Goal: Information Seeking & Learning: Check status

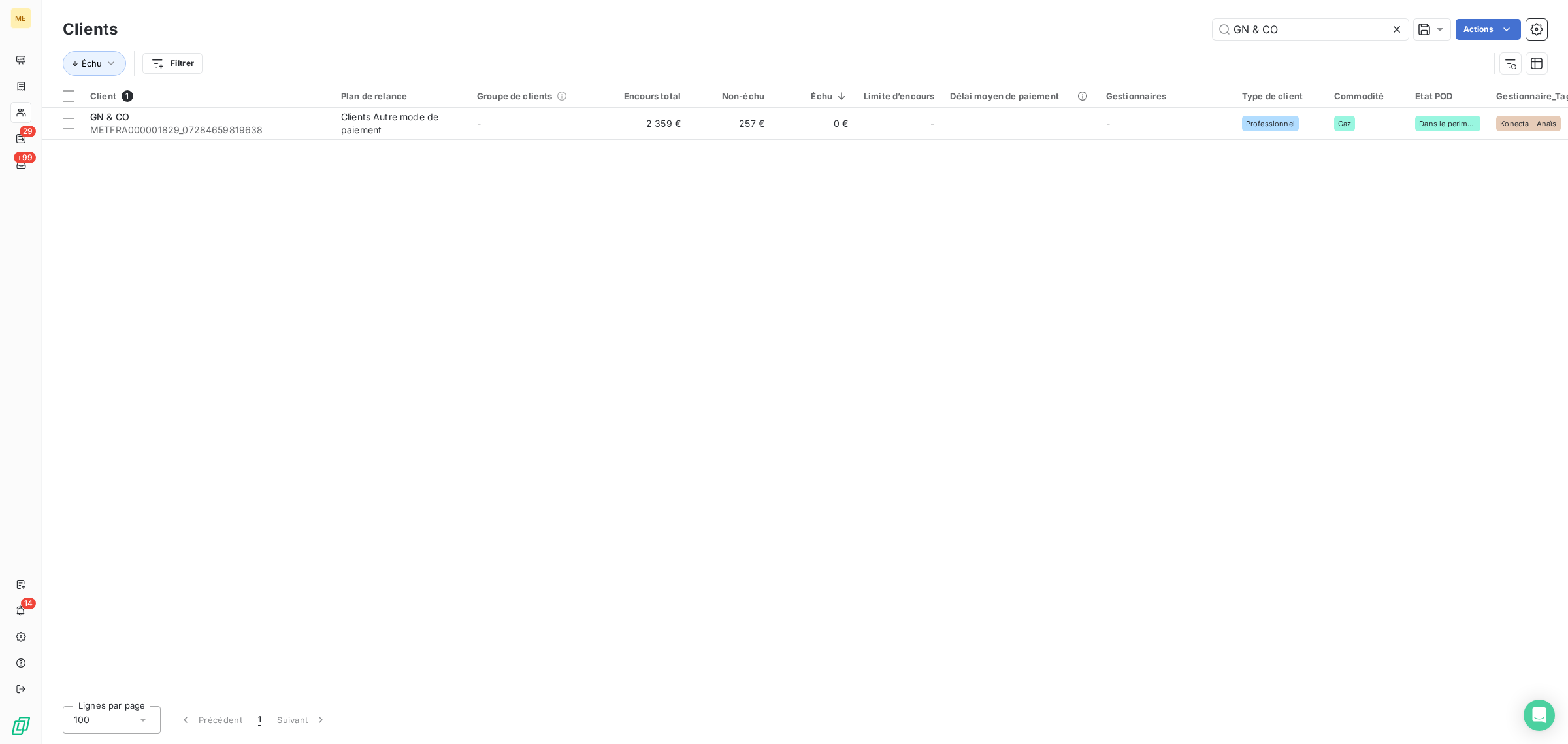
click at [1400, 26] on icon at bounding box center [1397, 29] width 13 height 13
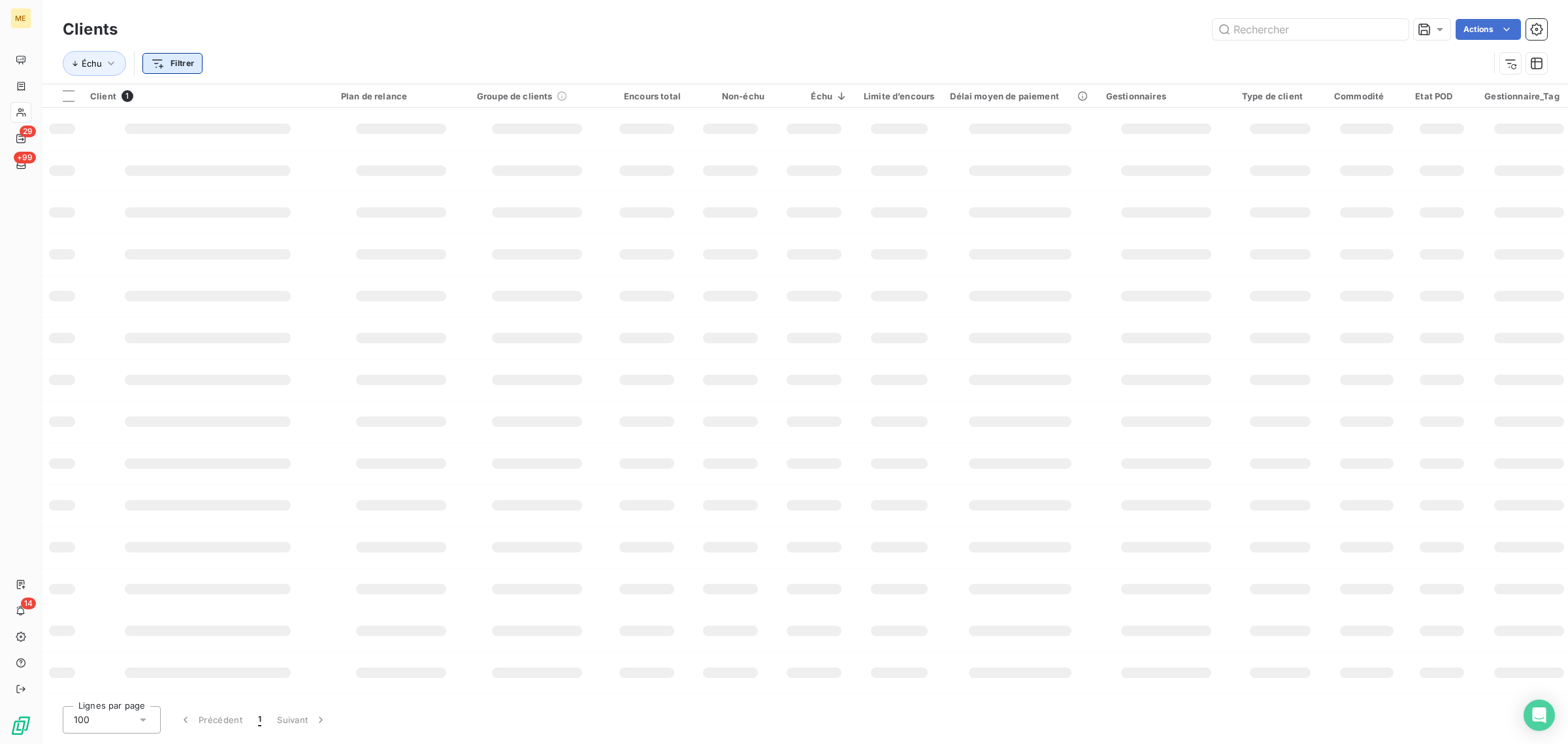
click at [185, 70] on html "ME 29 +99 14 Clients Actions Échu Filtrer Client 1 Plan de relance Groupe de cl…" at bounding box center [784, 372] width 1568 height 744
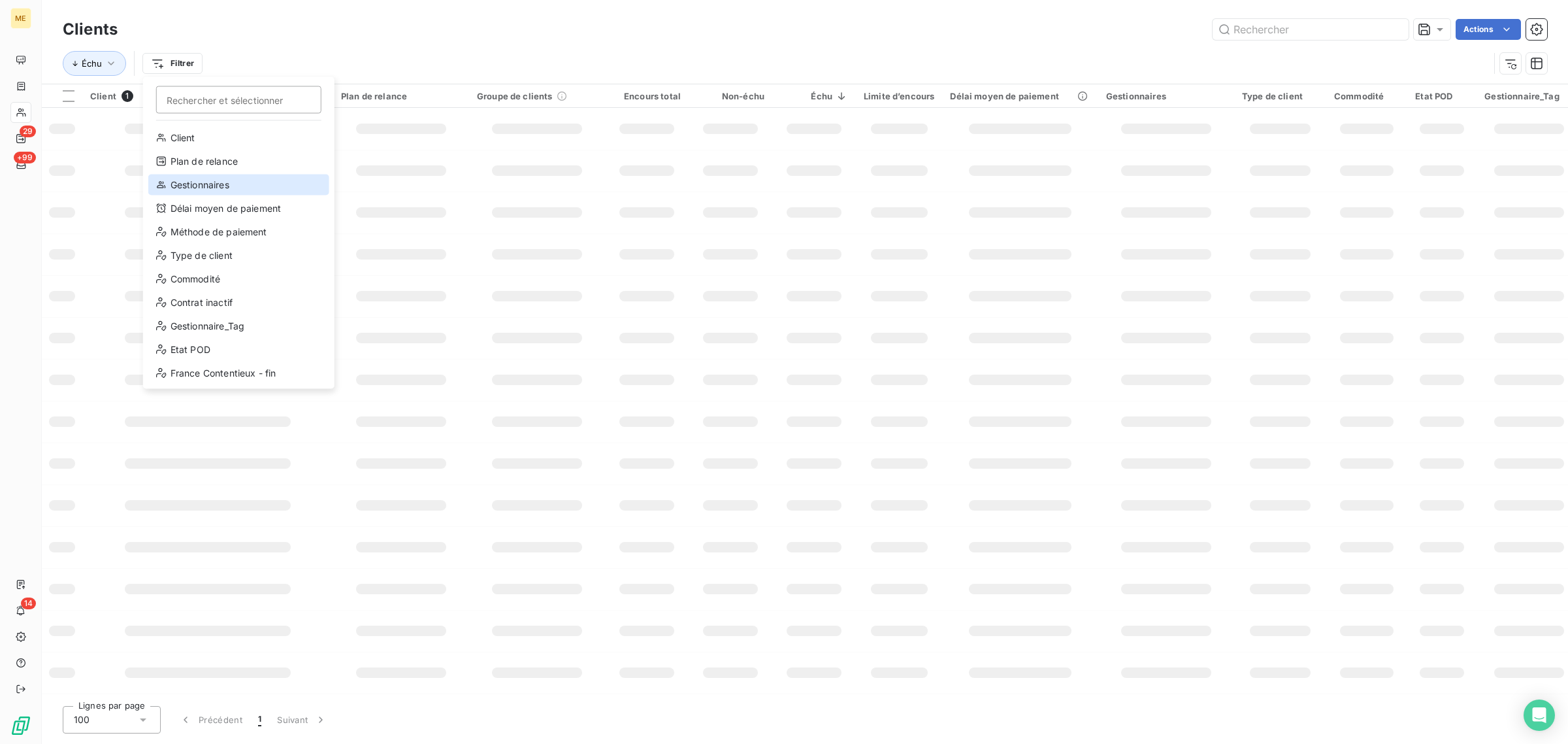
click at [213, 184] on div "Gestionnaires" at bounding box center [239, 185] width 181 height 21
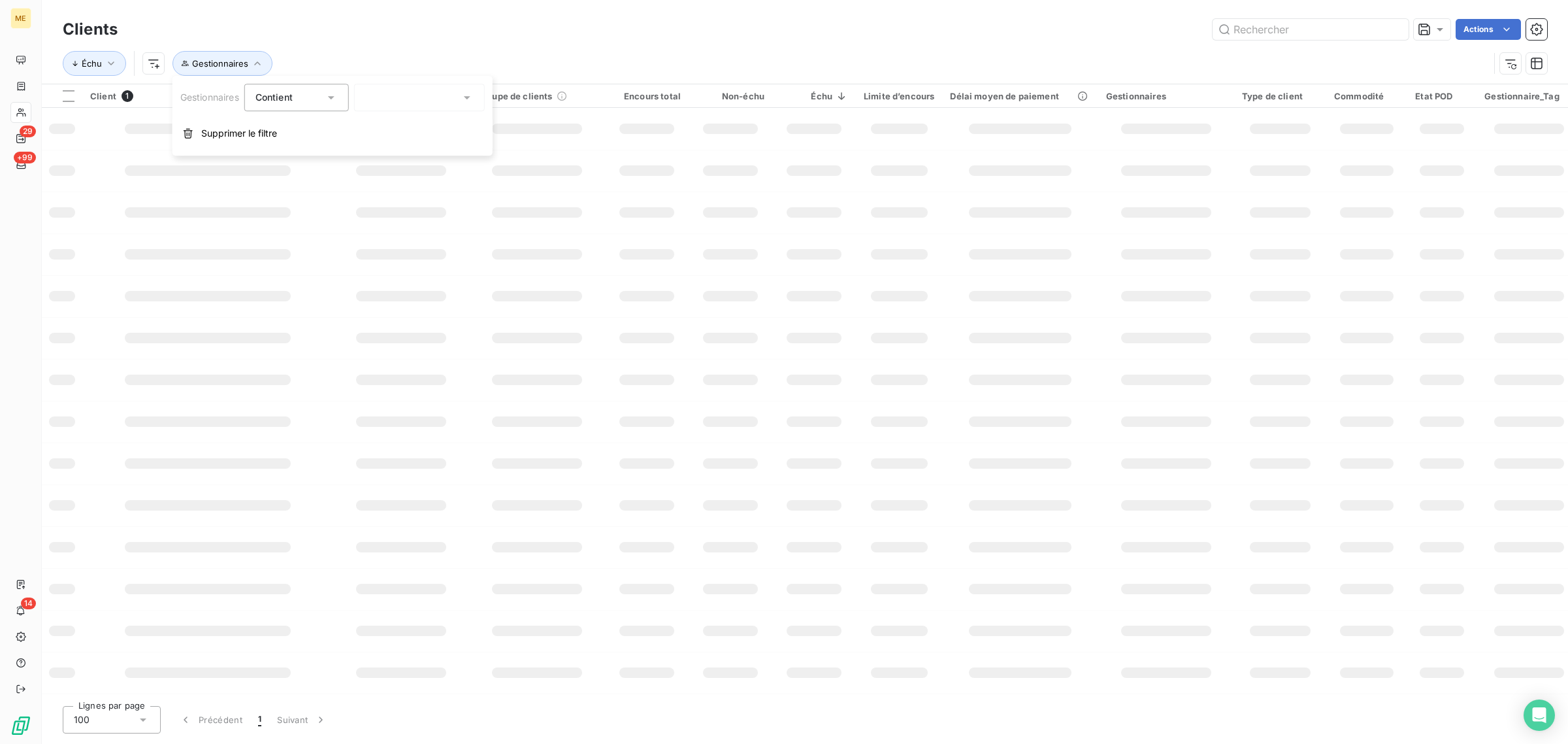
click at [377, 92] on div at bounding box center [419, 97] width 130 height 27
click at [399, 152] on span "[PERSON_NAME]" at bounding box center [420, 154] width 76 height 13
click at [286, 95] on span "Contient" at bounding box center [273, 97] width 37 height 11
click at [296, 147] on span "Ne contient pas" at bounding box center [306, 151] width 71 height 11
click at [406, 40] on div "Clients Actions" at bounding box center [804, 29] width 1485 height 27
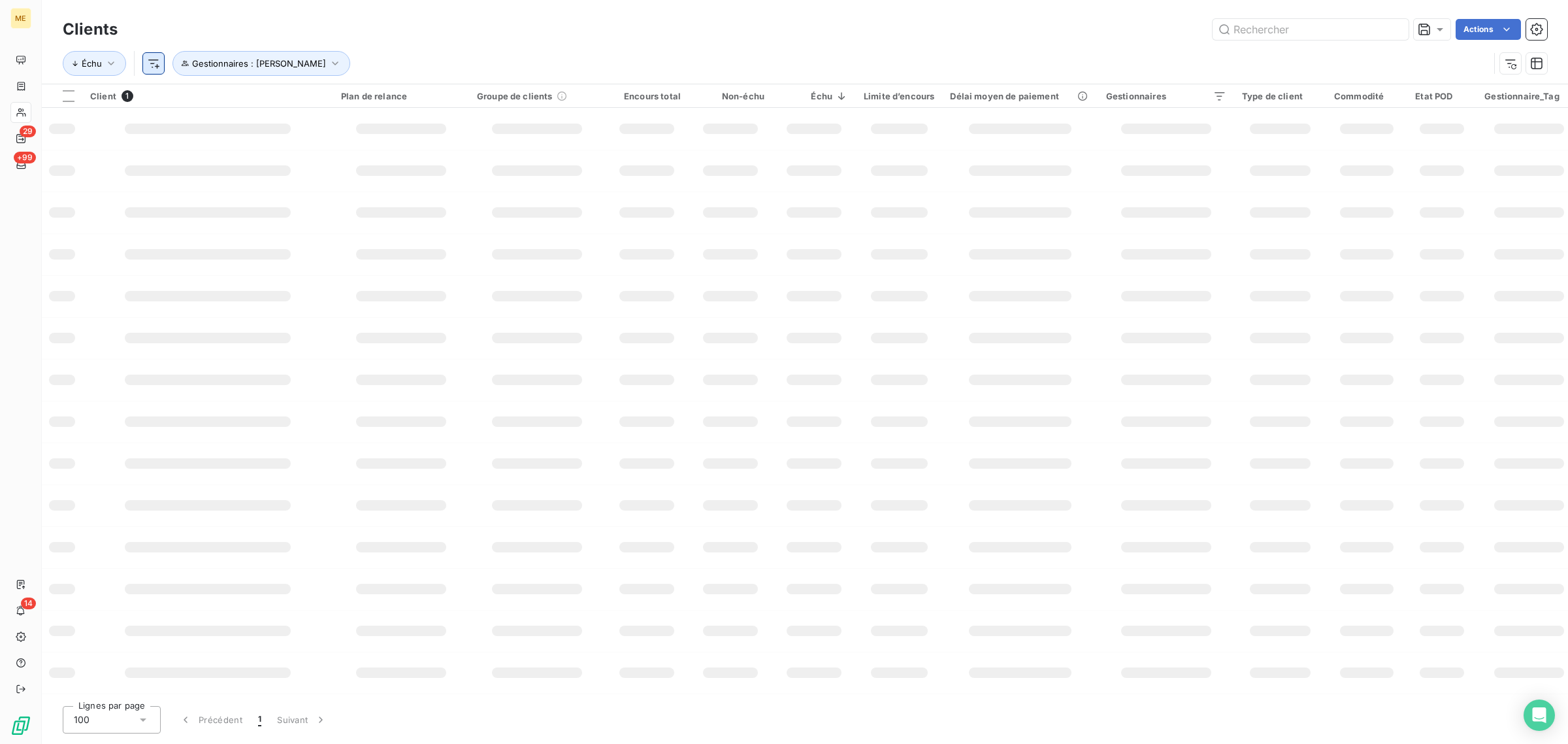
click at [146, 65] on html "ME 29 +99 14 Clients Actions Échu Gestionnaires : [PERSON_NAME] Client 1 Plan d…" at bounding box center [784, 372] width 1568 height 744
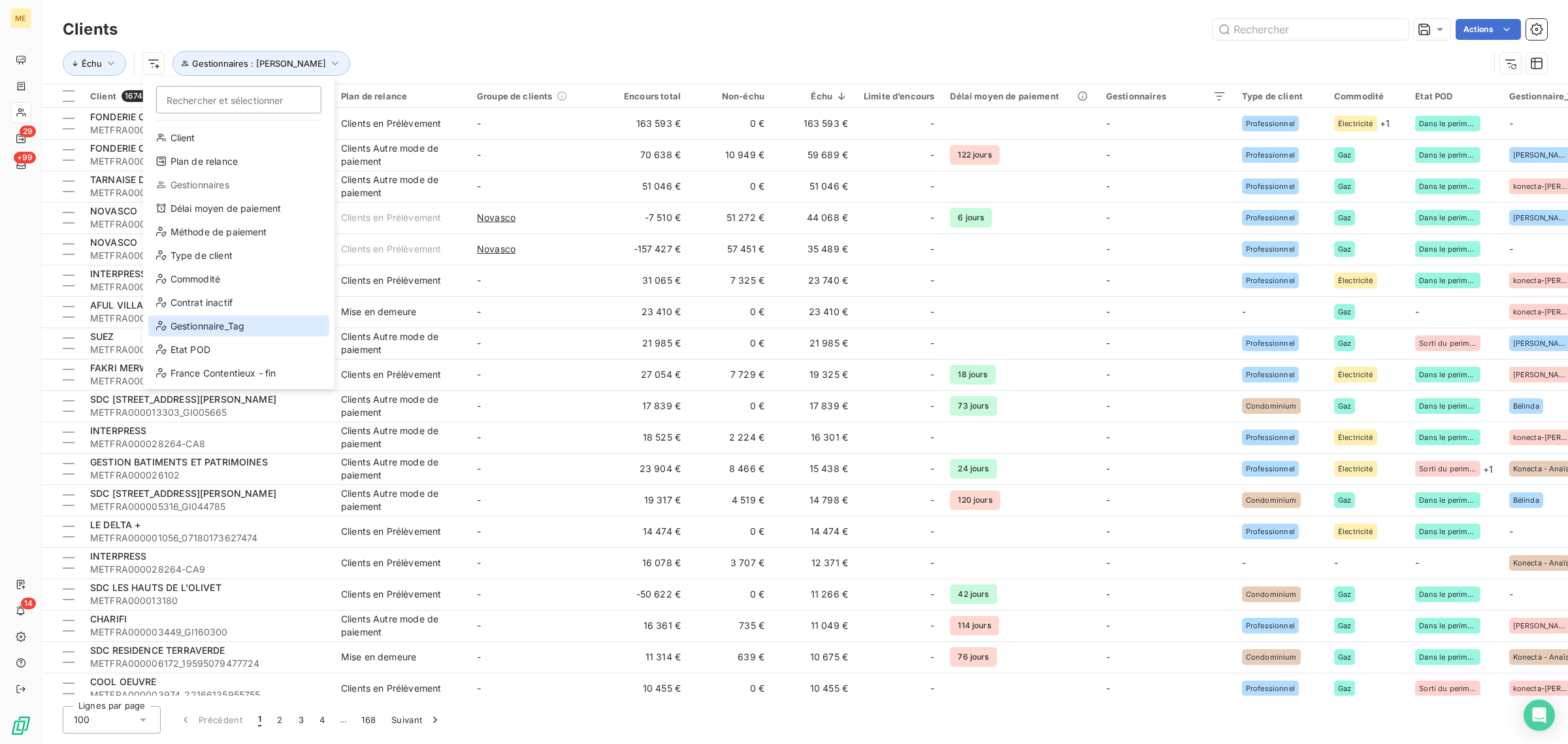
click at [200, 323] on div "Gestionnaire_Tag" at bounding box center [239, 326] width 181 height 21
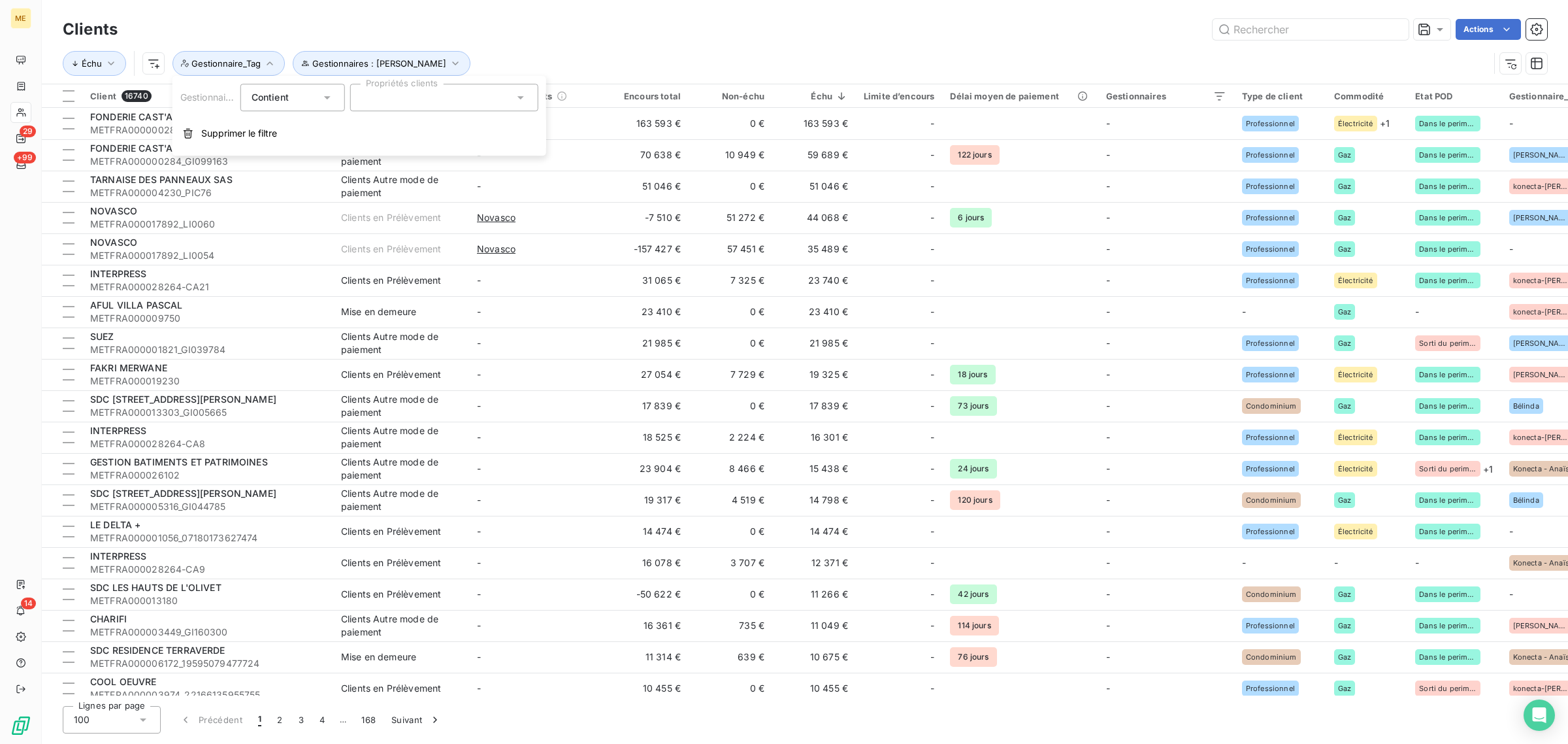
click at [332, 96] on icon at bounding box center [328, 97] width 13 height 13
click at [318, 151] on span "Ne contient pas" at bounding box center [302, 151] width 71 height 11
click at [385, 93] on div at bounding box center [444, 97] width 188 height 27
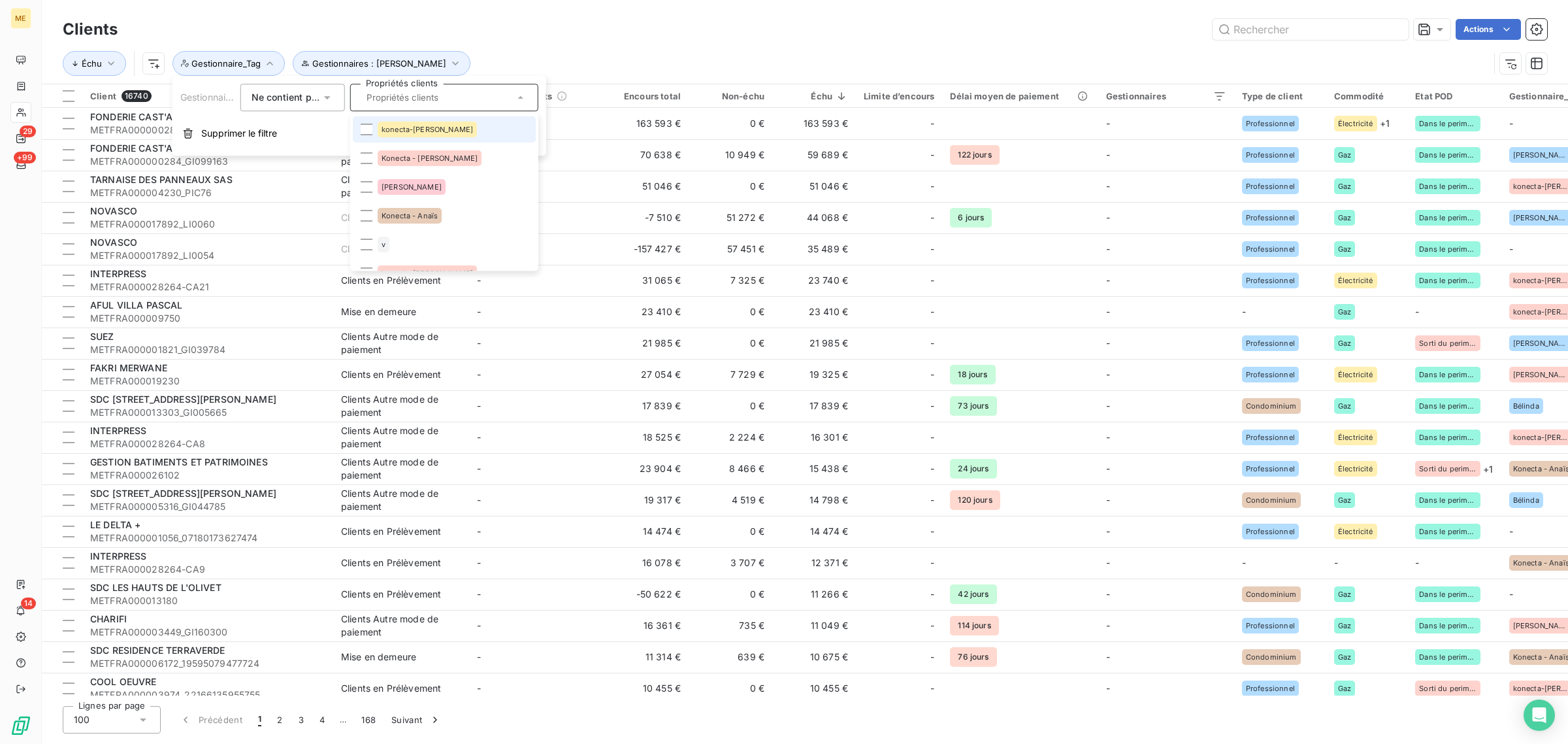
click at [392, 129] on span "konecta-[PERSON_NAME]" at bounding box center [427, 129] width 91 height 8
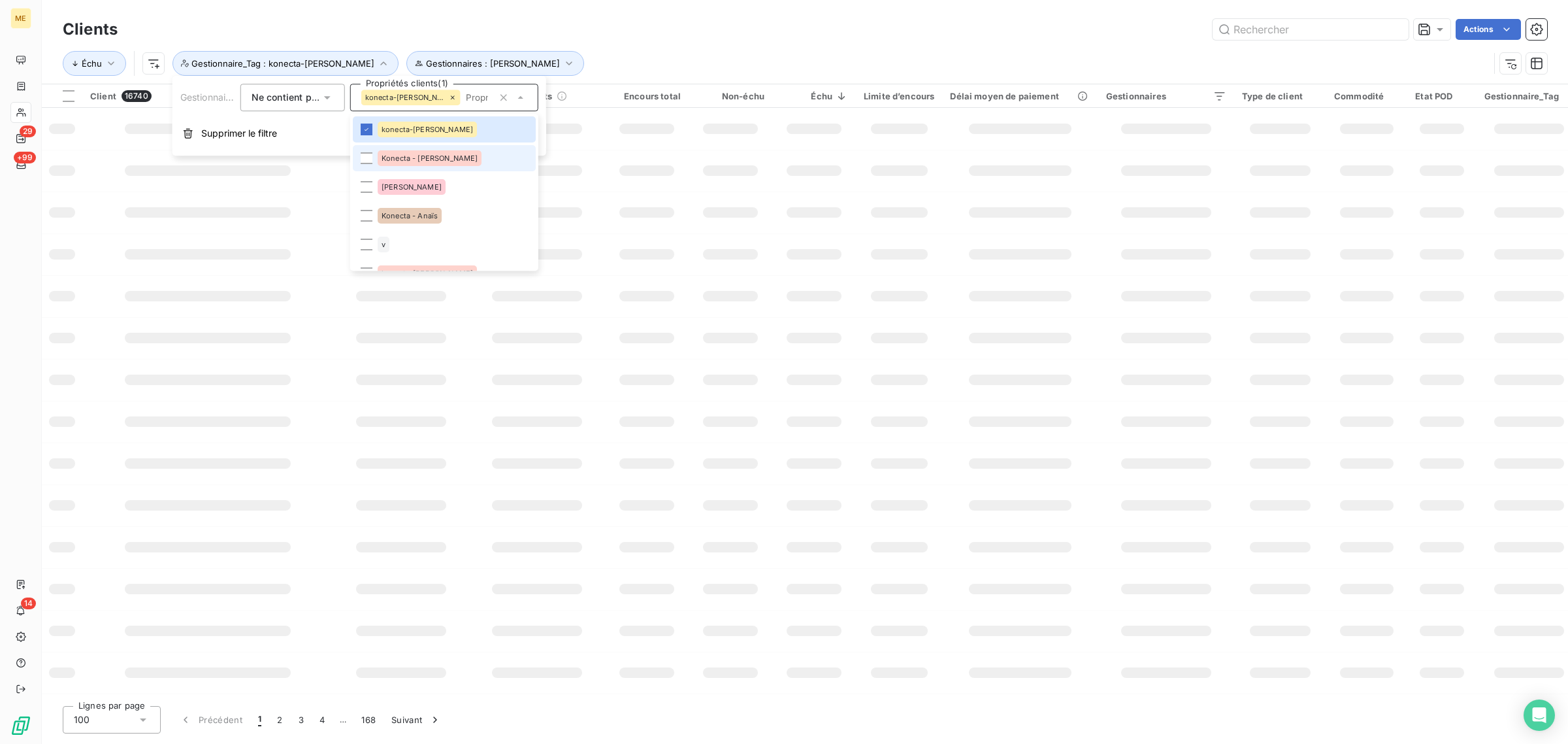
click at [393, 158] on span "Konecta - [PERSON_NAME]" at bounding box center [430, 157] width 96 height 8
click at [396, 185] on span "[PERSON_NAME]" at bounding box center [412, 186] width 60 height 8
click at [399, 209] on div "Konecta - Anaïs" at bounding box center [409, 215] width 64 height 15
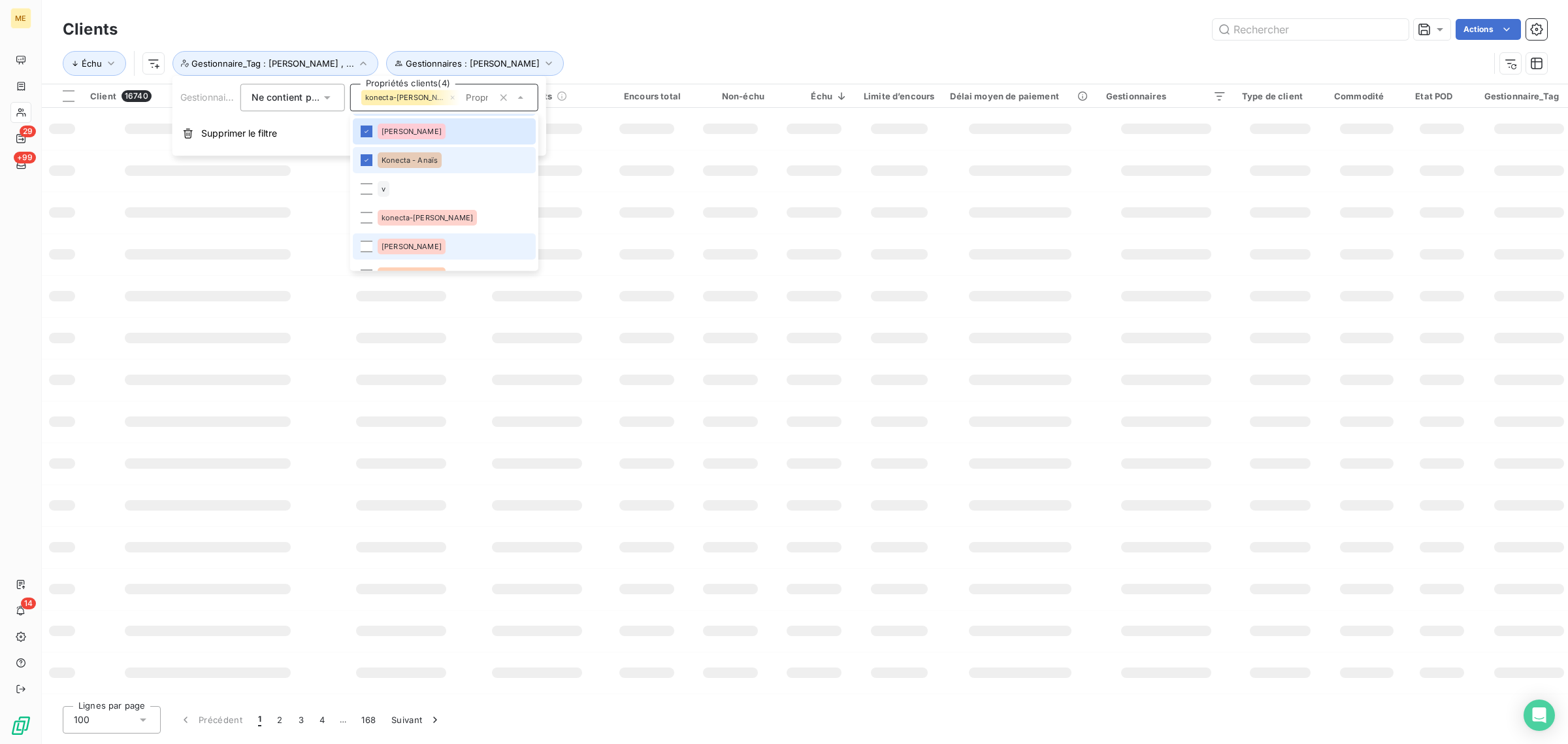
scroll to position [81, 0]
click at [394, 158] on li "v" at bounding box center [444, 162] width 183 height 26
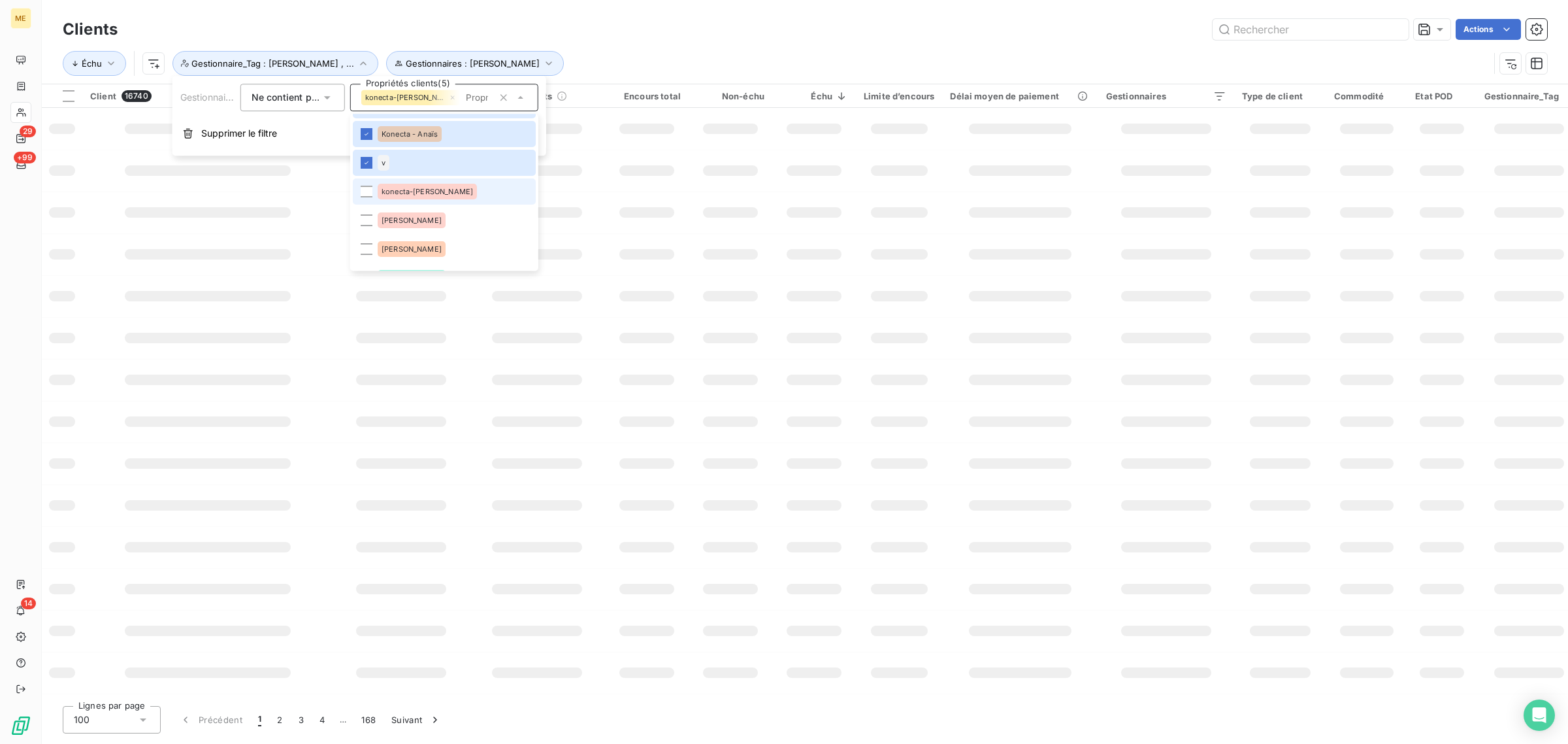
click at [392, 195] on span "konecta-[PERSON_NAME]" at bounding box center [427, 191] width 91 height 8
click at [389, 220] on span "[PERSON_NAME]" at bounding box center [412, 220] width 60 height 8
click at [394, 242] on div "[PERSON_NAME]" at bounding box center [411, 248] width 68 height 15
click at [392, 204] on div "[PERSON_NAME]" at bounding box center [411, 196] width 68 height 15
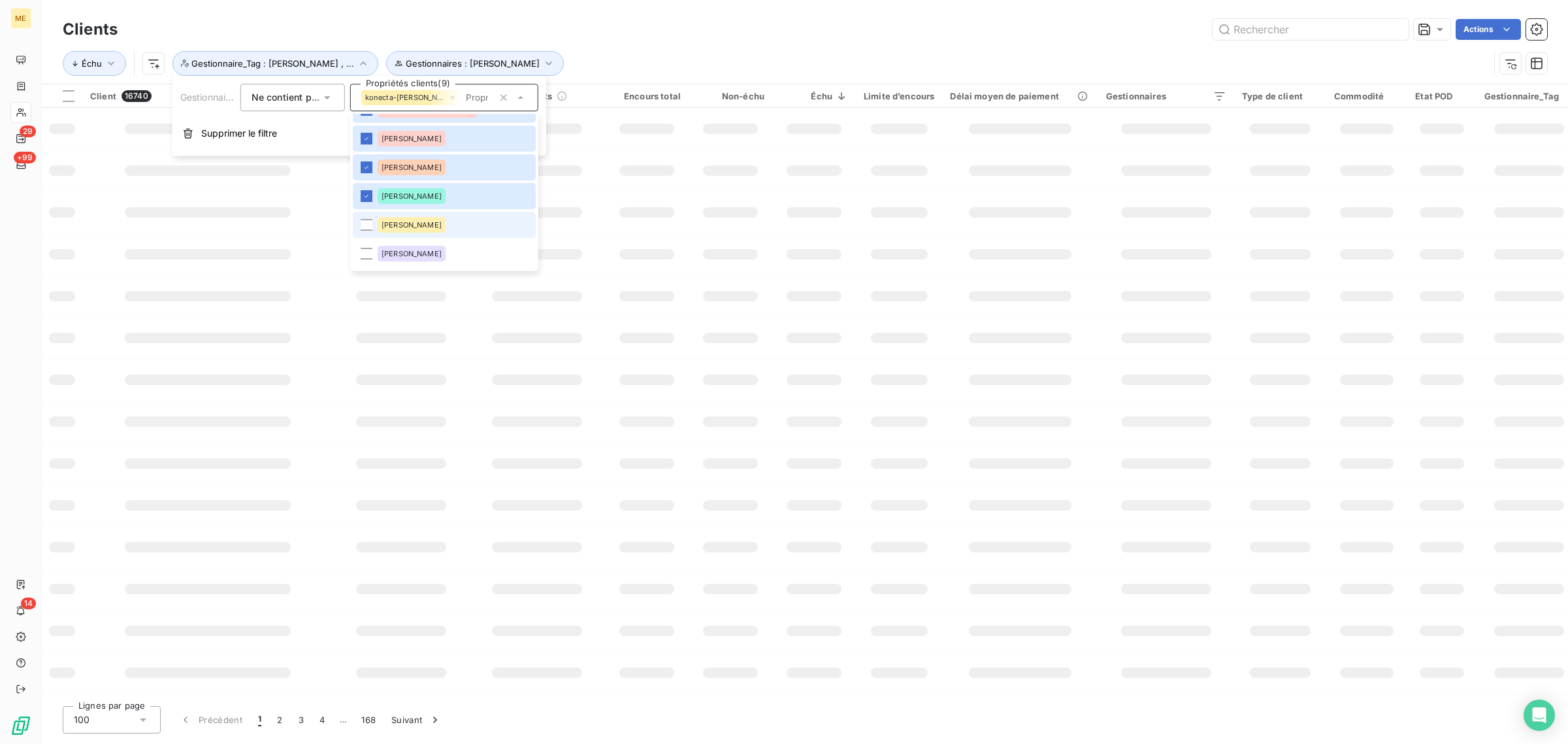
click at [394, 229] on div "[PERSON_NAME]" at bounding box center [411, 224] width 68 height 15
click at [387, 255] on span "[PERSON_NAME]" at bounding box center [412, 253] width 60 height 8
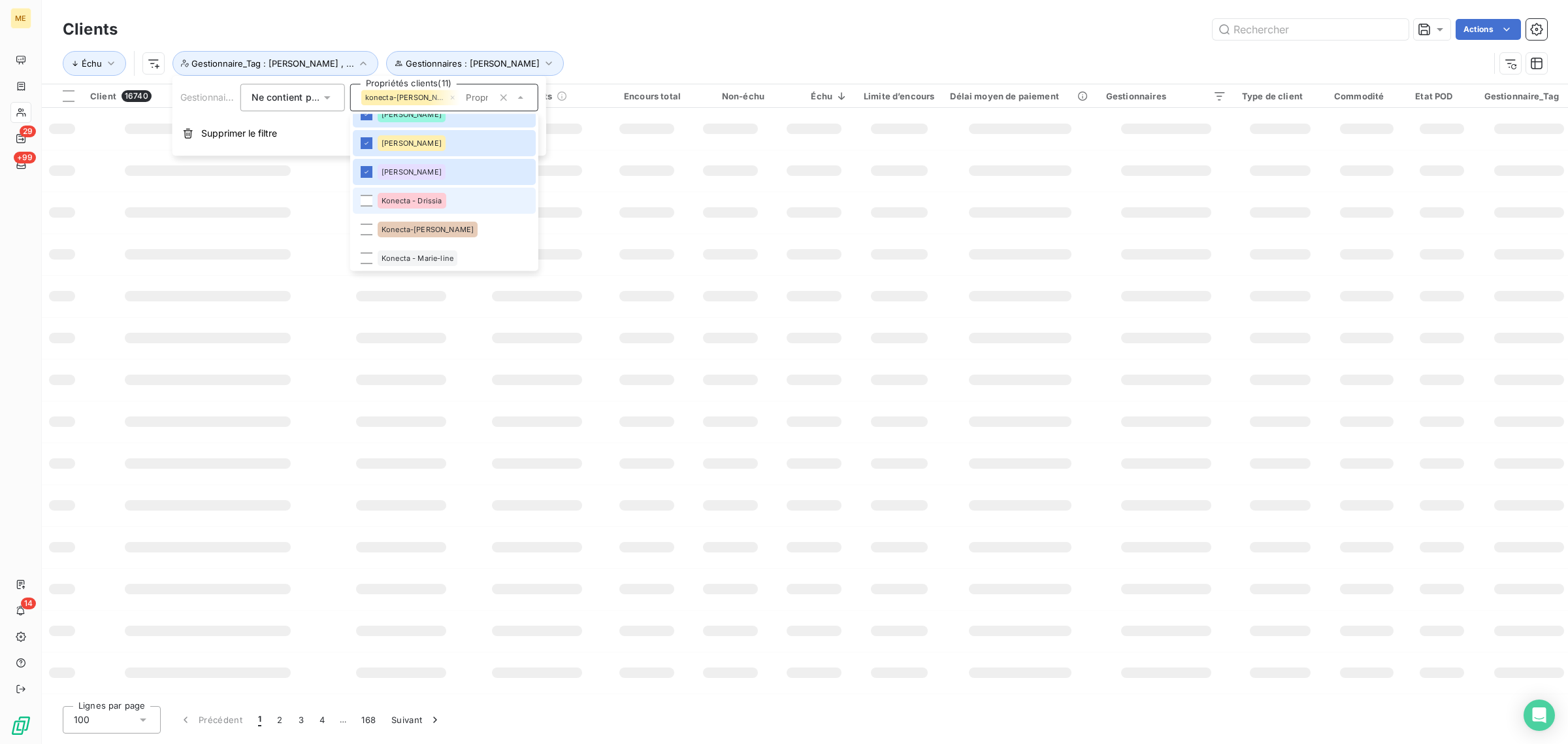
click at [394, 204] on span "Konecta - Drissia" at bounding box center [412, 200] width 61 height 8
click at [394, 229] on span "Konecta-[PERSON_NAME]" at bounding box center [428, 229] width 92 height 8
click at [390, 247] on li "Konecta - Marie-line" at bounding box center [444, 258] width 183 height 26
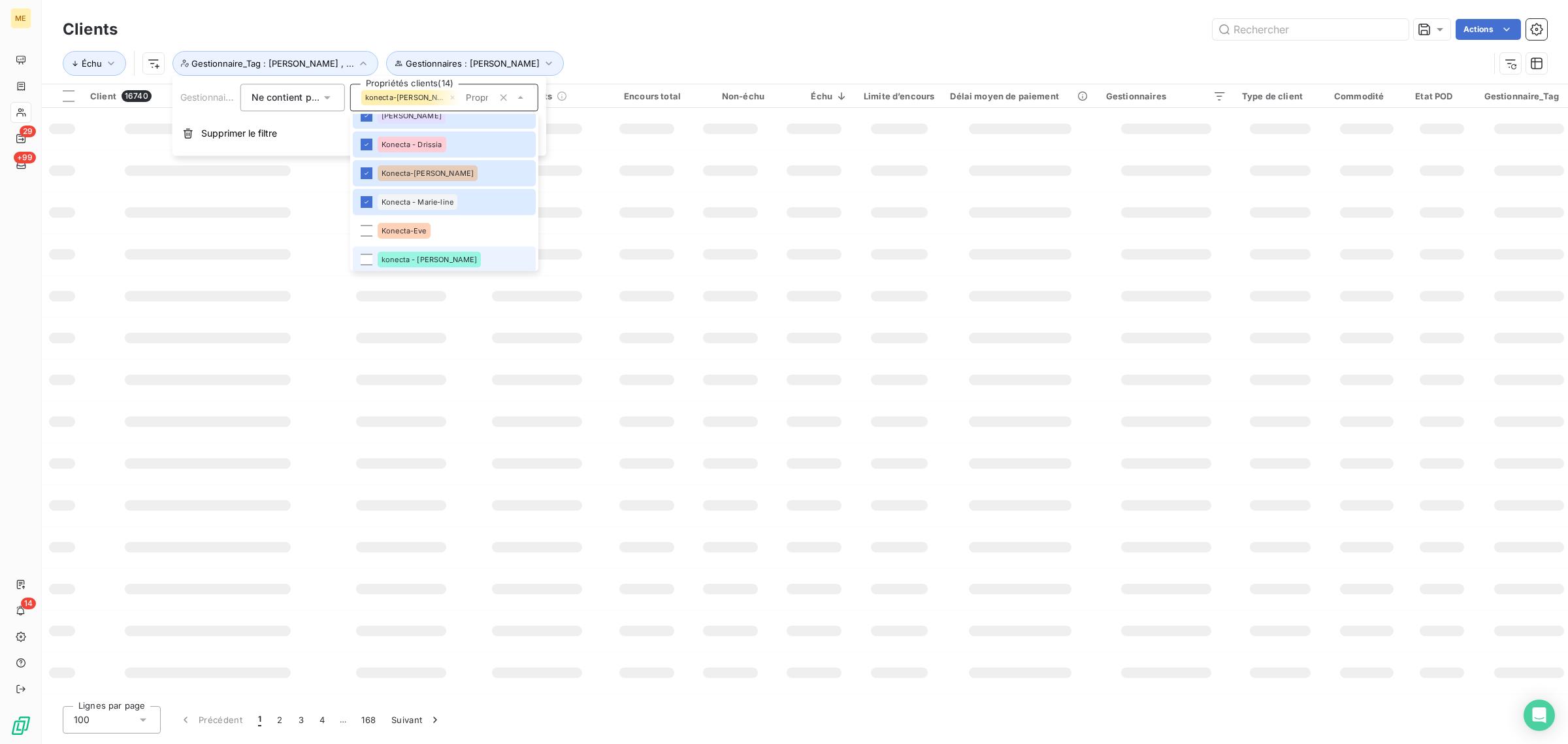
scroll to position [327, 0]
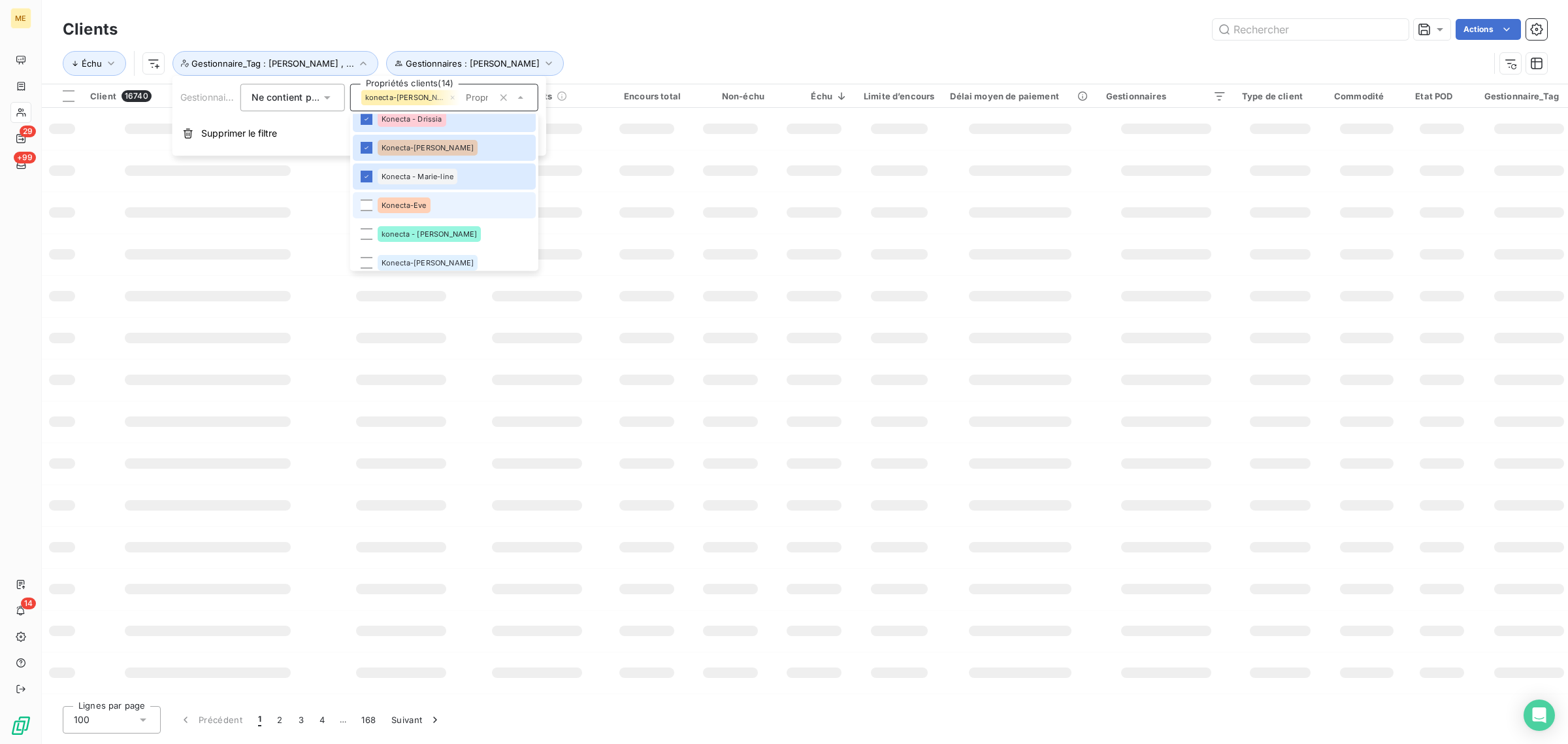
click at [389, 210] on div "Konecta-Eve" at bounding box center [404, 205] width 52 height 15
click at [389, 234] on span "konecta - [PERSON_NAME]" at bounding box center [429, 234] width 95 height 8
click at [389, 250] on li "Konecta-[PERSON_NAME]" at bounding box center [444, 262] width 183 height 26
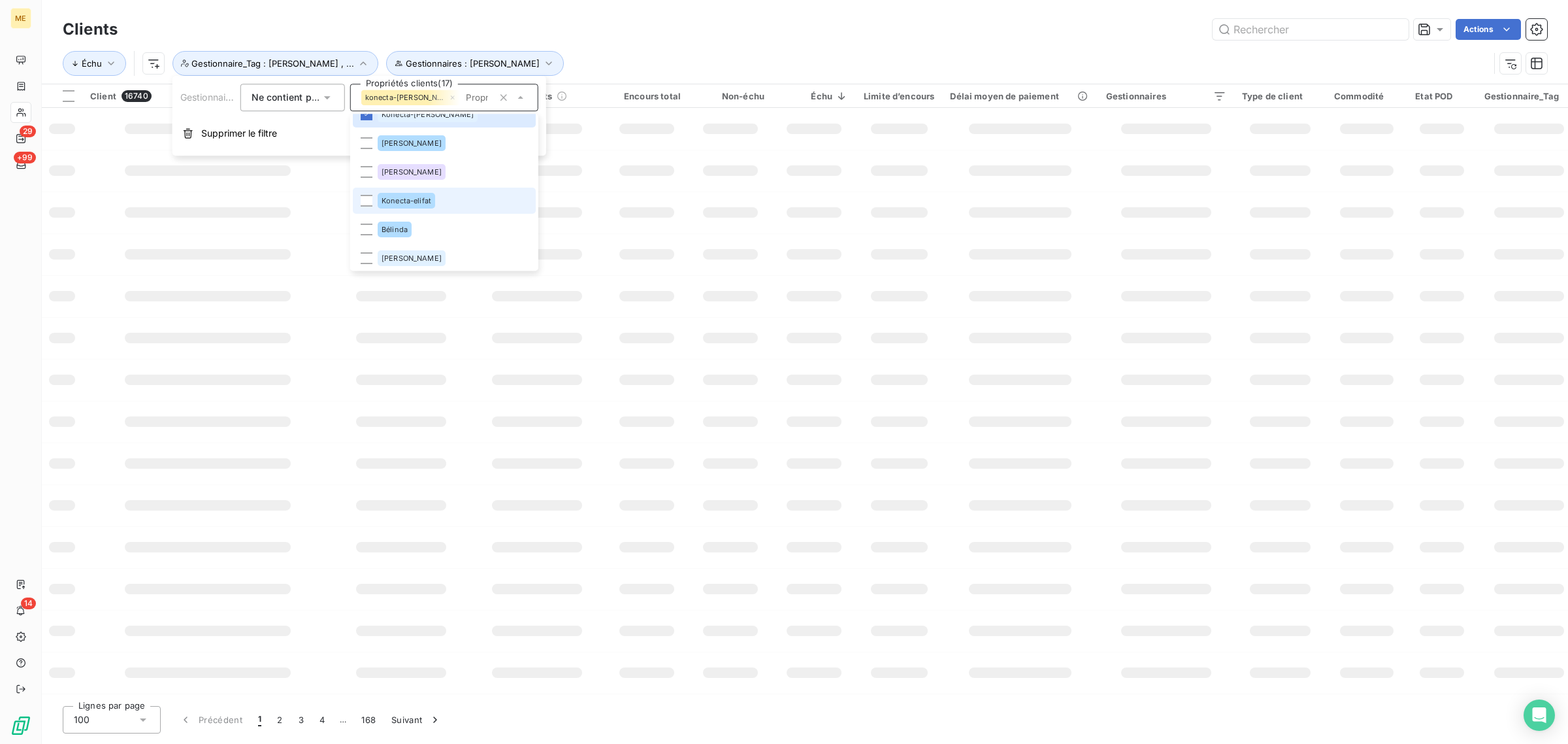
scroll to position [478, 0]
click at [394, 145] on div "[PERSON_NAME]" at bounding box center [411, 140] width 68 height 15
click at [389, 187] on li "Konecta-elifat" at bounding box center [444, 197] width 183 height 26
click at [389, 167] on span "[PERSON_NAME]" at bounding box center [412, 169] width 60 height 8
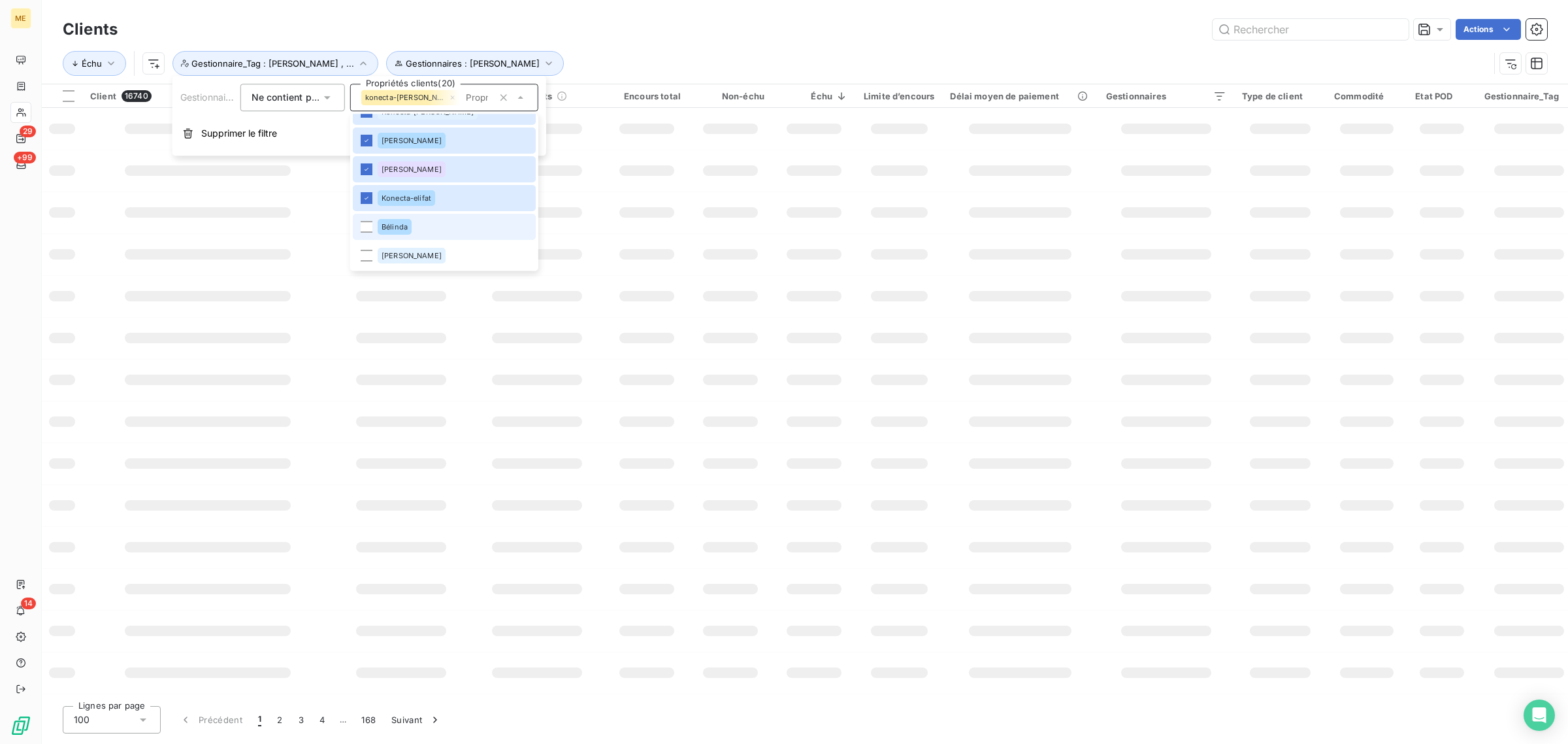
click at [387, 217] on li "Bélinda" at bounding box center [444, 226] width 183 height 26
click at [385, 243] on li "[PERSON_NAME]" at bounding box center [444, 255] width 183 height 26
click at [389, 201] on span "Konecta-elifat" at bounding box center [406, 197] width 50 height 8
click at [392, 196] on span "Konecta-elifat" at bounding box center [406, 197] width 50 height 8
click at [366, 198] on icon at bounding box center [366, 197] width 4 height 3
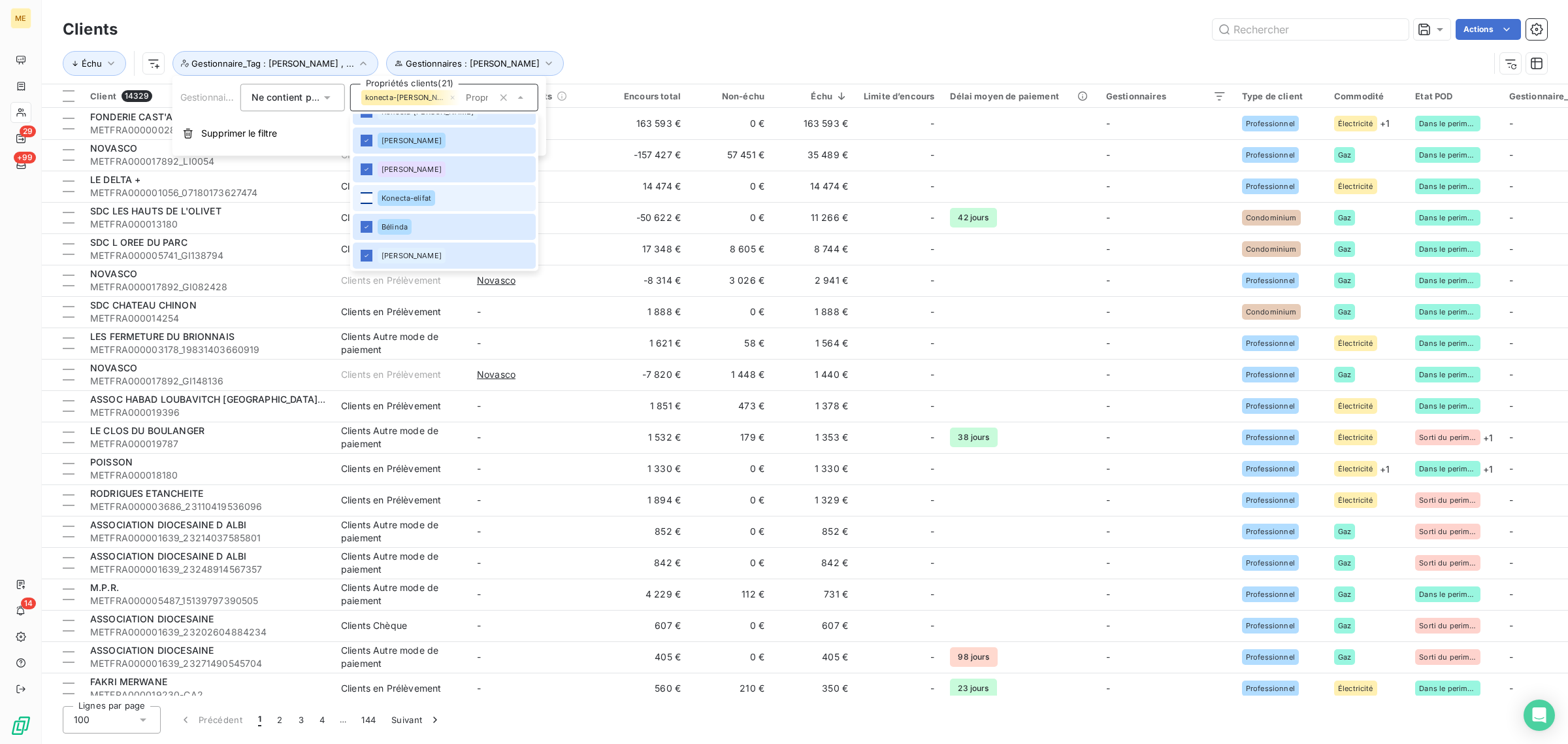
scroll to position [396, 0]
click at [434, 135] on li "Konecta-Eve" at bounding box center [444, 136] width 183 height 26
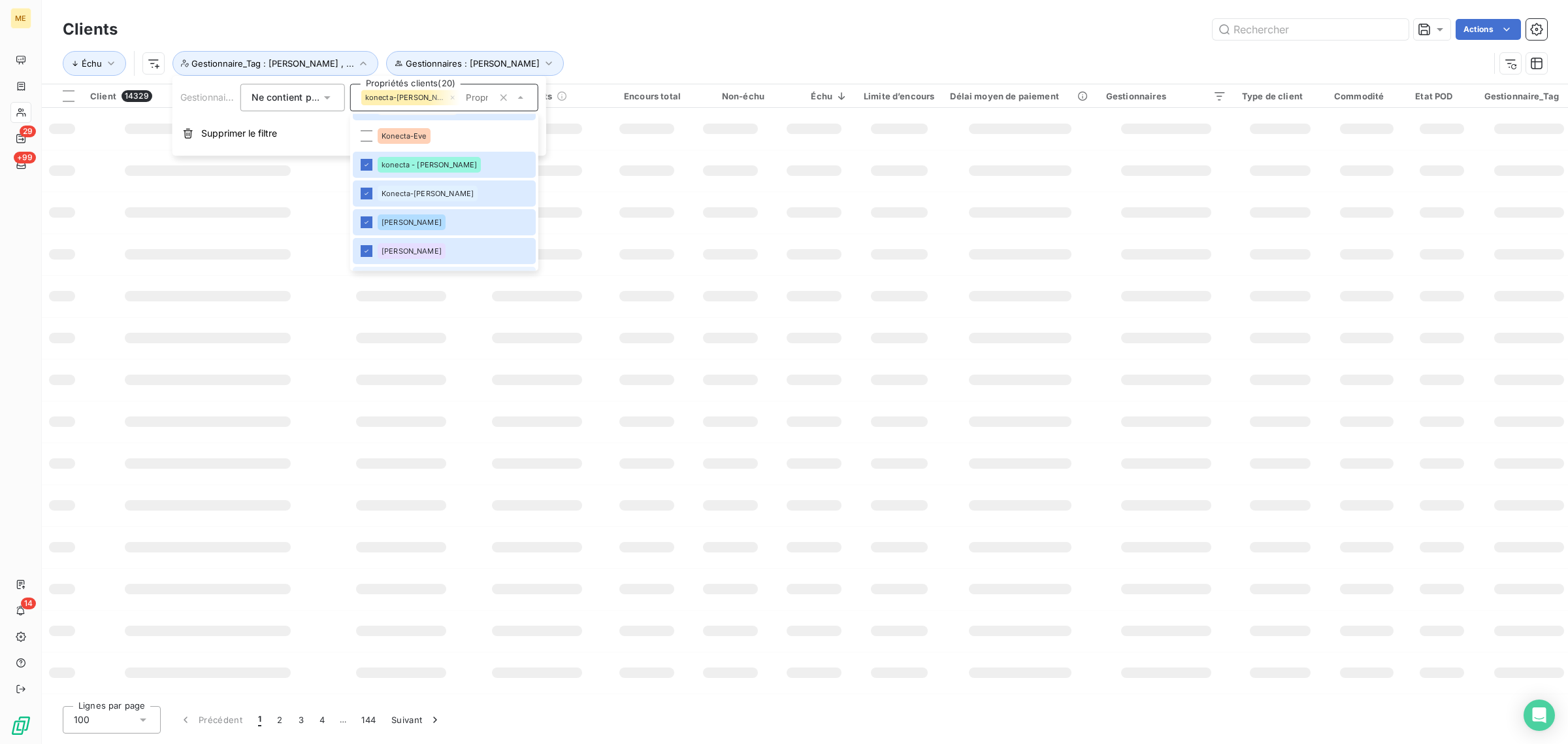
scroll to position [314, 0]
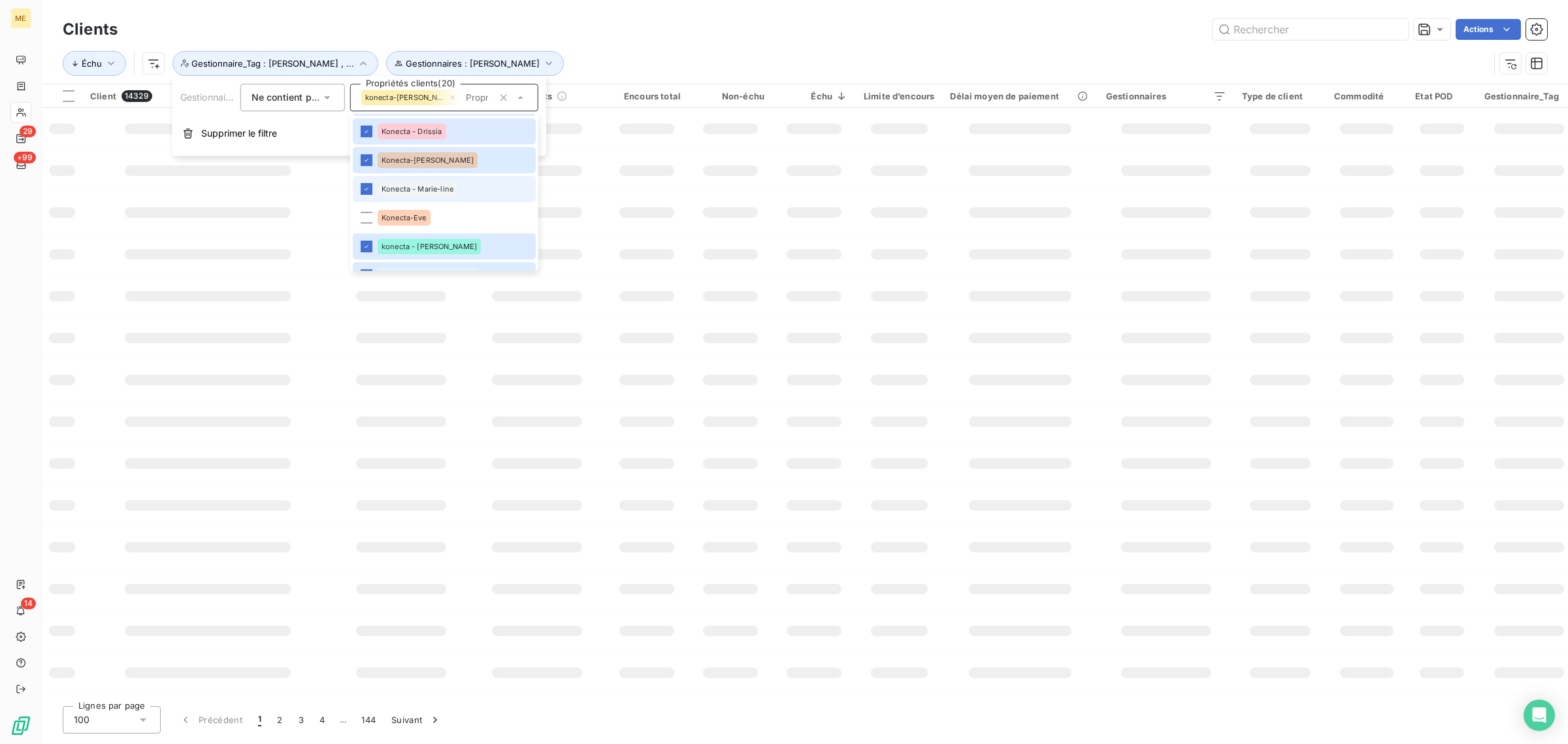
click at [434, 196] on li "Konecta - Marie-line" at bounding box center [444, 188] width 183 height 26
click at [451, 156] on li "Konecta-[PERSON_NAME]" at bounding box center [444, 159] width 183 height 26
click at [451, 139] on li "Konecta - Drissia" at bounding box center [444, 131] width 183 height 26
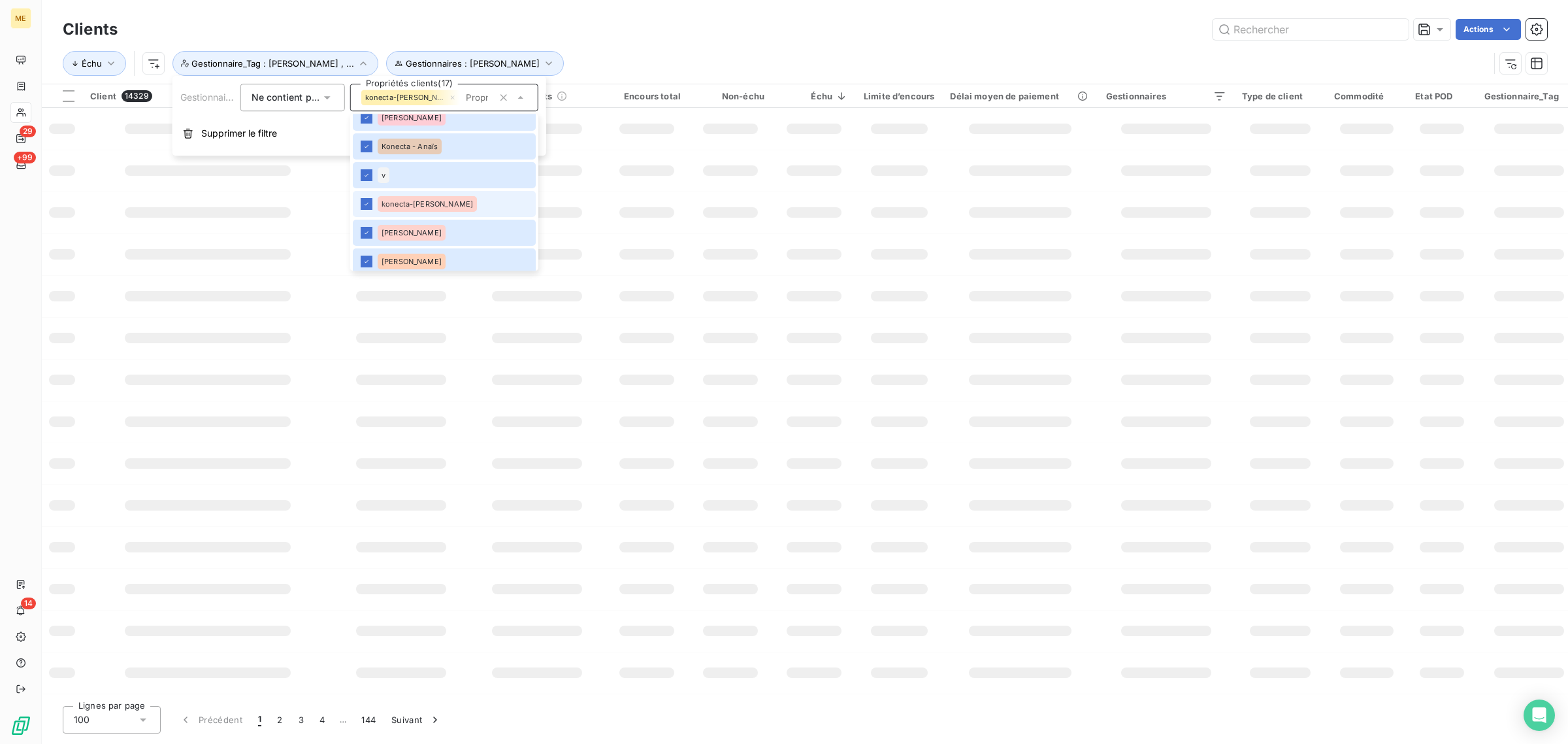
scroll to position [0, 0]
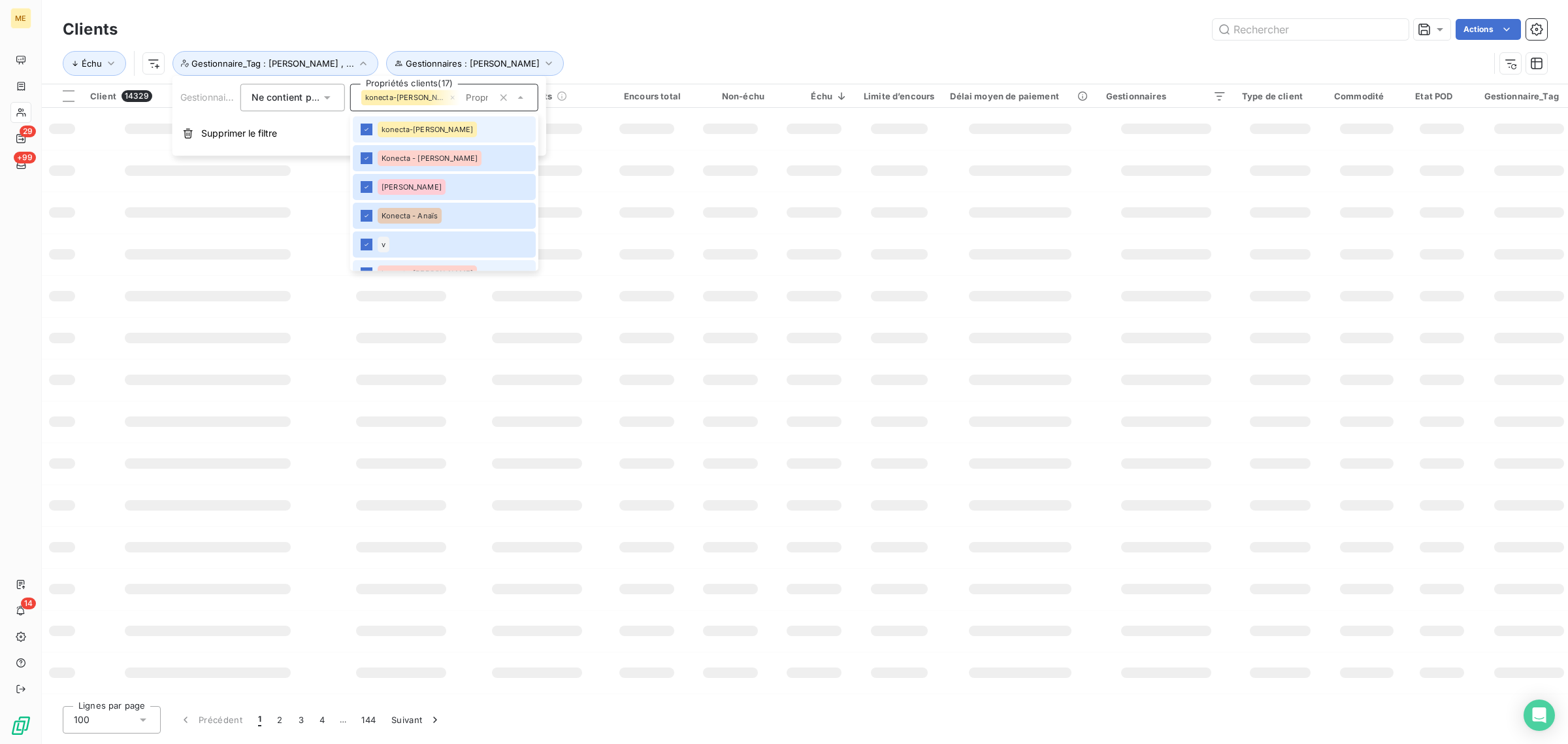
click at [452, 162] on li "Konecta - [PERSON_NAME]" at bounding box center [444, 157] width 183 height 26
click at [452, 132] on li "konecta-[PERSON_NAME]" at bounding box center [444, 129] width 183 height 26
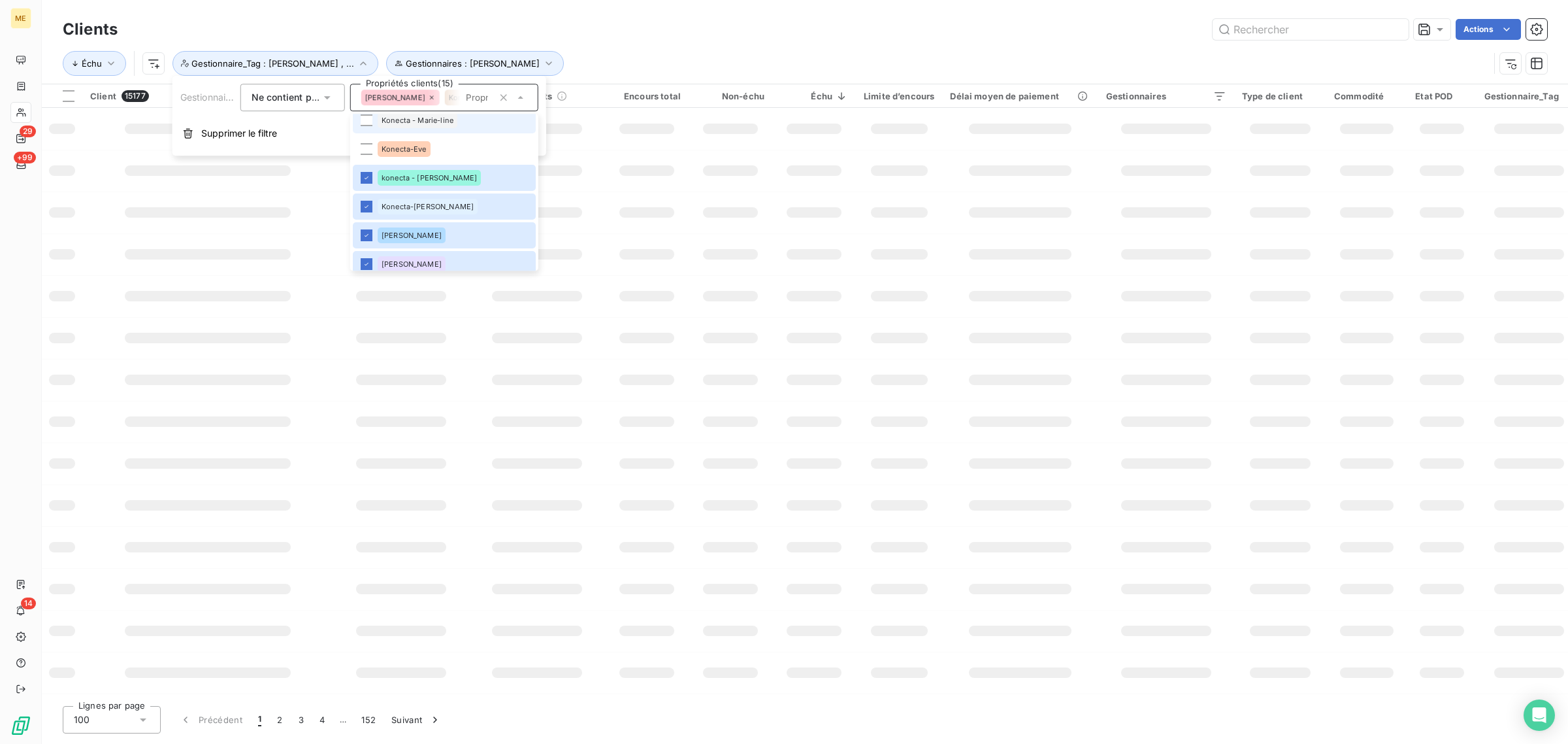
scroll to position [478, 0]
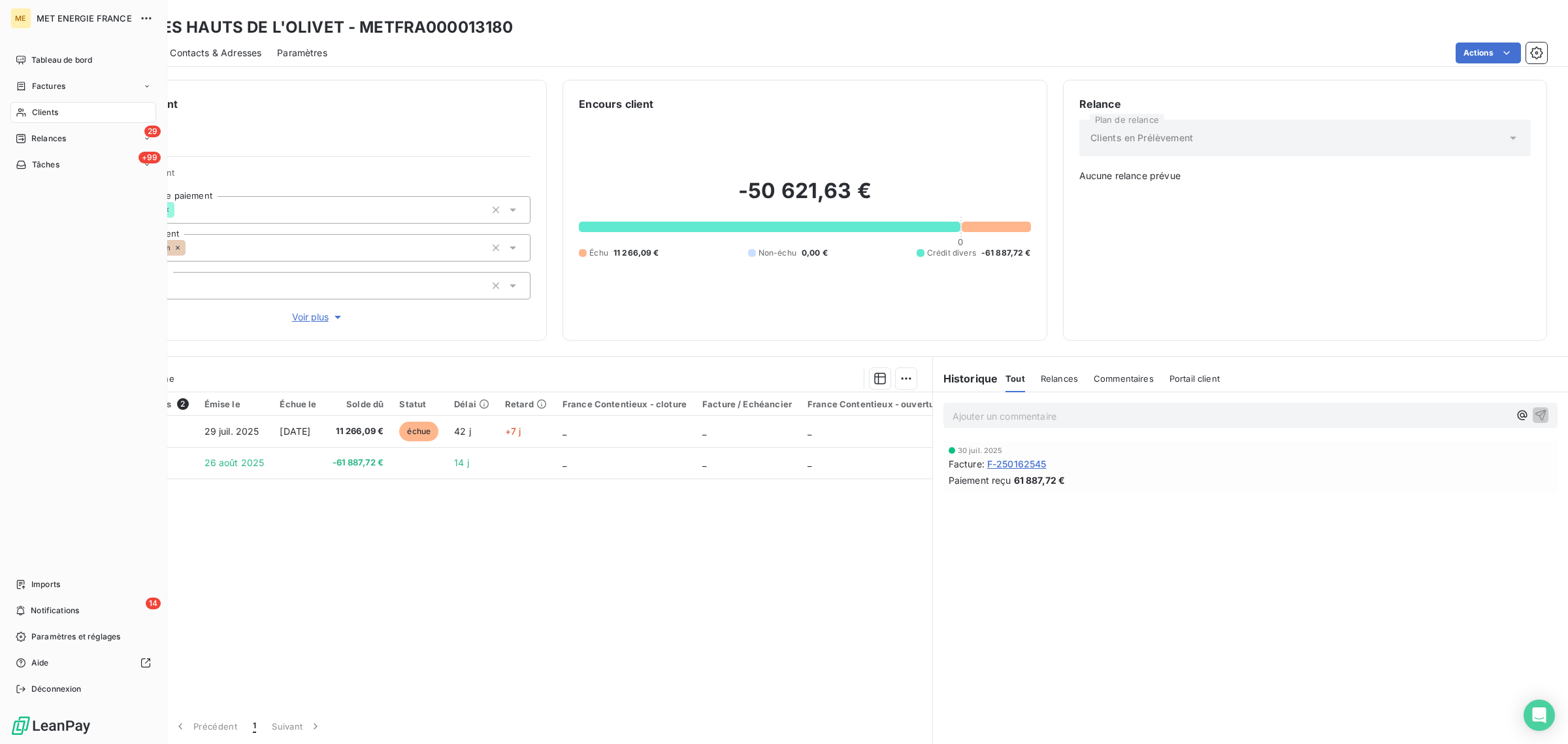
click at [43, 111] on span "Clients" at bounding box center [44, 112] width 26 height 12
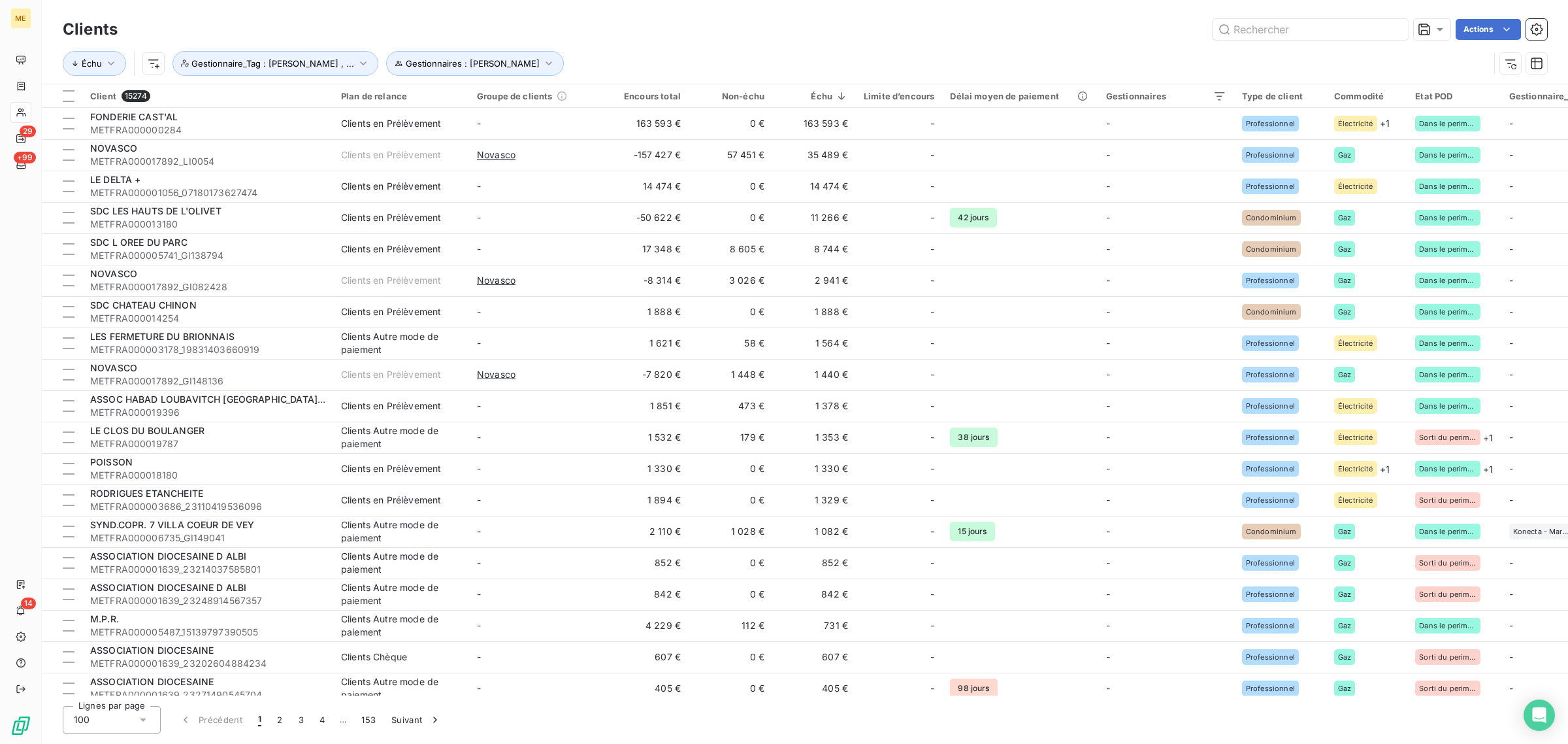
click at [626, 40] on div "Clients Actions" at bounding box center [804, 29] width 1485 height 27
click at [150, 70] on html "ME 29 +99 14 Clients Actions Échu Gestionnaires : [PERSON_NAME] : [PERSON_NAME]…" at bounding box center [784, 372] width 1568 height 744
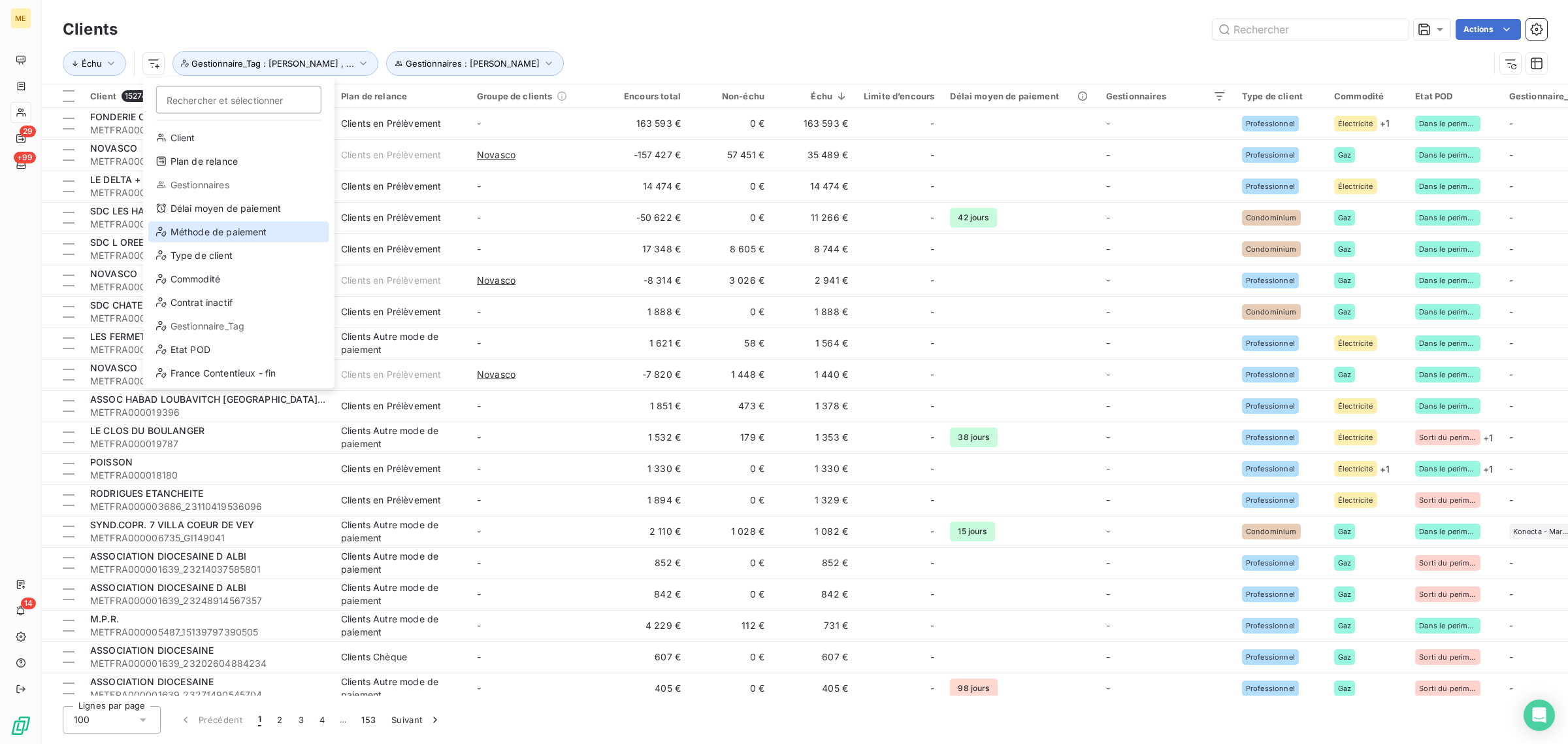
click at [194, 223] on div "Méthode de paiement" at bounding box center [239, 232] width 181 height 21
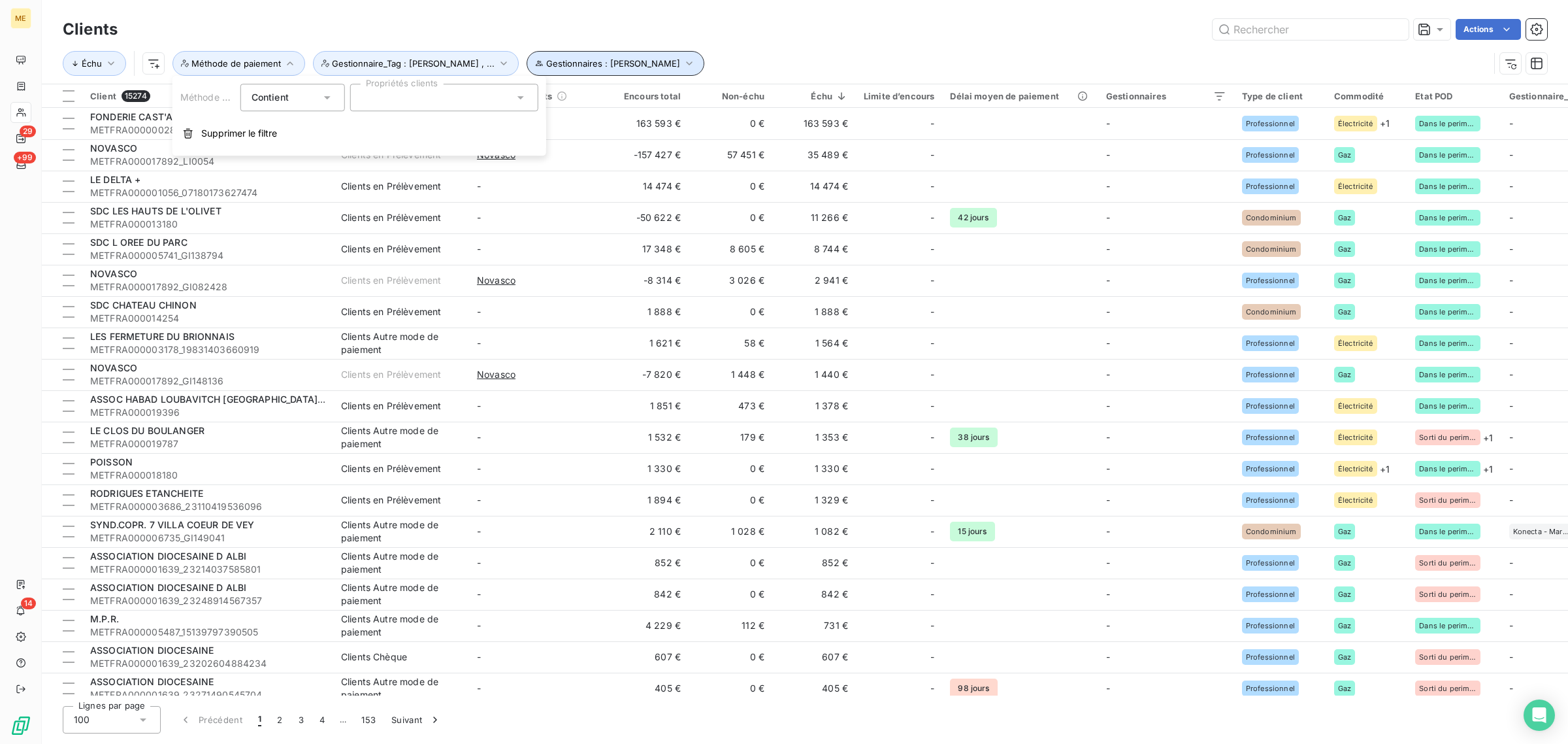
click at [556, 67] on span "Gestionnaires : [PERSON_NAME]" at bounding box center [613, 63] width 134 height 11
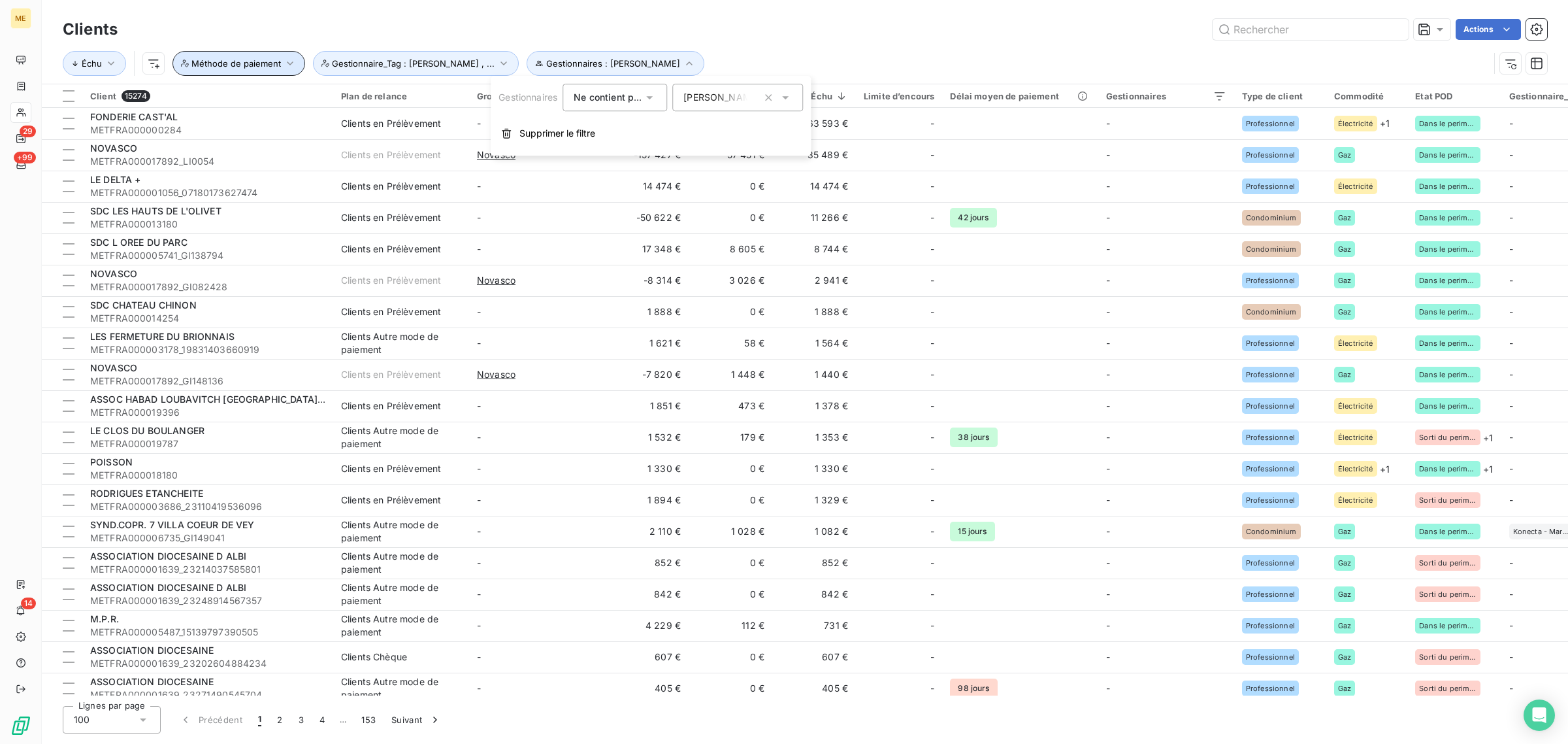
click at [252, 67] on span "Méthode de paiement" at bounding box center [236, 63] width 90 height 11
click at [404, 91] on div at bounding box center [444, 97] width 188 height 27
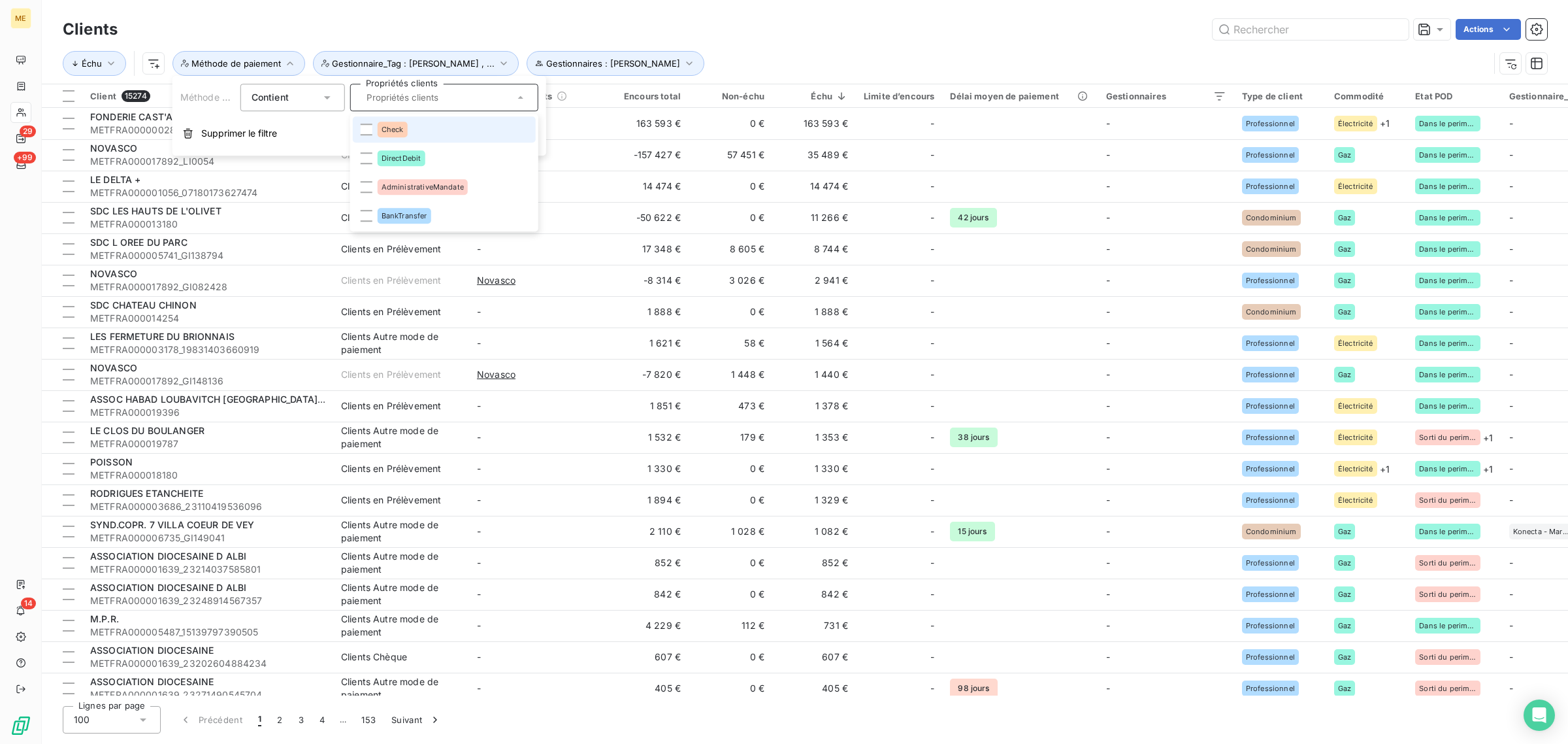
click at [387, 132] on span "Check" at bounding box center [393, 129] width 23 height 8
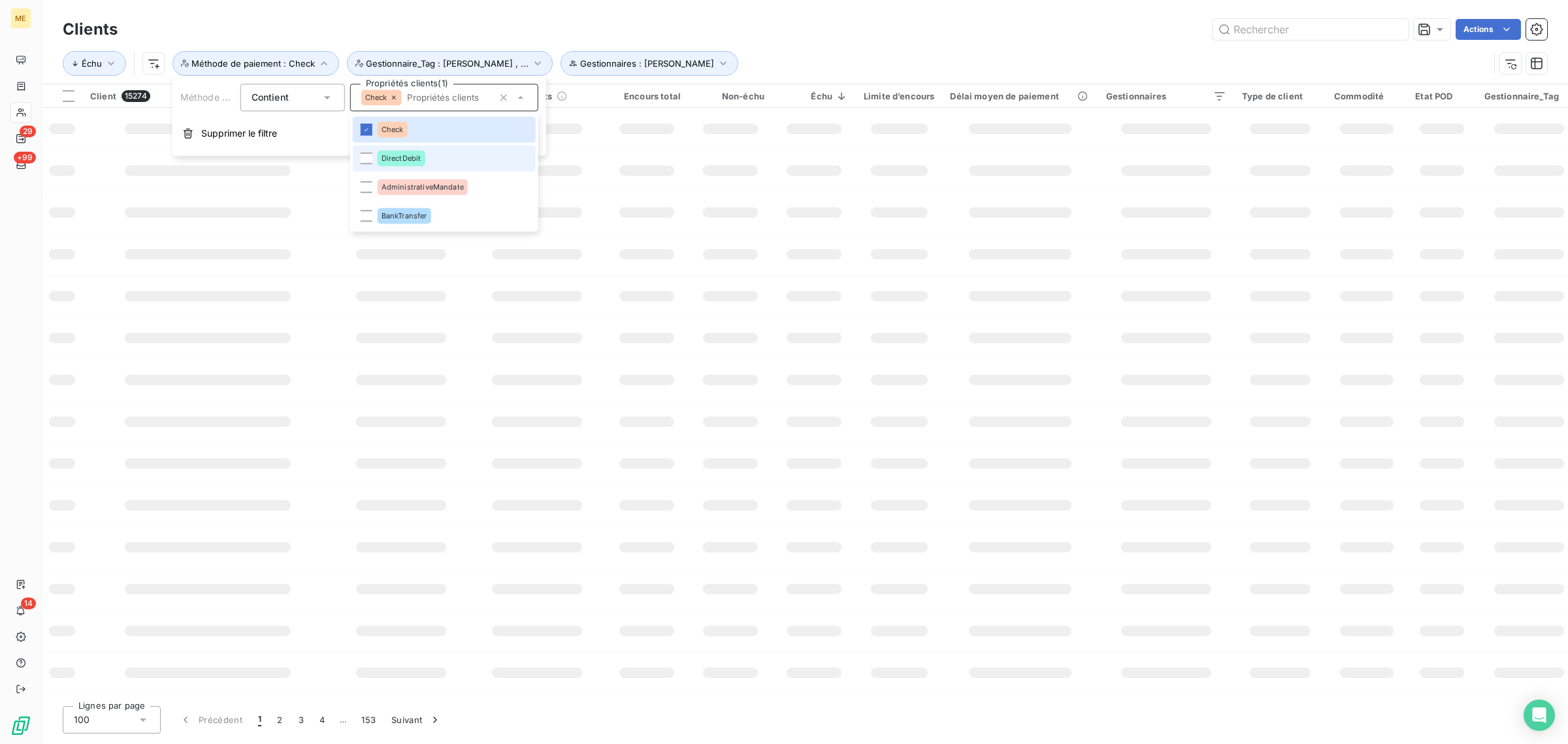
click at [387, 157] on span "DirectDebit" at bounding box center [402, 157] width 40 height 8
click at [387, 158] on span "DirectDebit" at bounding box center [402, 157] width 40 height 8
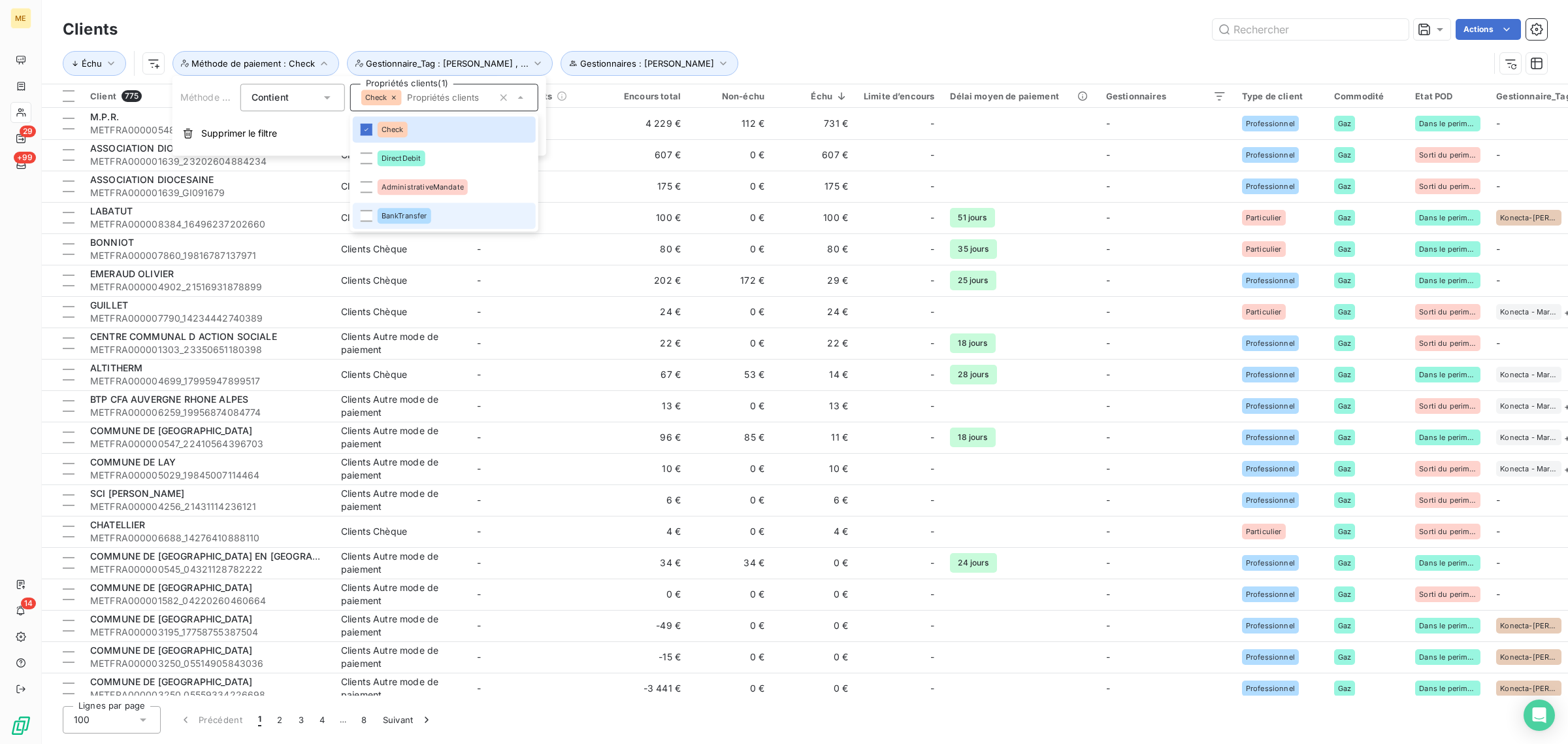
click at [391, 215] on span "BankTransfer" at bounding box center [404, 215] width 46 height 8
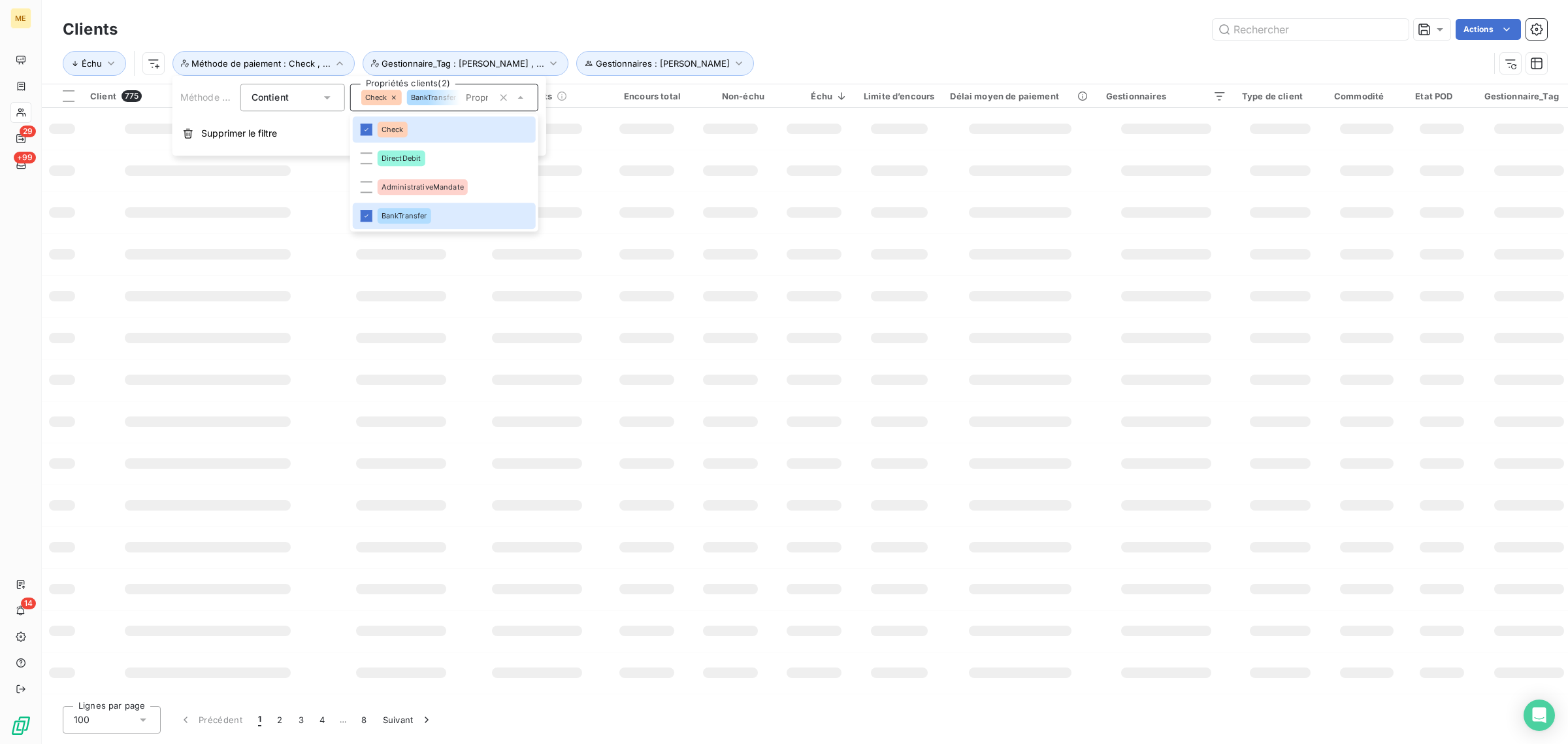
click at [851, 31] on div "Actions" at bounding box center [840, 29] width 1414 height 21
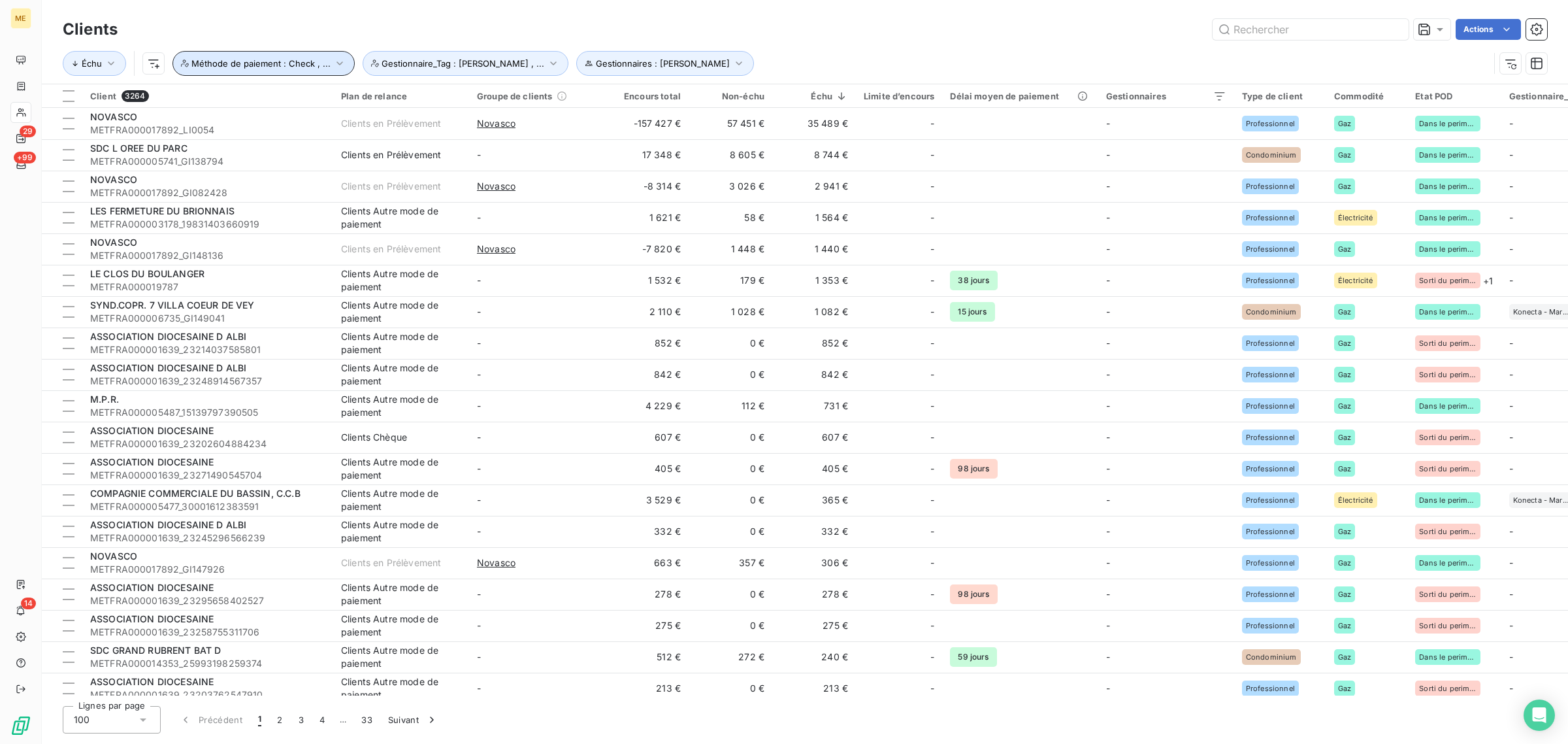
click at [292, 61] on span "Méthode de paiement : Check , ..." at bounding box center [261, 63] width 139 height 11
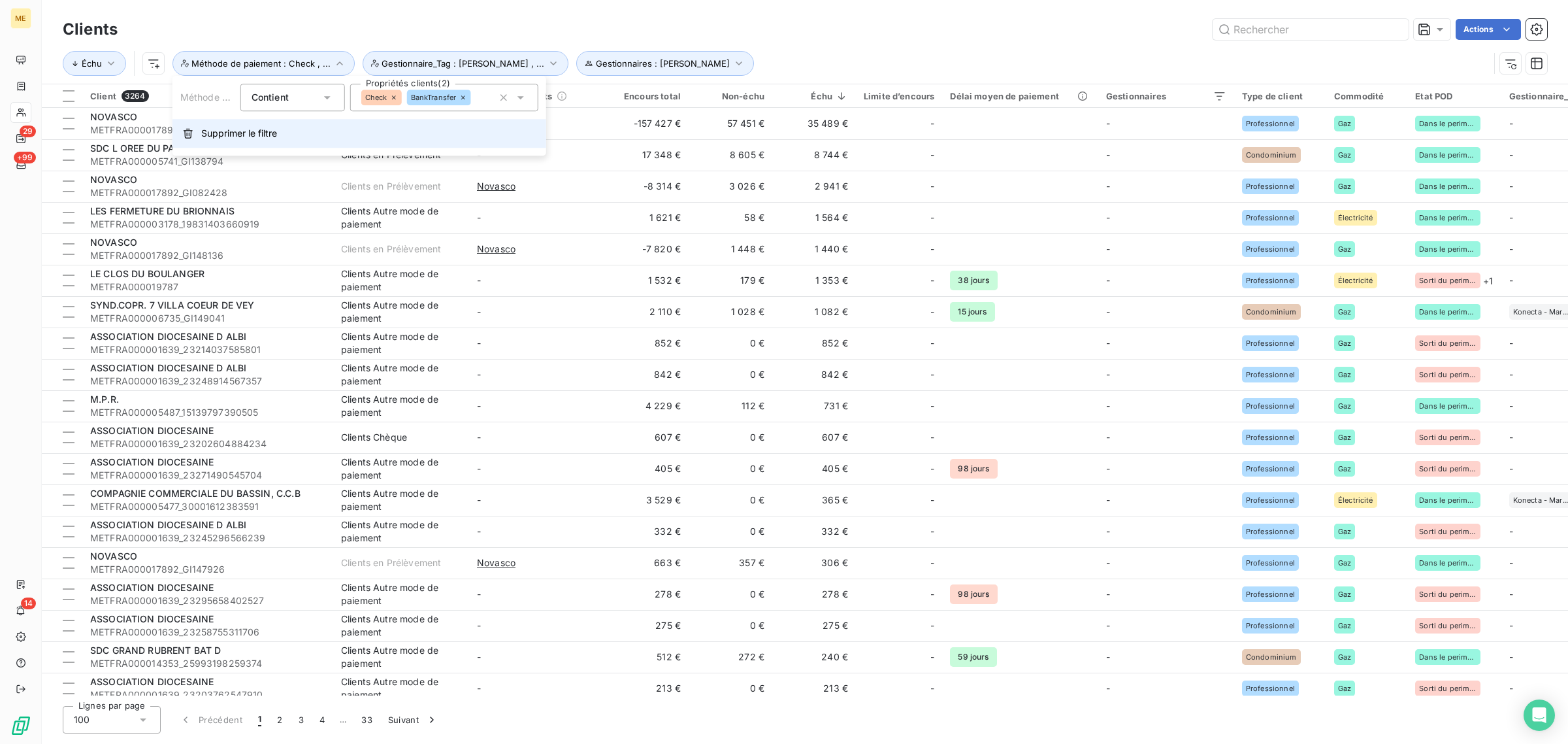
click at [265, 136] on span "Supprimer le filtre" at bounding box center [239, 133] width 76 height 13
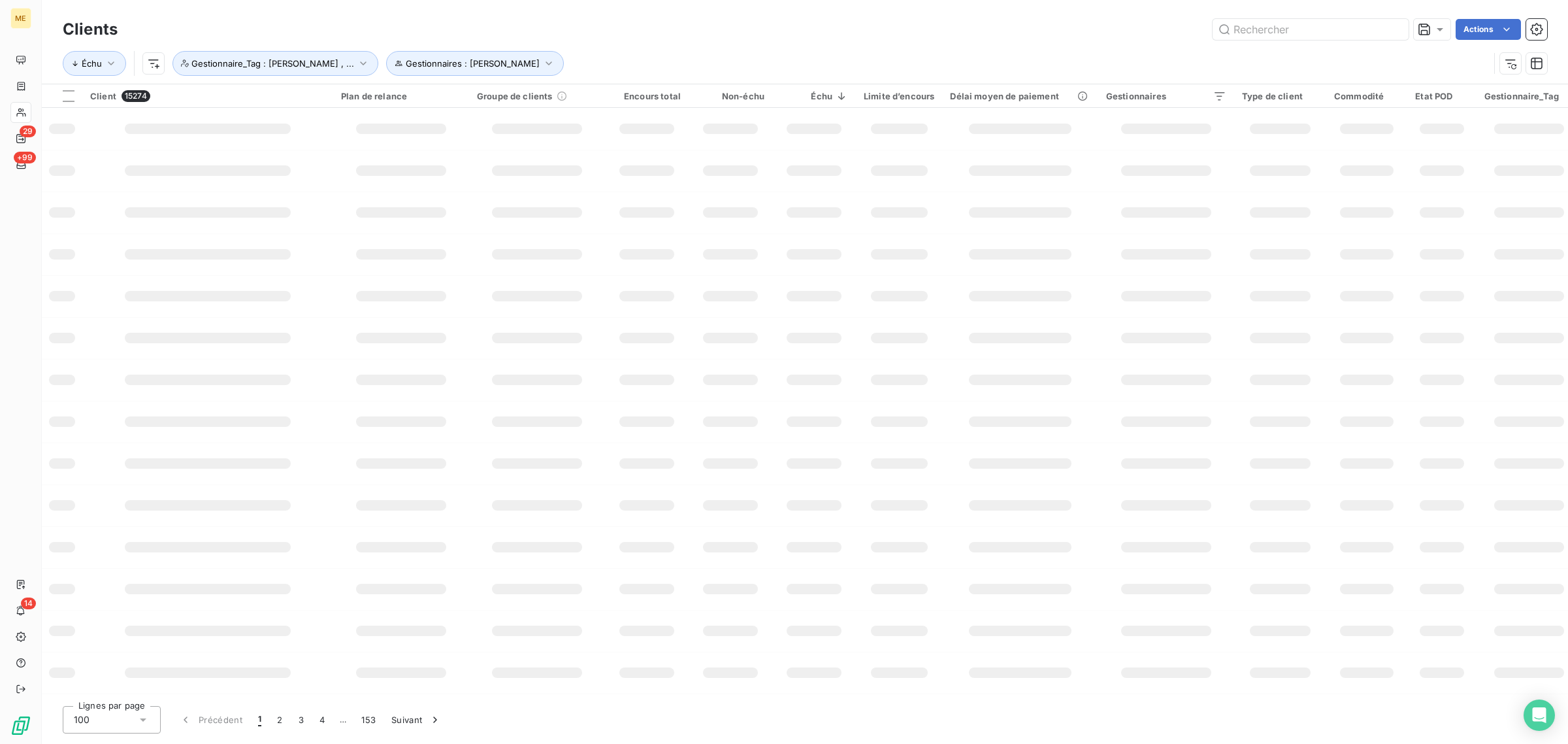
click at [938, 44] on div "Échu Gestionnaires : [PERSON_NAME] : [PERSON_NAME] , ..." at bounding box center [804, 63] width 1485 height 41
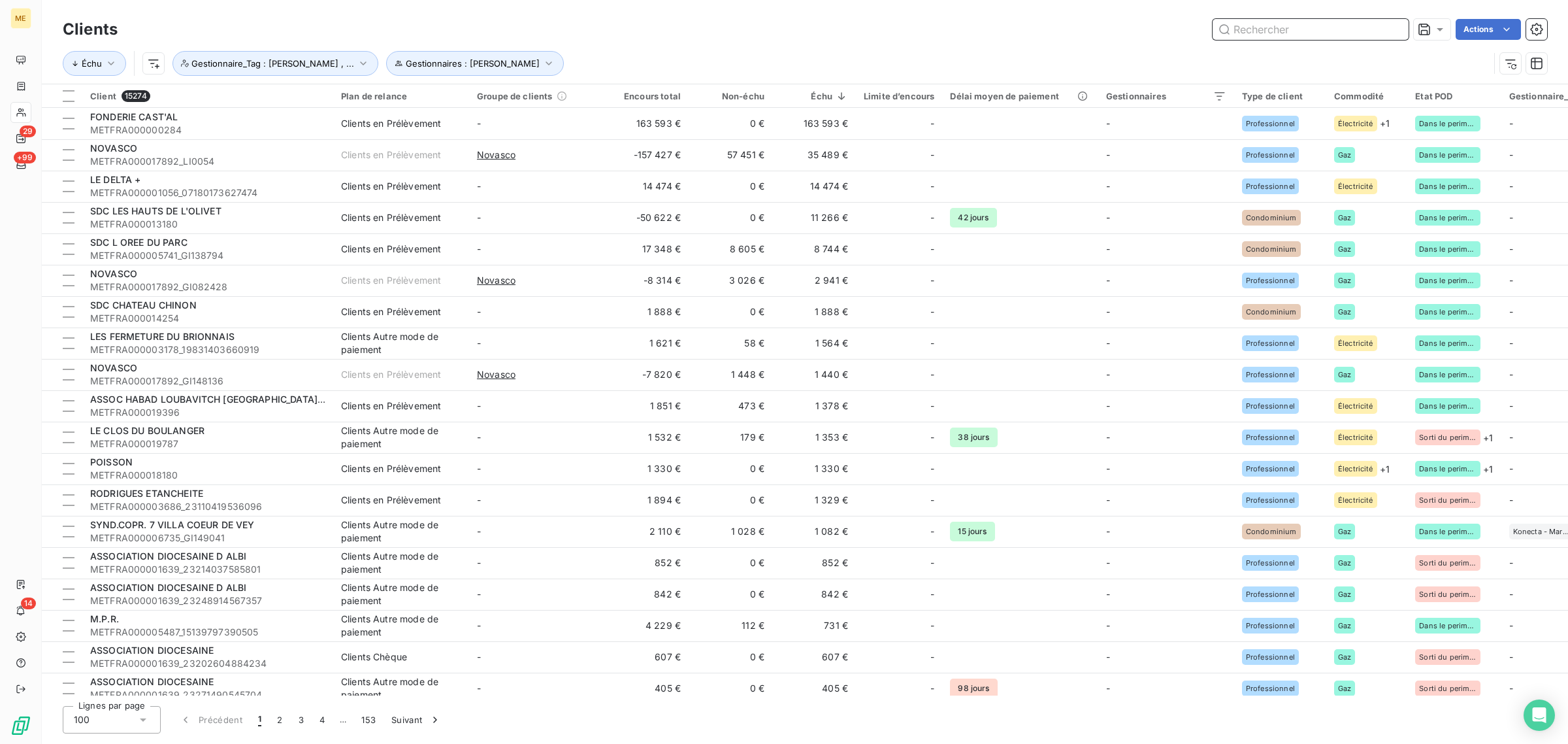
click at [1271, 24] on input "text" at bounding box center [1310, 29] width 196 height 21
click at [1497, 20] on html "ME 29 +99 14 Clients Actions Échu Gestionnaires : [PERSON_NAME] : [PERSON_NAME]…" at bounding box center [784, 372] width 1568 height 744
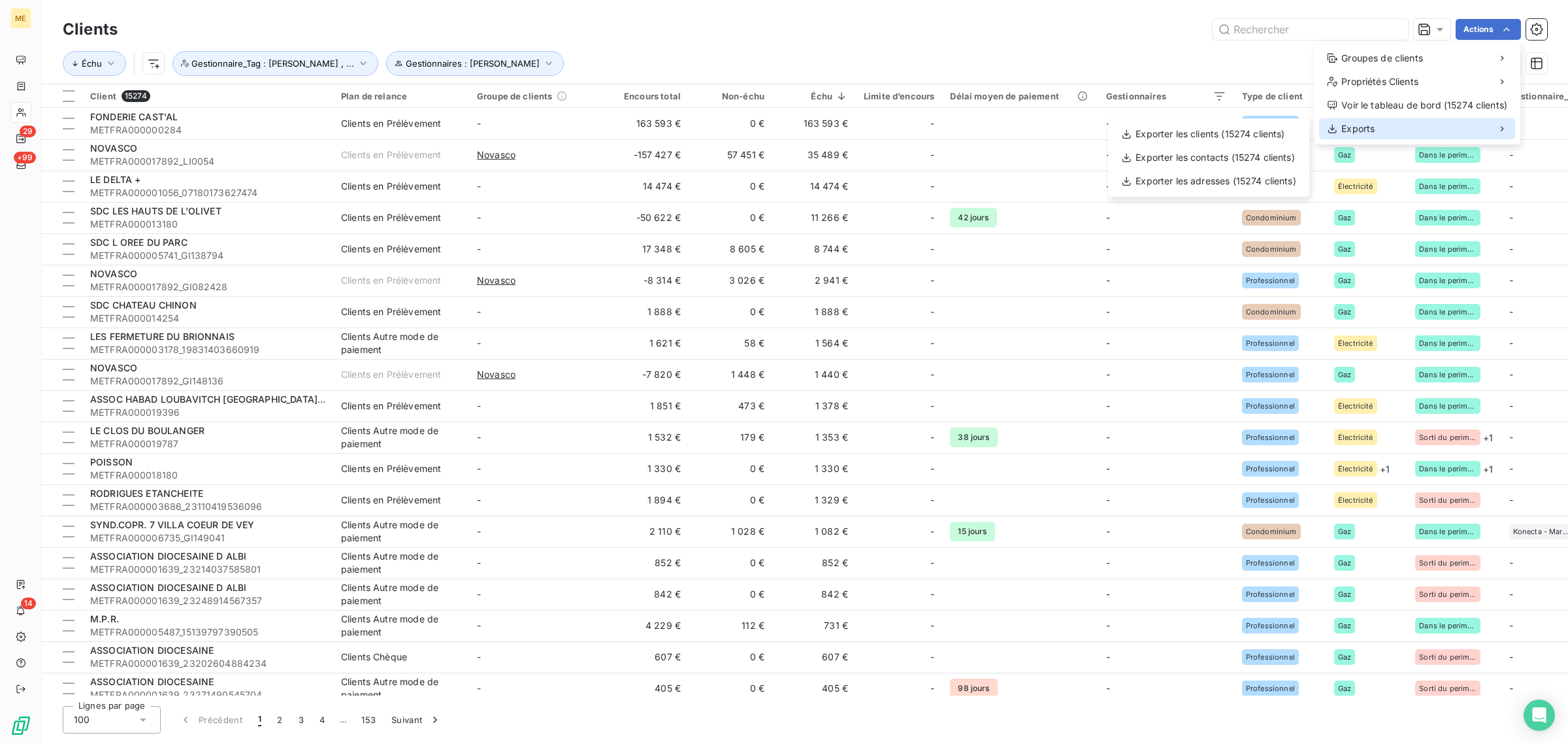
click at [1429, 119] on div "Exports" at bounding box center [1417, 129] width 196 height 21
click at [1216, 129] on div "Exporter les clients (15274 clients)" at bounding box center [1209, 133] width 191 height 21
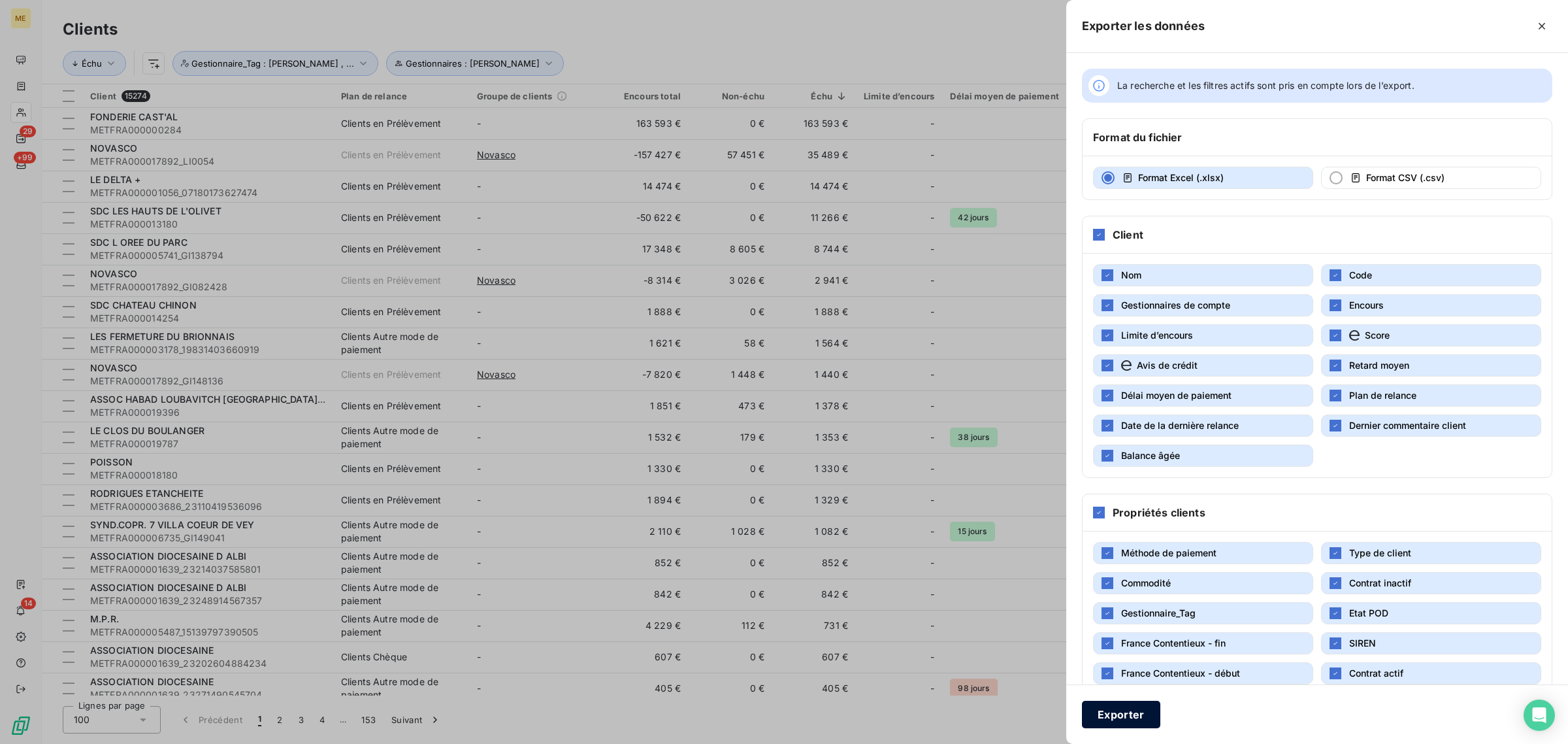
click at [1140, 713] on button "Exporter" at bounding box center [1121, 714] width 79 height 27
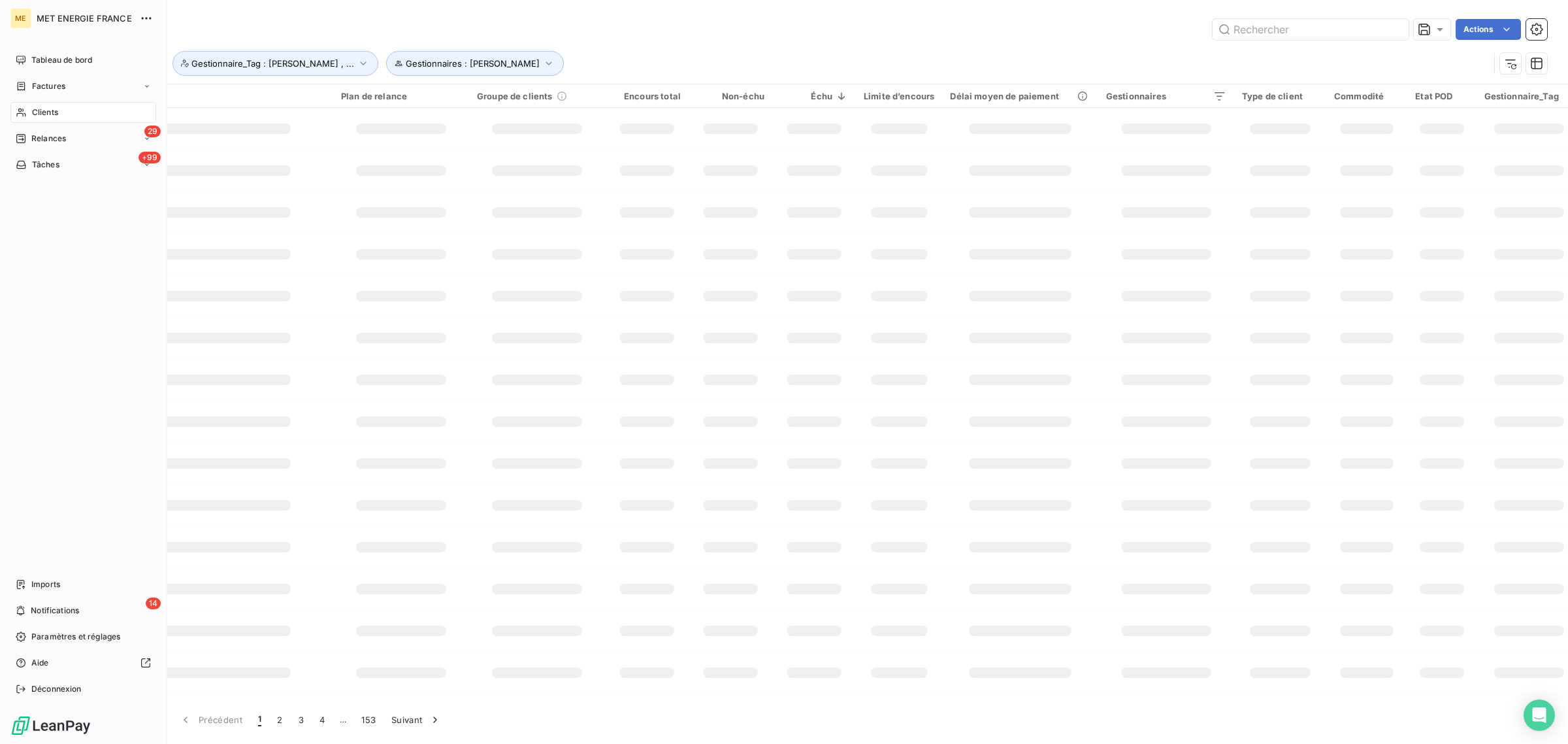
click at [33, 112] on span "Clients" at bounding box center [44, 112] width 26 height 12
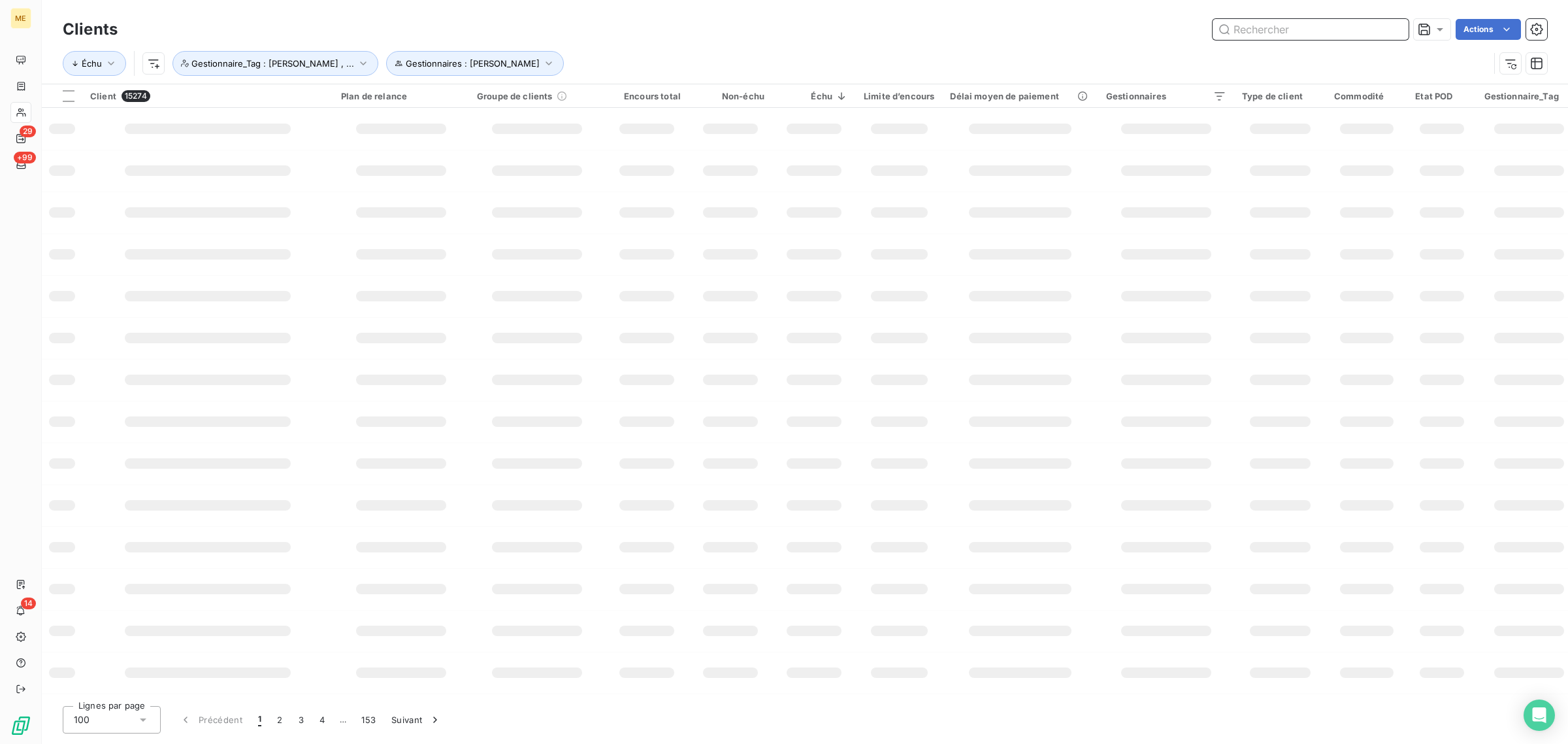
click at [1295, 29] on input "text" at bounding box center [1310, 29] width 196 height 21
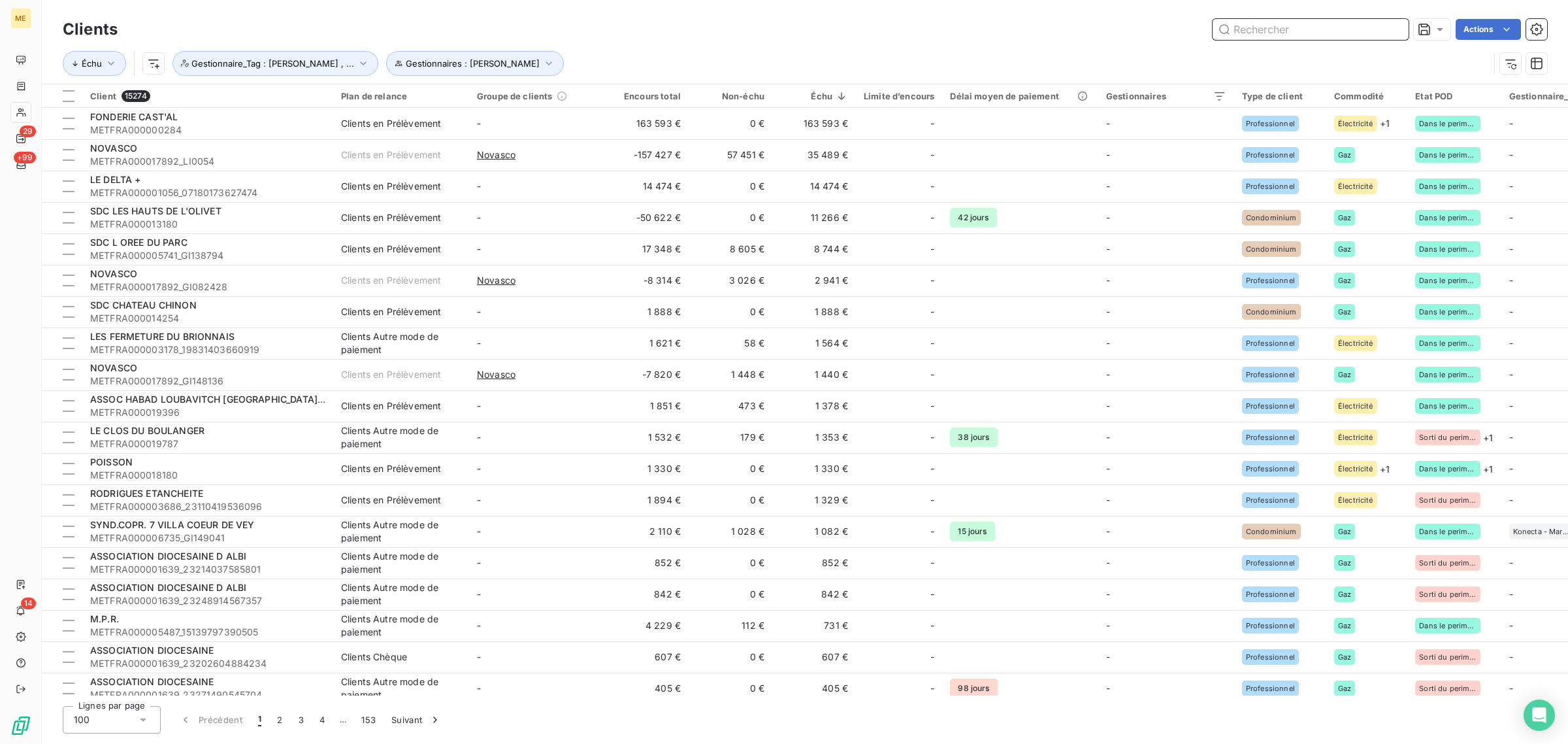
paste input "METFRA000003178_19831403660919"
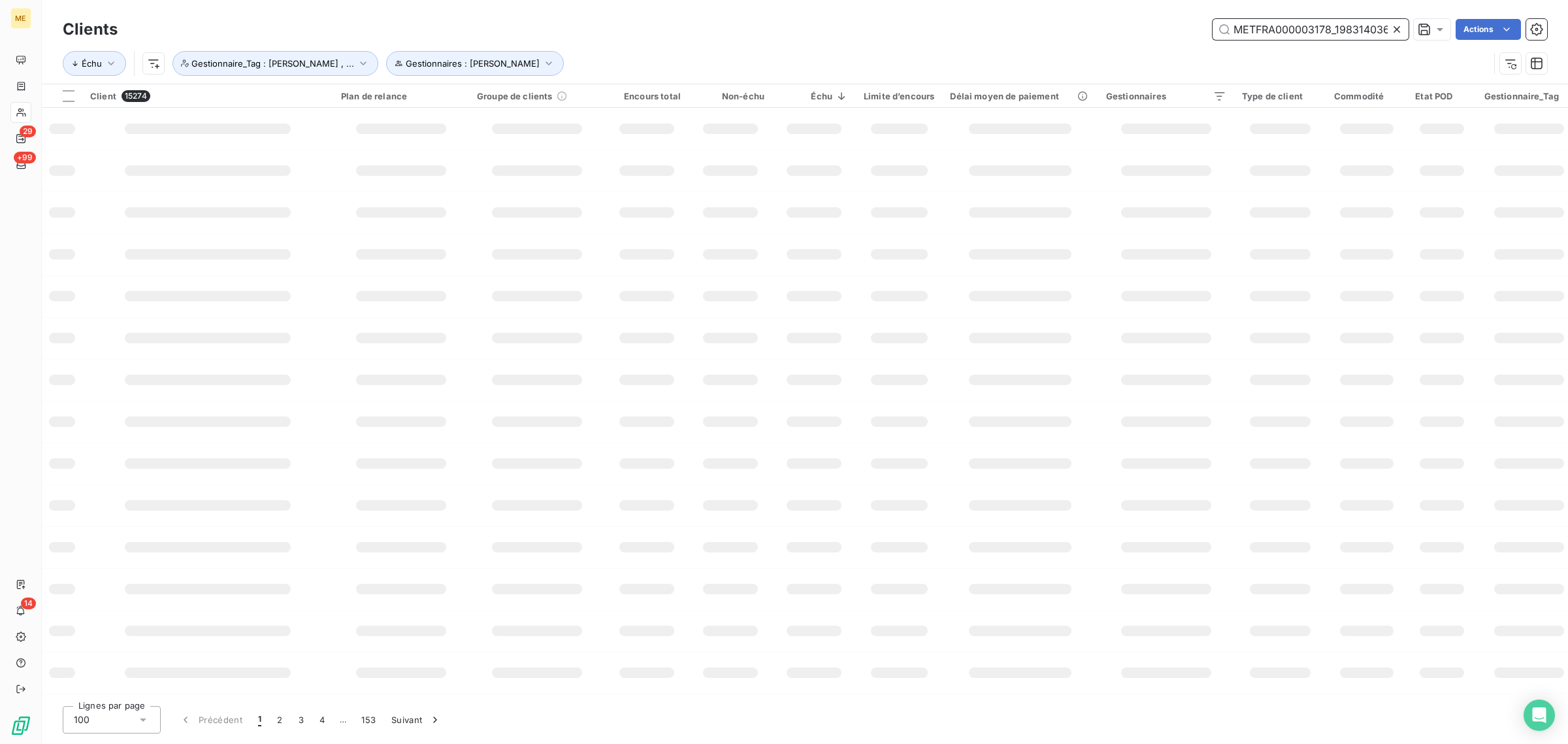
scroll to position [0, 33]
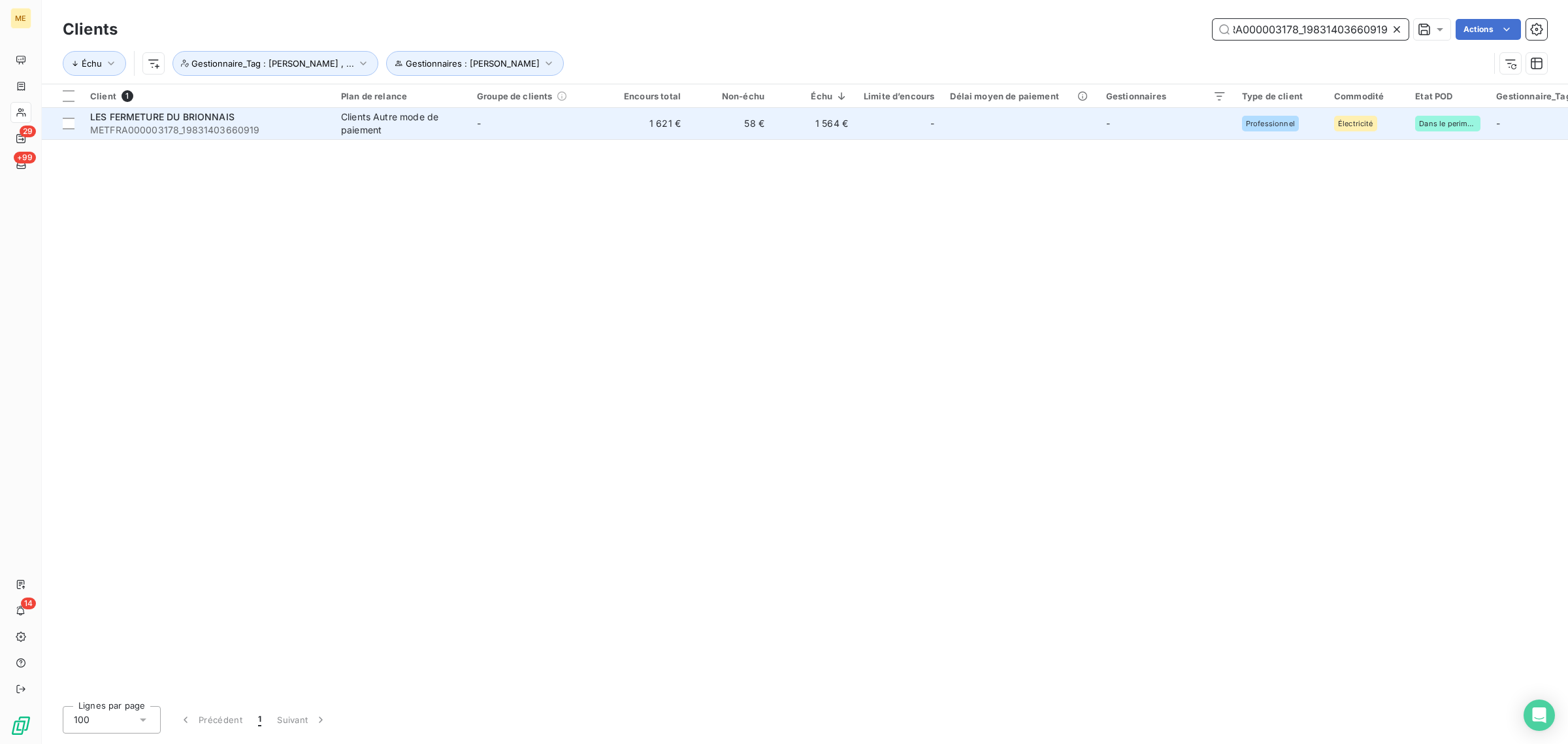
type input "METFRA000003178_19831403660919"
click at [531, 119] on td "-" at bounding box center [537, 123] width 136 height 32
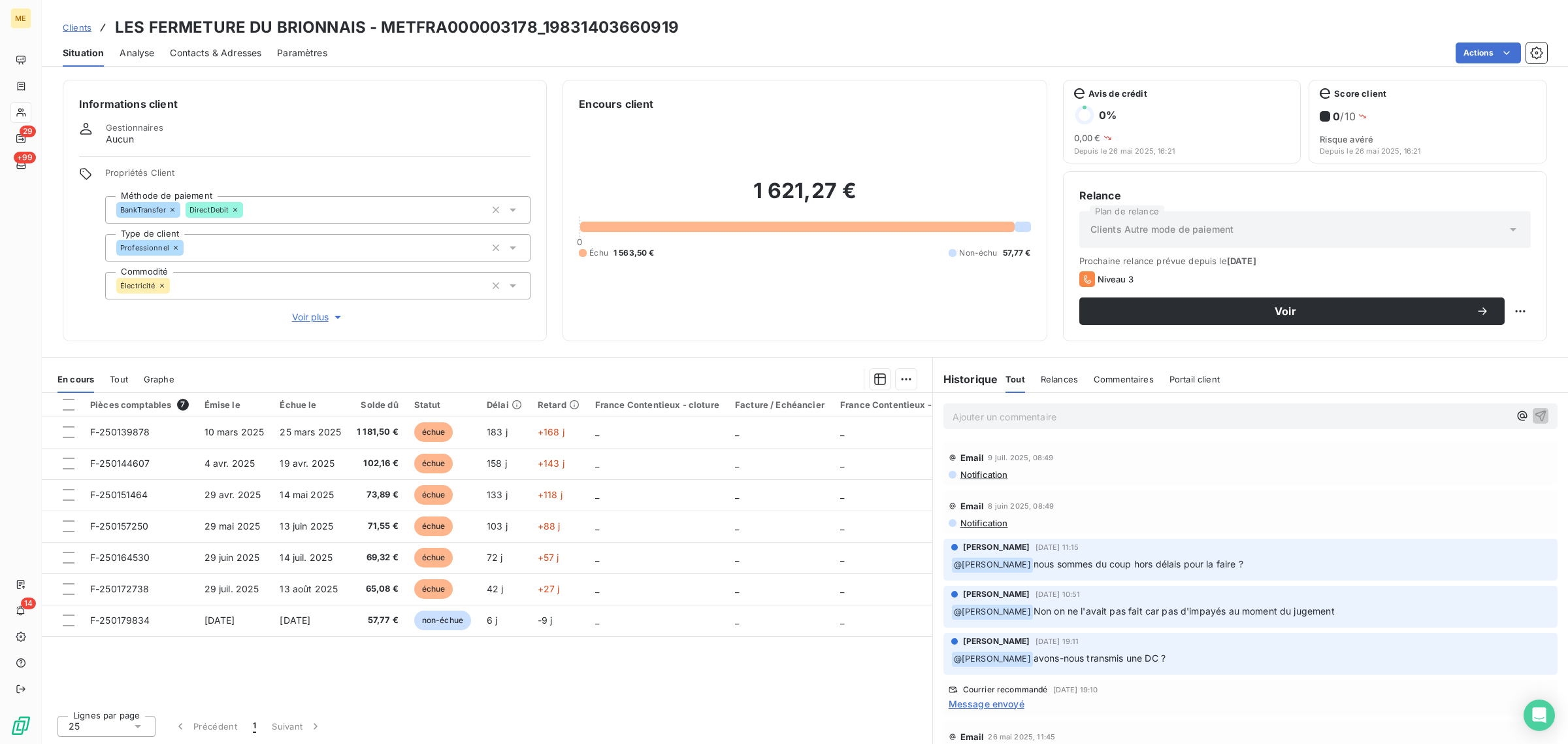
click at [307, 317] on span "Voir plus" at bounding box center [318, 317] width 52 height 13
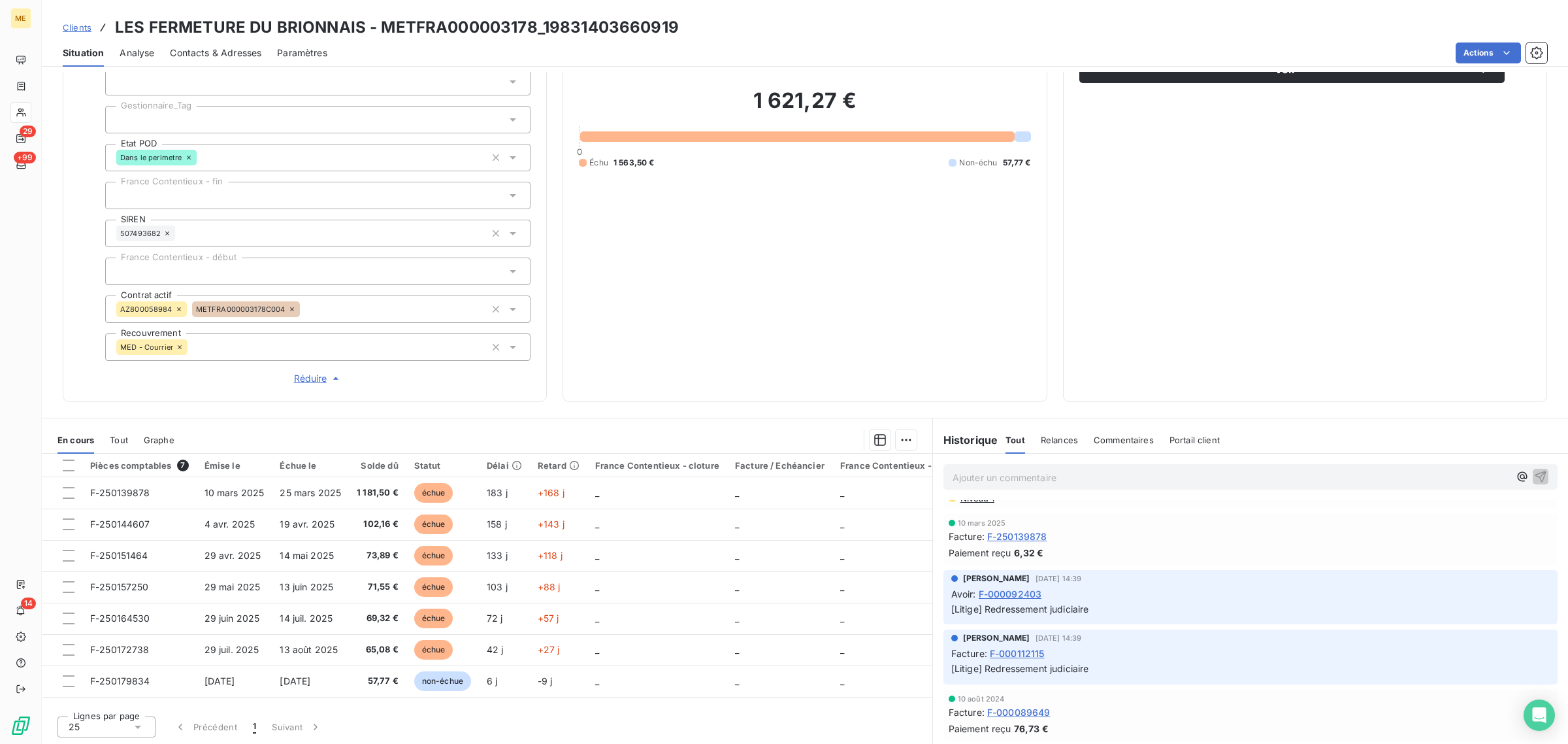
scroll to position [408, 0]
drag, startPoint x: 981, startPoint y: 613, endPoint x: 1103, endPoint y: 620, distance: 122.2
click at [1102, 617] on p "[Litige] Redressement judiciaire" at bounding box center [1251, 614] width 599 height 15
drag, startPoint x: 1083, startPoint y: 686, endPoint x: 975, endPoint y: 693, distance: 108.2
click at [977, 682] on p "[Litige] Redressement judiciaire" at bounding box center [1251, 673] width 599 height 15
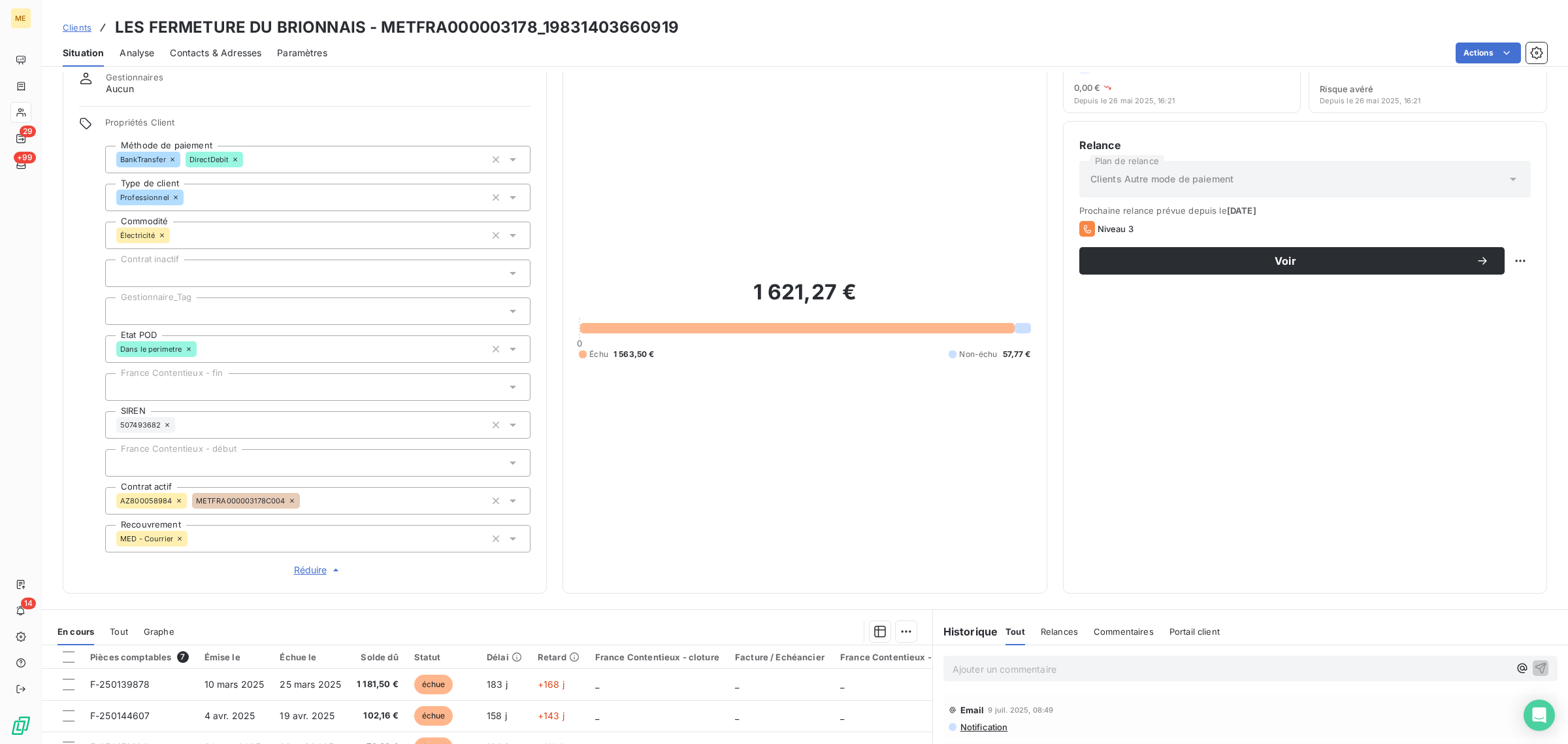
scroll to position [164, 0]
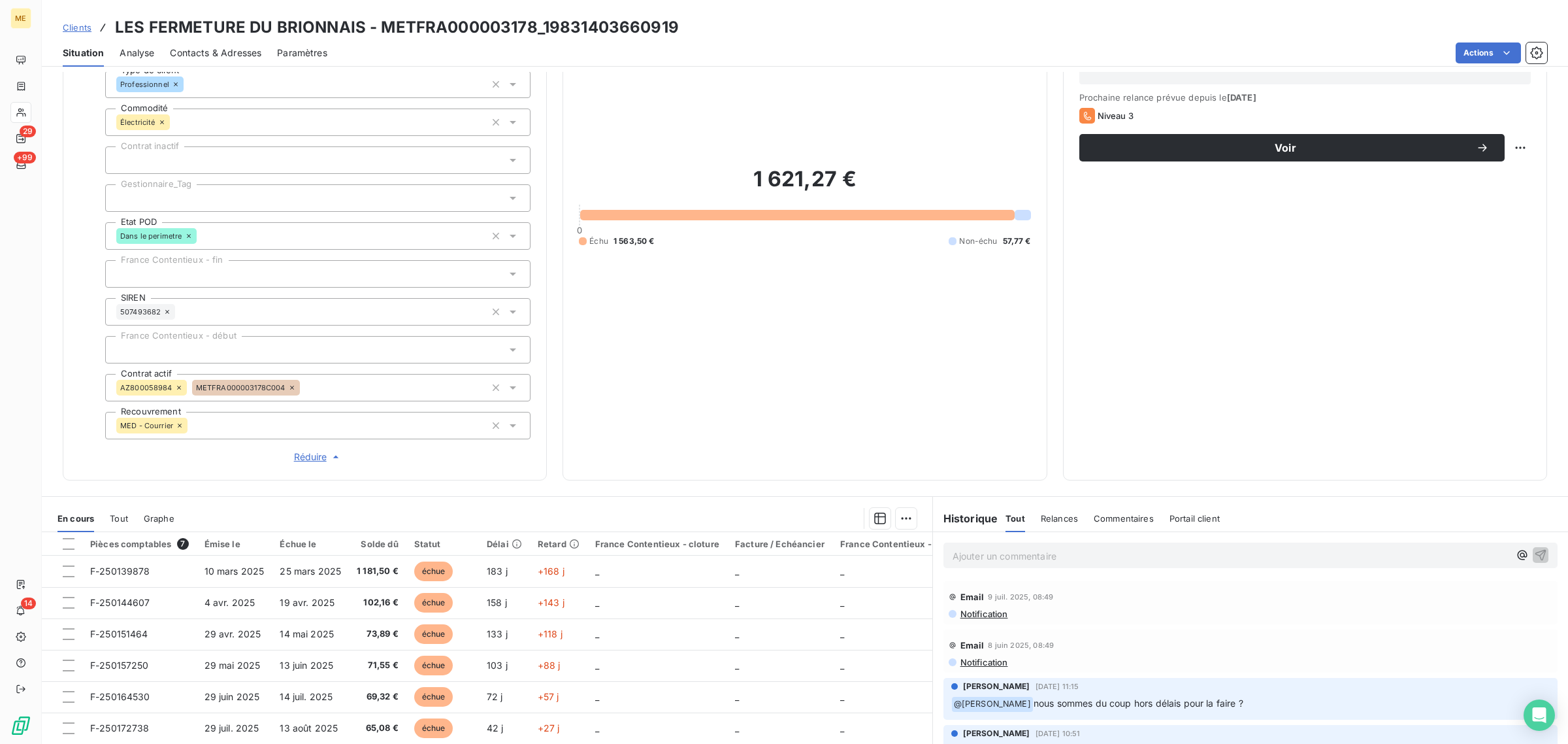
click at [1042, 566] on div "Ajouter un commentaire ﻿" at bounding box center [1250, 555] width 614 height 25
click at [1033, 557] on p "Ajouter un commentaire ﻿" at bounding box center [1231, 556] width 556 height 16
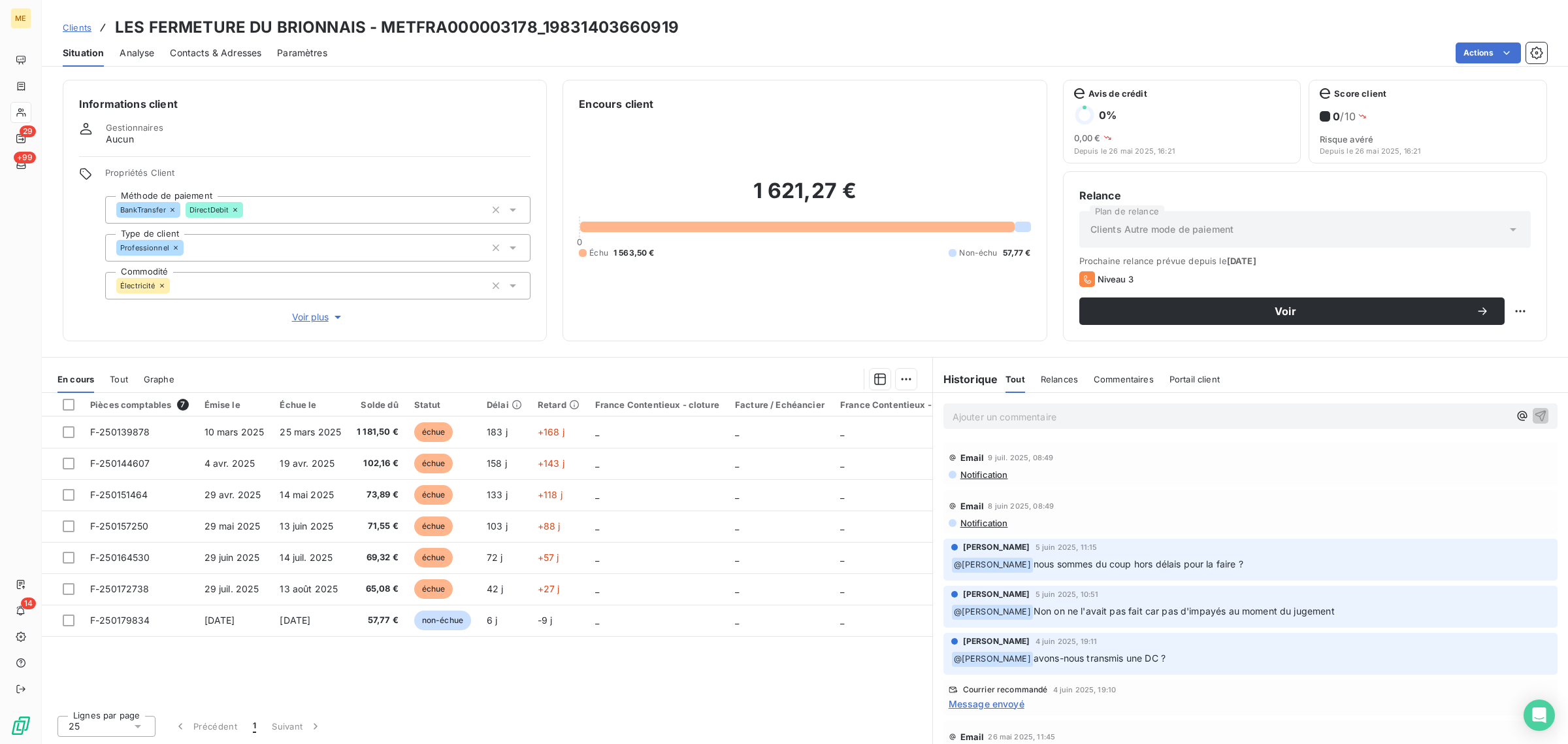
click at [314, 320] on span "Voir plus" at bounding box center [318, 317] width 52 height 13
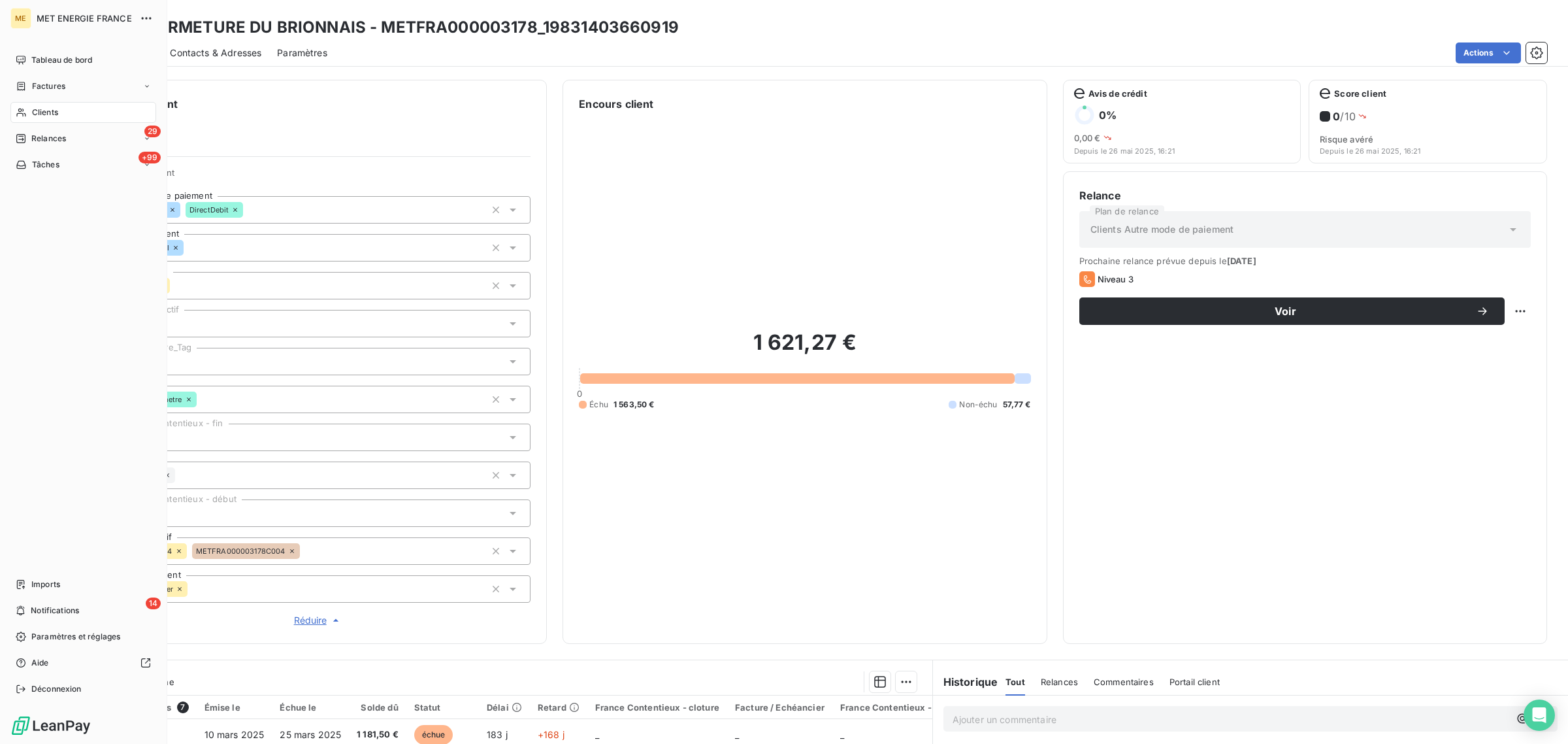
click at [20, 112] on icon at bounding box center [21, 112] width 11 height 11
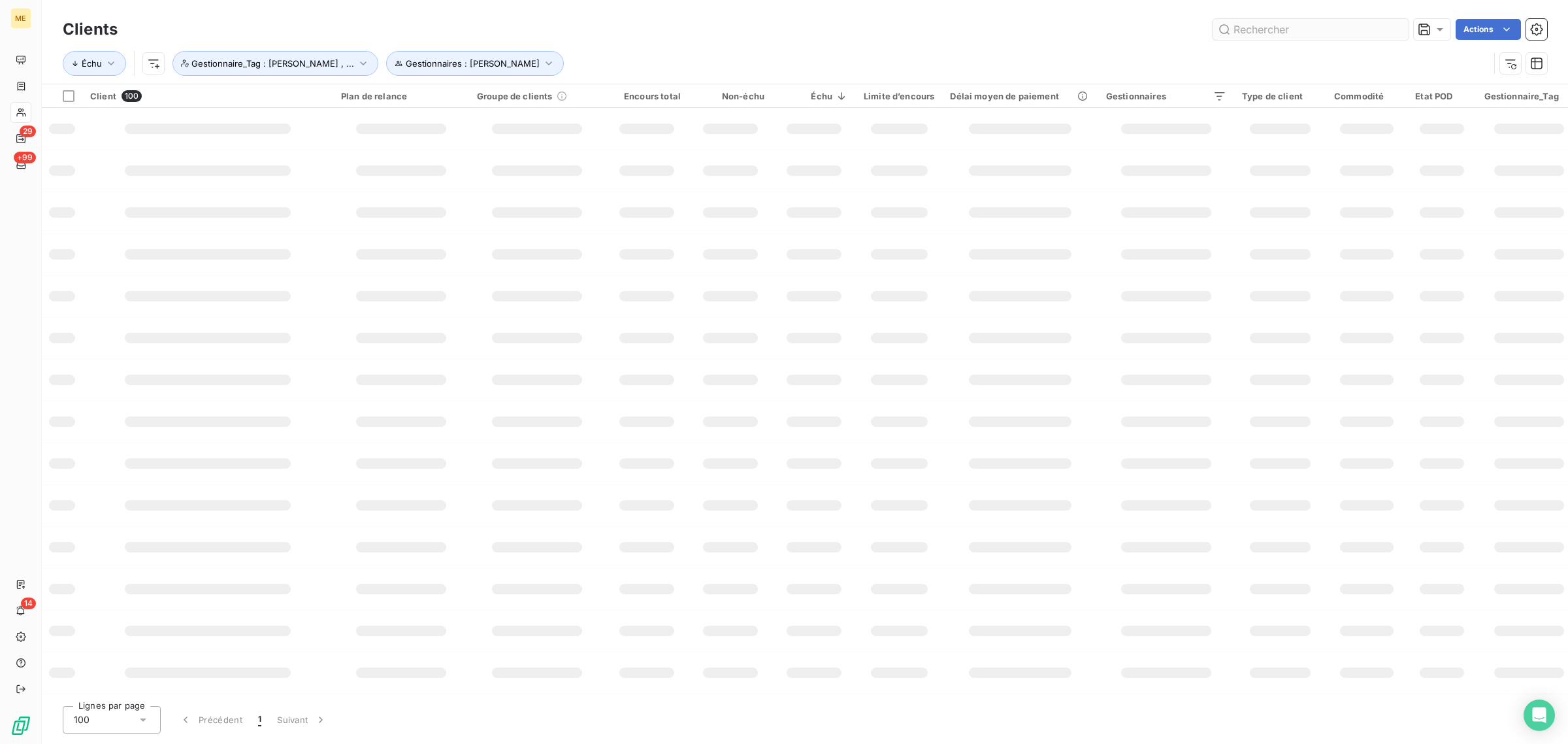
click at [1265, 37] on input "text" at bounding box center [1310, 29] width 196 height 21
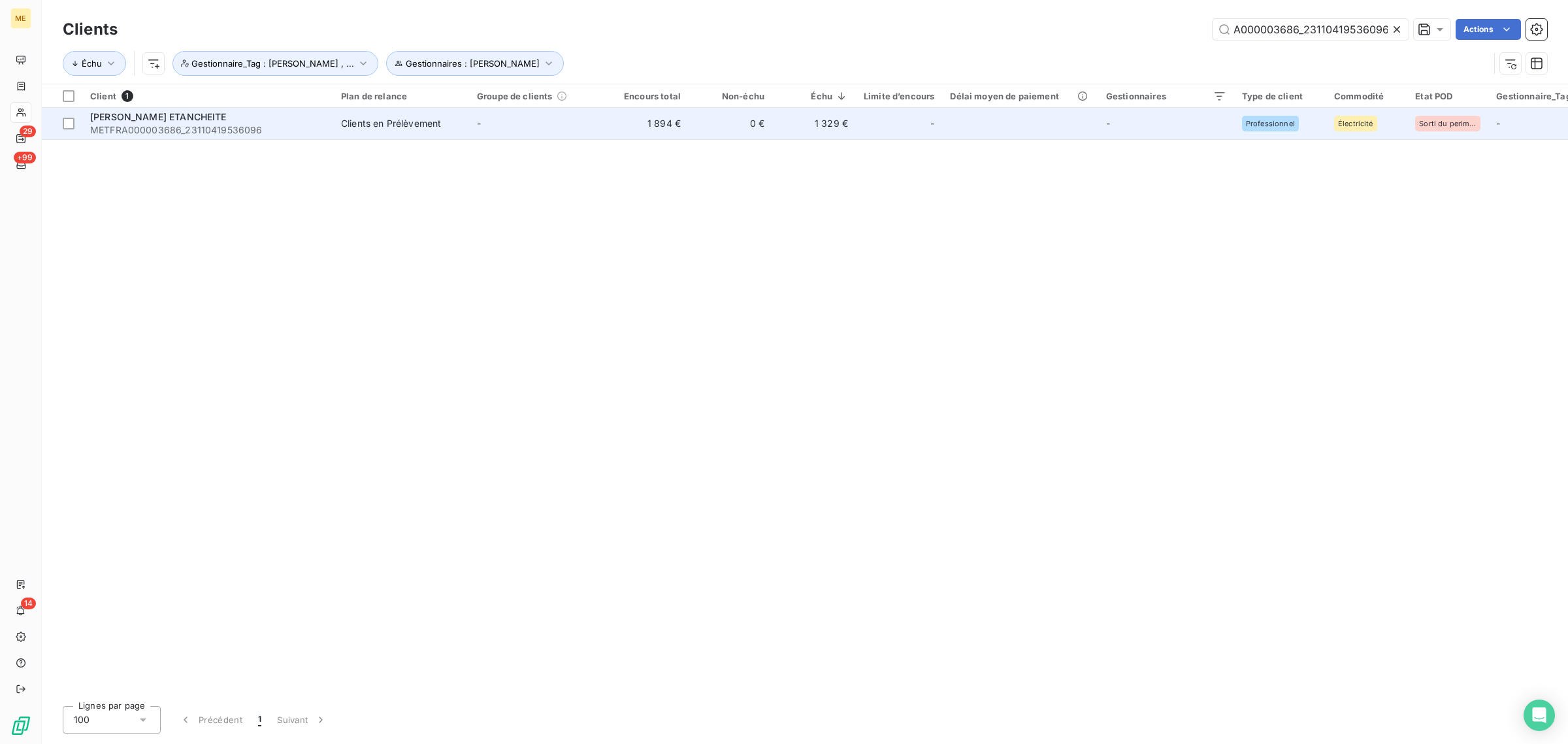
type input "METFRA000003686_23110419536096"
click at [727, 129] on td "0 €" at bounding box center [730, 123] width 83 height 32
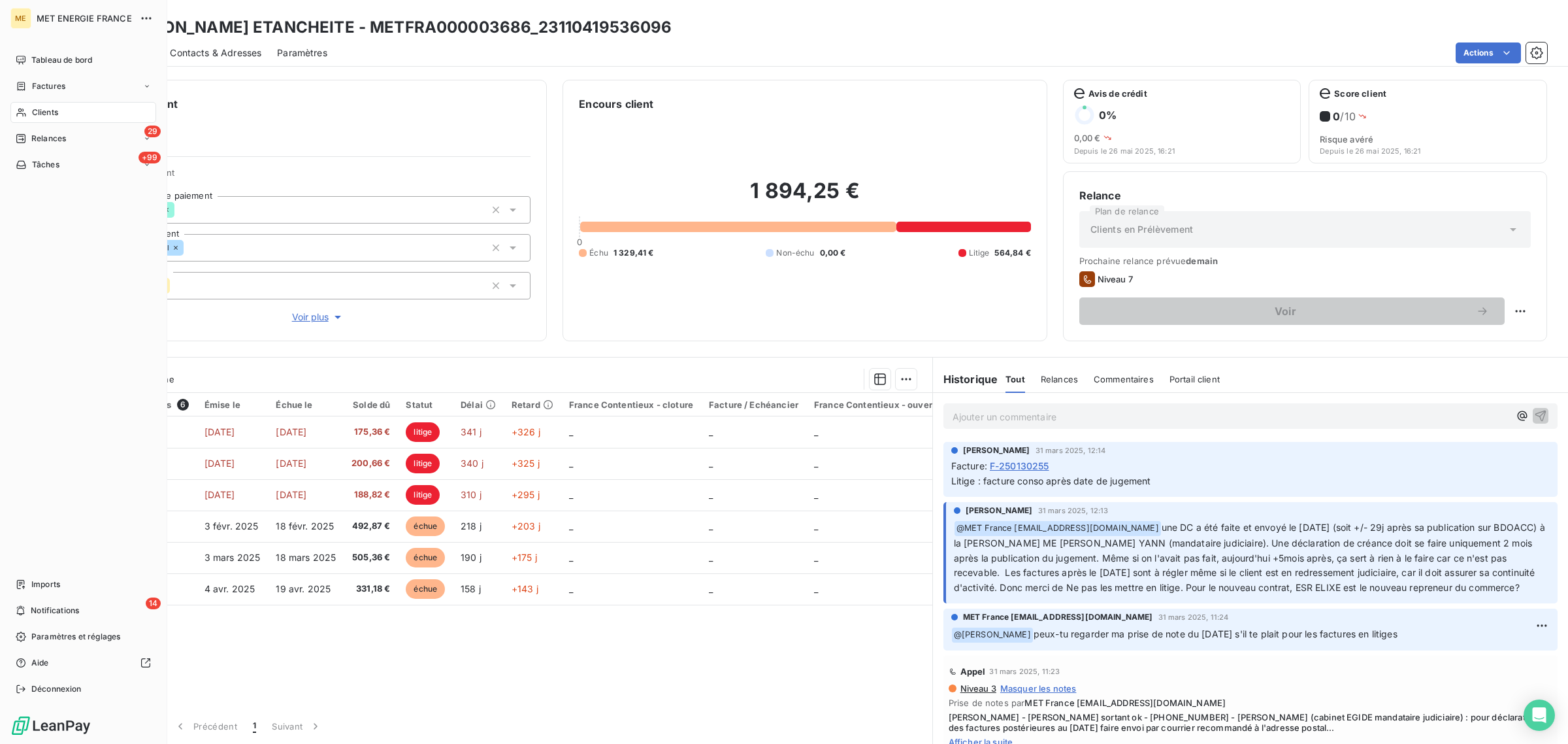
click at [14, 110] on div "Clients" at bounding box center [83, 112] width 146 height 21
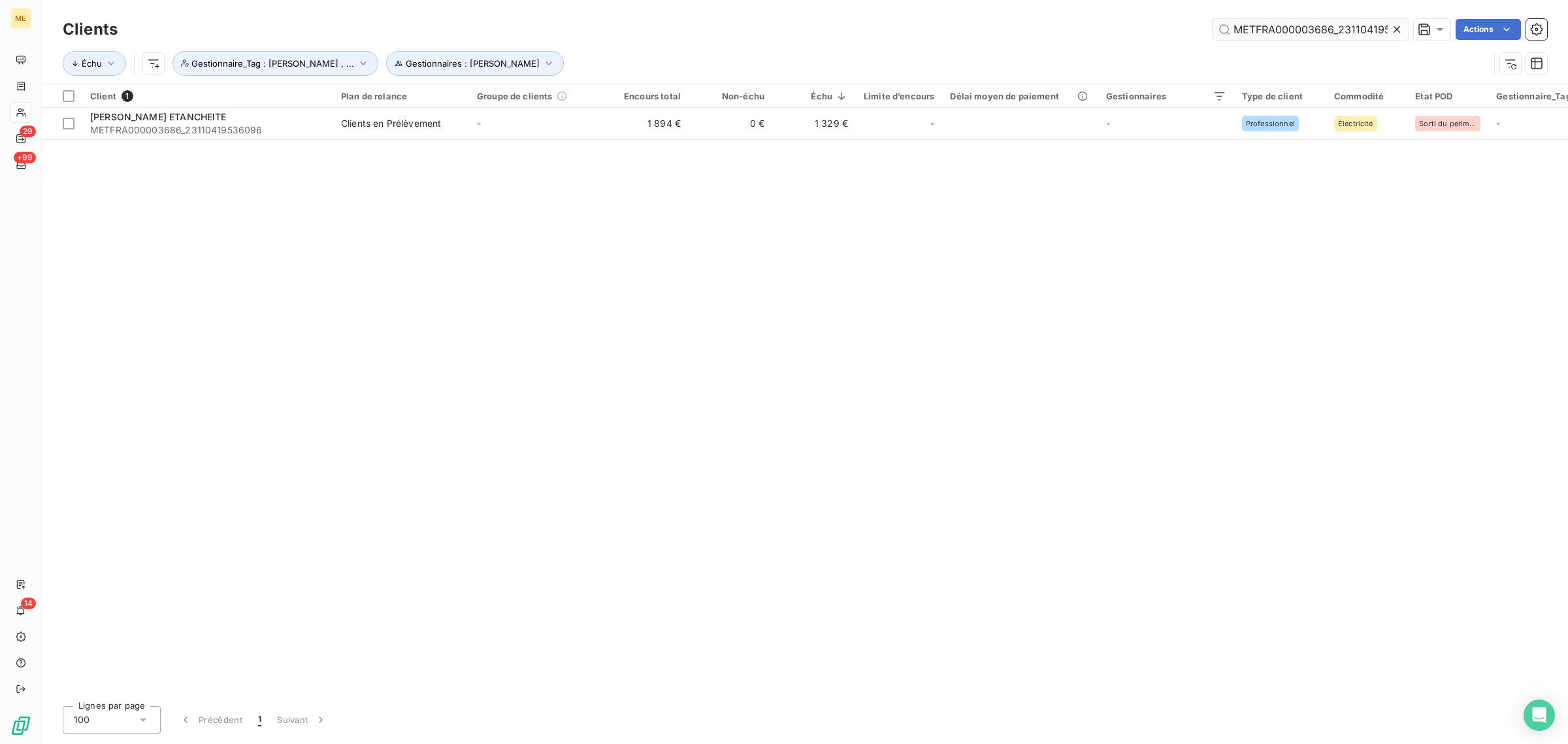
scroll to position [0, 34]
click at [1395, 30] on icon at bounding box center [1396, 29] width 6 height 6
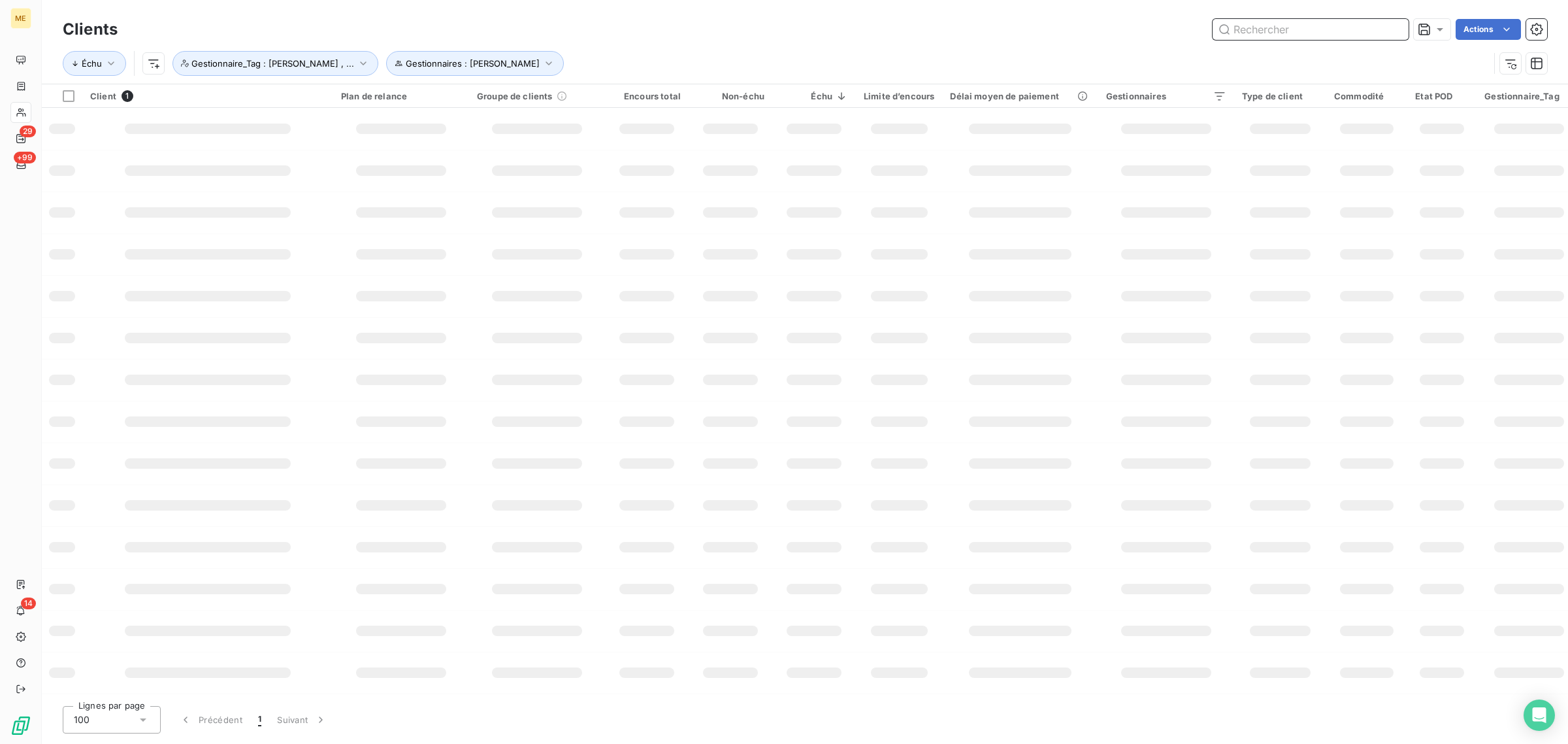
click at [1322, 29] on input "text" at bounding box center [1310, 29] width 196 height 21
paste input "METFRA000014353_25993198259374"
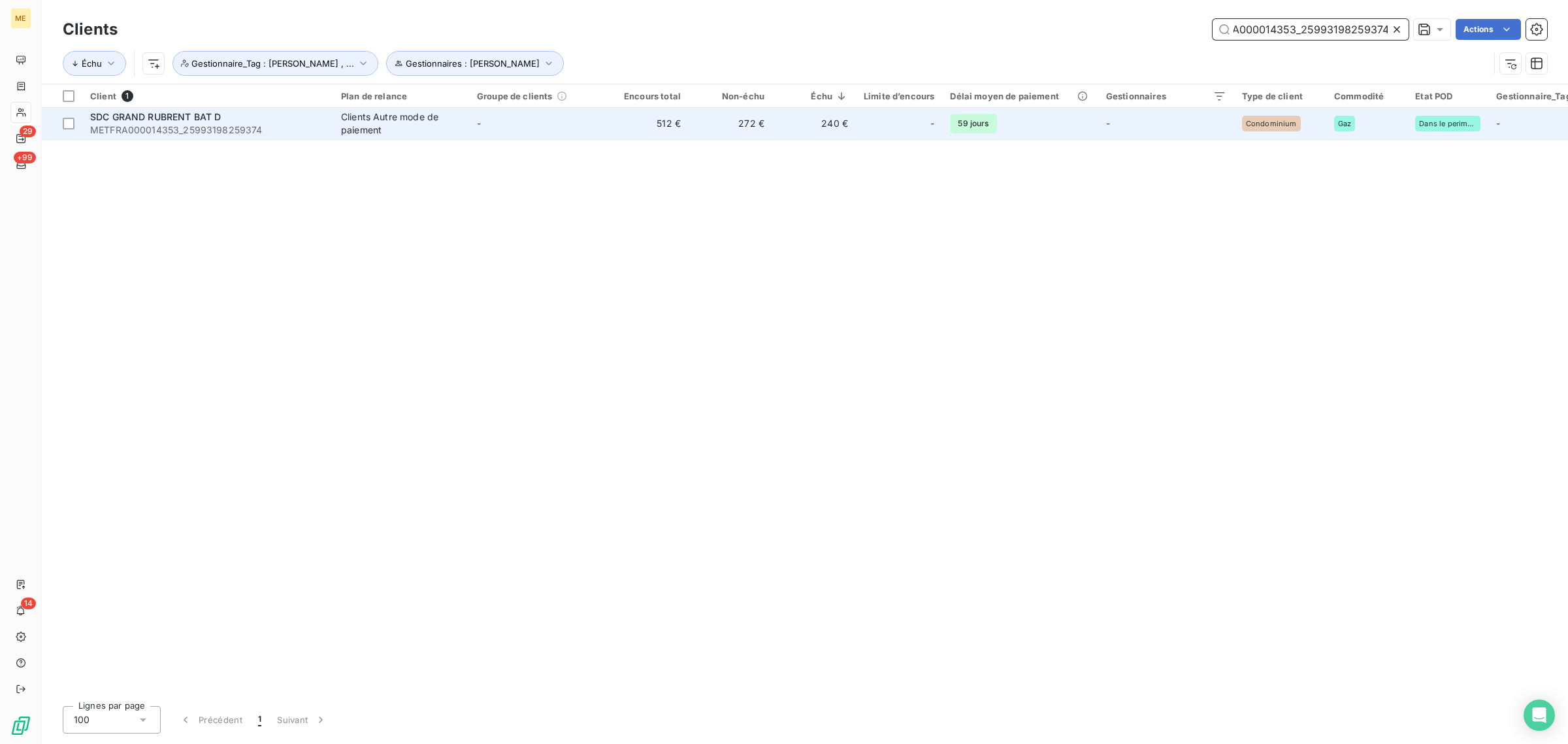
type input "METFRA000014353_25993198259374"
click at [580, 132] on td "-" at bounding box center [537, 123] width 136 height 32
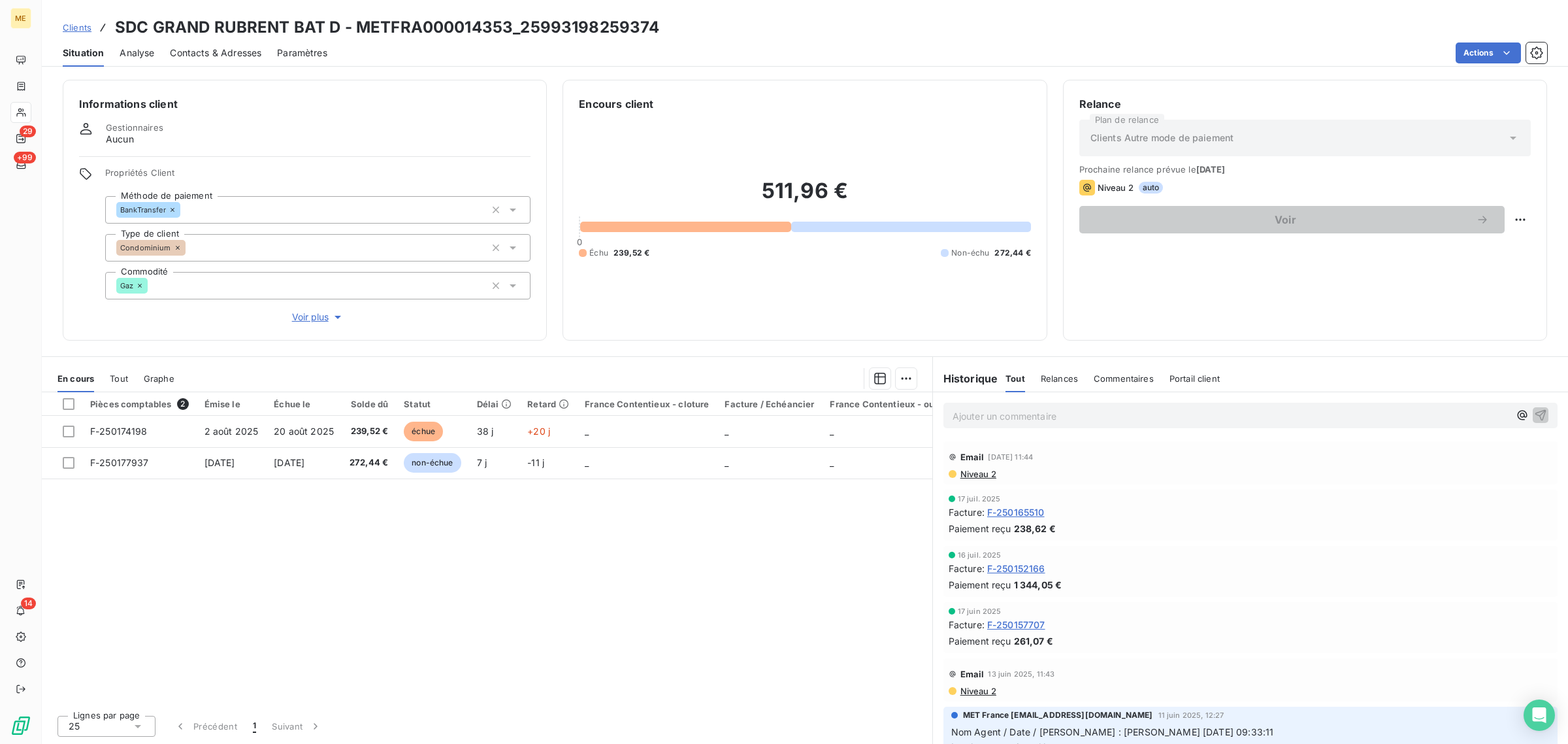
scroll to position [81, 0]
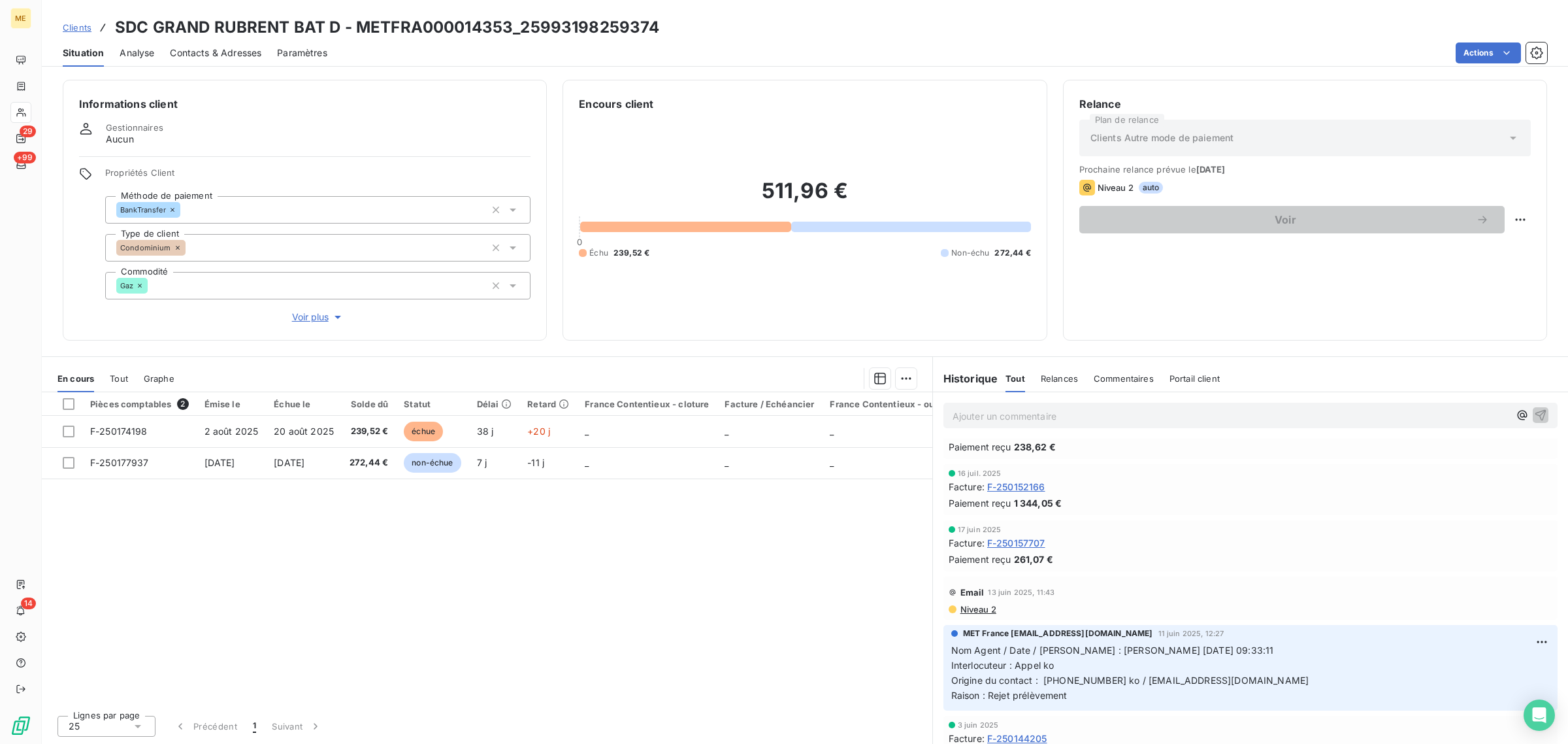
click at [304, 317] on span "Voir plus" at bounding box center [318, 317] width 52 height 13
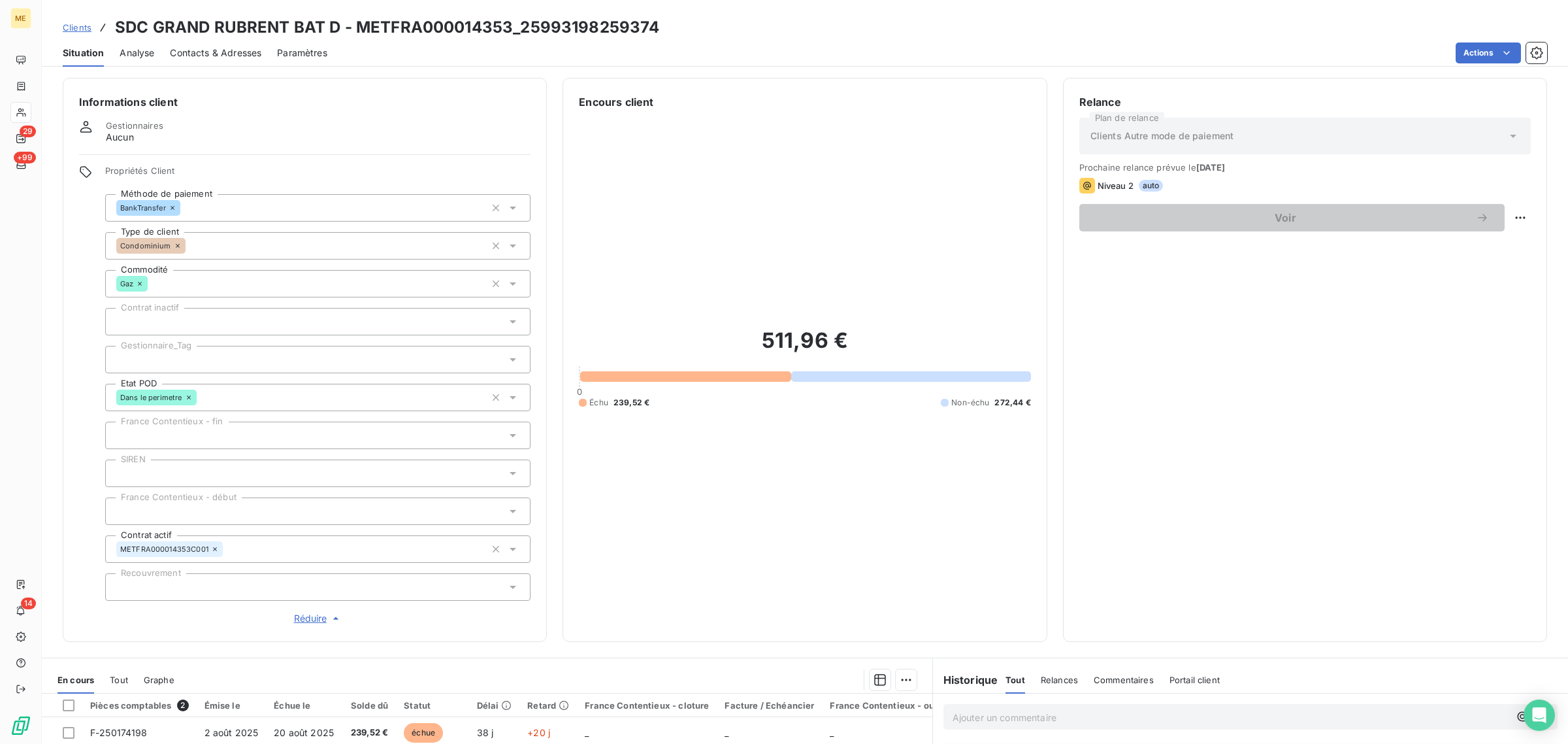
scroll to position [0, 0]
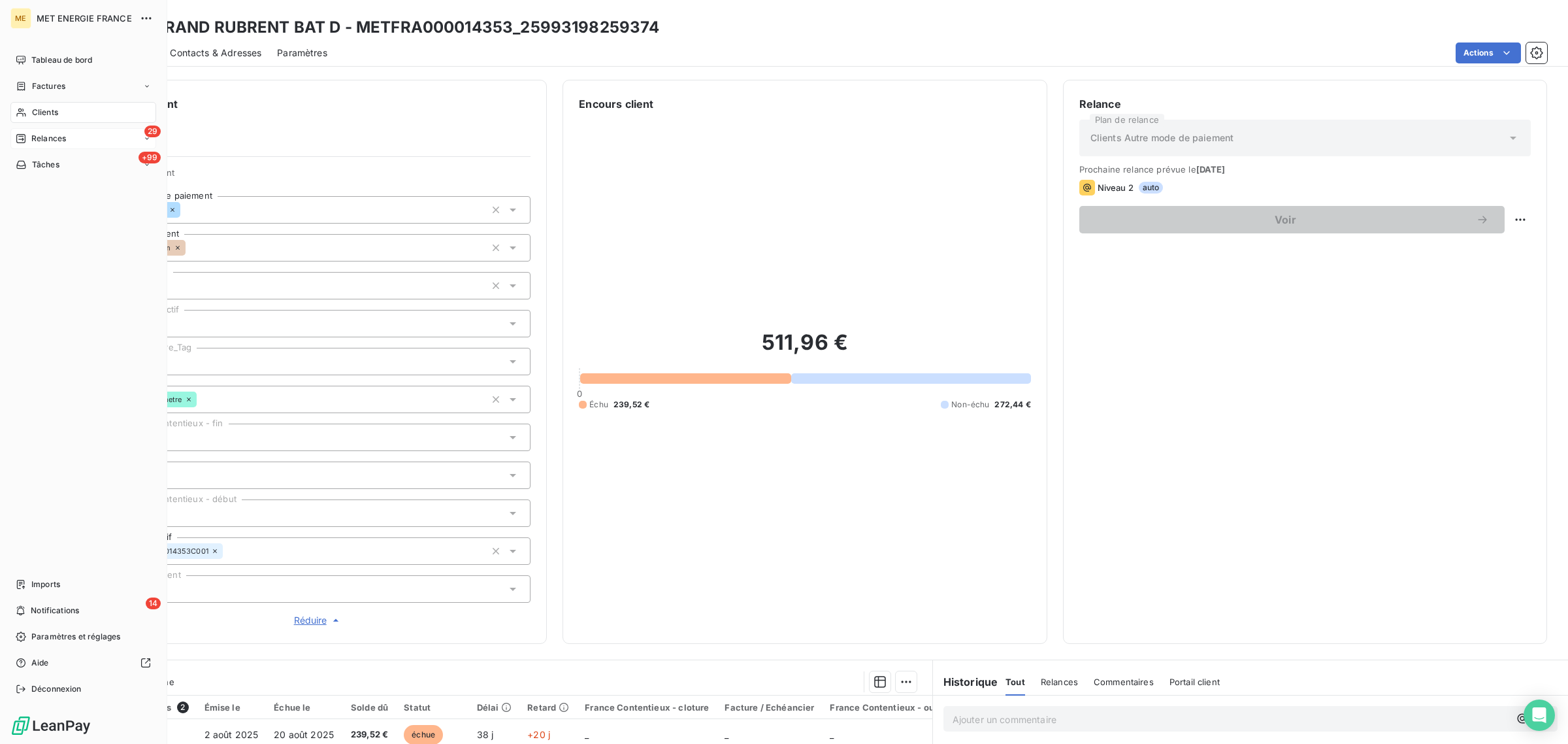
click at [24, 135] on icon at bounding box center [21, 138] width 11 height 11
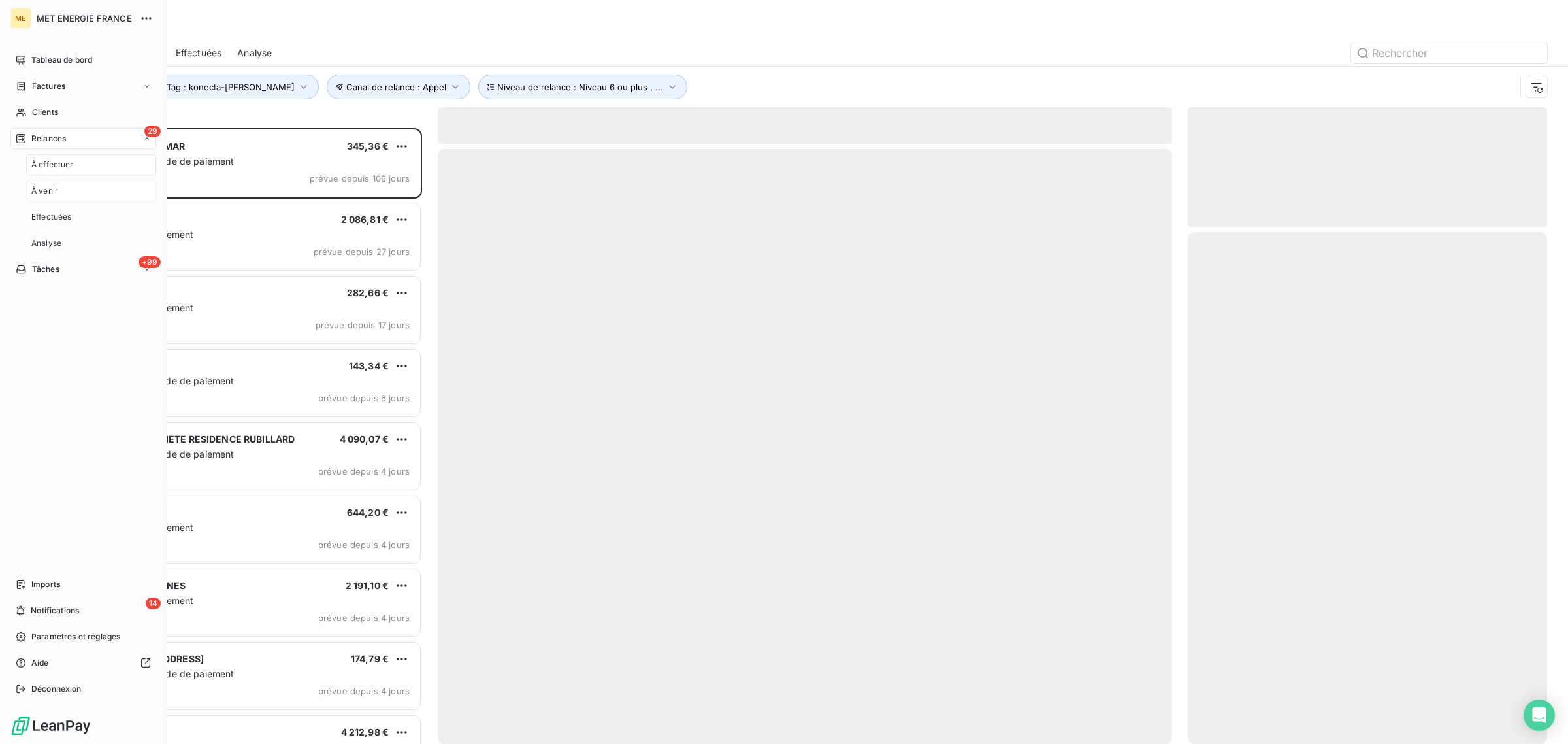
scroll to position [604, 347]
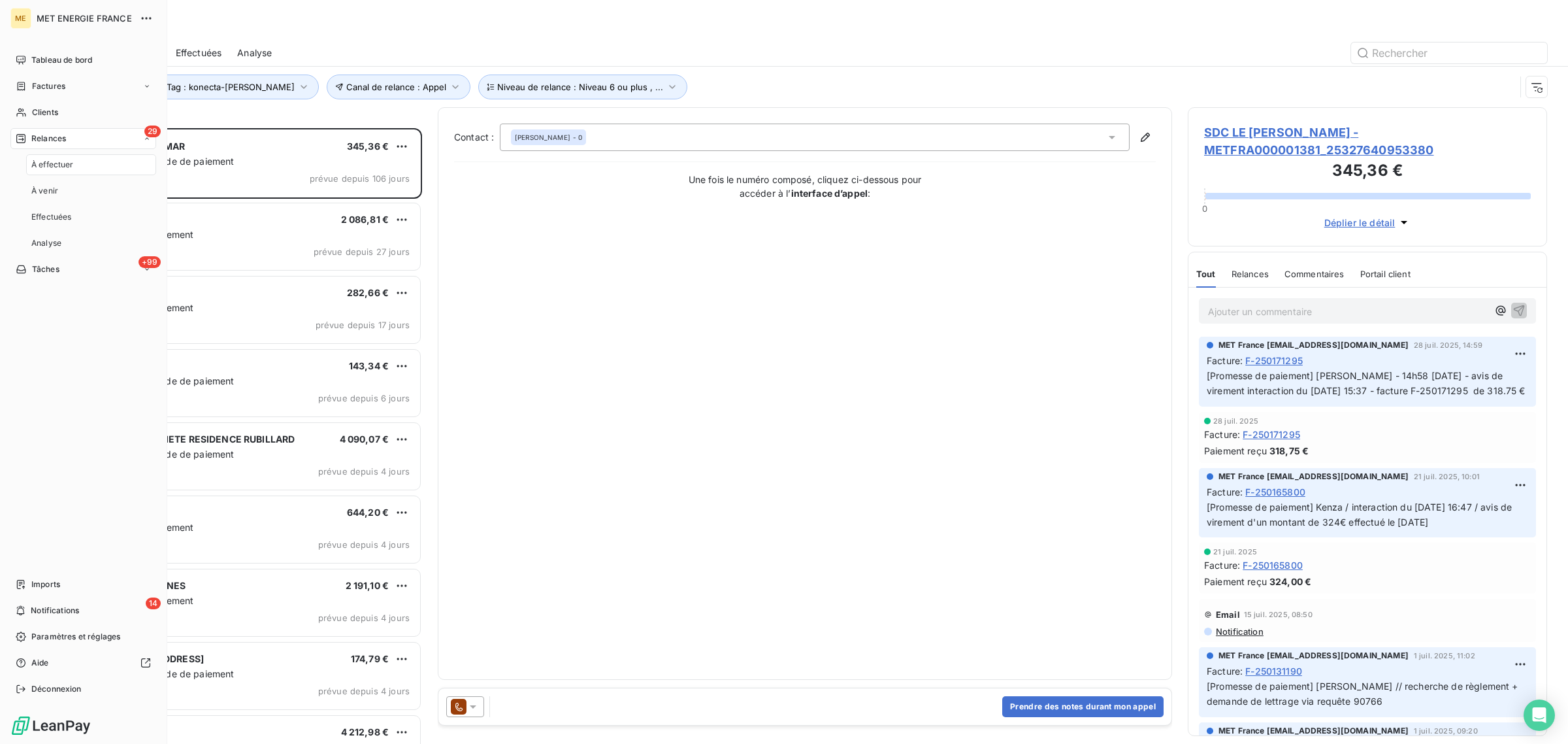
click at [62, 170] on div "À effectuer" at bounding box center [91, 164] width 130 height 21
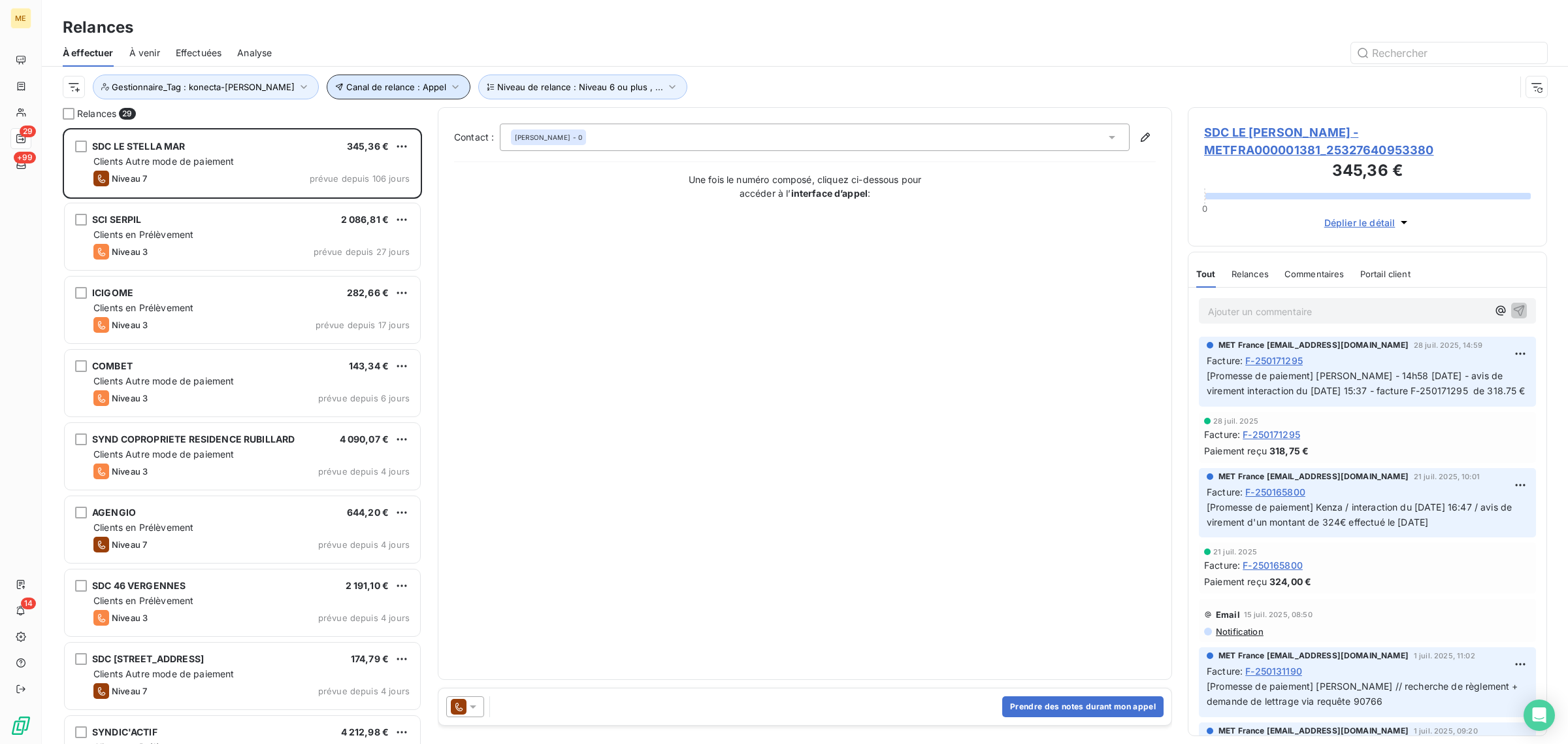
click at [328, 93] on button "Canal de relance : Appel" at bounding box center [398, 86] width 144 height 24
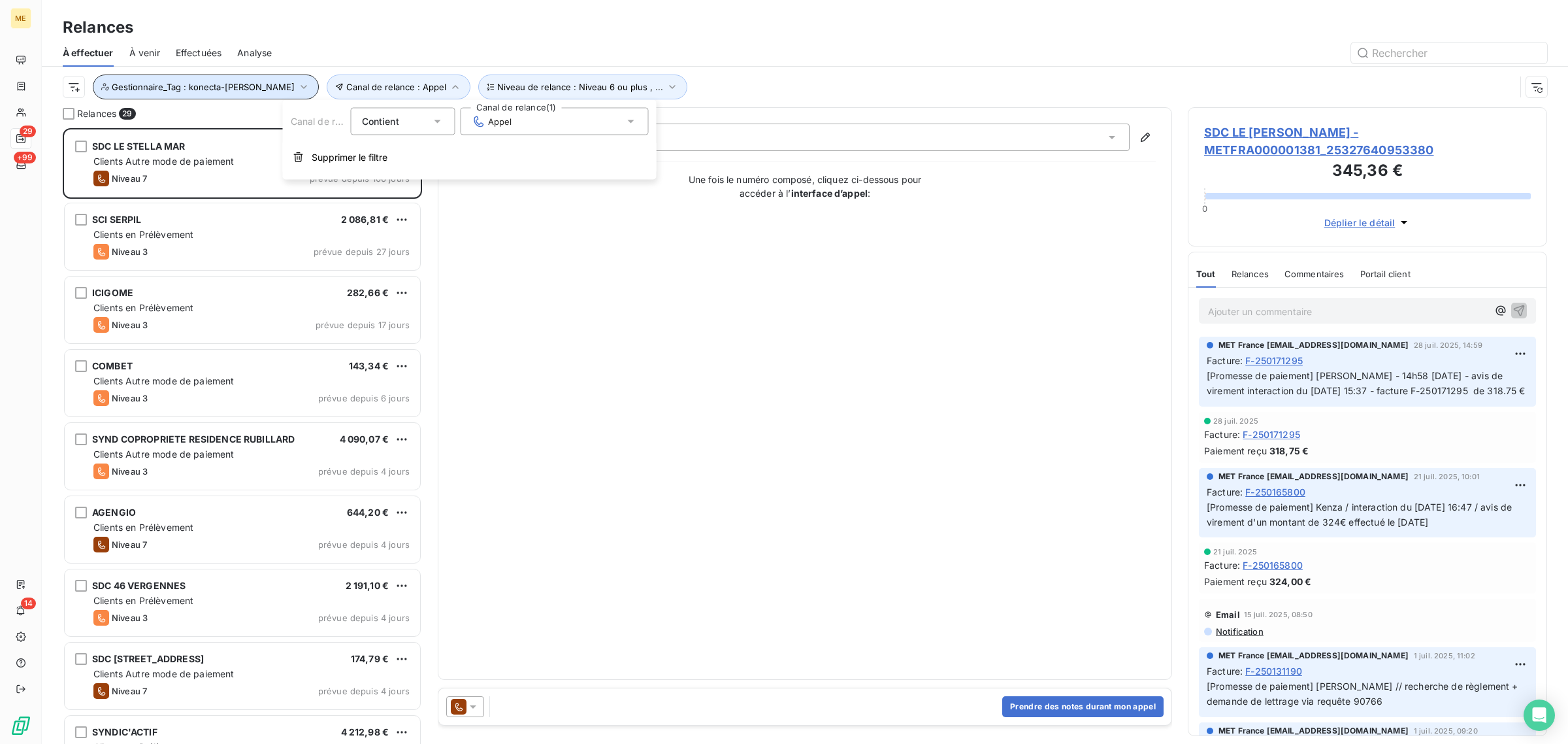
click at [189, 89] on span "Gestionnaire_Tag : konecta-valérie" at bounding box center [203, 87] width 183 height 11
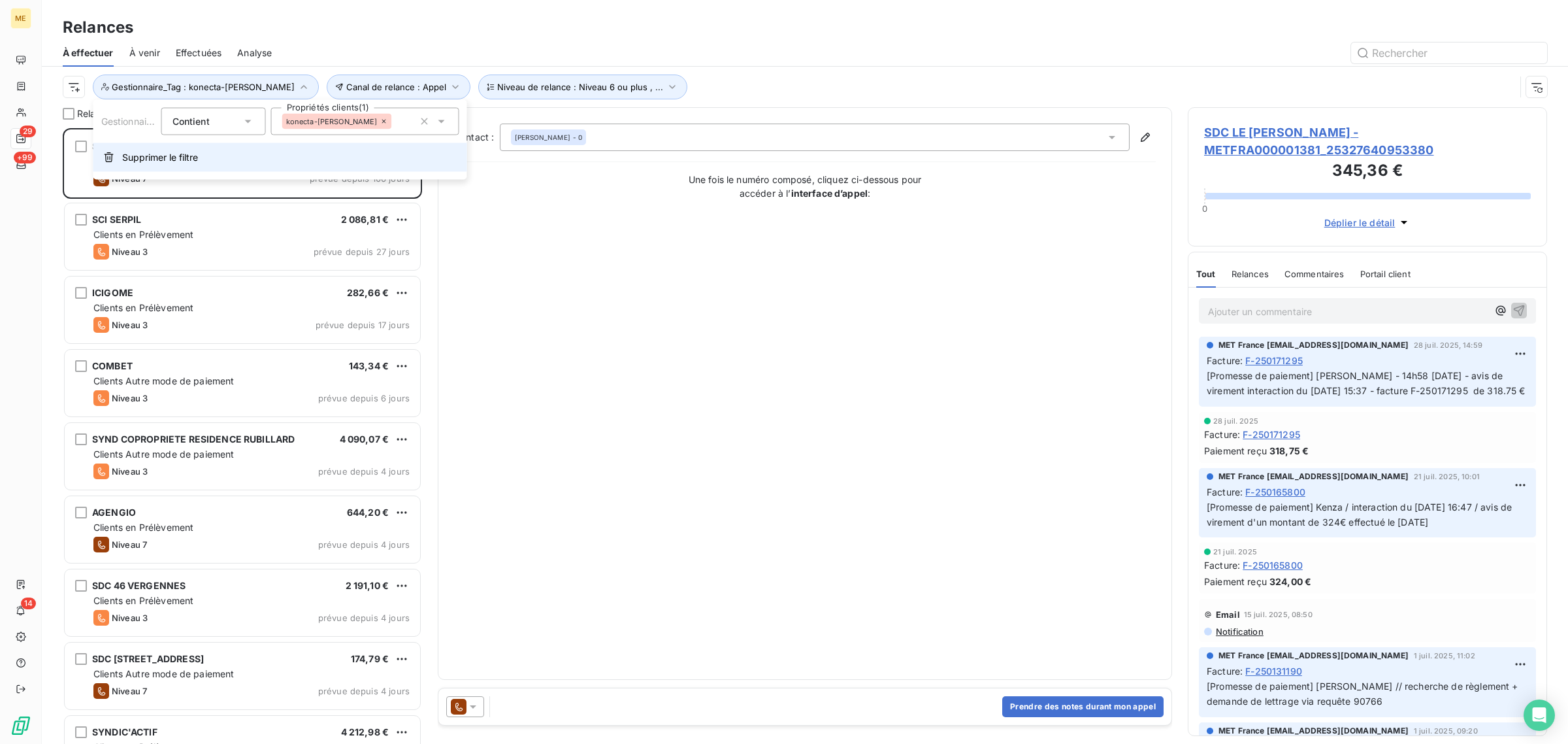
click at [165, 157] on span "Supprimer le filtre" at bounding box center [160, 157] width 76 height 13
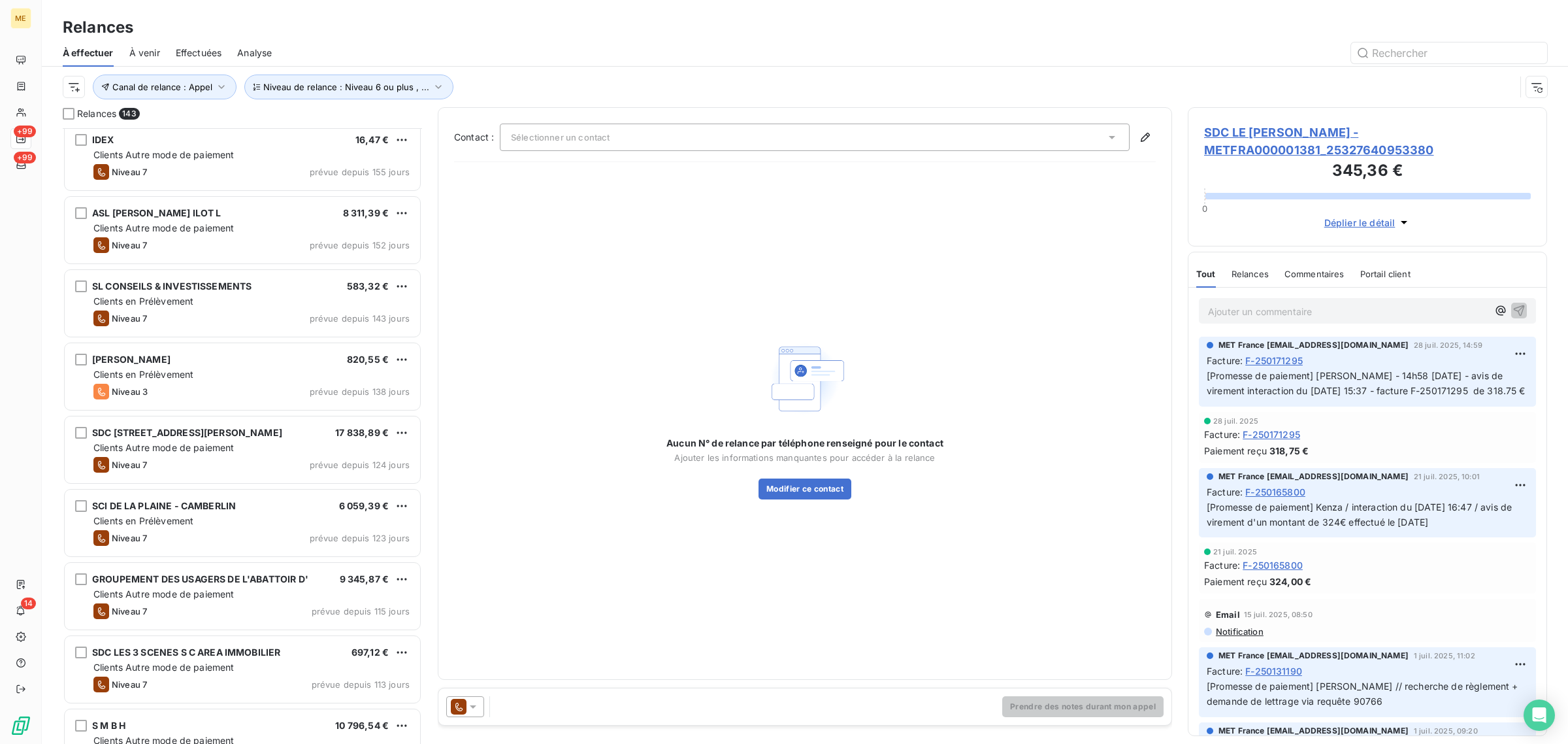
scroll to position [164, 0]
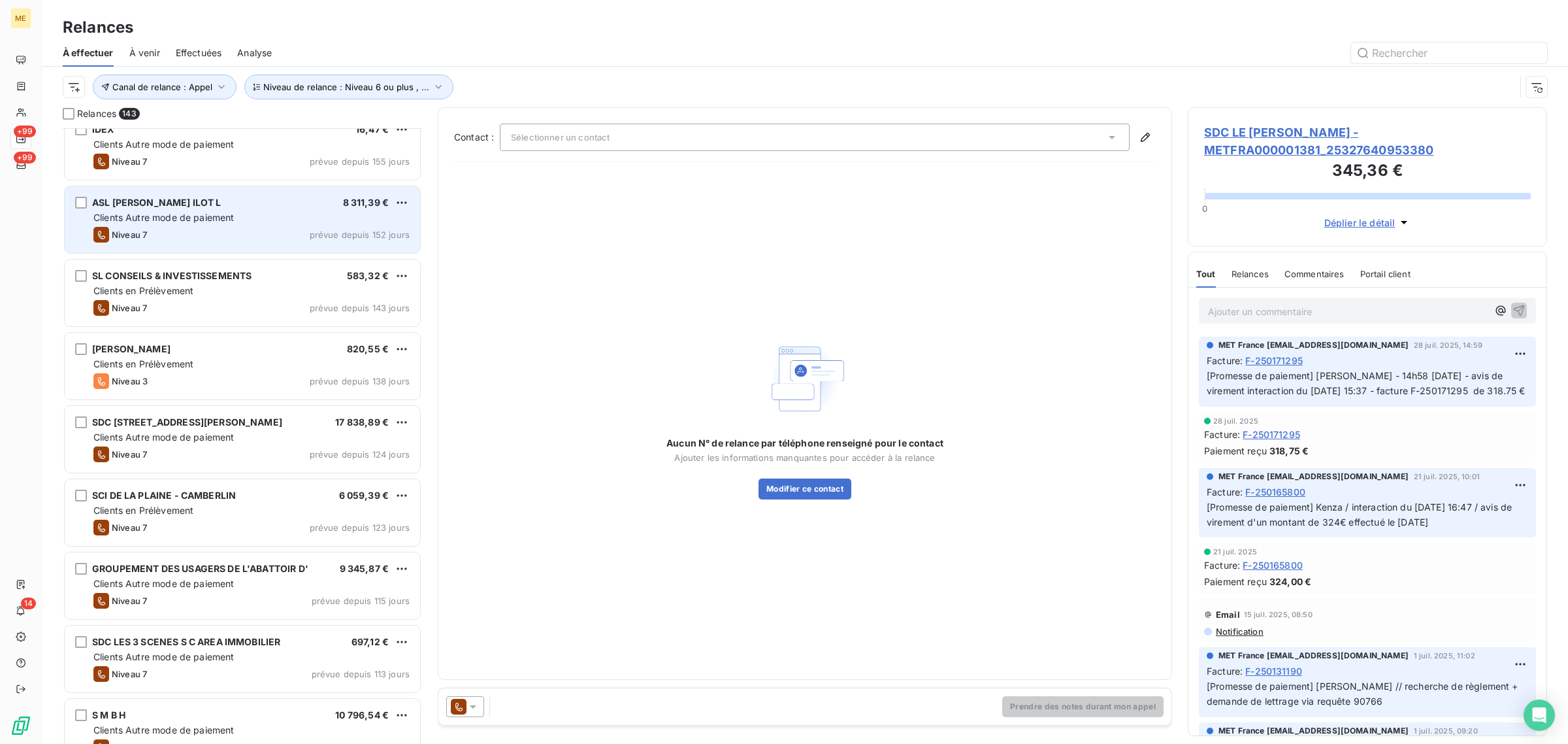
click at [253, 223] on div "Clients Autre mode de paiement" at bounding box center [252, 217] width 317 height 13
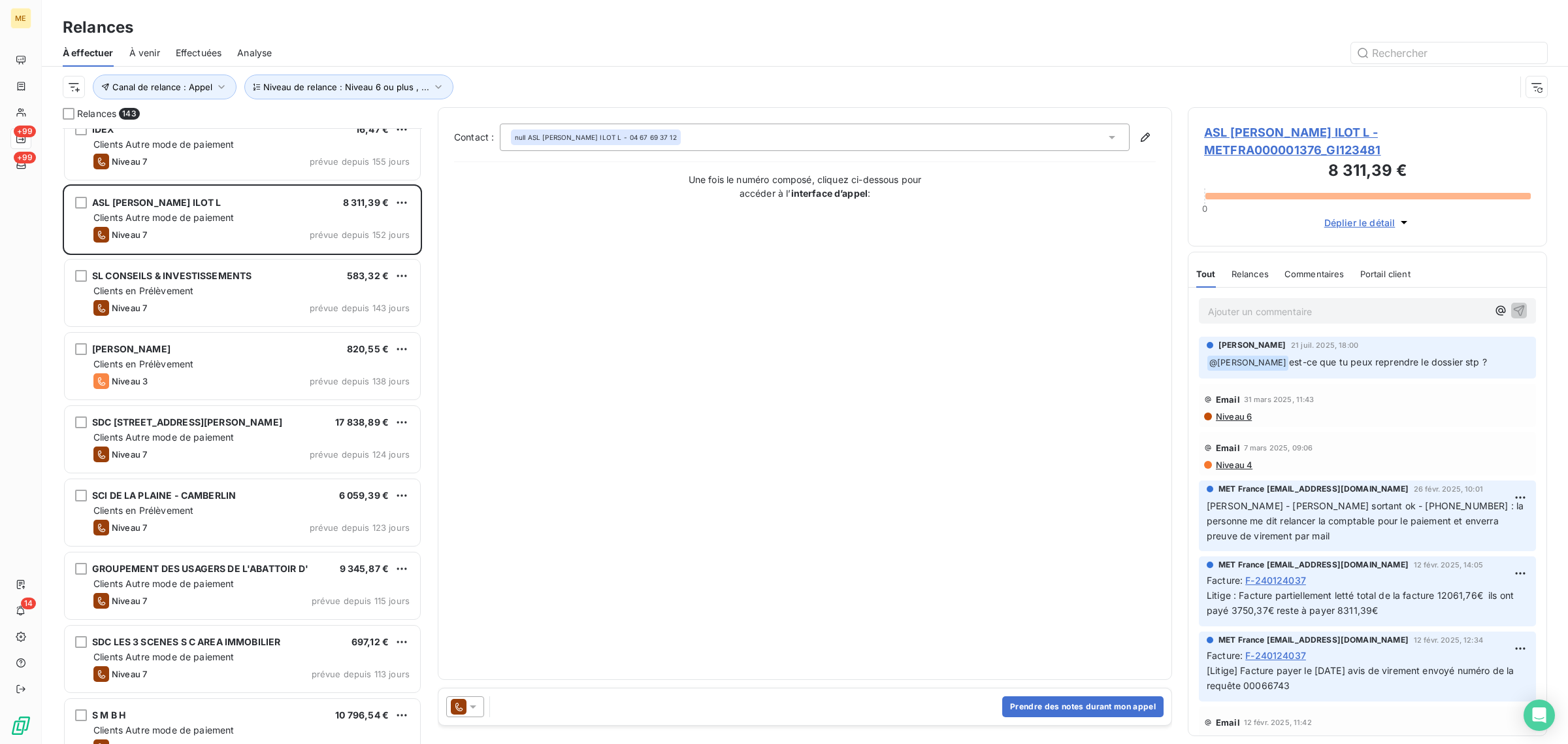
click at [1276, 133] on span "ASL JACQUES COEUR ILOT L - METFRA000001376_GI123481" at bounding box center [1367, 140] width 327 height 35
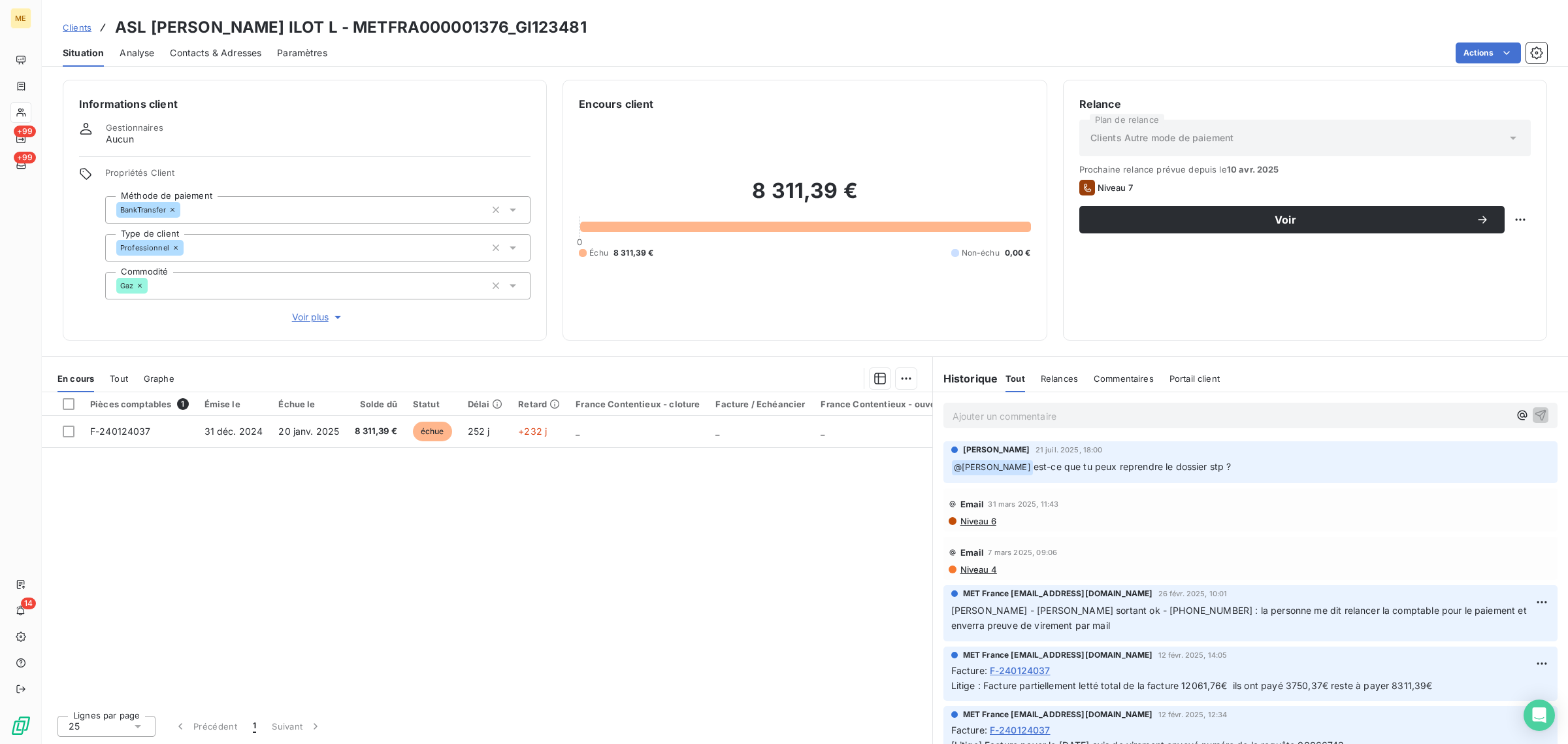
click at [311, 314] on span "Voir plus" at bounding box center [318, 317] width 52 height 13
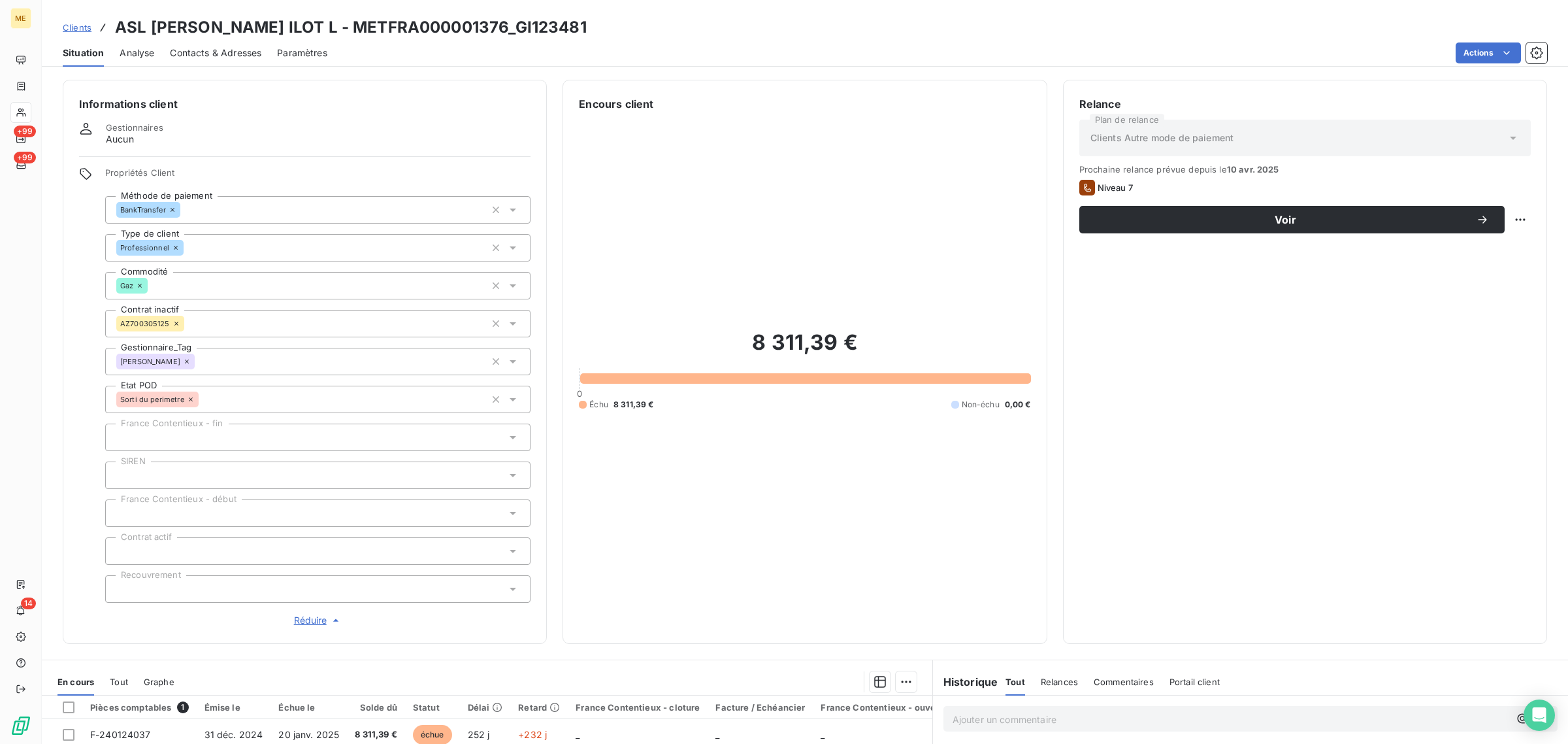
click at [309, 625] on span "Réduire" at bounding box center [318, 620] width 48 height 13
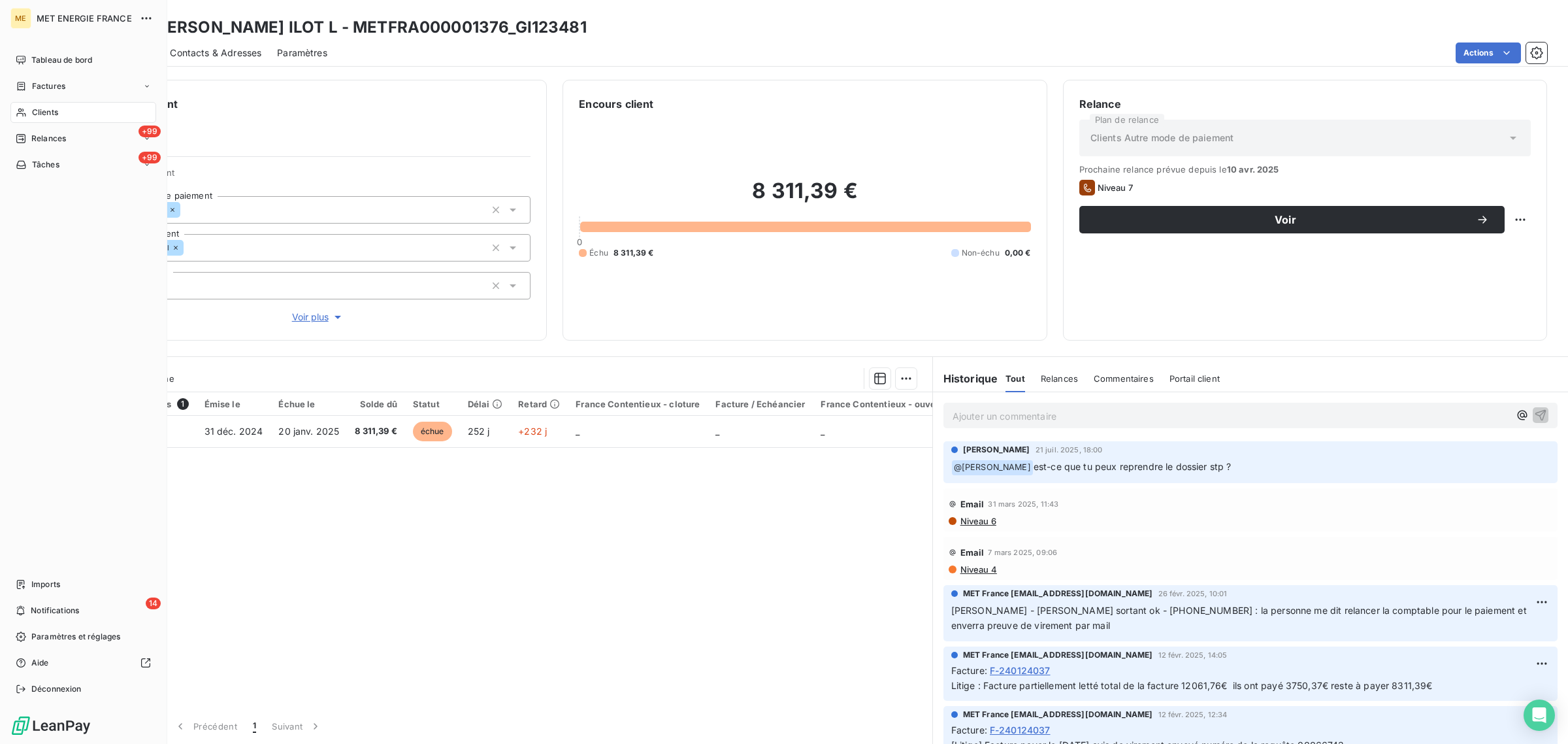
click at [27, 110] on div "Clients" at bounding box center [83, 112] width 146 height 21
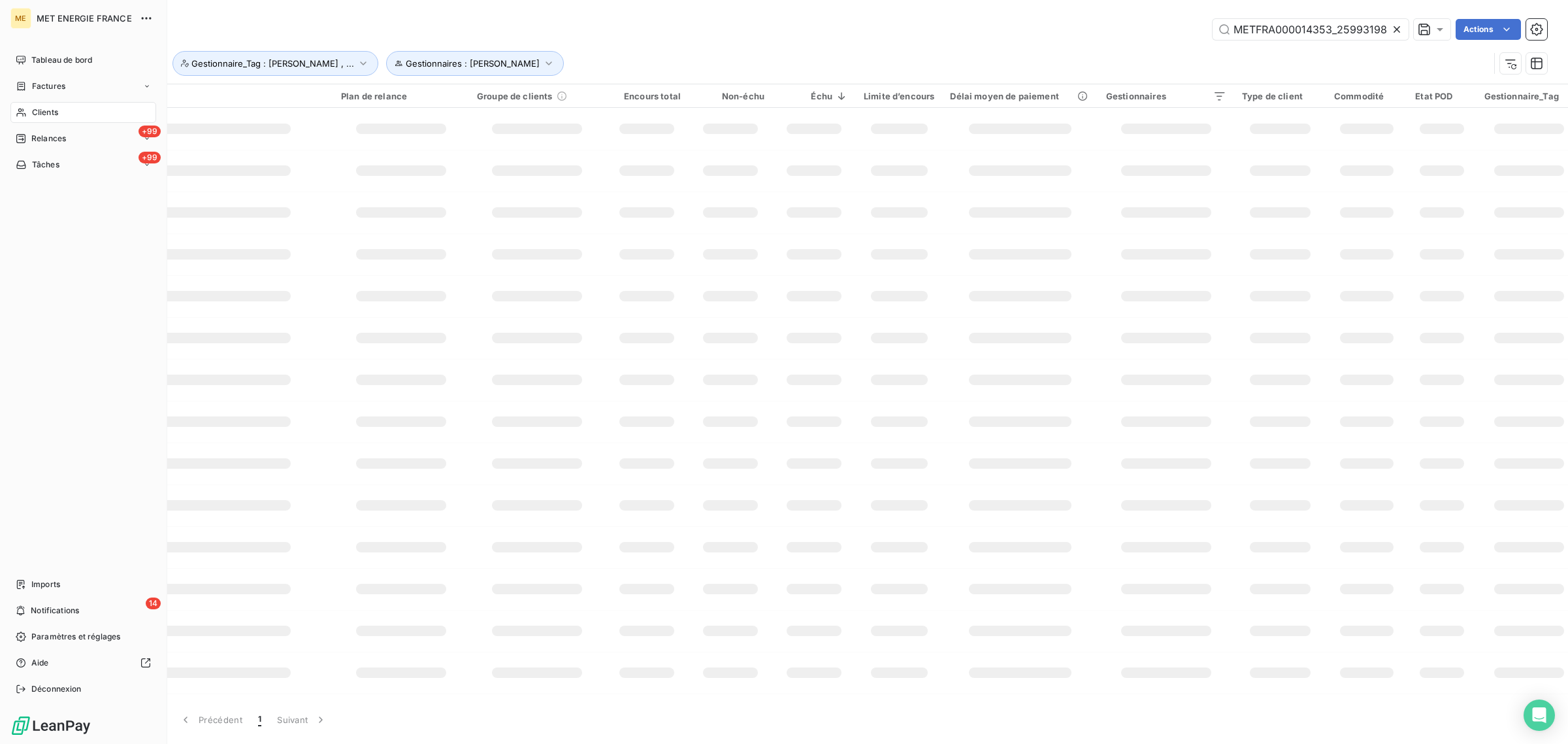
scroll to position [0, 36]
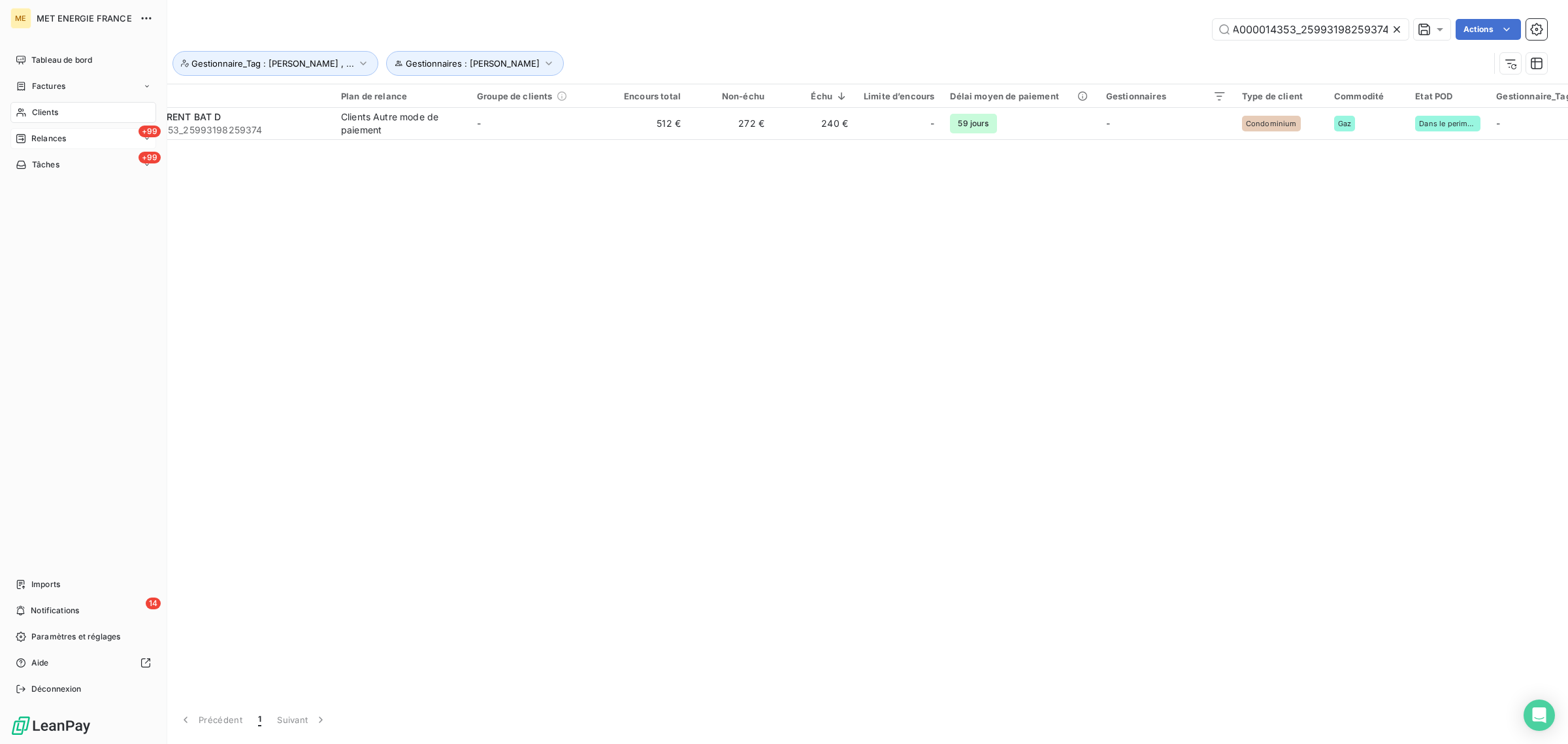
click at [34, 138] on span "Relances" at bounding box center [49, 138] width 34 height 12
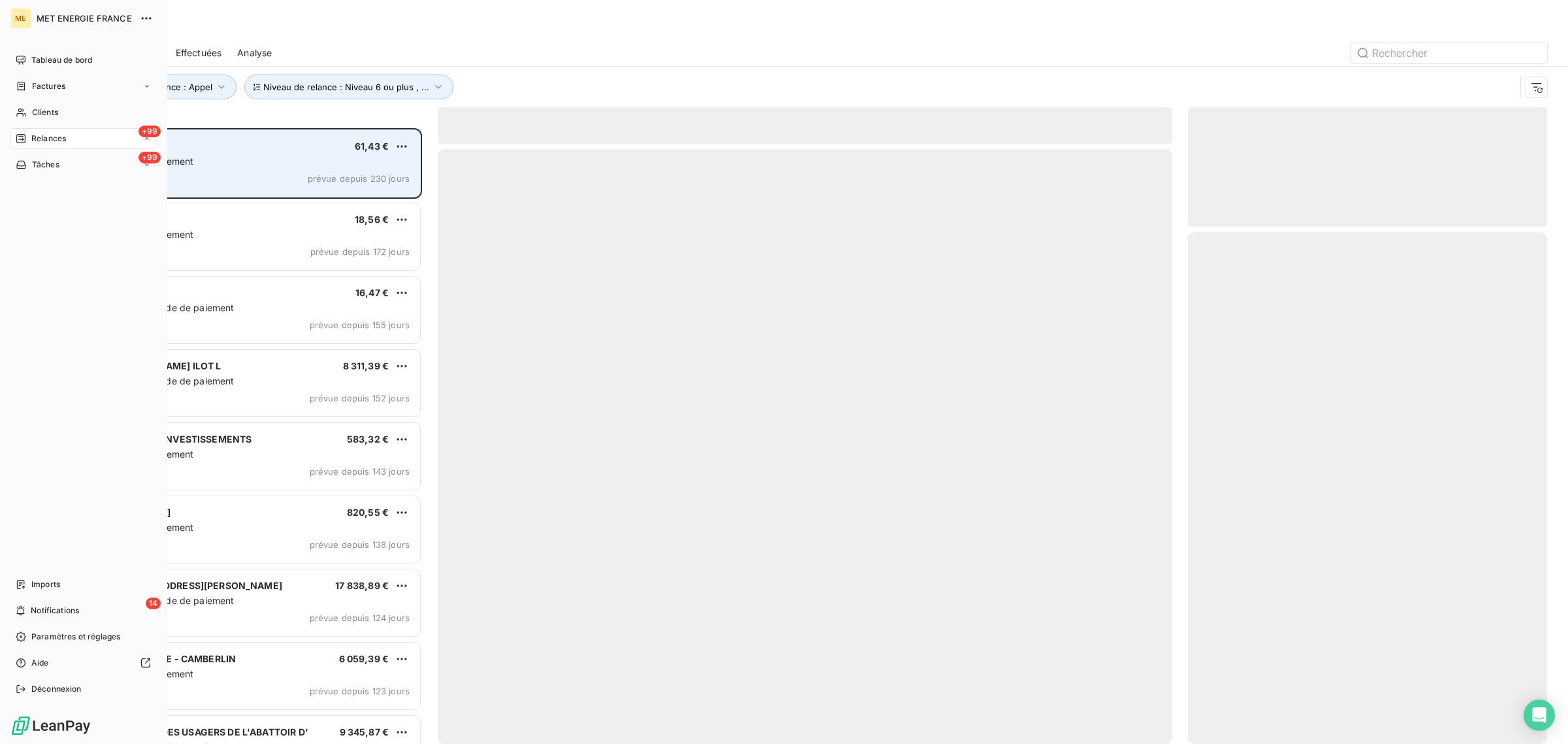
scroll to position [604, 347]
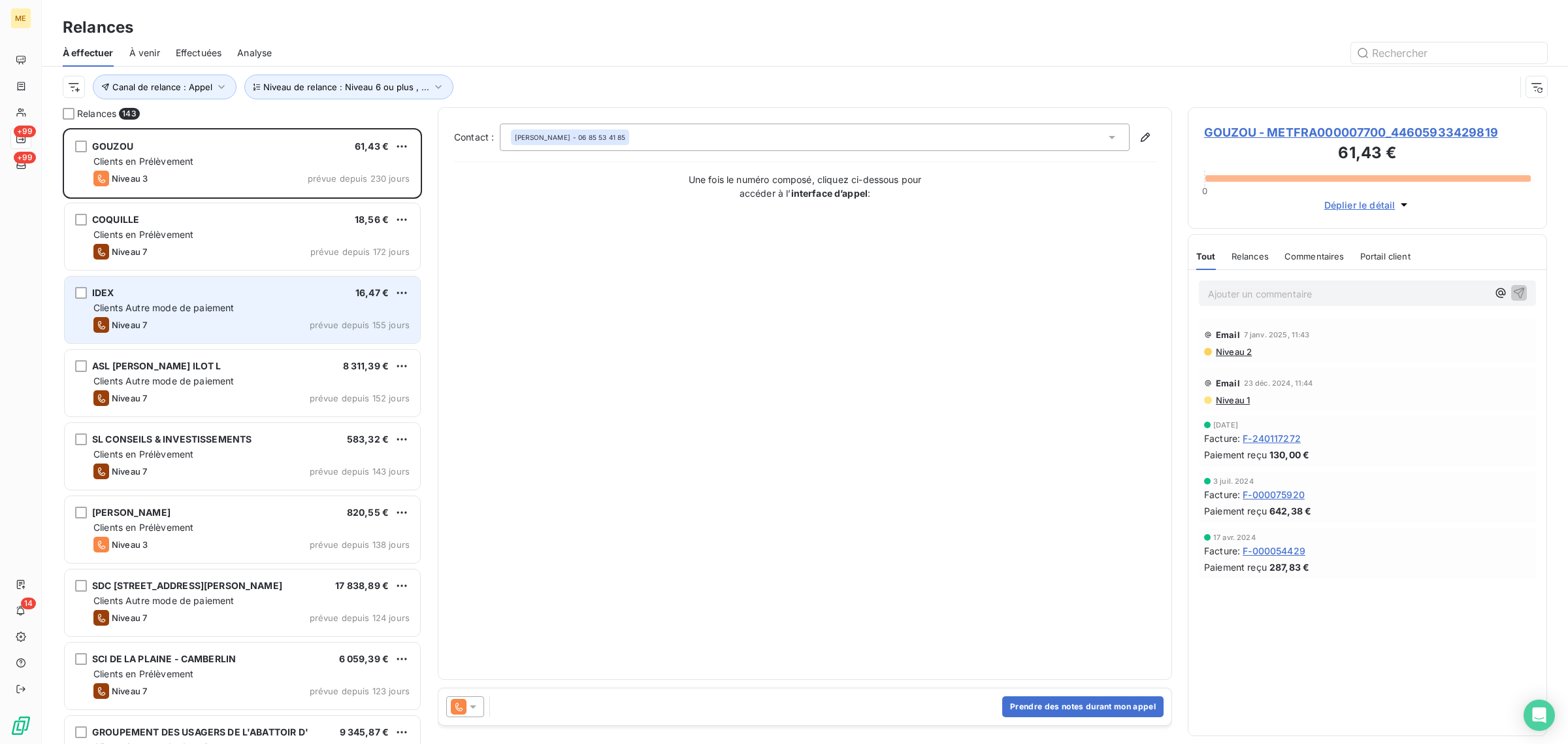
click at [201, 334] on div "IDEX 16,47 € Clients Autre mode de paiement Niveau 7 prévue depuis 155 jours" at bounding box center [242, 310] width 356 height 67
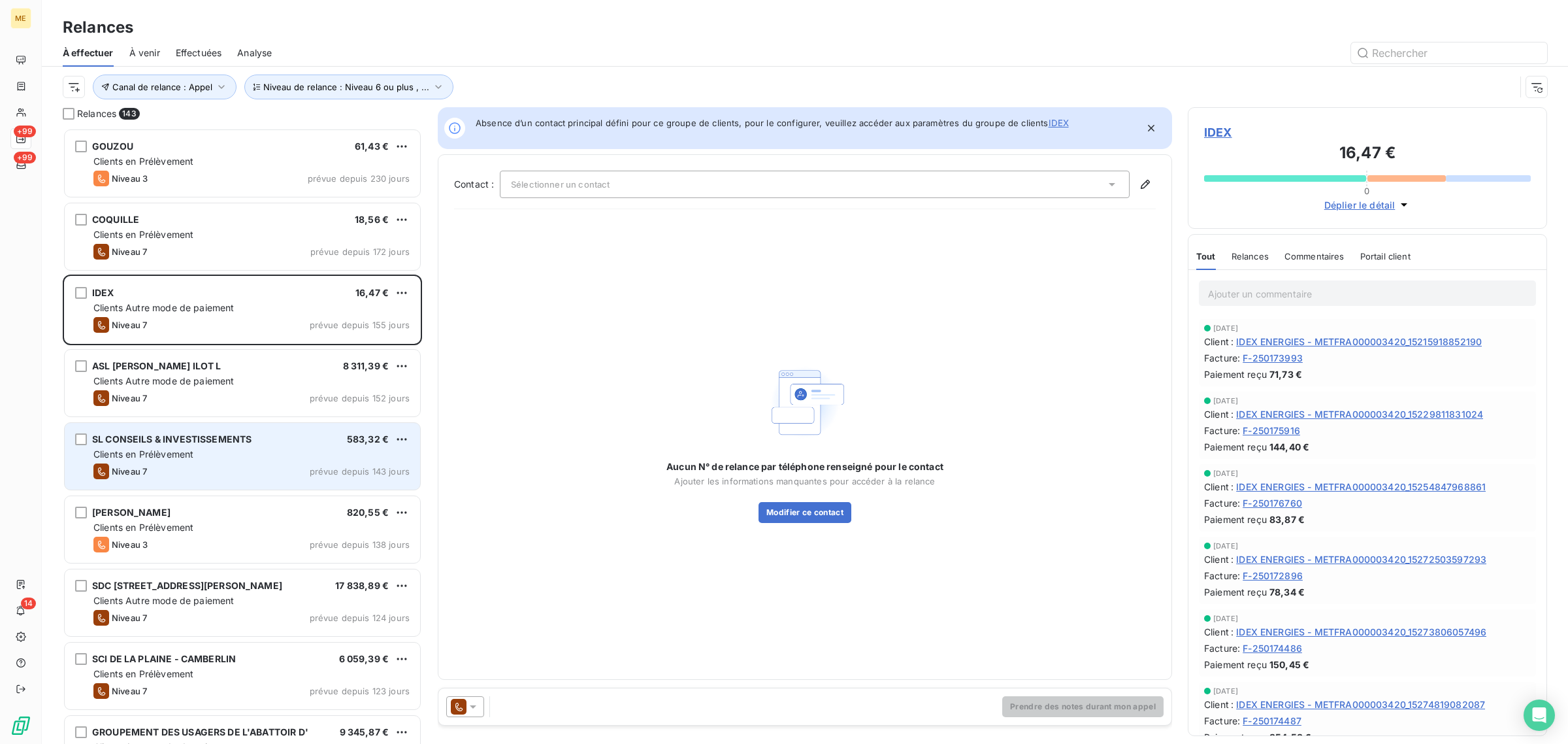
click at [274, 470] on div "Niveau 7 prévue depuis 143 jours" at bounding box center [252, 471] width 317 height 15
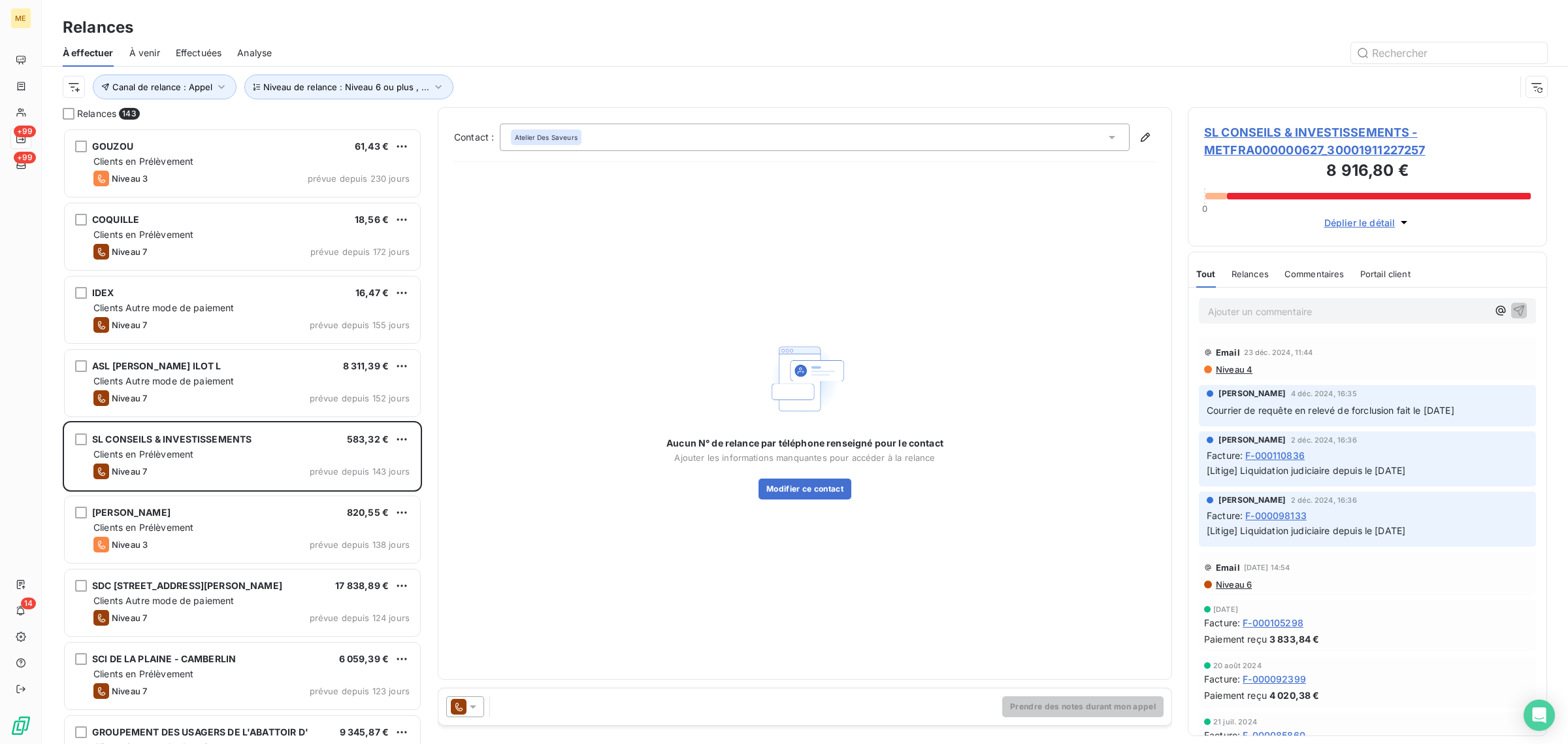
click at [1243, 147] on span "SL CONSEILS & INVESTISSEMENTS - METFRA000000627_30001911227257" at bounding box center [1367, 140] width 327 height 35
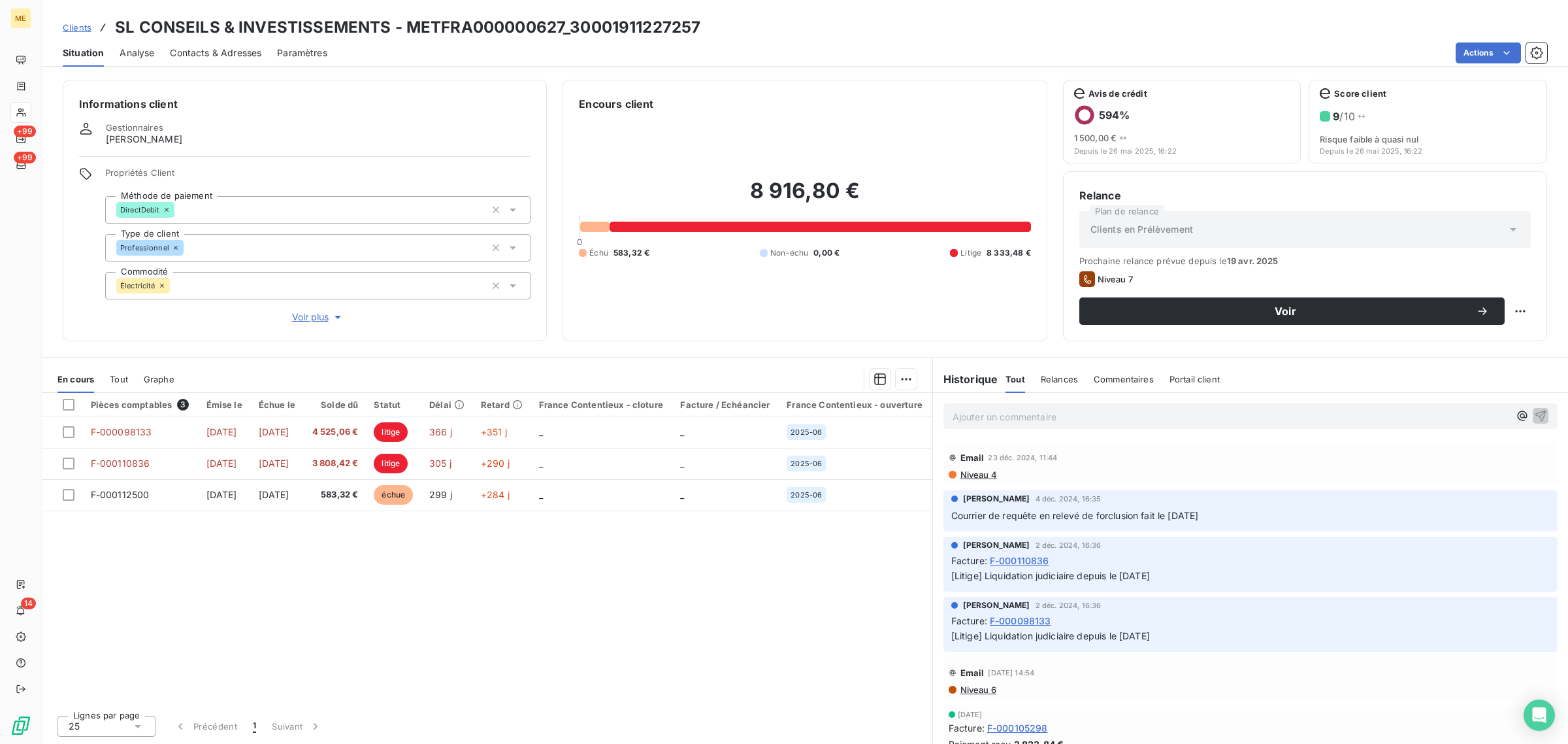
click at [312, 329] on div "Informations client Gestionnaires Virginie Garcia Propriétés Client Méthode de …" at bounding box center [304, 210] width 484 height 262
click at [308, 319] on span "Voir plus" at bounding box center [318, 317] width 52 height 13
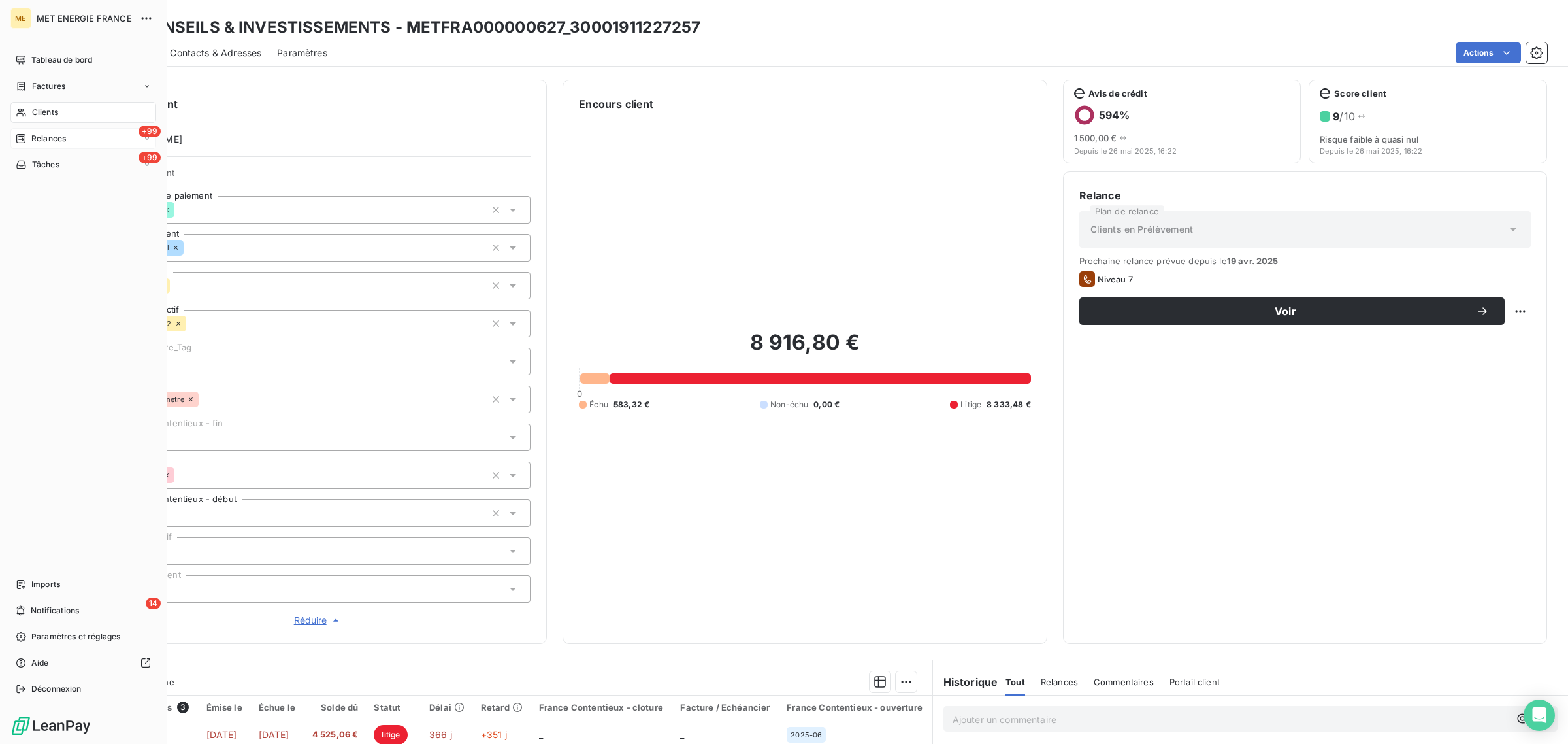
click at [37, 138] on span "Relances" at bounding box center [49, 138] width 34 height 12
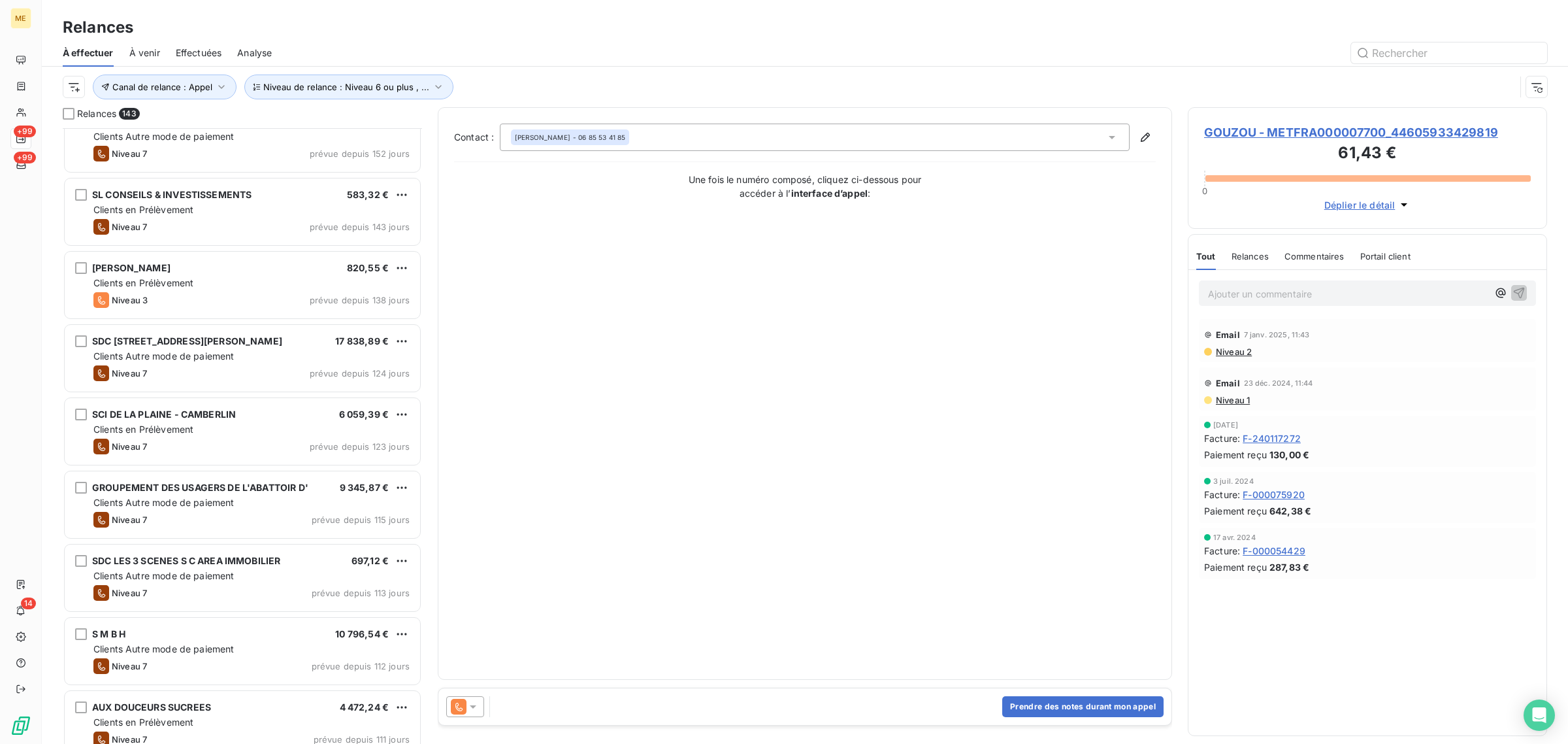
scroll to position [246, 0]
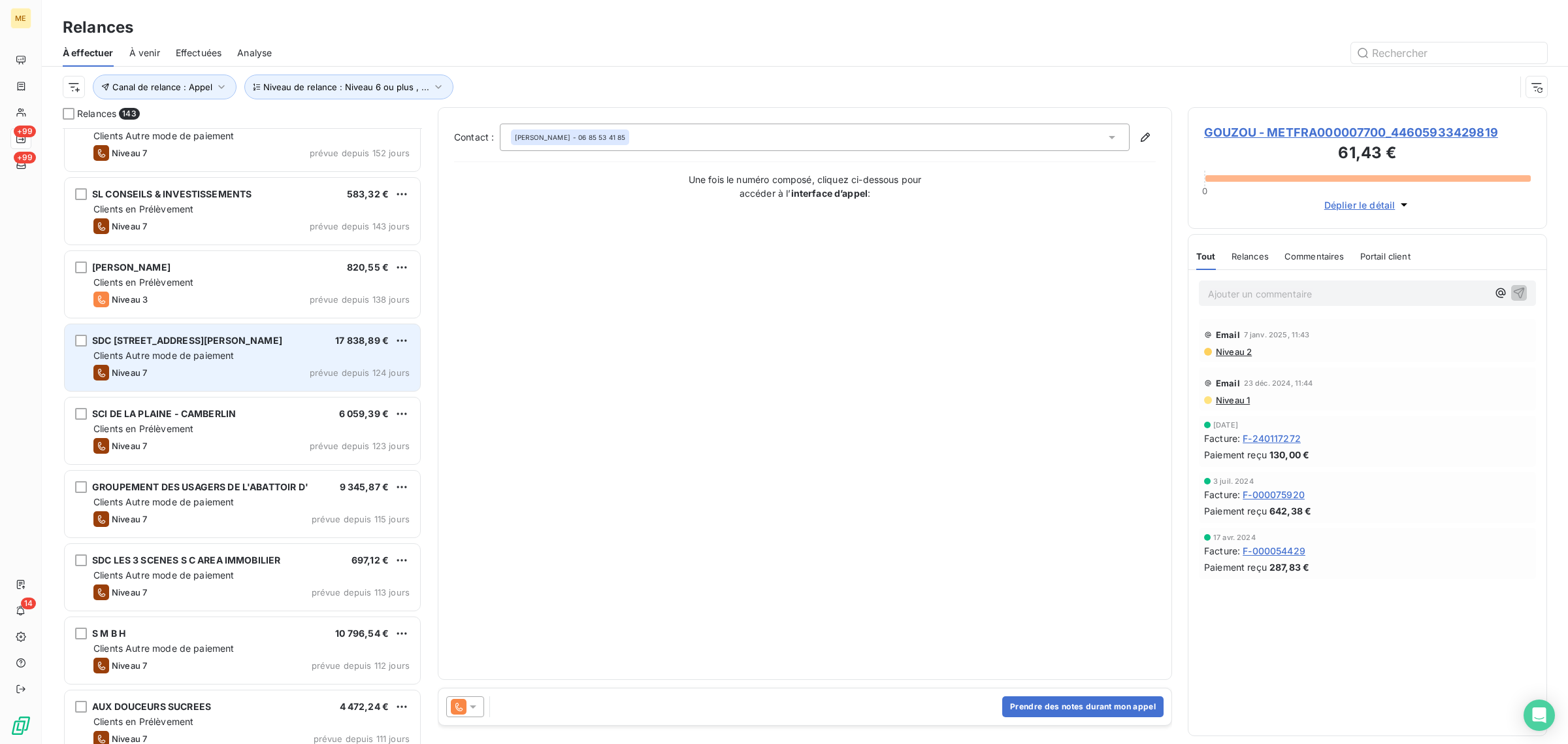
click at [220, 350] on span "Clients Autre mode de paiement" at bounding box center [164, 355] width 141 height 11
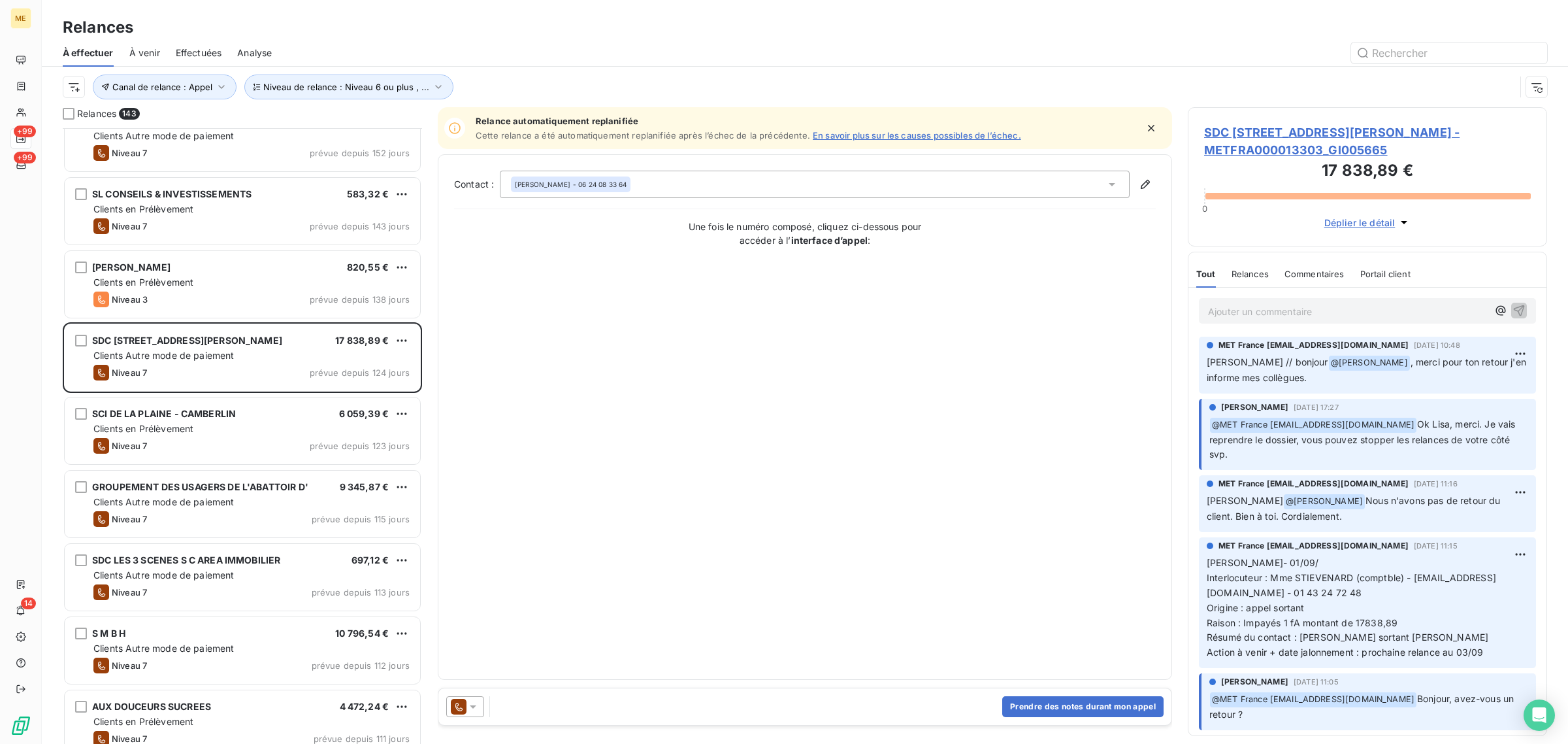
click at [1239, 138] on span "SDC 98 100 AVENUE DU GENERAL DE GAULLE - METFRA000013303_GI005665" at bounding box center [1367, 140] width 327 height 35
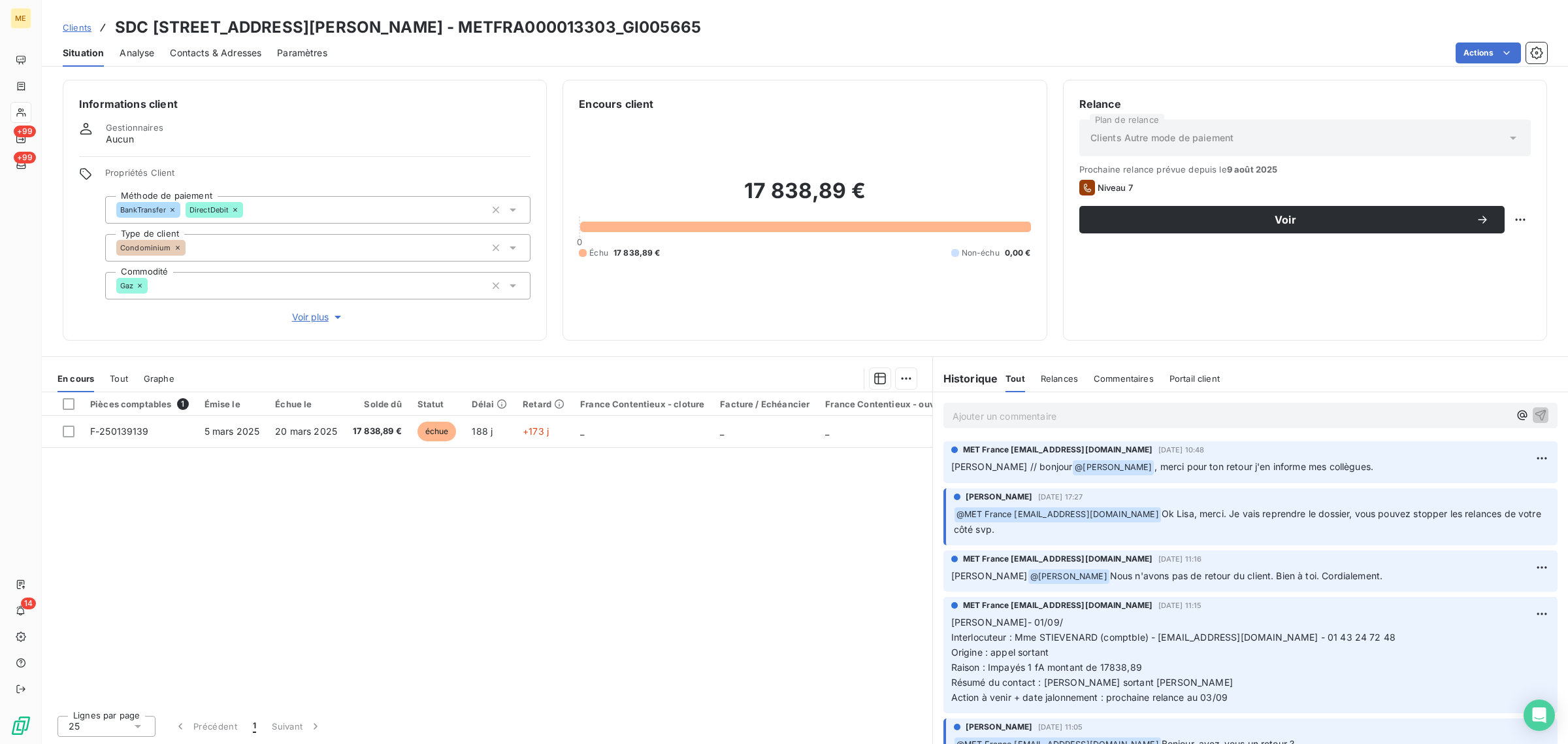
click at [314, 317] on span "Voir plus" at bounding box center [318, 317] width 52 height 13
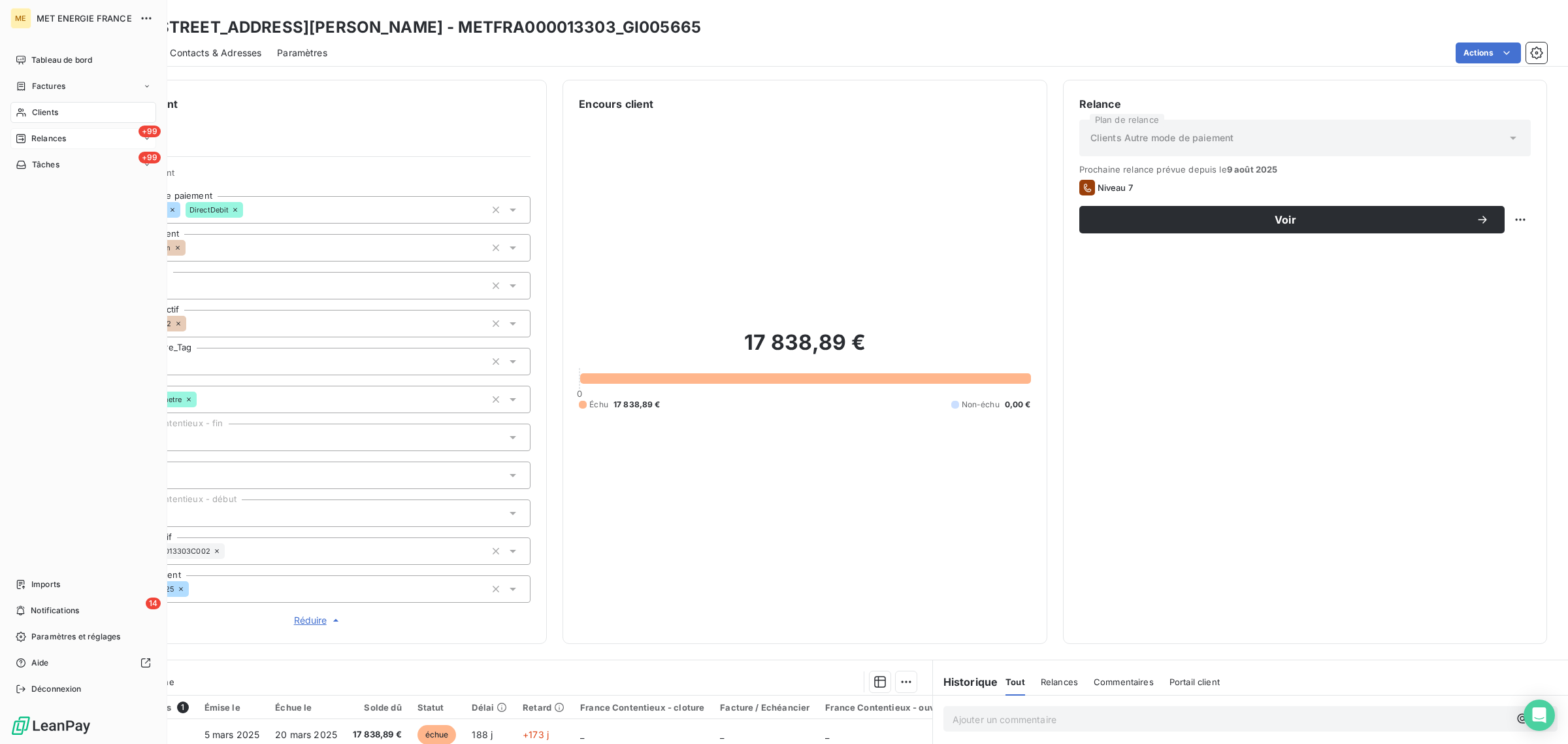
click at [33, 141] on span "Relances" at bounding box center [49, 138] width 34 height 12
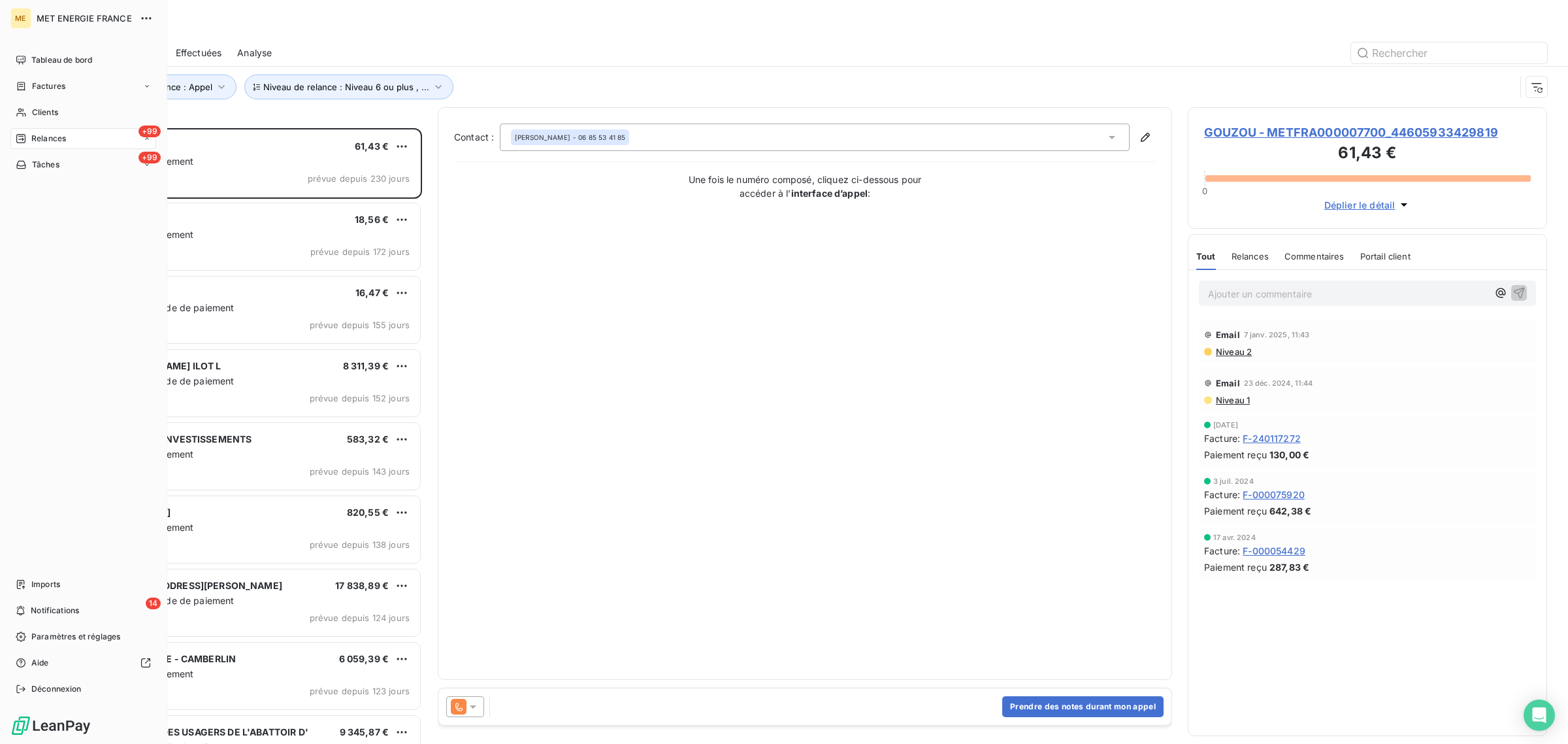
scroll to position [604, 347]
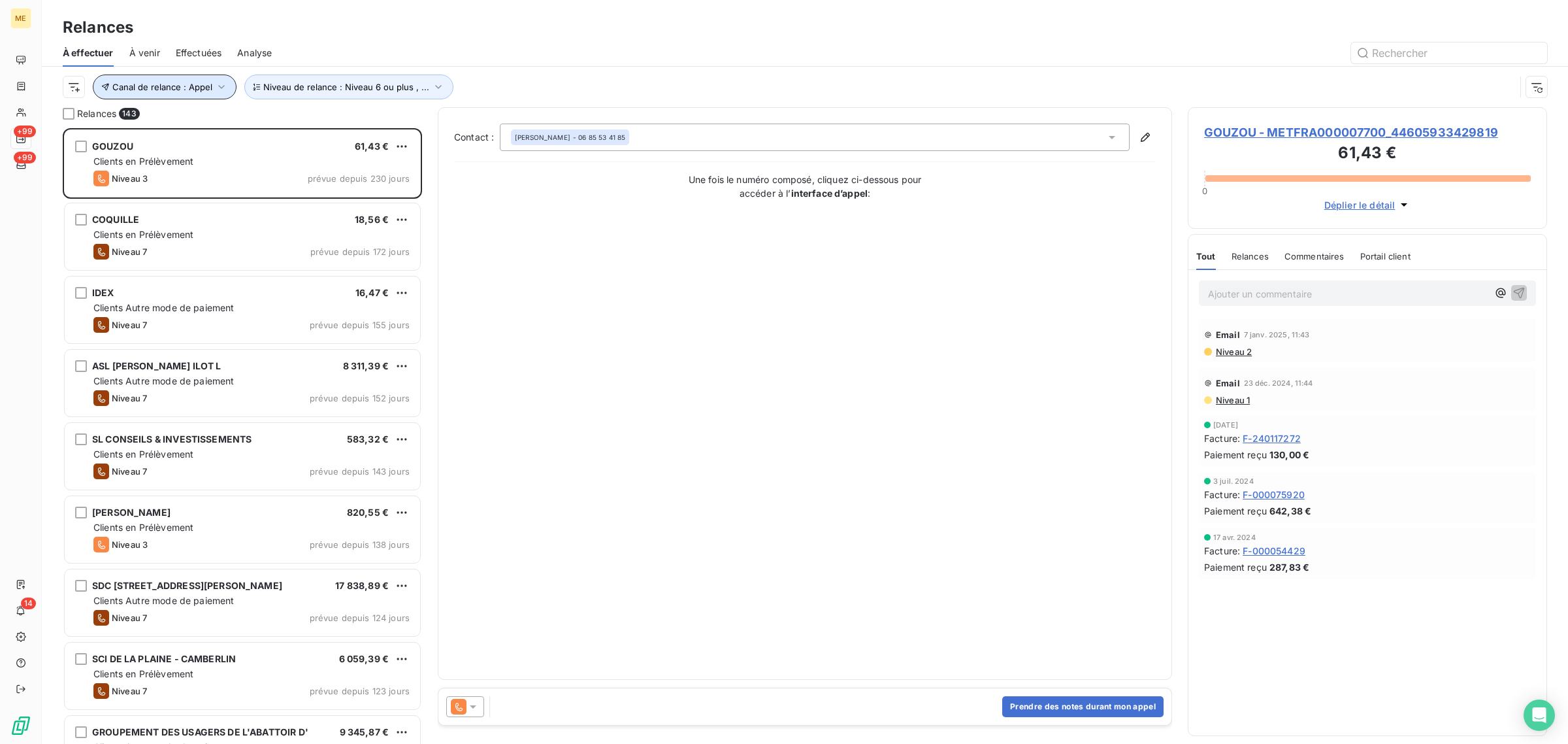
click at [160, 86] on span "Canal de relance : Appel" at bounding box center [162, 87] width 100 height 11
click at [112, 58] on span "À effectuer" at bounding box center [88, 52] width 51 height 13
click at [81, 82] on html "ME +99 +99 14 Relances À effectuer À venir Effectuées Analyse Canal de relance …" at bounding box center [784, 372] width 1568 height 744
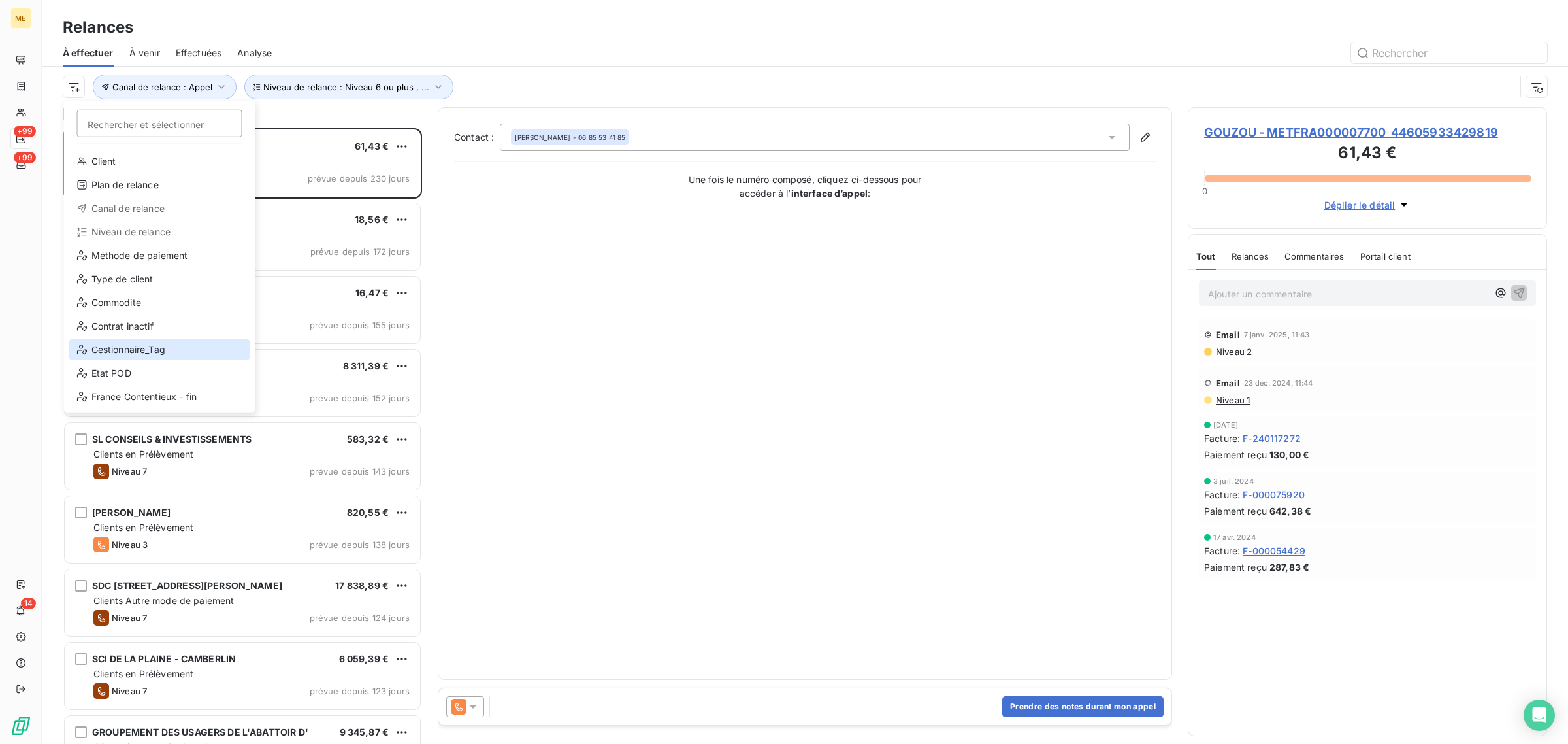
click at [103, 340] on div "Gestionnaire_Tag" at bounding box center [160, 349] width 181 height 21
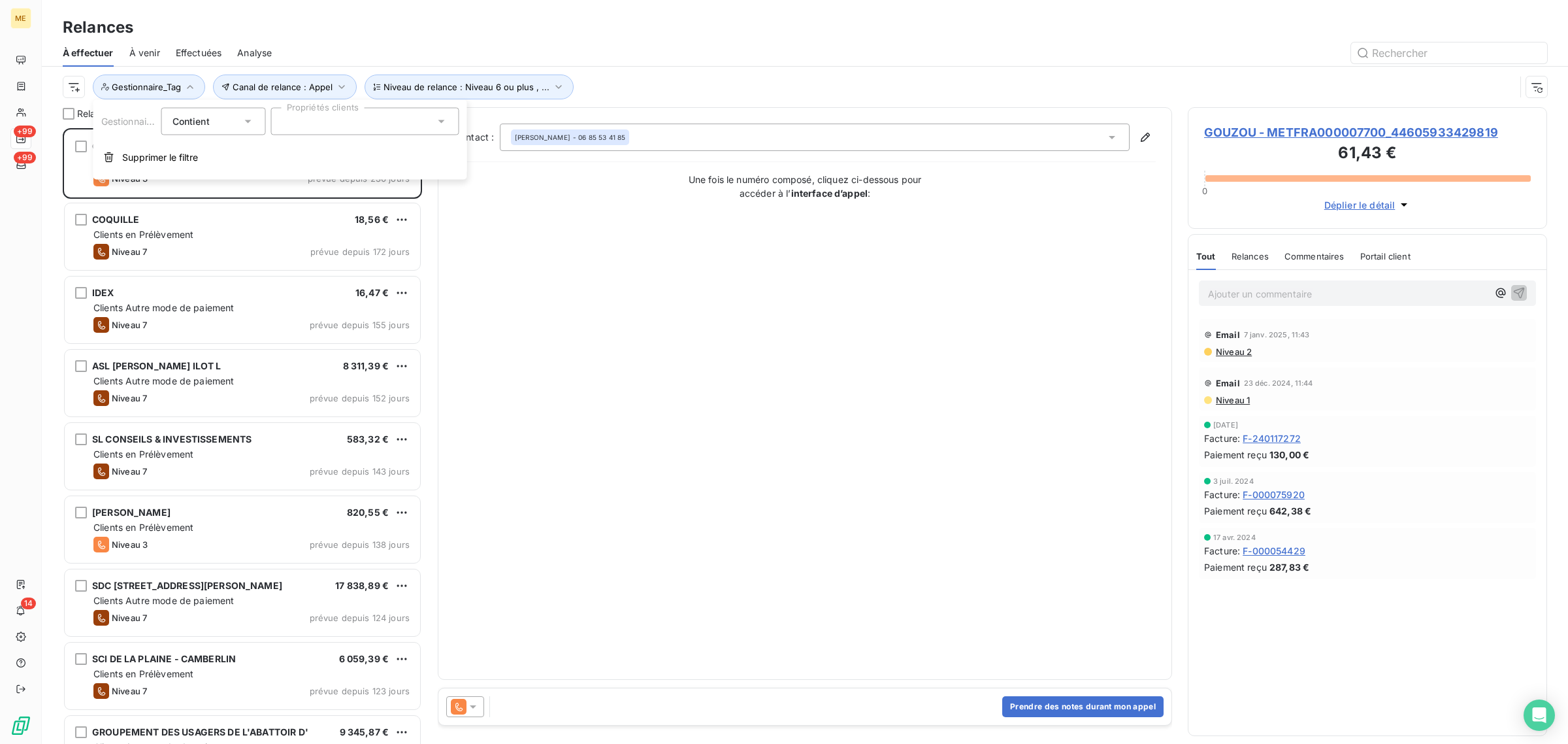
click at [290, 121] on input "text" at bounding box center [288, 121] width 11 height 12
click at [198, 128] on div "Contient" at bounding box center [191, 120] width 37 height 13
click at [314, 157] on button "Supprimer le filtre" at bounding box center [280, 157] width 374 height 29
click at [621, 72] on div "Canal de relance : Appel Niveau de relance : Niveau 6 ou plus , ..." at bounding box center [804, 87] width 1485 height 41
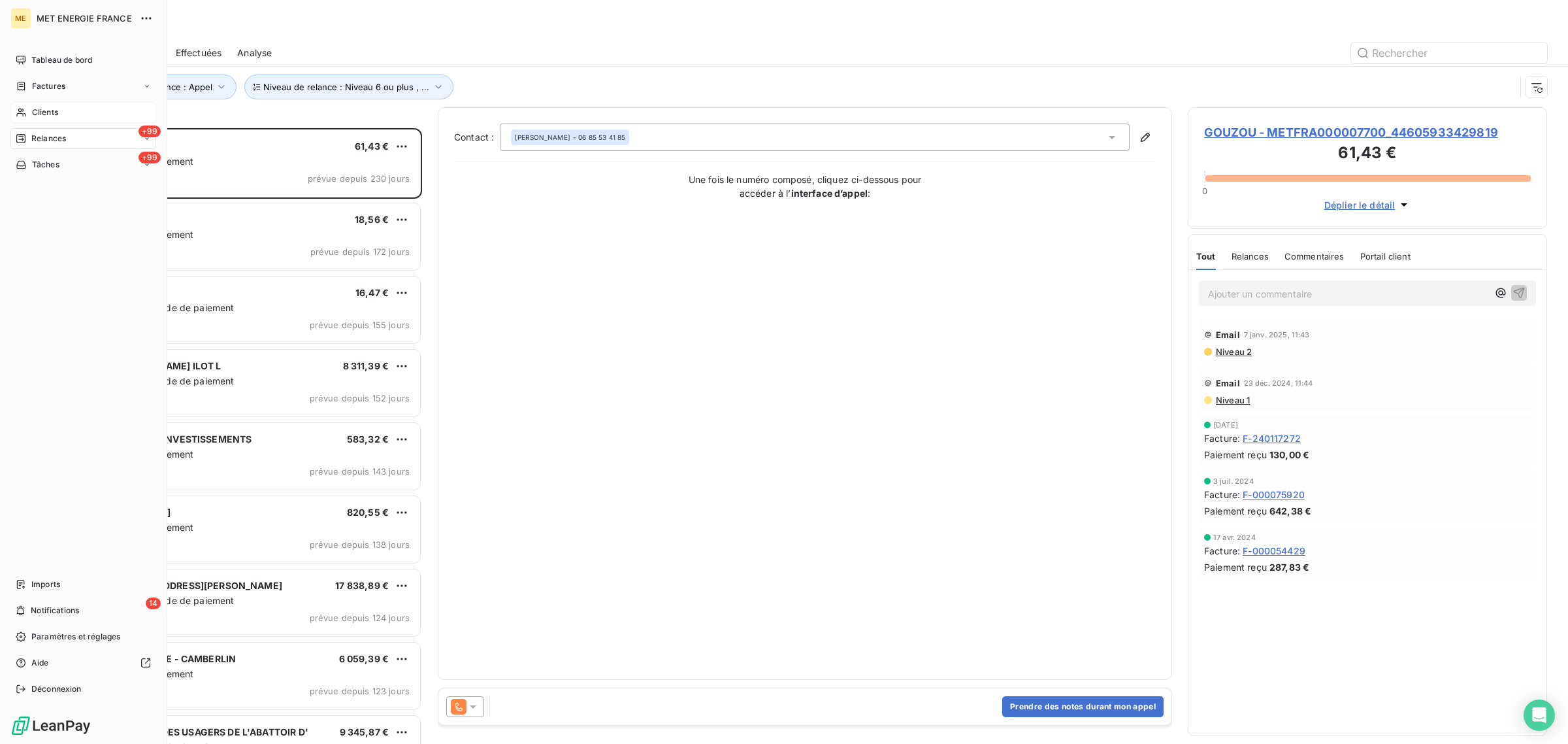
click at [28, 108] on div "Clients" at bounding box center [83, 112] width 146 height 21
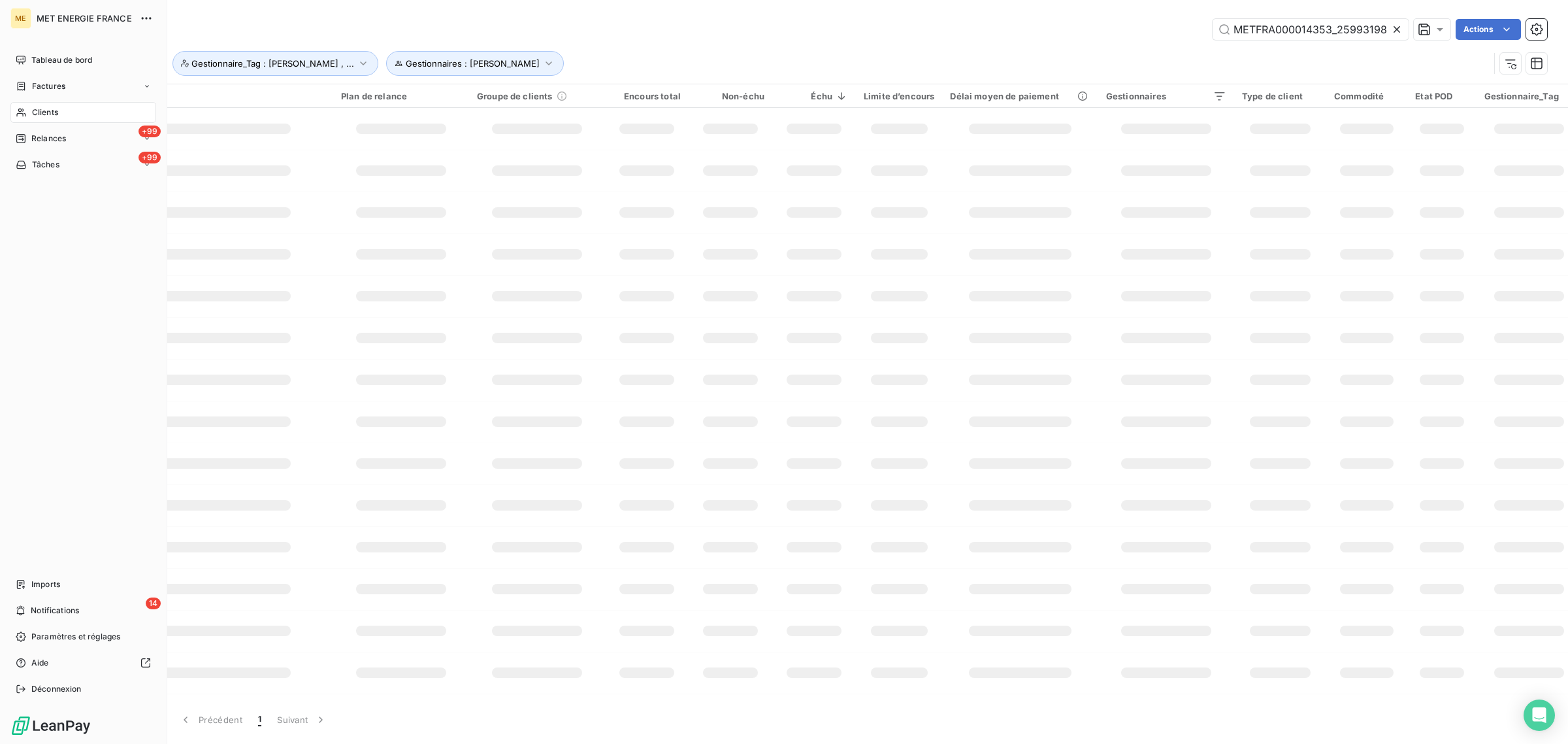
scroll to position [0, 36]
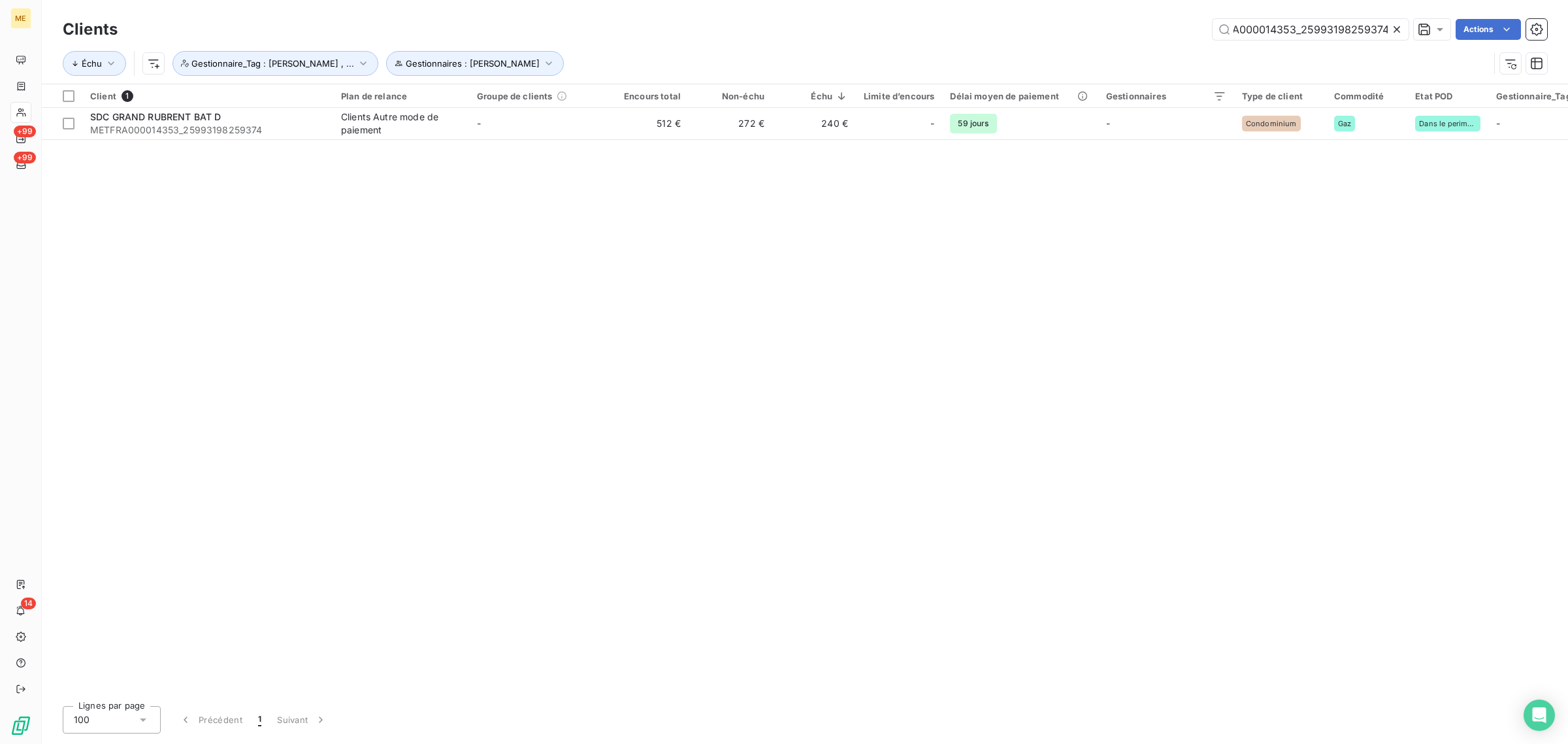
click at [763, 32] on div "METFRA000014353_25993198259374 Actions" at bounding box center [840, 29] width 1414 height 21
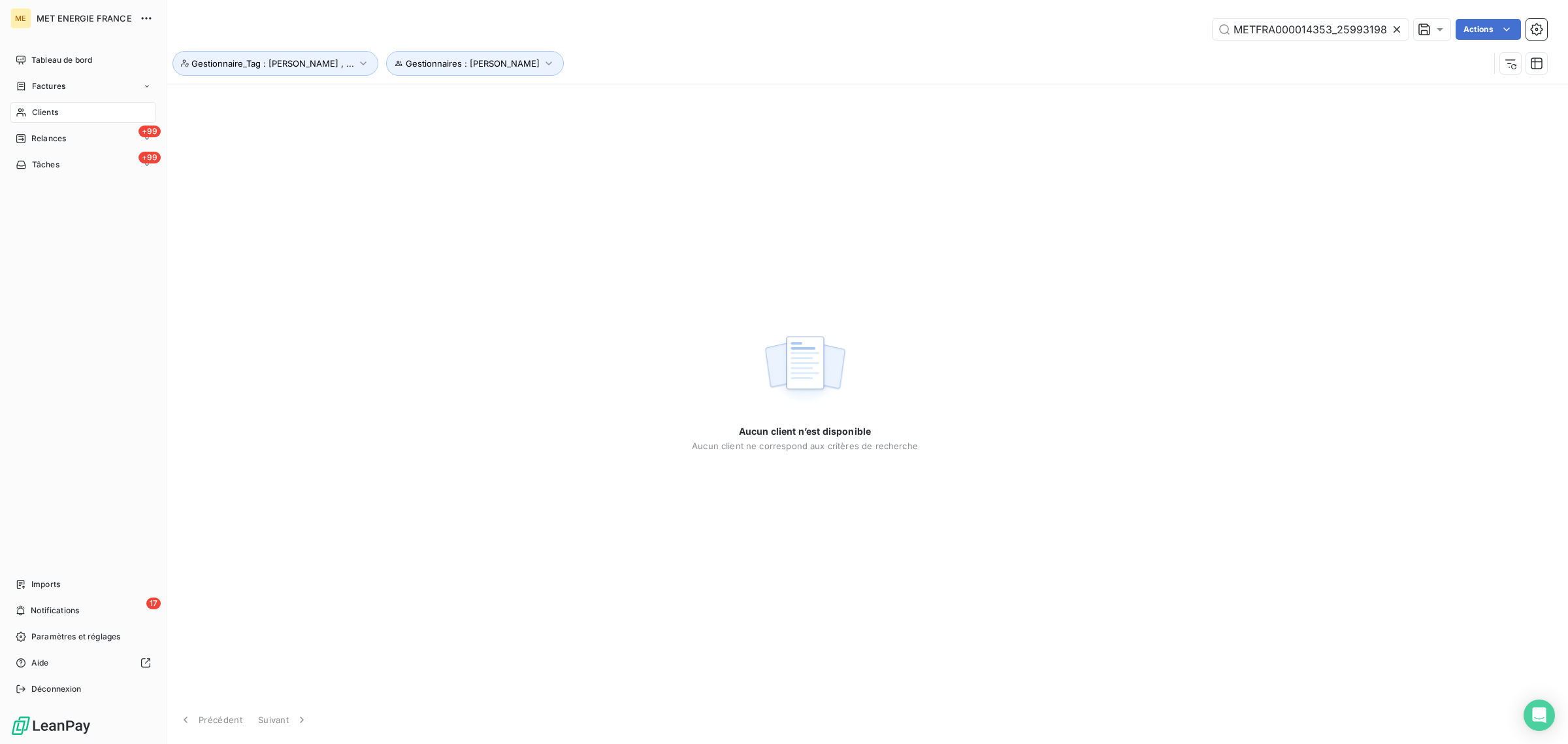
click at [23, 105] on div "Clients" at bounding box center [83, 112] width 146 height 21
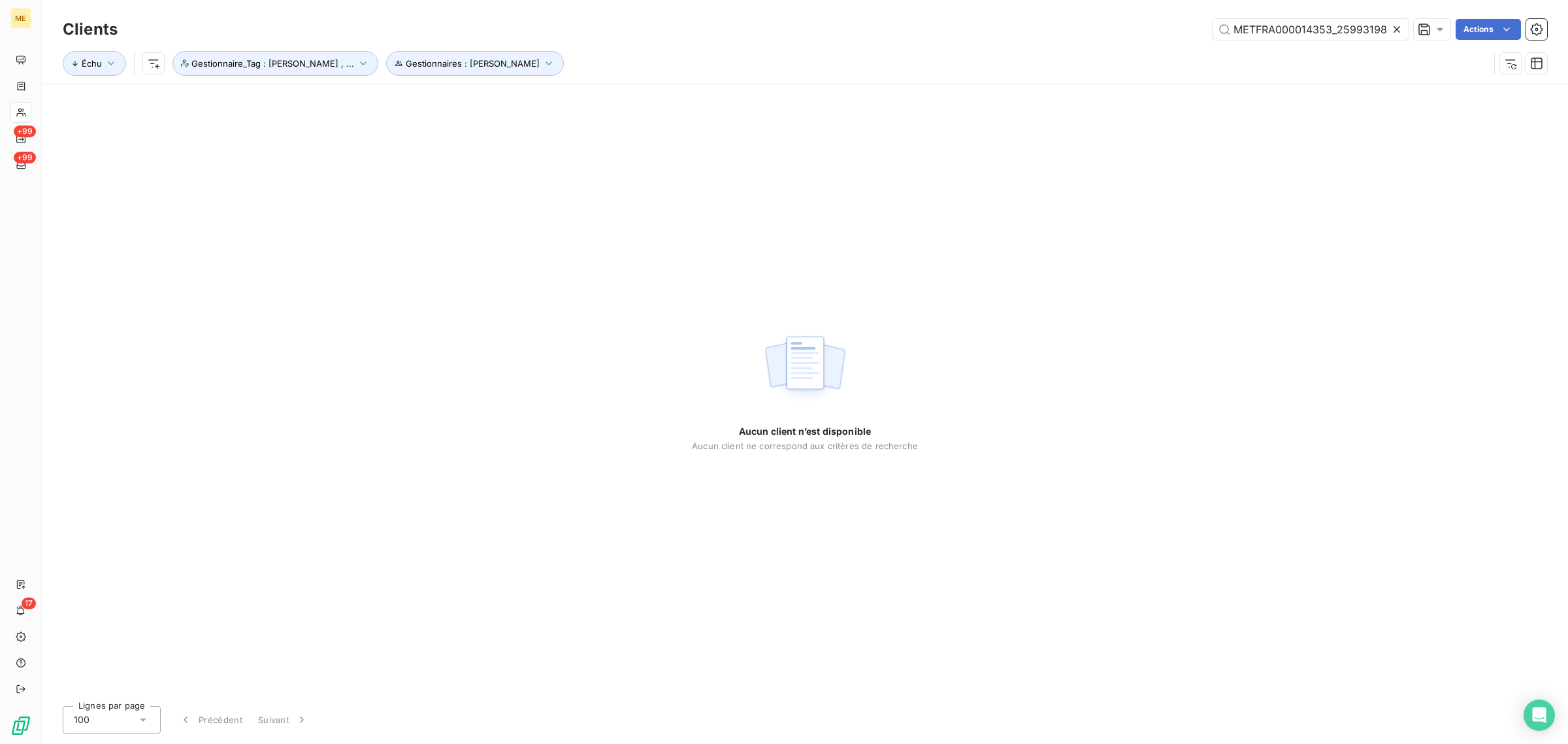
click at [1401, 32] on icon at bounding box center [1397, 29] width 13 height 13
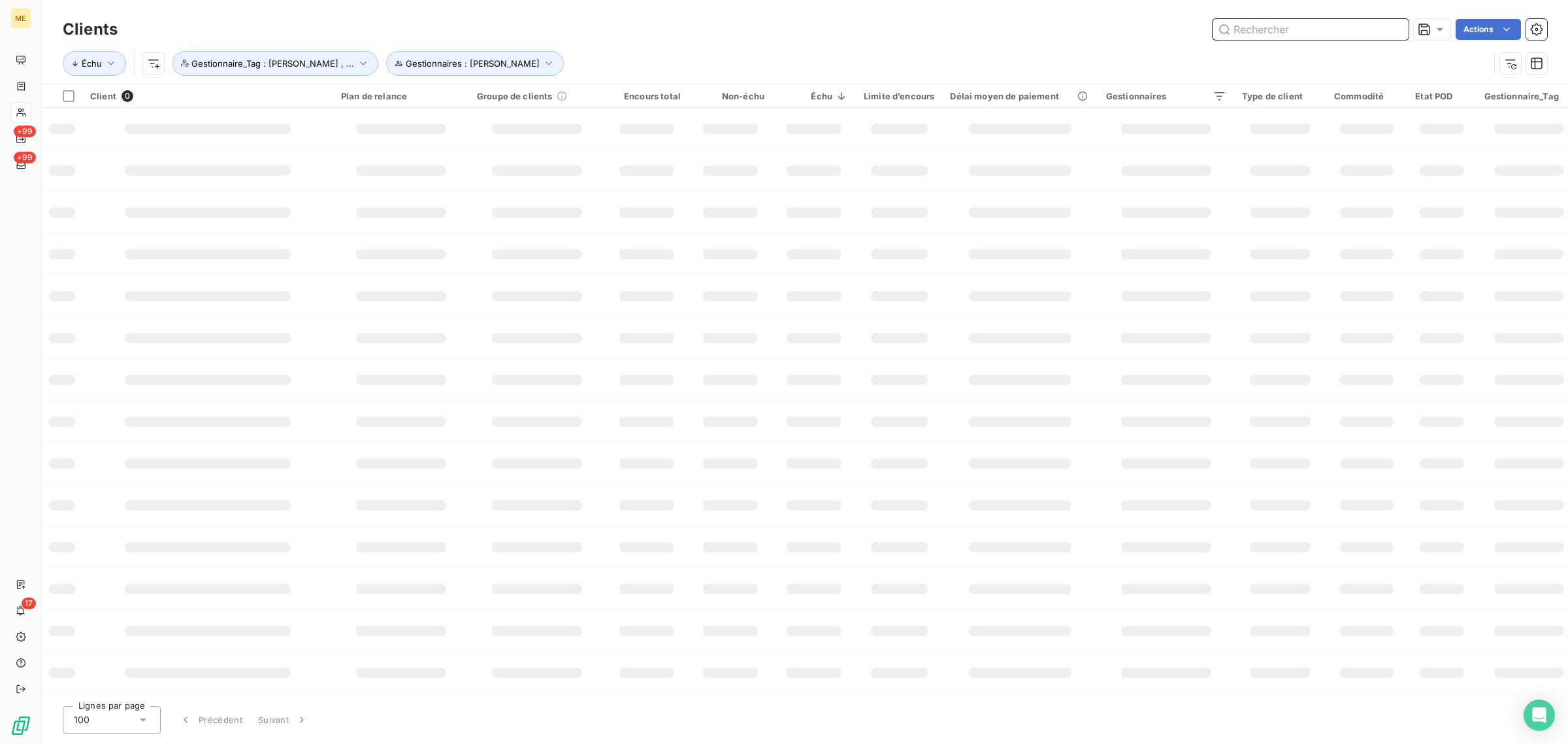
click at [1354, 34] on input "text" at bounding box center [1310, 29] width 196 height 21
paste input "METFRA000000284"
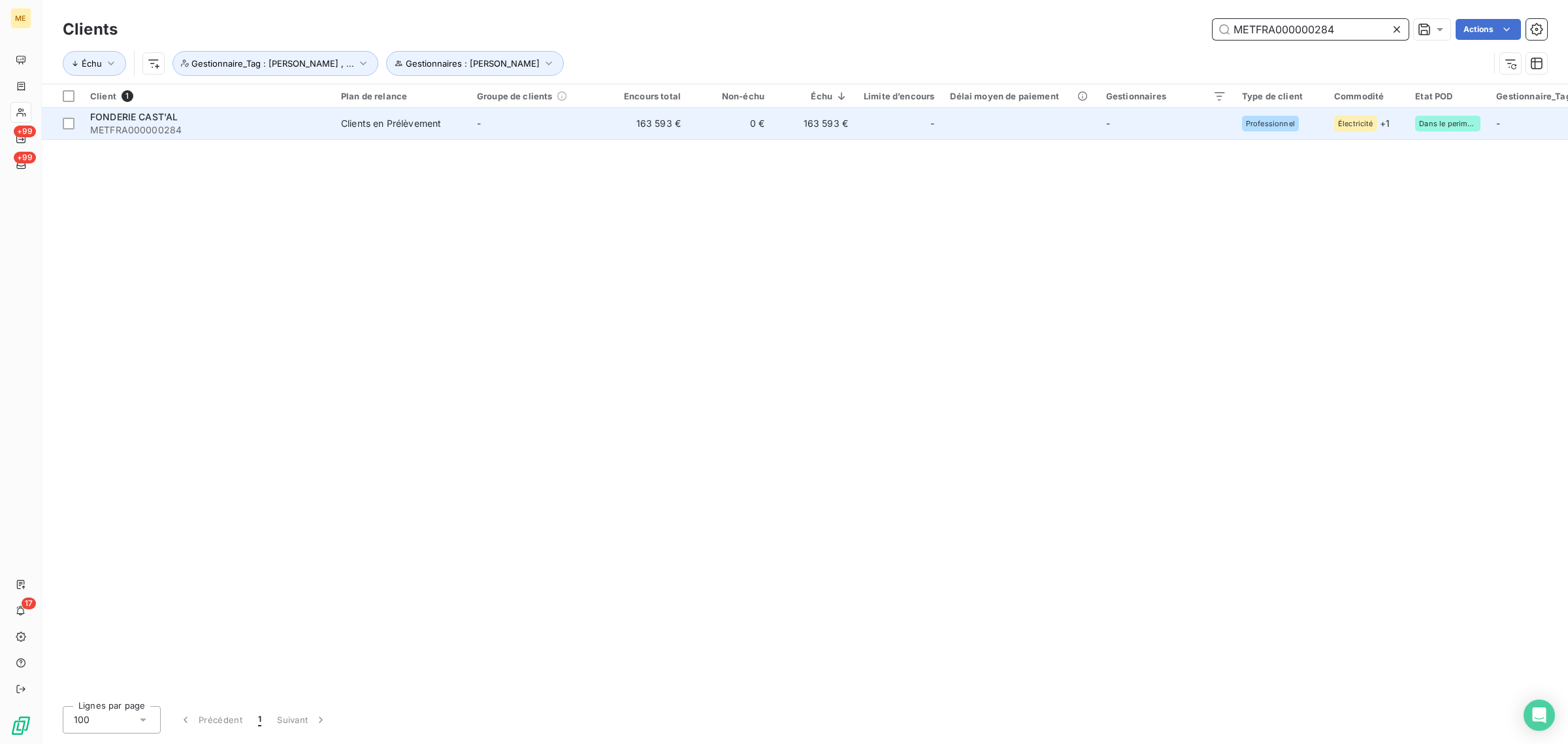
type input "METFRA000000284"
click at [515, 129] on td "-" at bounding box center [537, 123] width 136 height 32
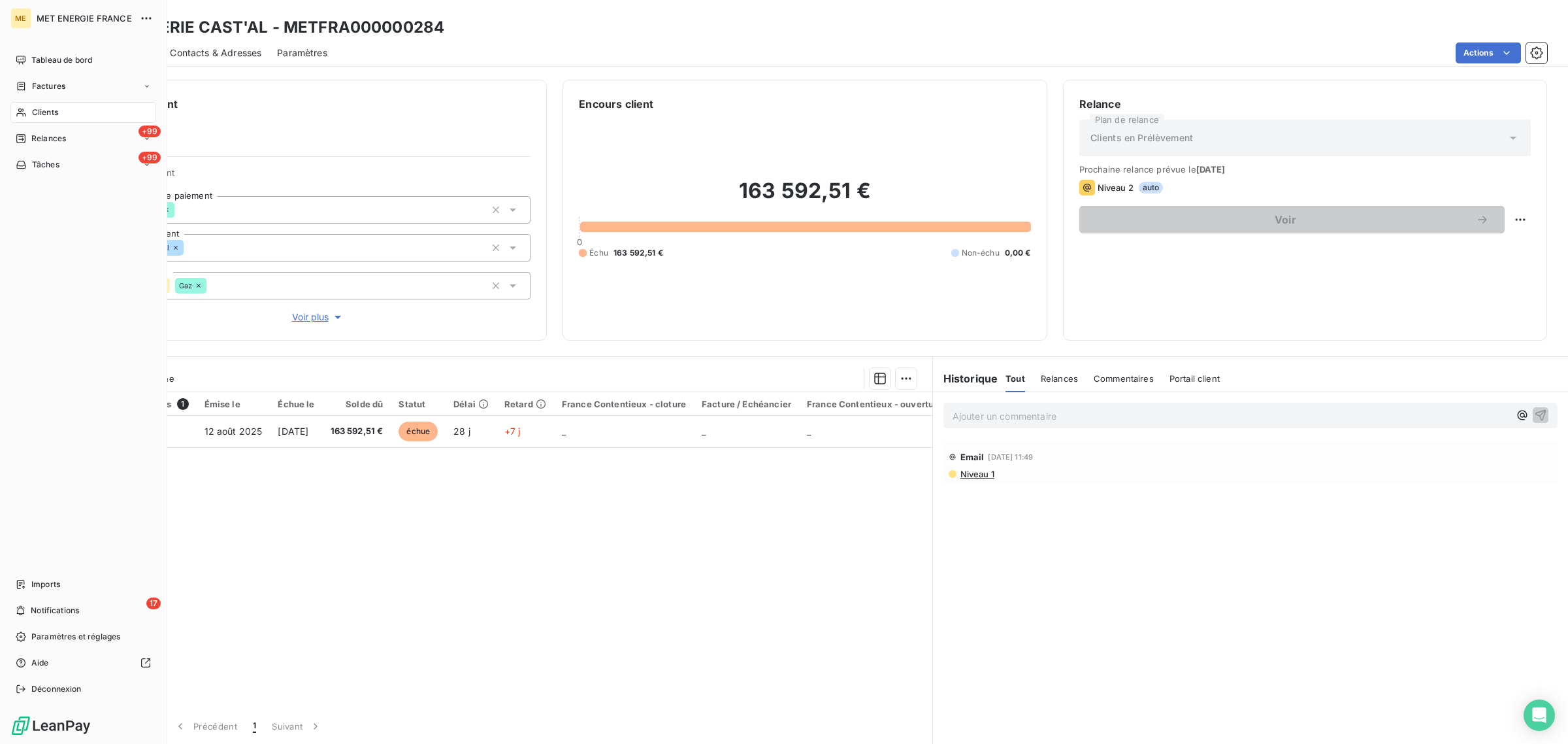
click at [37, 115] on span "Clients" at bounding box center [44, 112] width 26 height 12
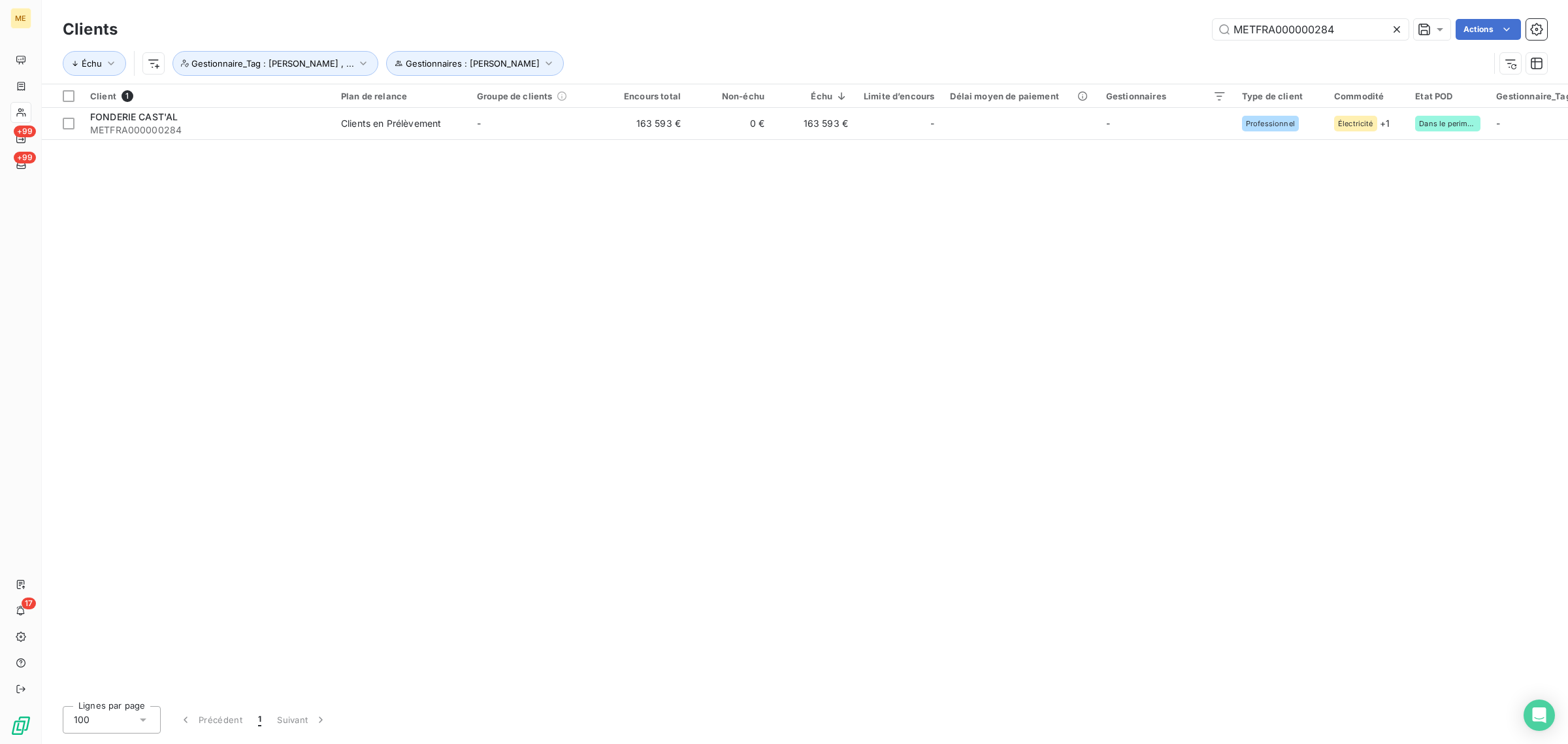
drag, startPoint x: 1360, startPoint y: 34, endPoint x: 1023, endPoint y: 36, distance: 337.0
click at [1027, 36] on div "METFRA000000284 Actions" at bounding box center [840, 29] width 1414 height 21
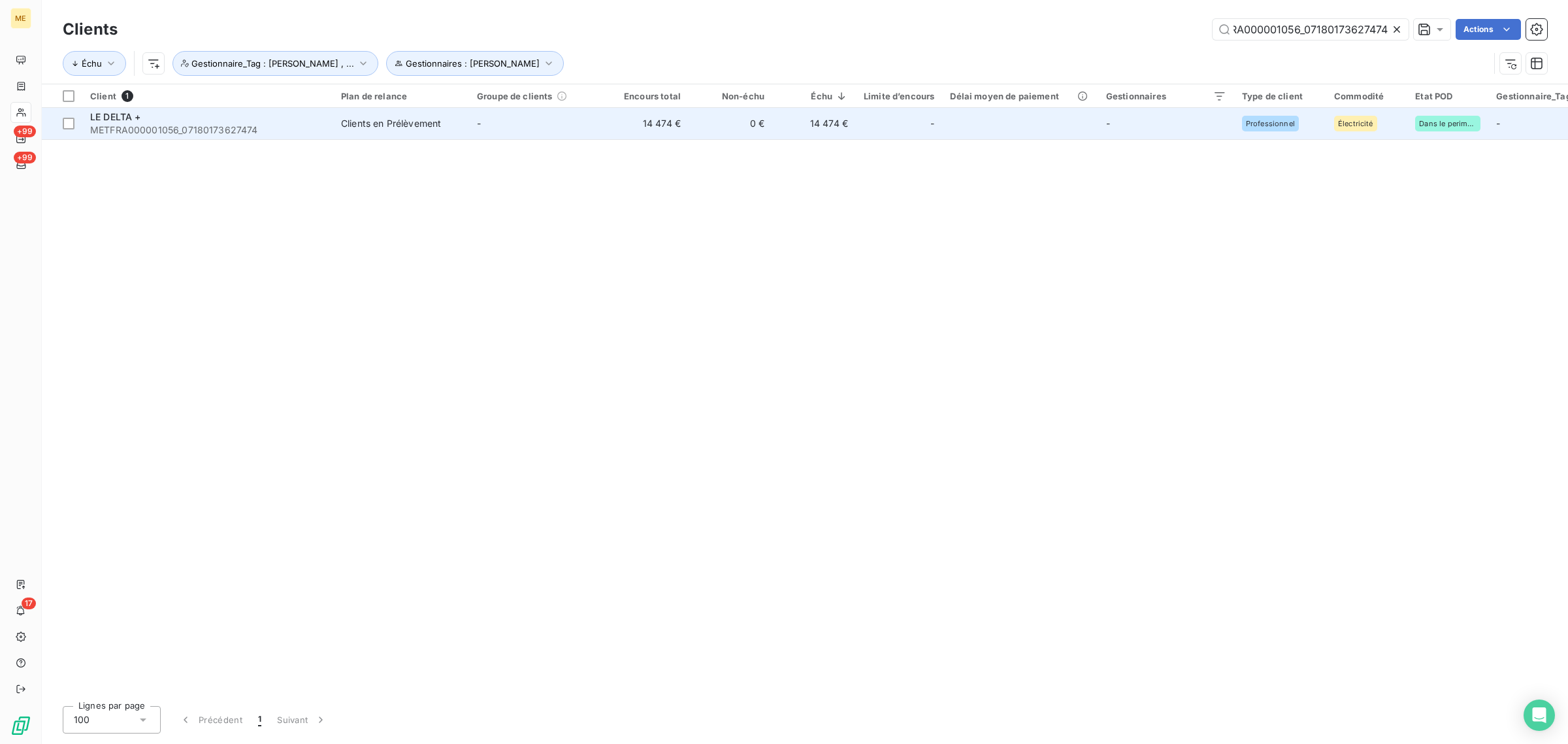
type input "METFRA000001056_07180173627474"
click at [596, 121] on td "-" at bounding box center [537, 123] width 136 height 32
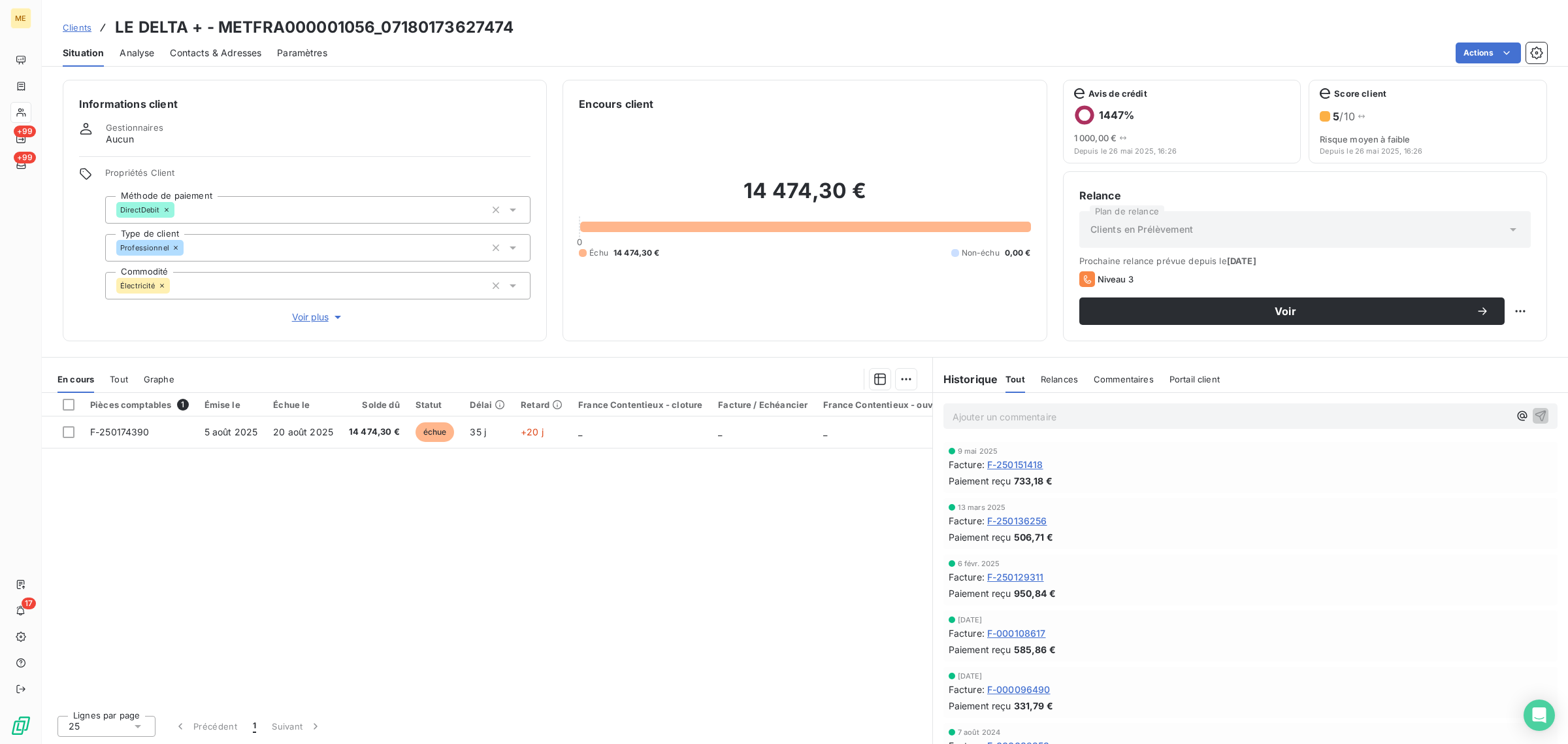
drag, startPoint x: 1271, startPoint y: 259, endPoint x: 1074, endPoint y: 259, distance: 197.0
click at [1074, 259] on div "Relance Plan de relance Clients en Prélèvement Prochaine relance prévue depuis …" at bounding box center [1305, 256] width 484 height 170
click at [1323, 268] on div "Prochaine relance prévue depuis le 8 sept. 2025 Niveau 3 Voir" at bounding box center [1305, 290] width 451 height 70
drag, startPoint x: 517, startPoint y: 24, endPoint x: 219, endPoint y: 30, distance: 298.1
click at [219, 30] on div "Clients LE DELTA + - METFRA000001056_07180173627474" at bounding box center [804, 27] width 1526 height 24
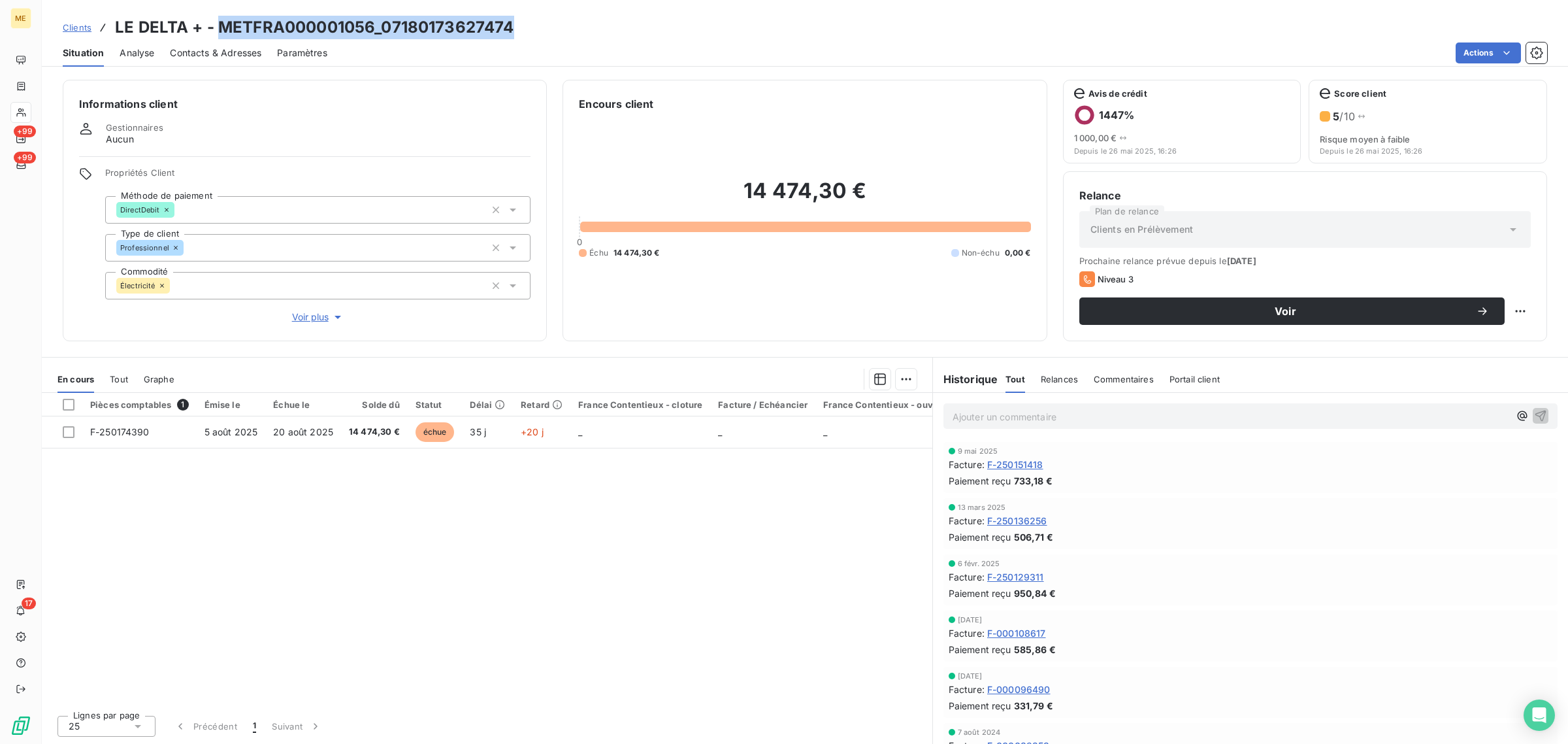
copy h3 "METFRA000001056_07180173627474"
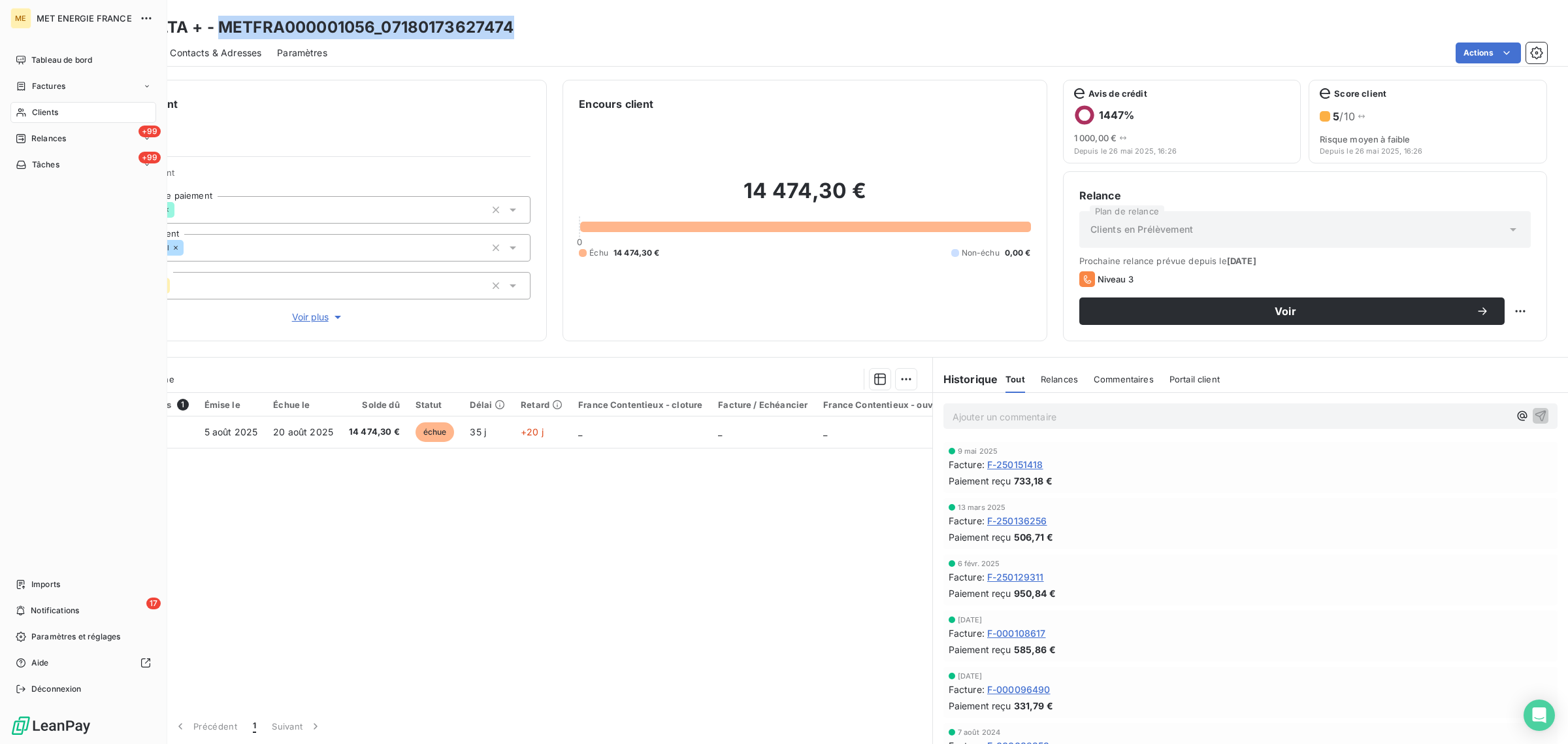
click at [24, 111] on icon at bounding box center [21, 112] width 11 height 11
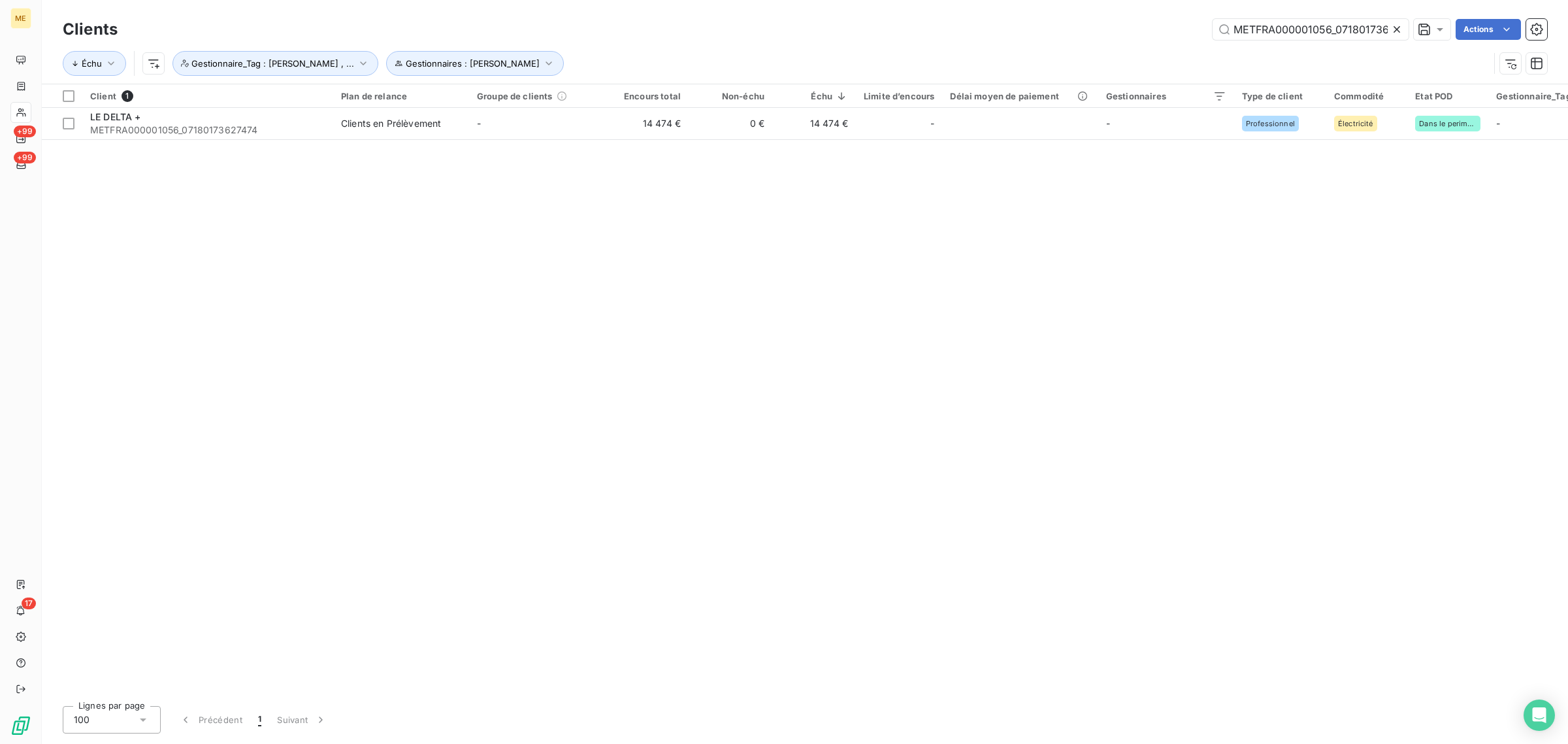
scroll to position [0, 32]
click at [1393, 27] on icon at bounding box center [1396, 29] width 6 height 6
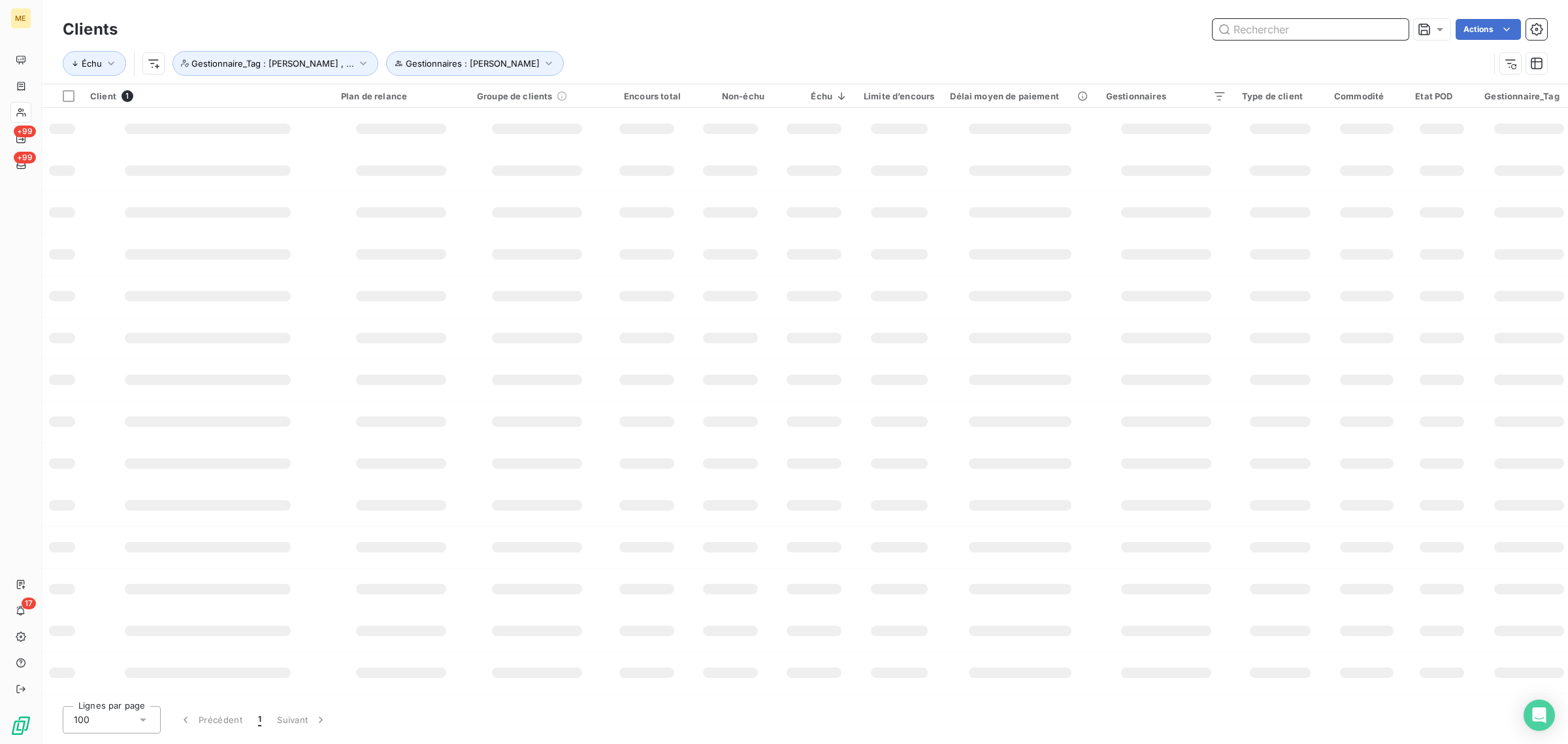
click at [1340, 31] on input "text" at bounding box center [1310, 29] width 196 height 21
paste input "METFRA000007860_19816787137971"
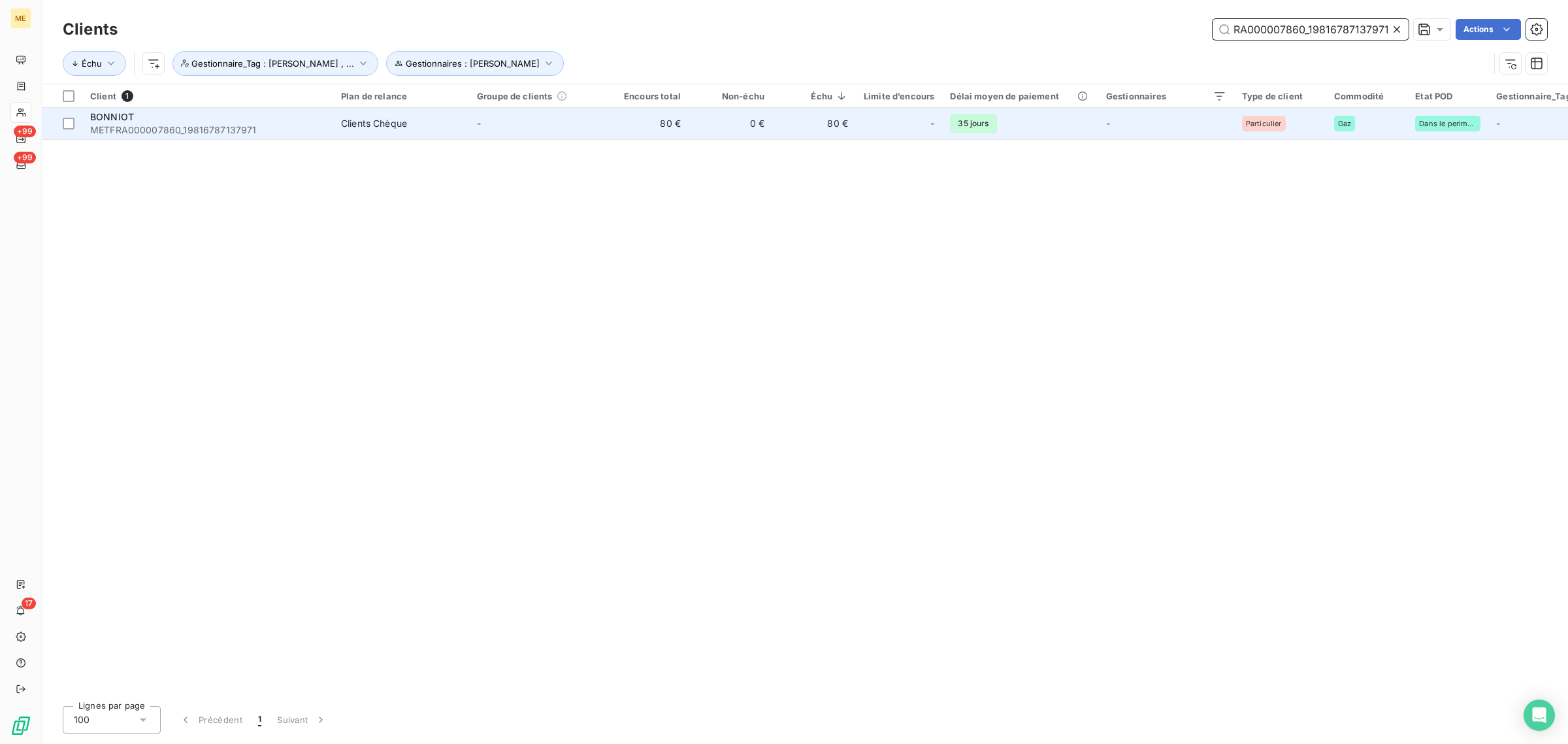
type input "METFRA000007860_19816787137971"
click at [654, 119] on td "80 €" at bounding box center [647, 123] width 83 height 32
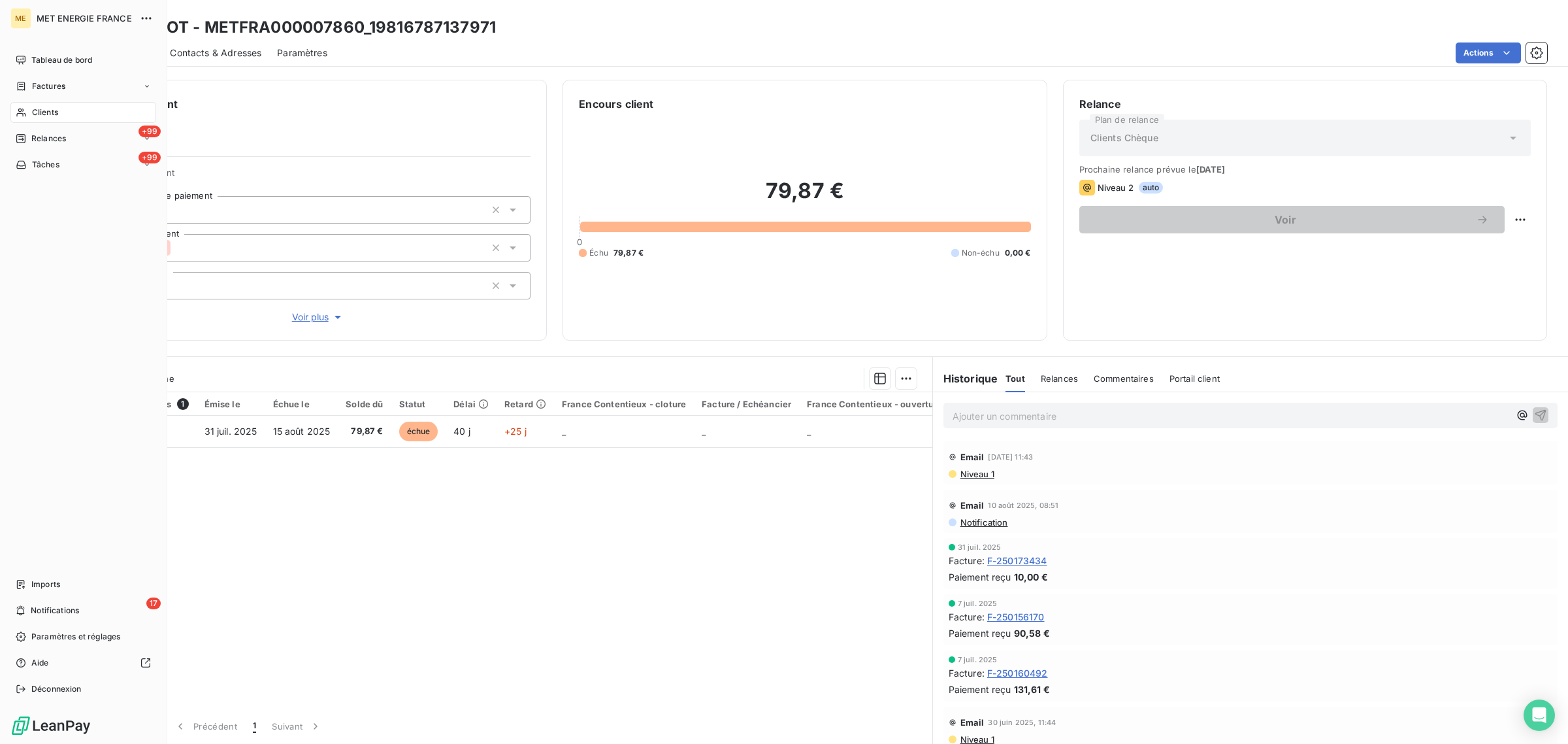
click at [27, 111] on div "Clients" at bounding box center [83, 112] width 146 height 21
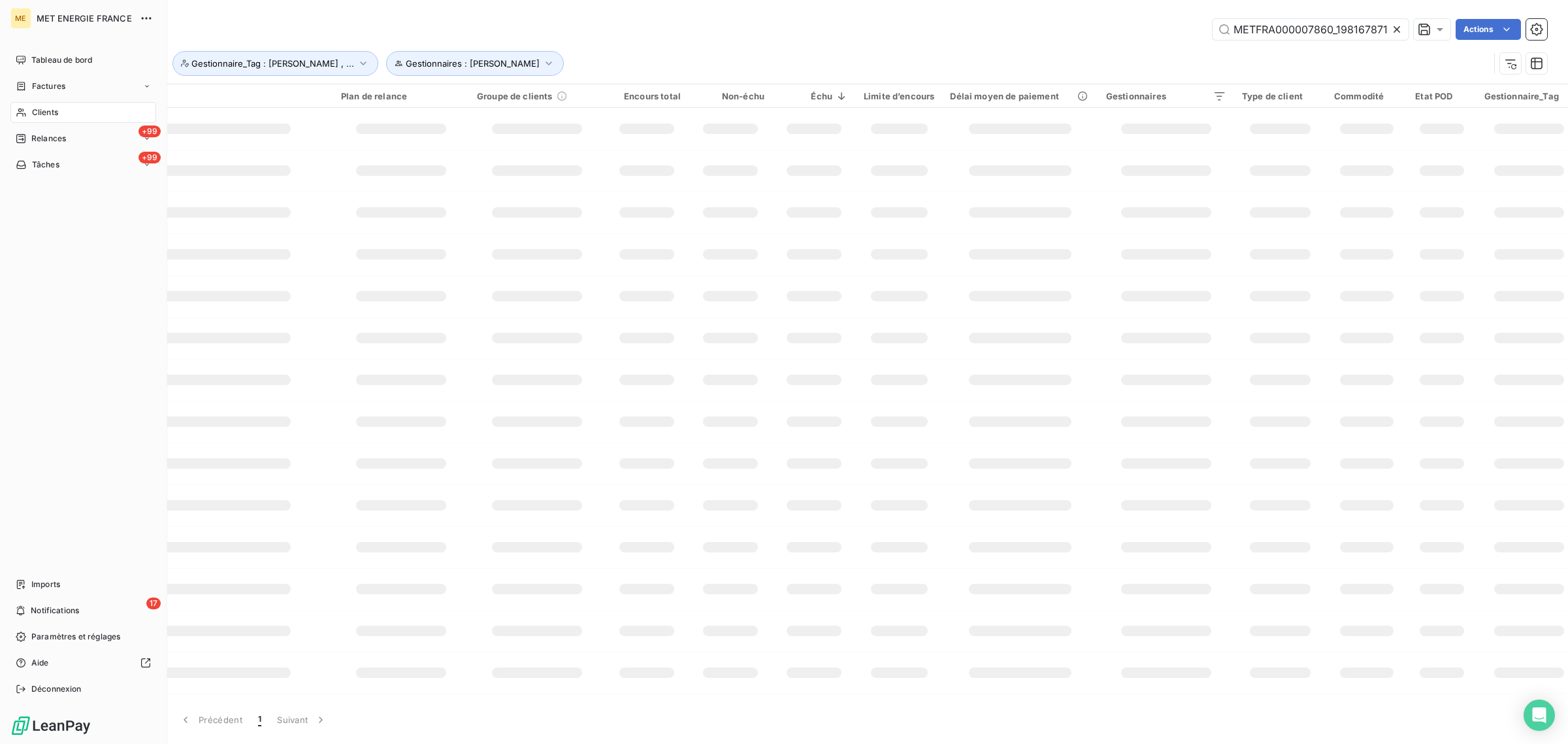
scroll to position [0, 28]
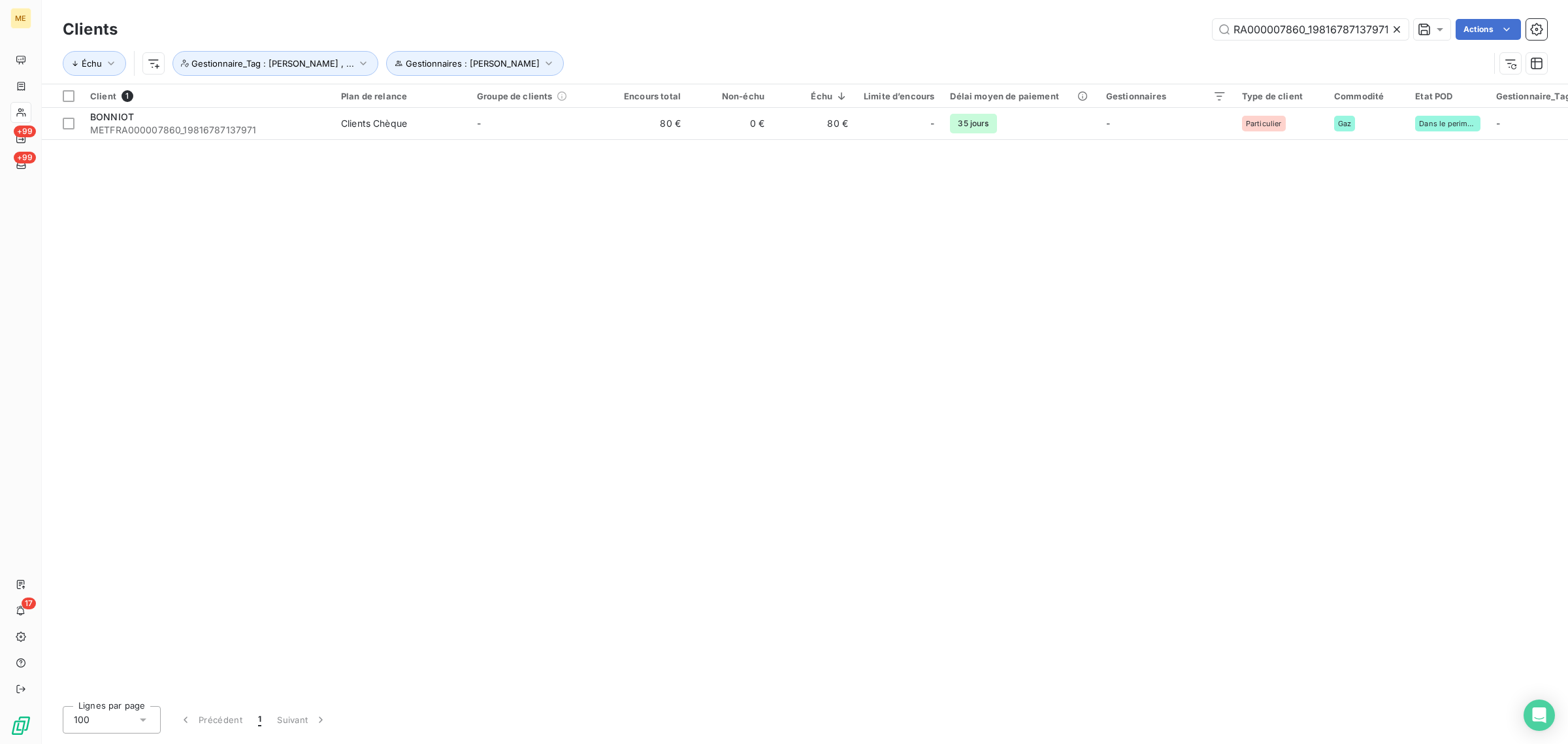
click at [1402, 24] on icon at bounding box center [1397, 29] width 13 height 13
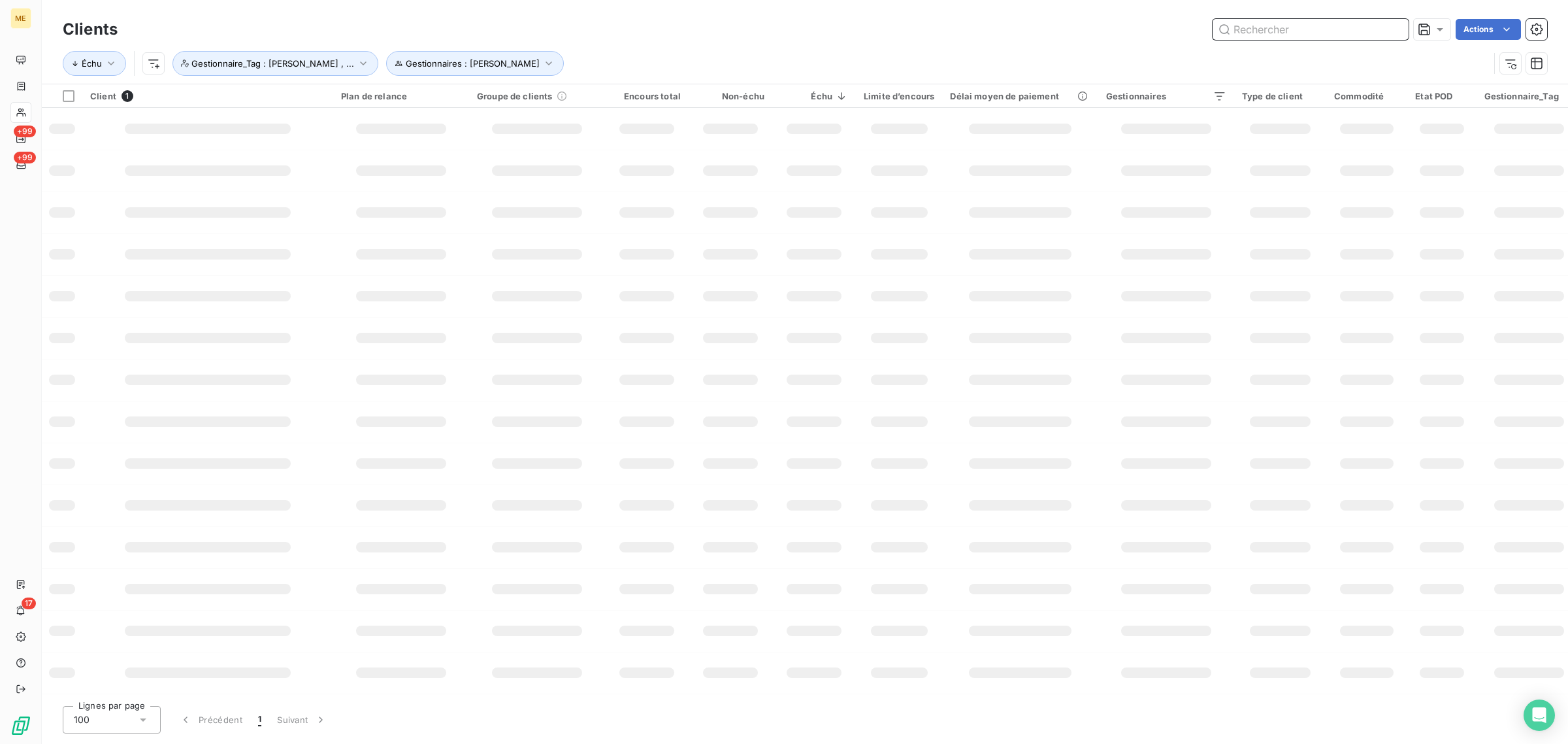
click at [1343, 34] on input "text" at bounding box center [1310, 29] width 196 height 21
paste input "METFRA000005741_GI138794"
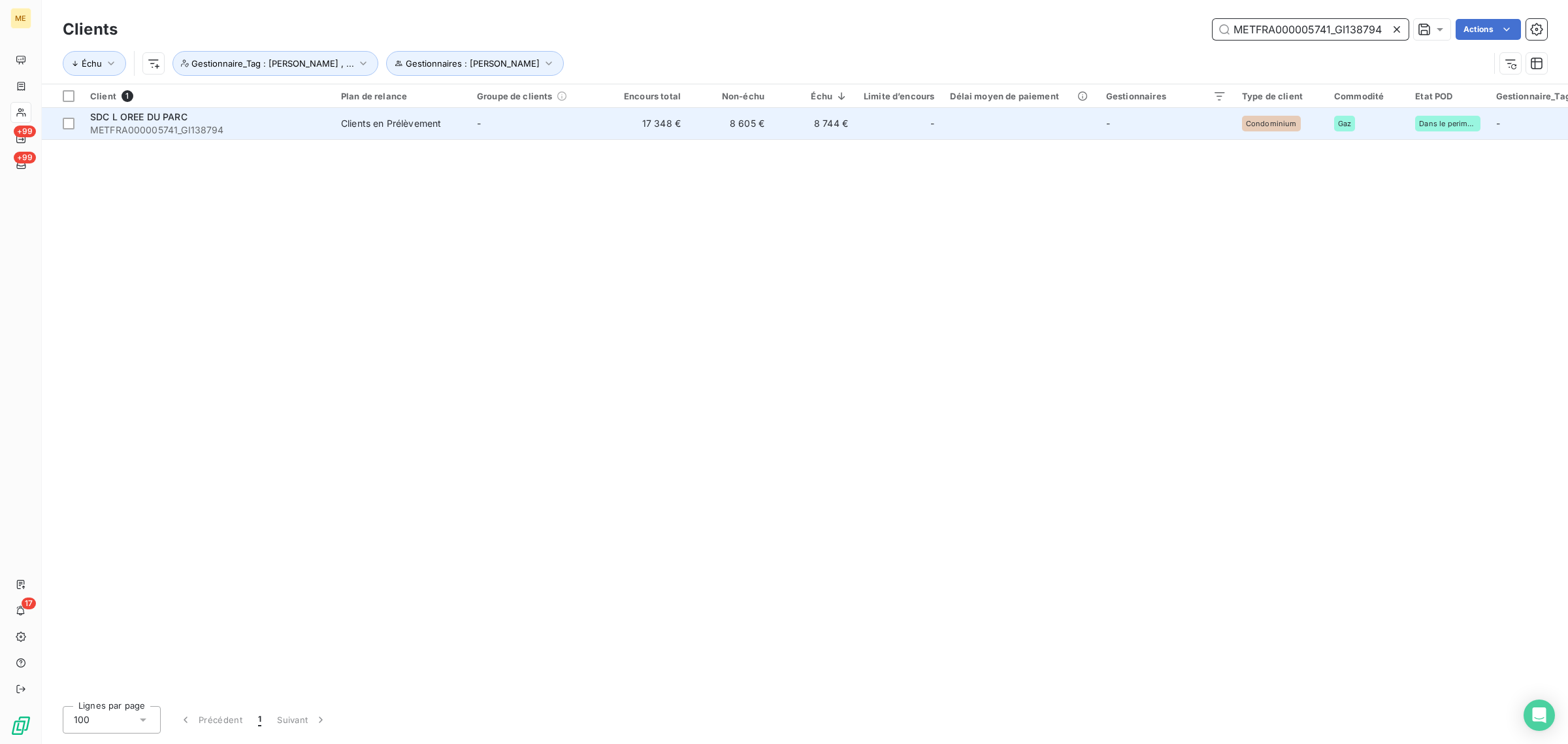
type input "METFRA000005741_GI138794"
click at [717, 121] on td "8 605 €" at bounding box center [730, 123] width 83 height 32
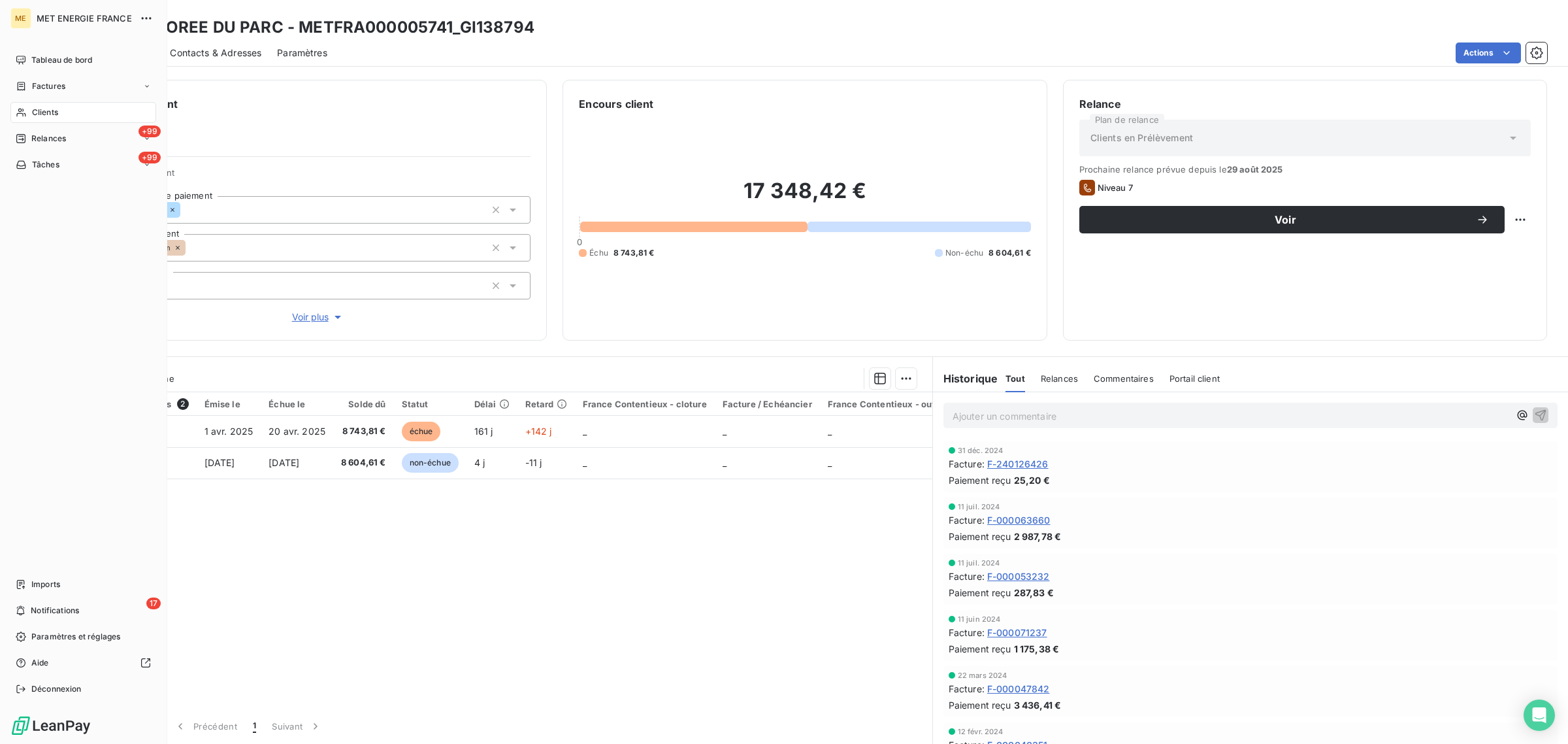
click at [30, 108] on div "Clients" at bounding box center [83, 112] width 146 height 21
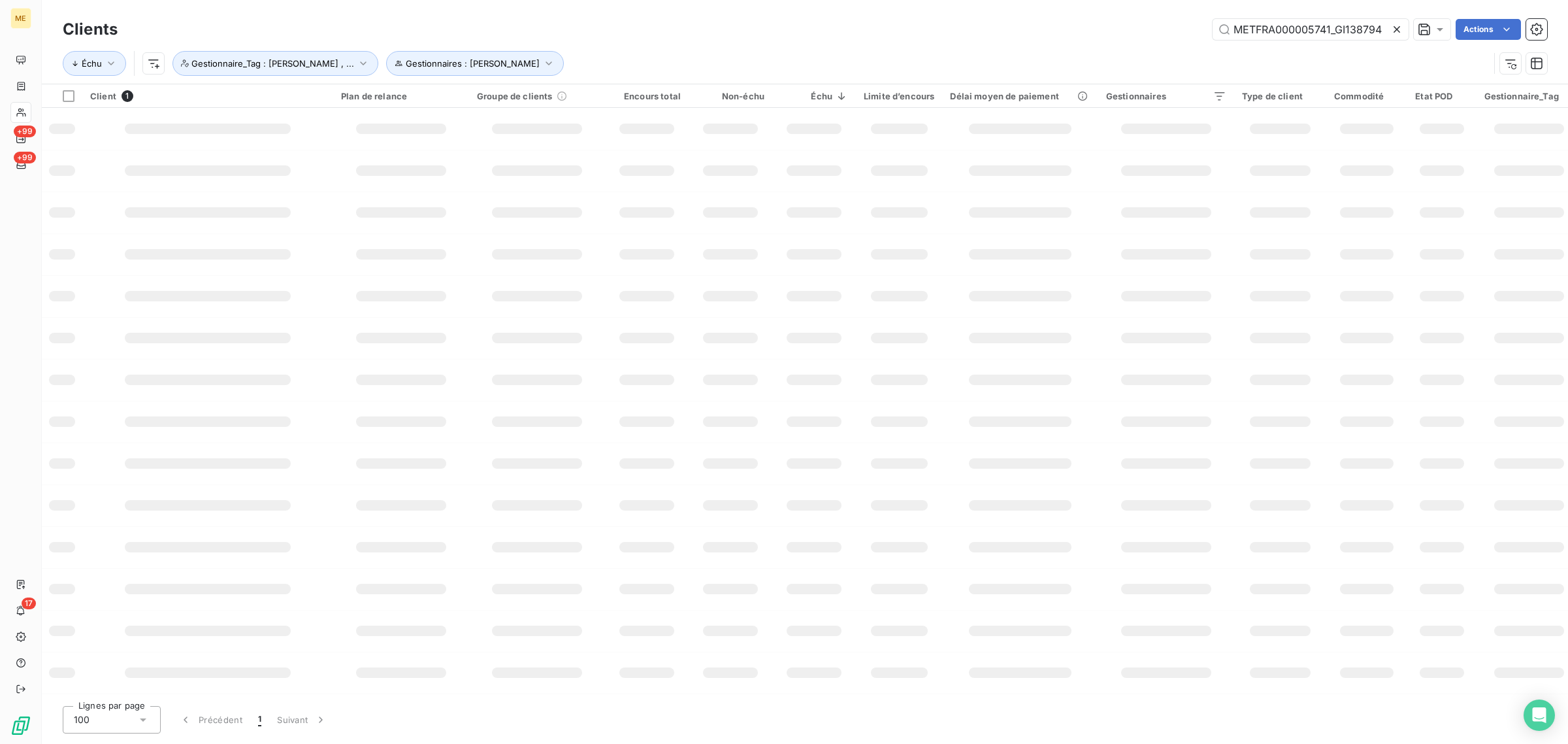
click at [1395, 28] on icon at bounding box center [1396, 29] width 6 height 6
click at [1330, 39] on input "text" at bounding box center [1310, 29] width 196 height 21
paste input "METFRA000014254"
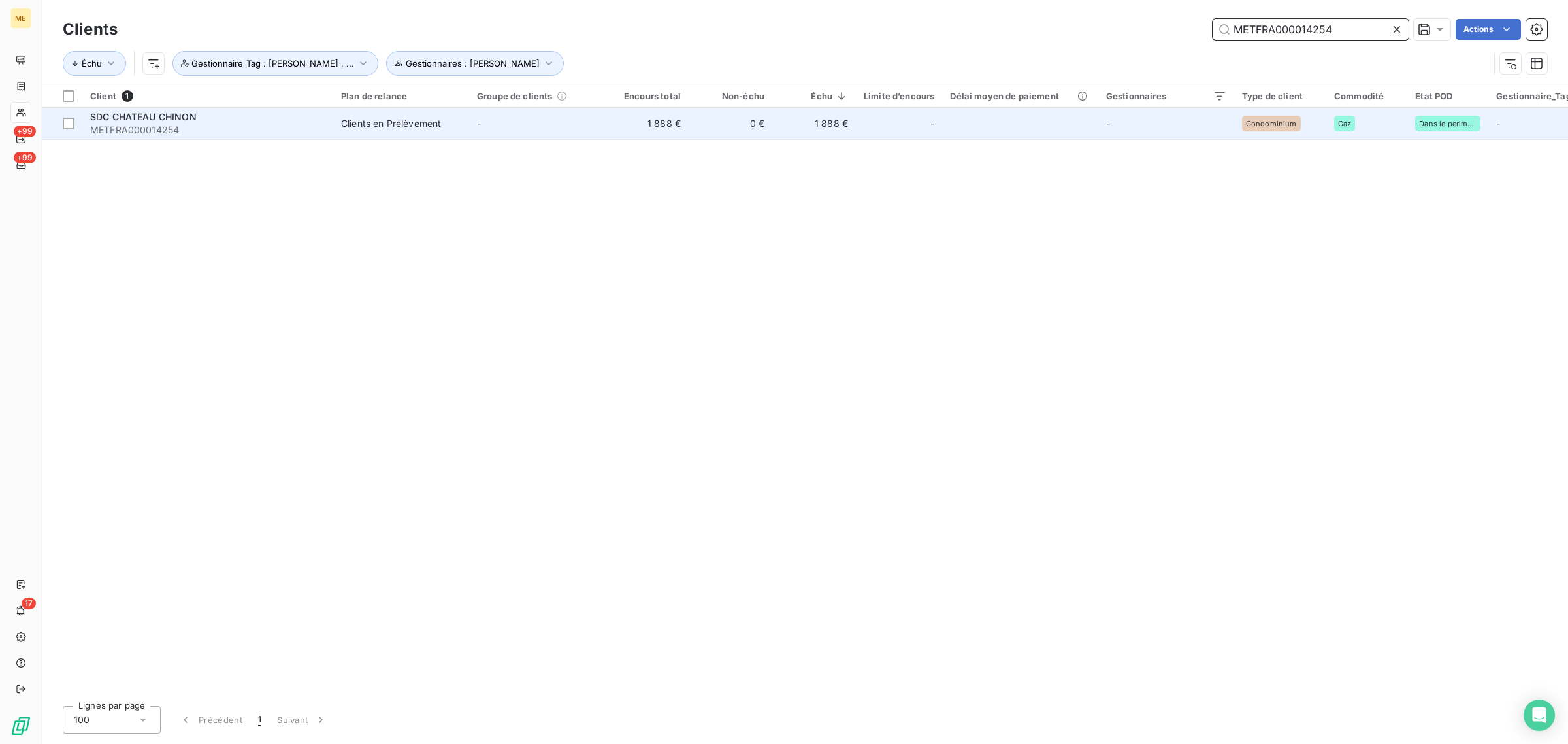
type input "METFRA000014254"
click at [641, 134] on td "1 888 €" at bounding box center [647, 123] width 83 height 32
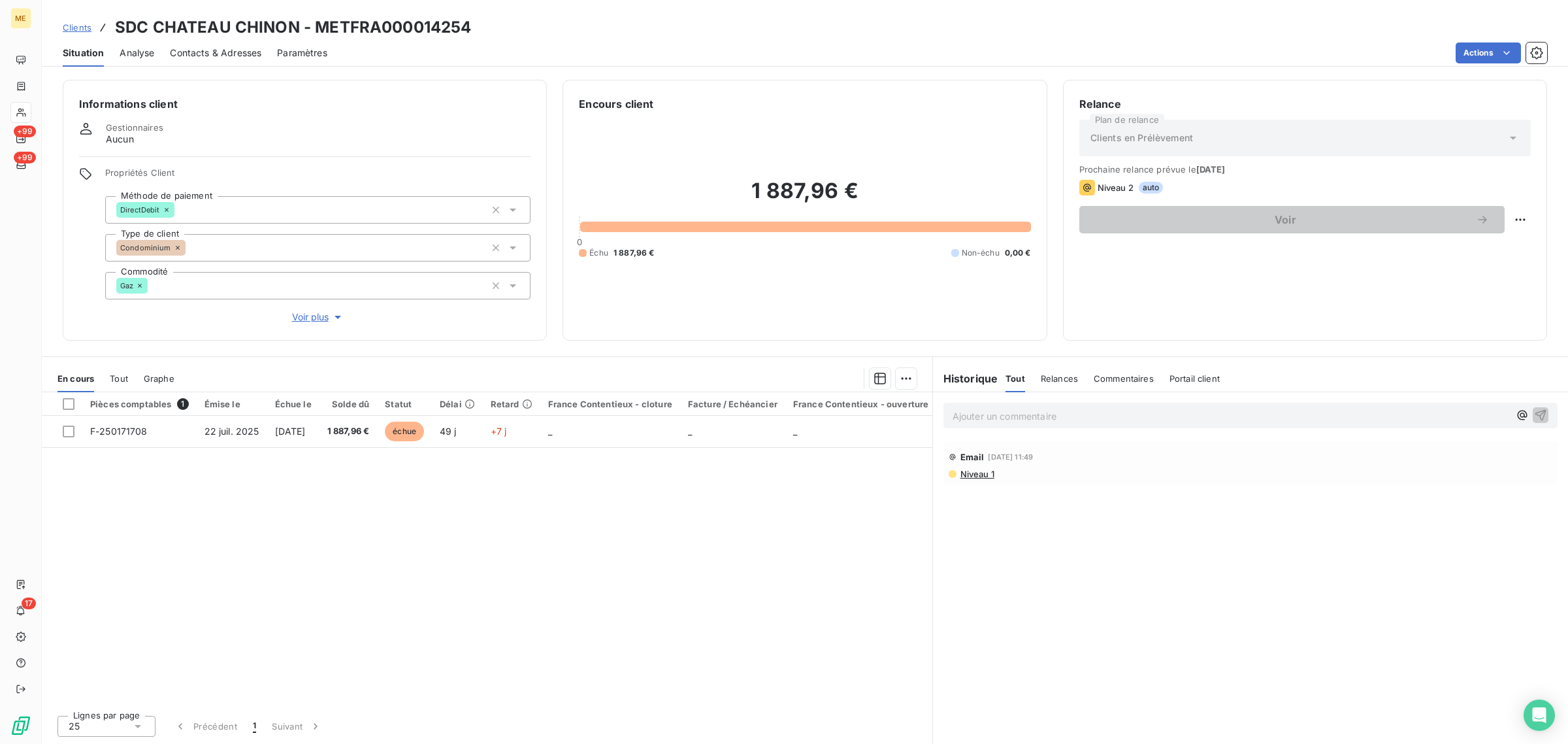
drag, startPoint x: 1176, startPoint y: 175, endPoint x: 1075, endPoint y: 168, distance: 101.2
click at [1121, 168] on span "Prochaine relance prévue le 23 sept. 2025" at bounding box center [1305, 169] width 451 height 11
click at [1077, 307] on div "Relance Plan de relance Clients en Prélèvement Prochaine relance prévue le 23 s…" at bounding box center [1305, 210] width 484 height 261
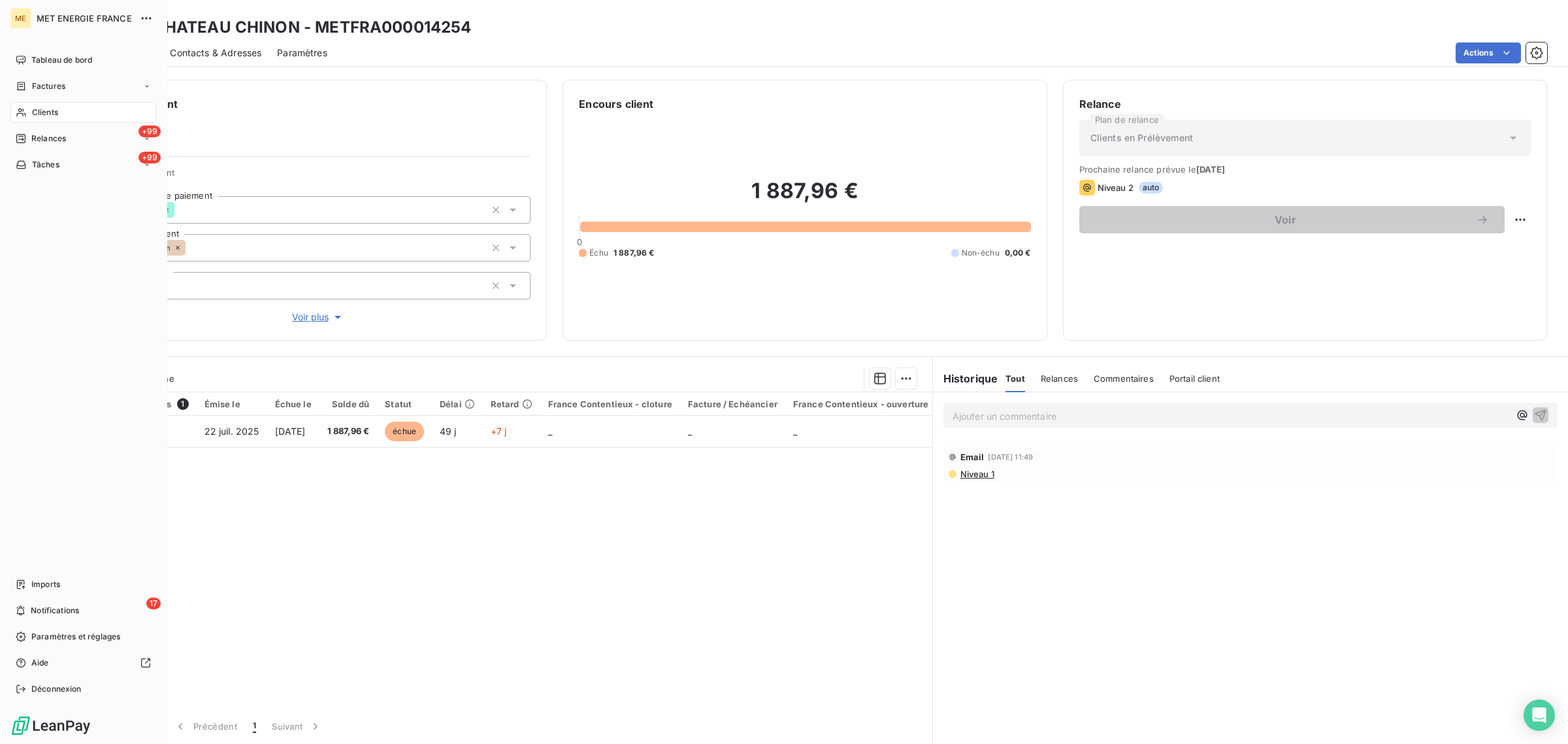
click at [33, 115] on span "Clients" at bounding box center [44, 112] width 26 height 12
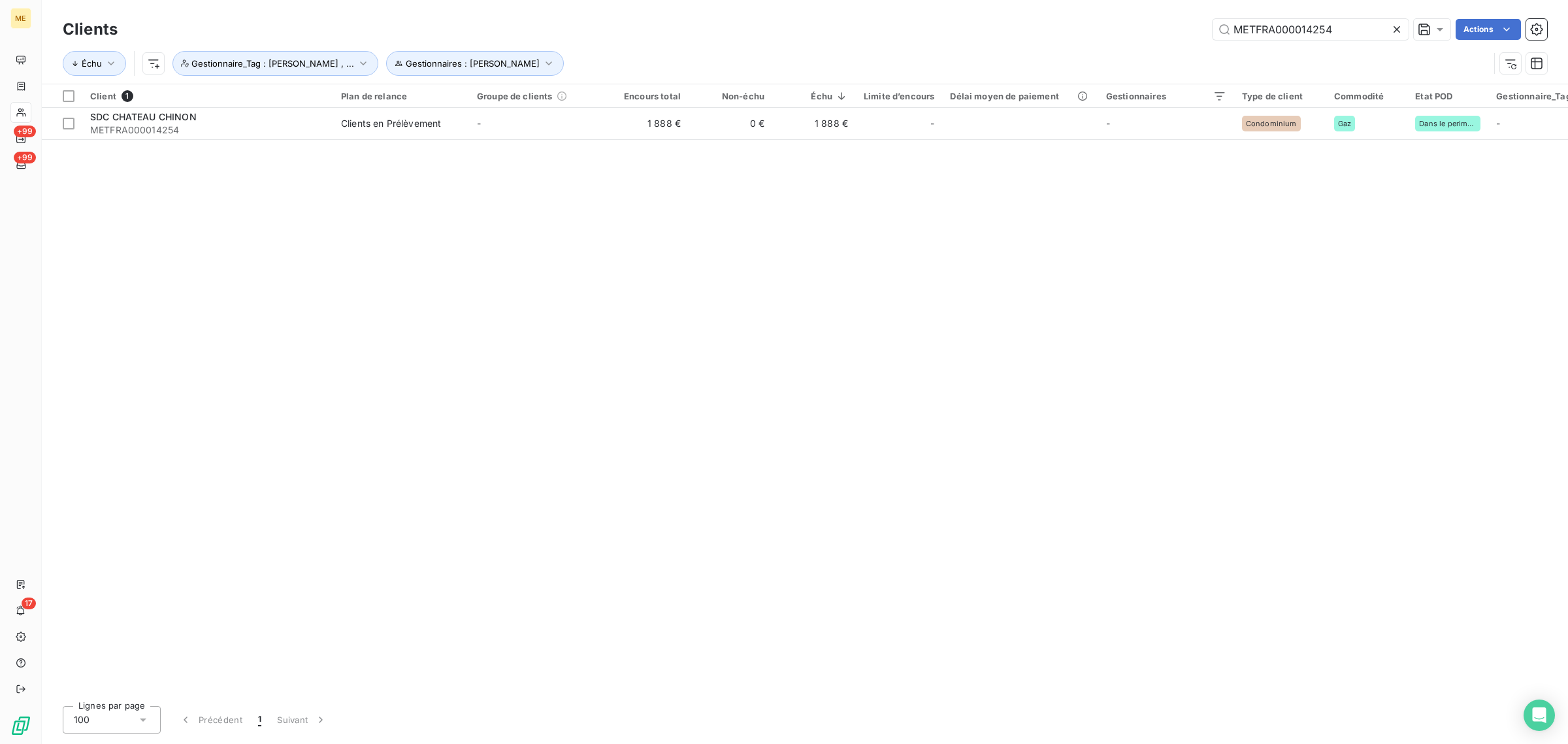
drag, startPoint x: 1360, startPoint y: 24, endPoint x: 1109, endPoint y: 36, distance: 251.3
click at [1109, 36] on div "METFRA000014254 Actions" at bounding box center [840, 29] width 1414 height 21
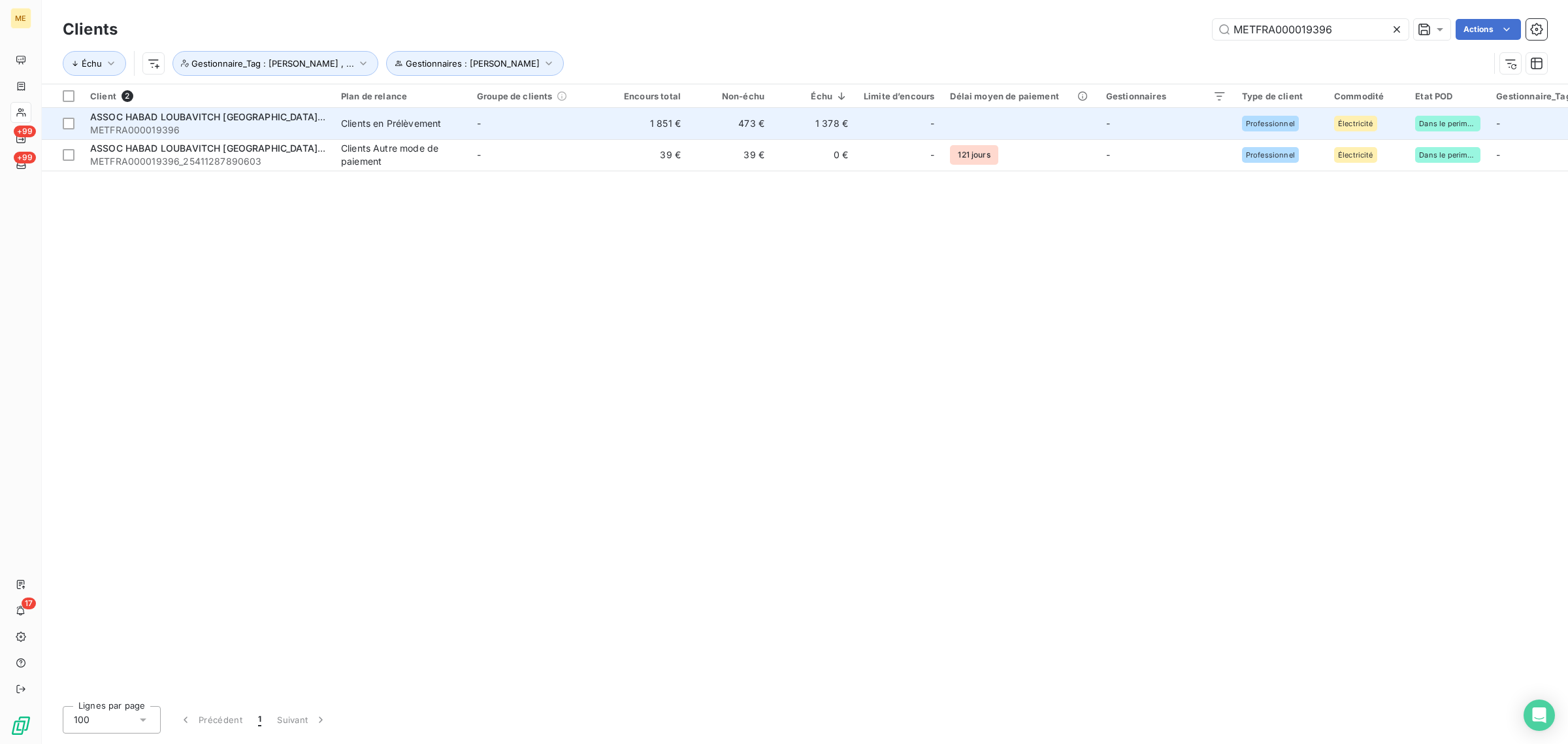
type input "METFRA000019396"
click at [614, 134] on td "1 851 €" at bounding box center [647, 123] width 83 height 32
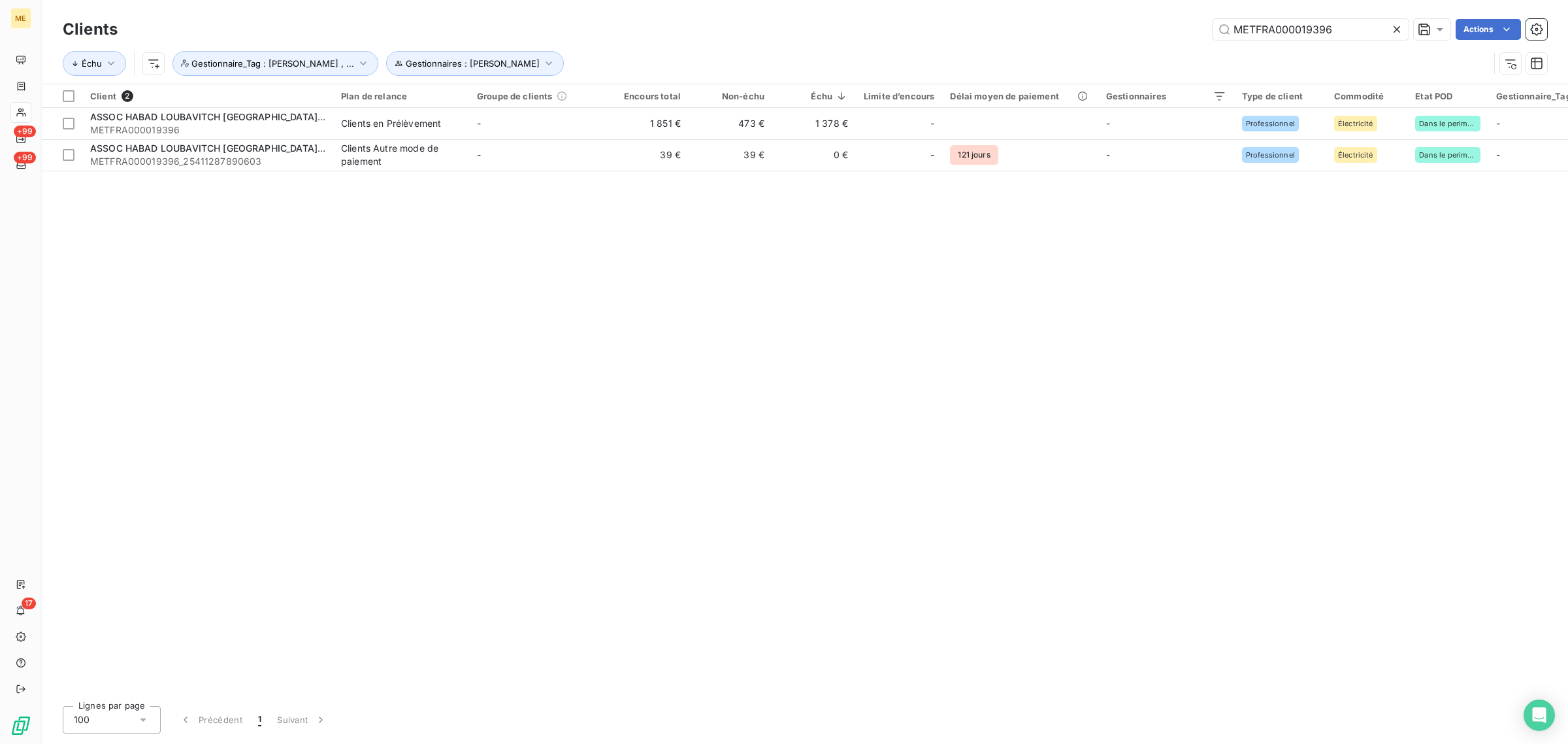
click at [413, 171] on div "Client 2 Plan de relance Groupe de clients Encours total Non-échu Échu Limite d…" at bounding box center [804, 389] width 1526 height 611
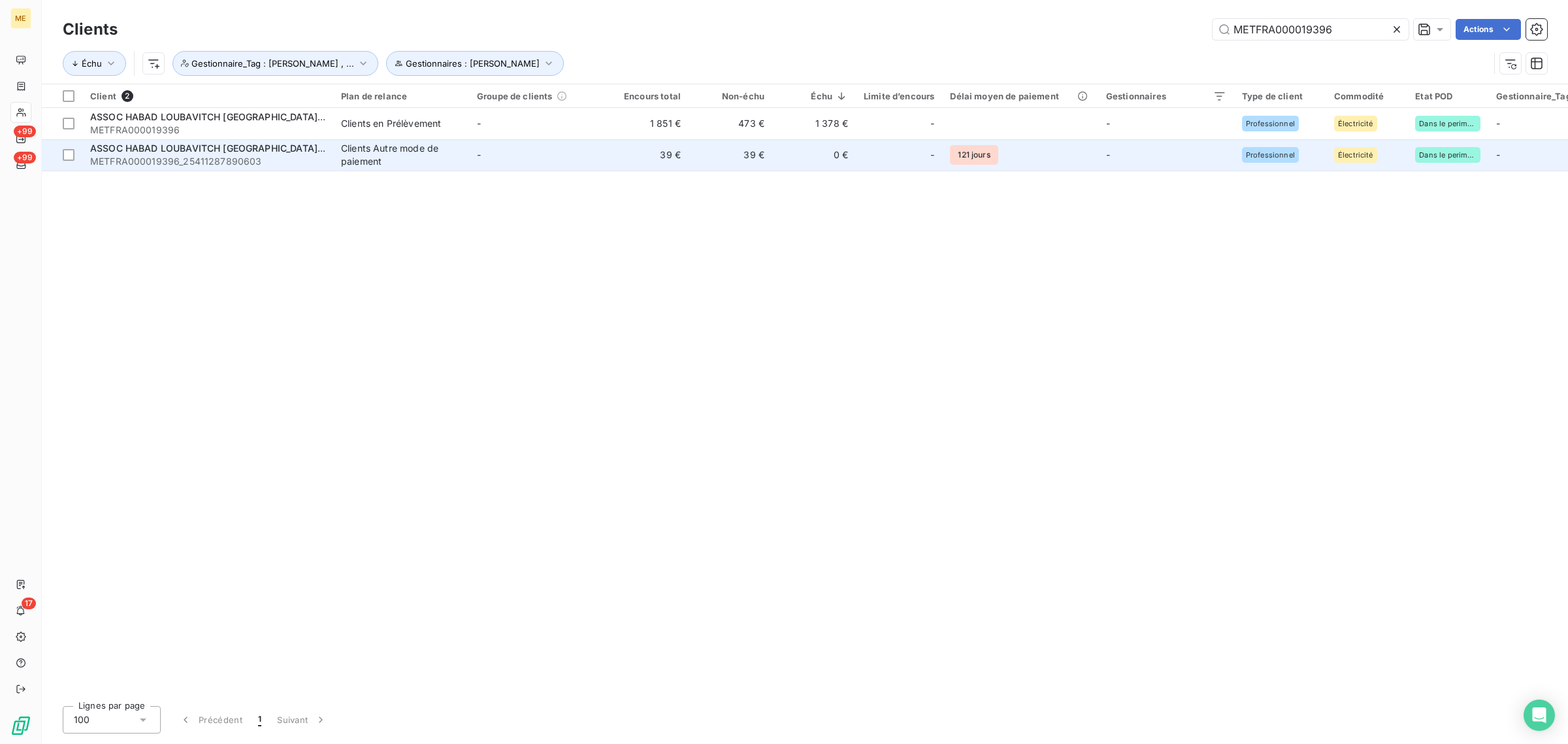
click at [432, 167] on div "Clients Autre mode de paiement" at bounding box center [401, 155] width 120 height 26
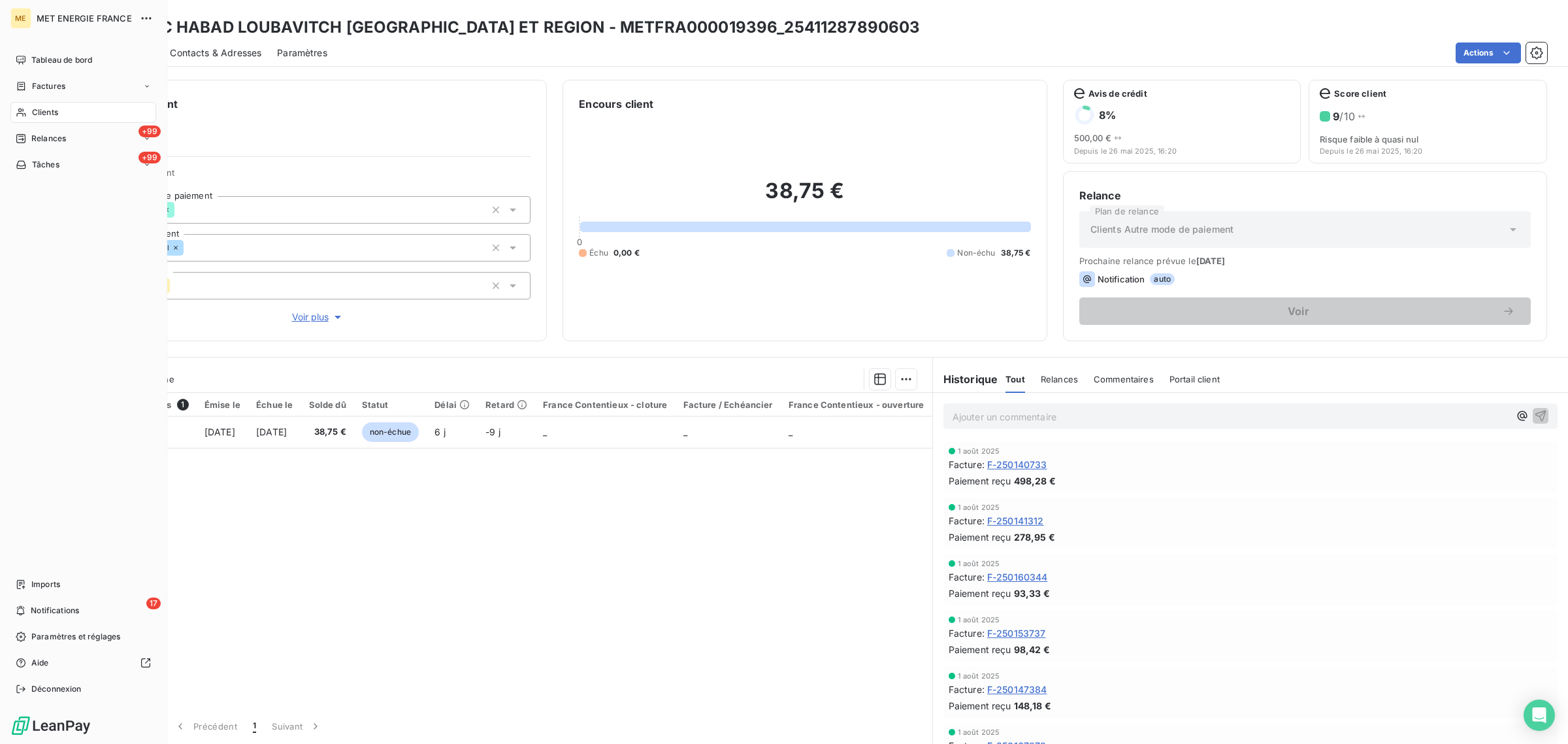
click at [21, 110] on icon at bounding box center [21, 112] width 9 height 8
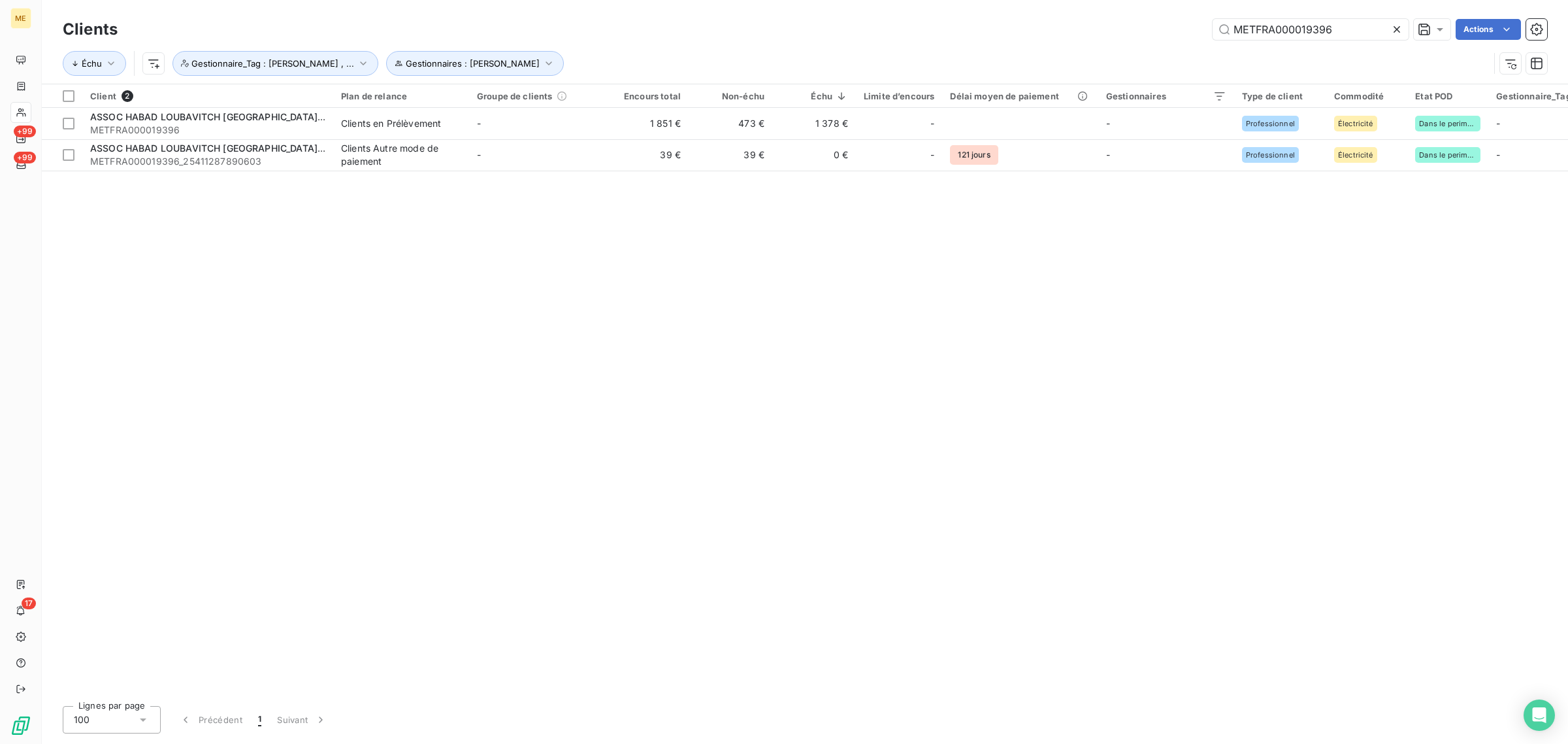
click at [1399, 32] on icon at bounding box center [1396, 29] width 6 height 6
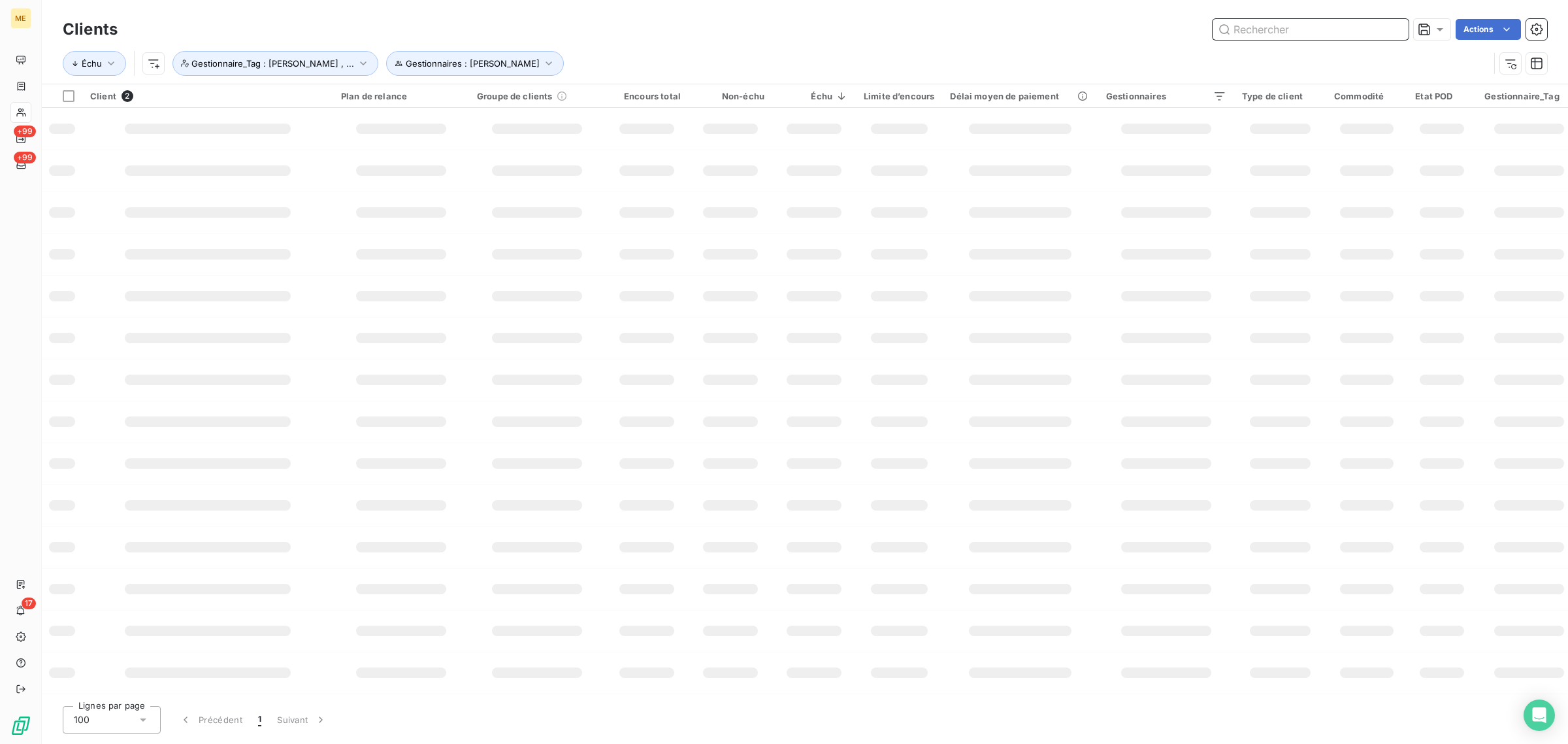
click at [1309, 34] on input "text" at bounding box center [1310, 29] width 196 height 21
paste input "METFRA000018180"
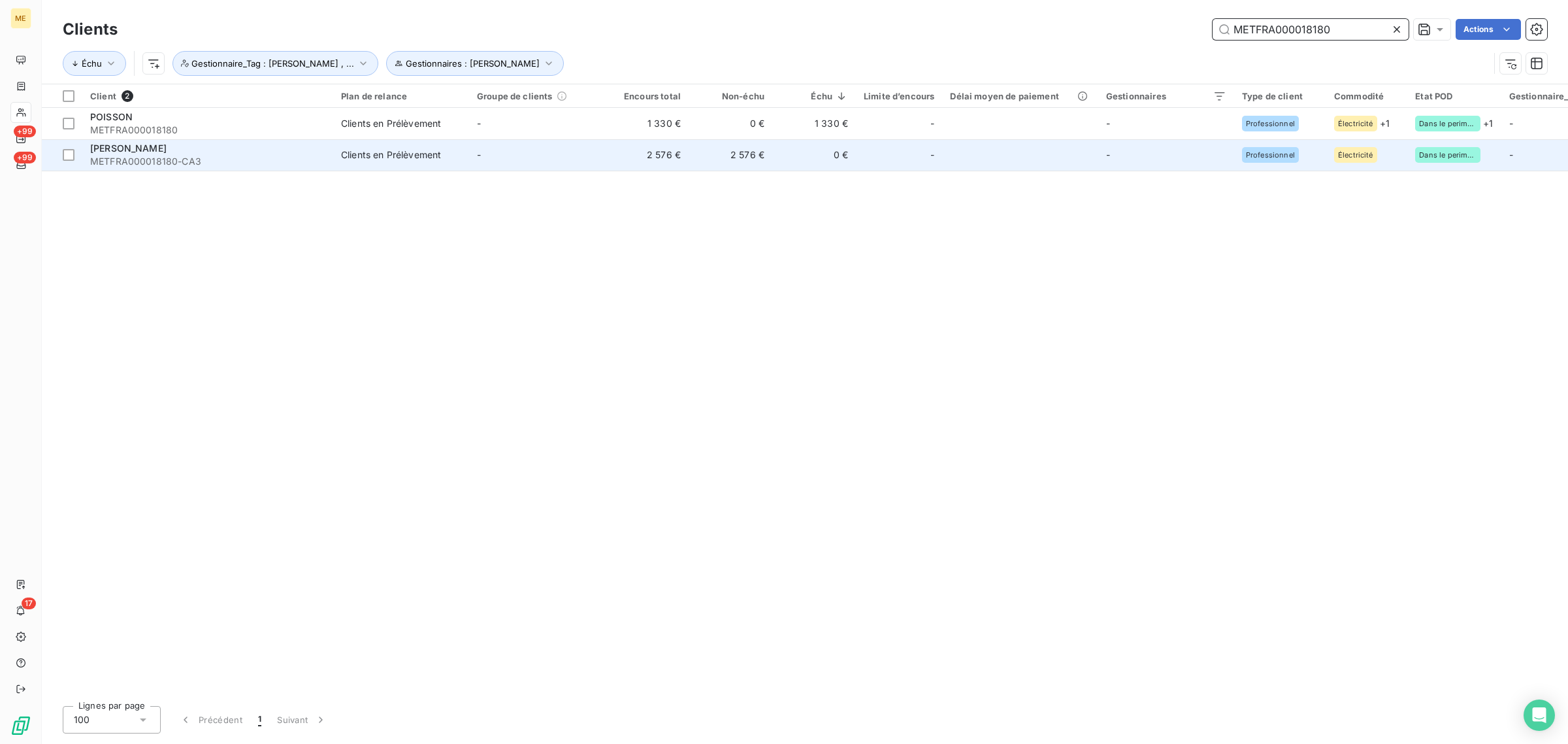
type input "METFRA000018180"
click at [514, 167] on td "-" at bounding box center [537, 155] width 136 height 32
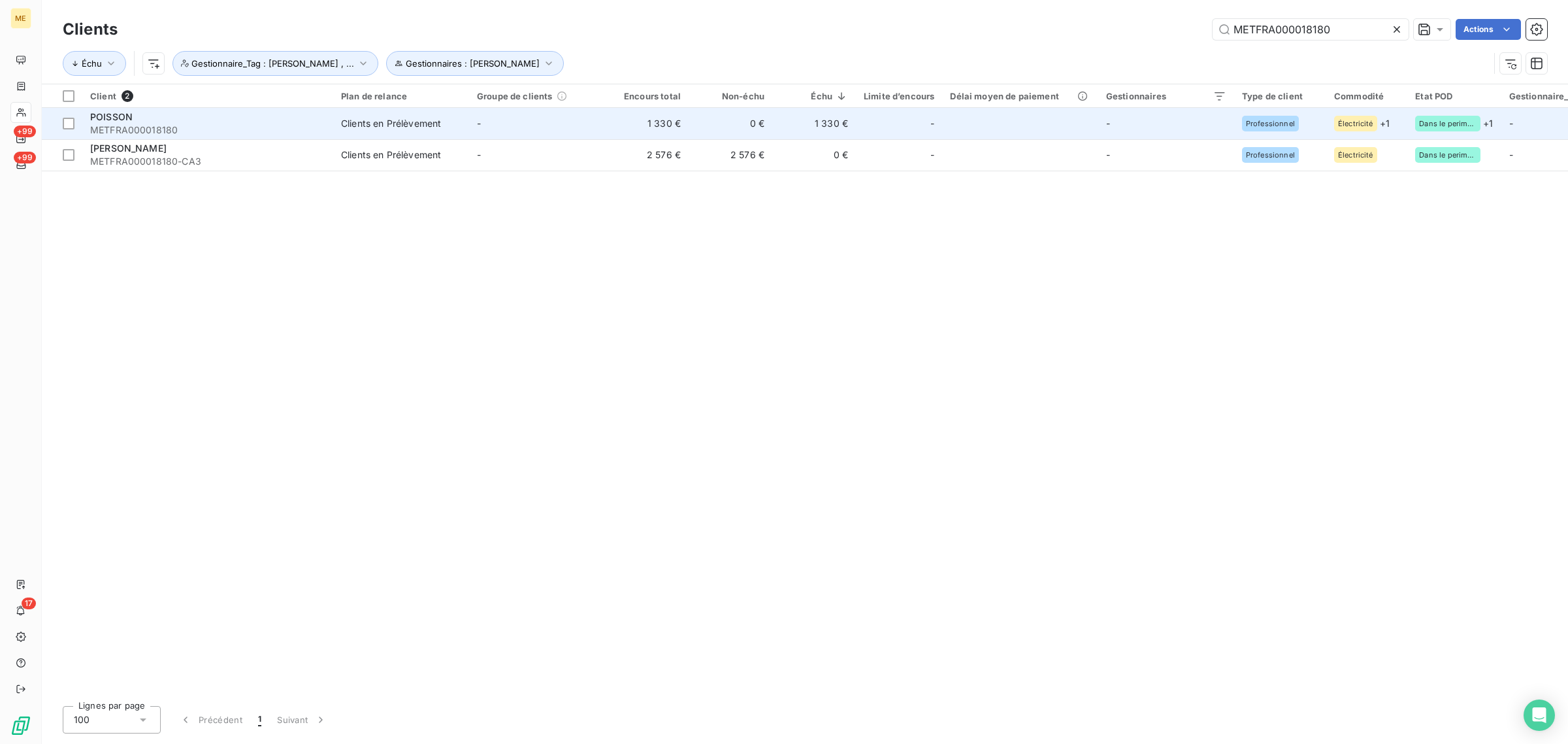
click at [546, 126] on td "-" at bounding box center [537, 123] width 136 height 32
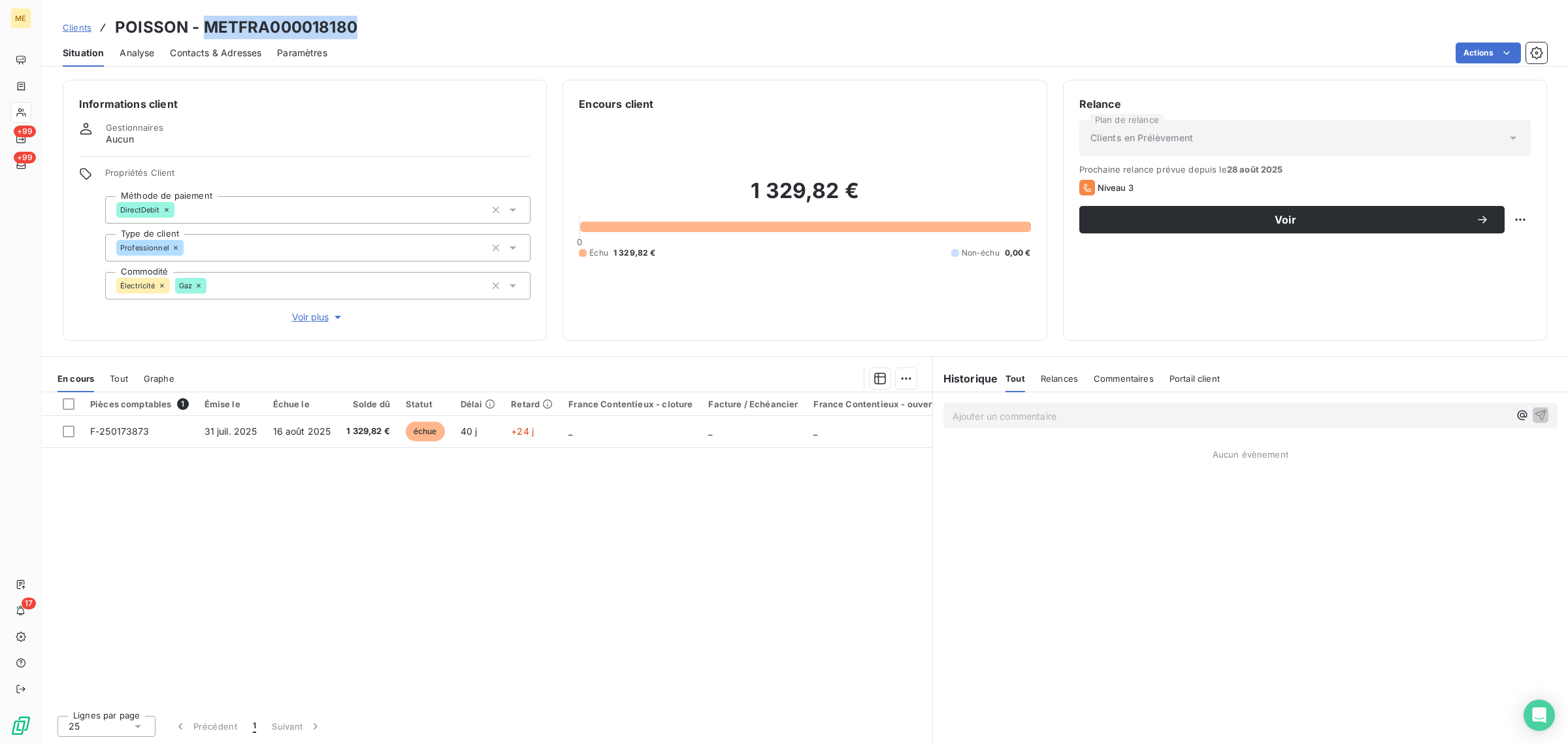
drag, startPoint x: 364, startPoint y: 24, endPoint x: 204, endPoint y: 27, distance: 160.0
click at [204, 27] on div "Clients POISSON - METFRA000018180" at bounding box center [804, 27] width 1526 height 24
copy h3 "METFRA000018180"
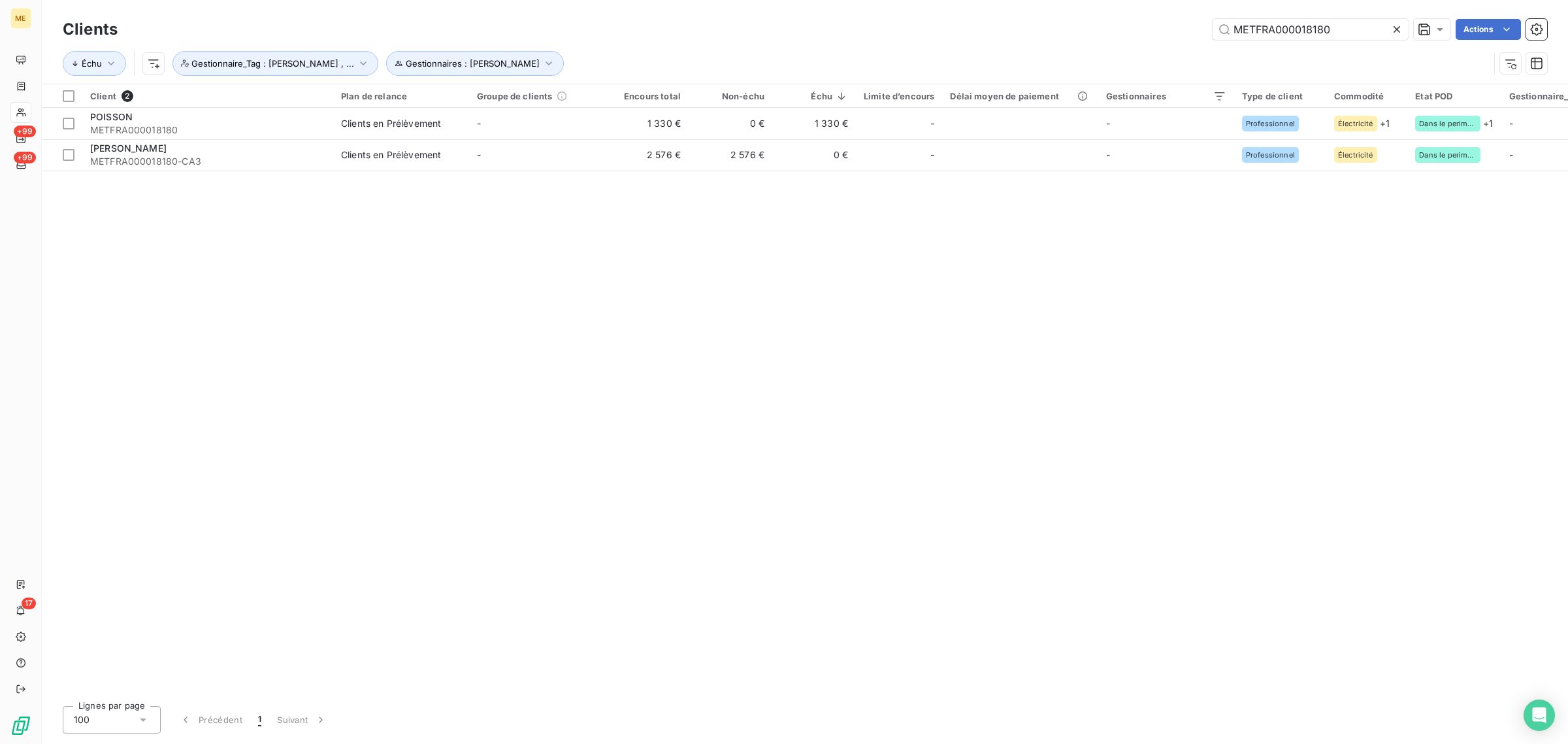
drag, startPoint x: 1343, startPoint y: 24, endPoint x: 1101, endPoint y: 27, distance: 242.0
click at [1102, 27] on div "METFRA000018180 Actions" at bounding box center [840, 29] width 1414 height 21
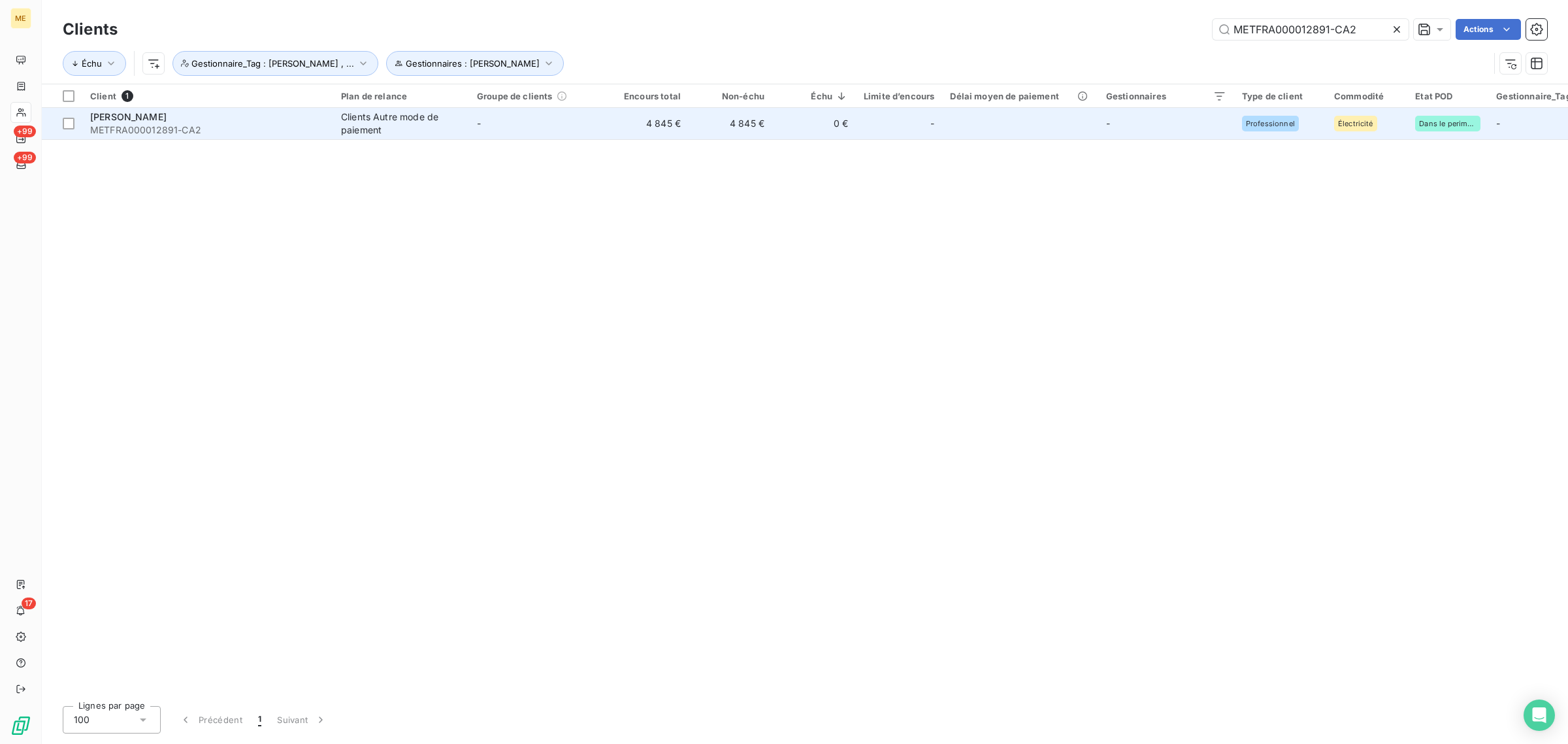
type input "METFRA000012891-CA2"
click at [598, 119] on td "-" at bounding box center [537, 123] width 136 height 32
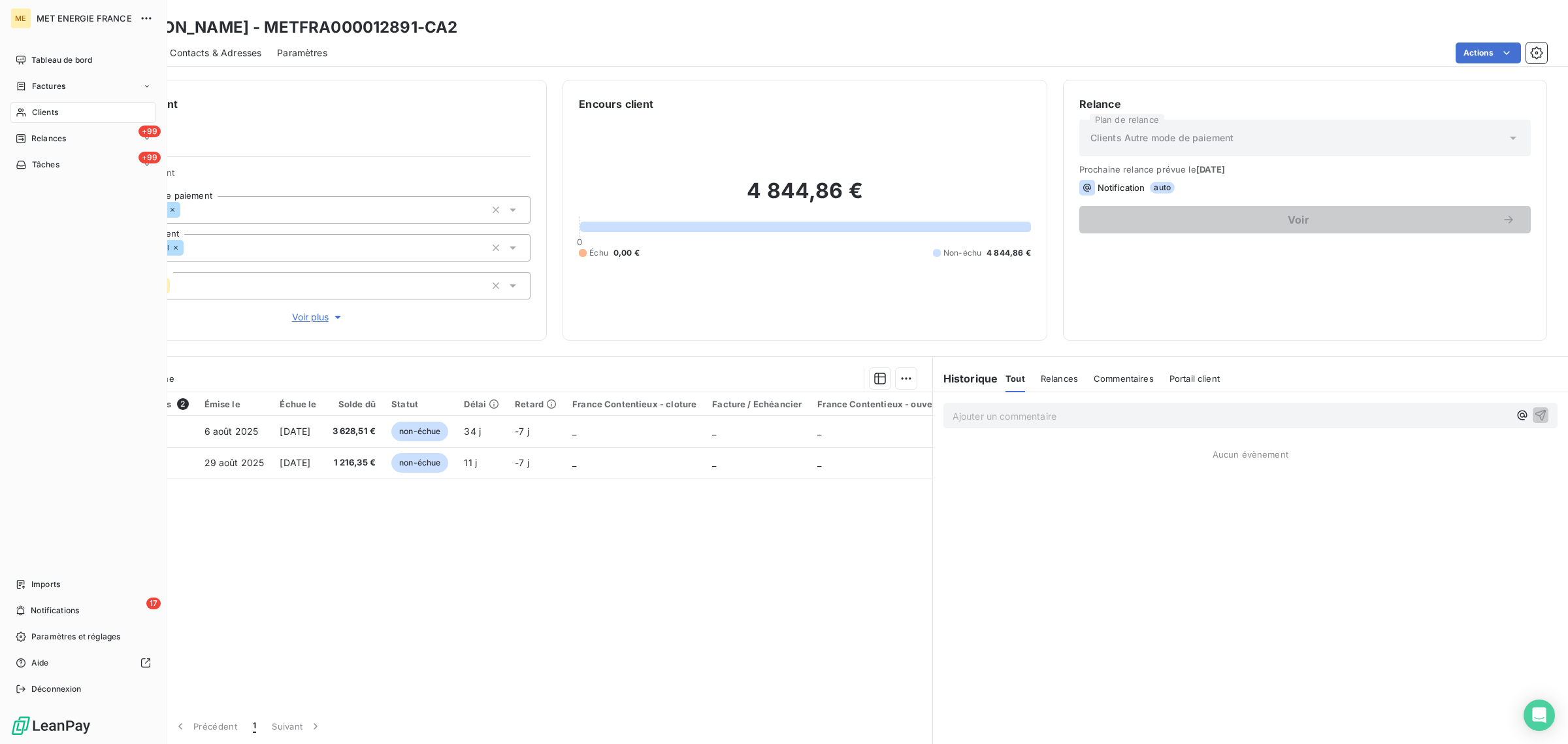
click at [34, 117] on span "Clients" at bounding box center [44, 112] width 26 height 12
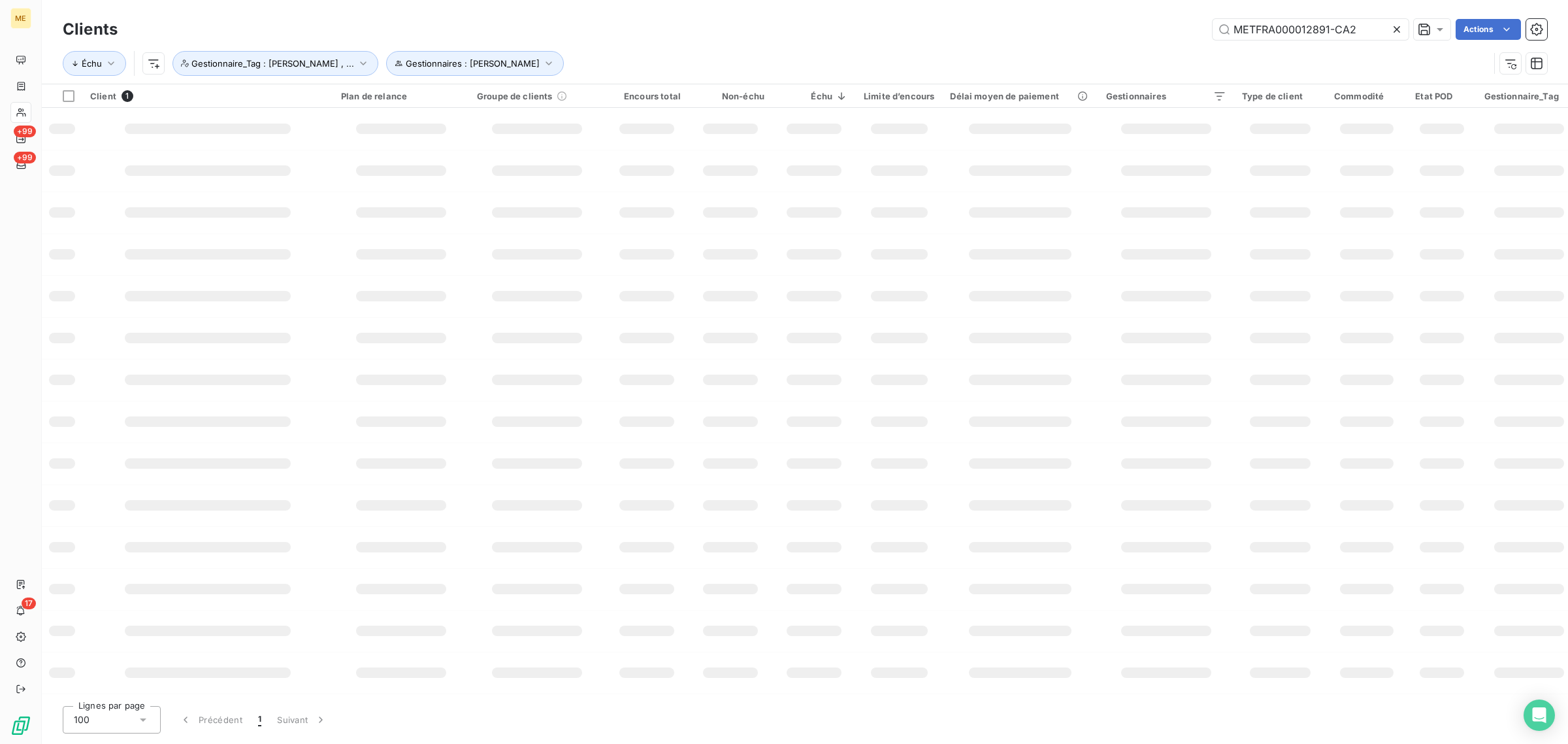
click at [1402, 27] on icon at bounding box center [1397, 29] width 13 height 13
click at [1320, 27] on input "text" at bounding box center [1310, 29] width 196 height 21
paste input "METFRA000000234_24509406544890"
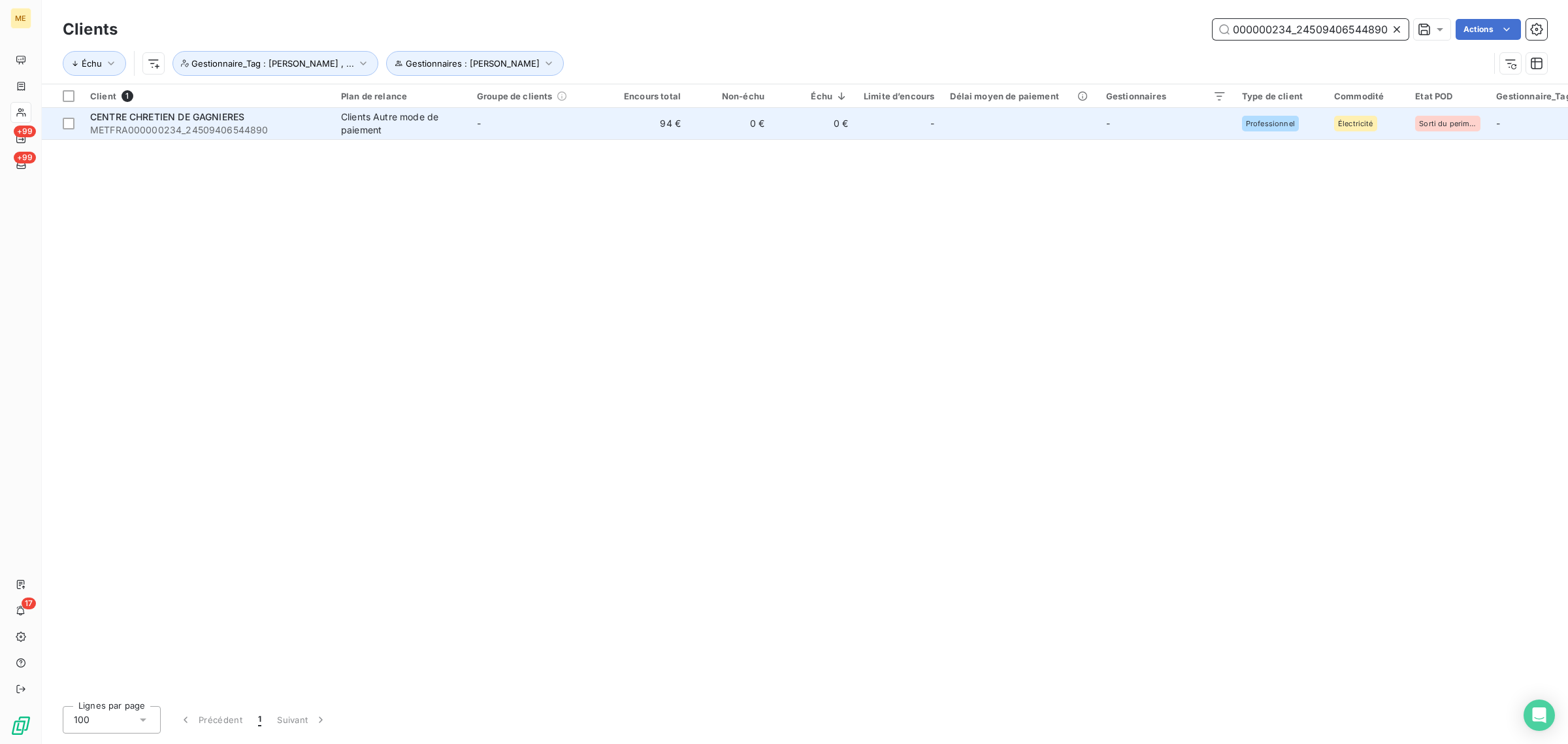
type input "METFRA000000234_24509406544890"
click at [707, 129] on td "0 €" at bounding box center [730, 123] width 83 height 32
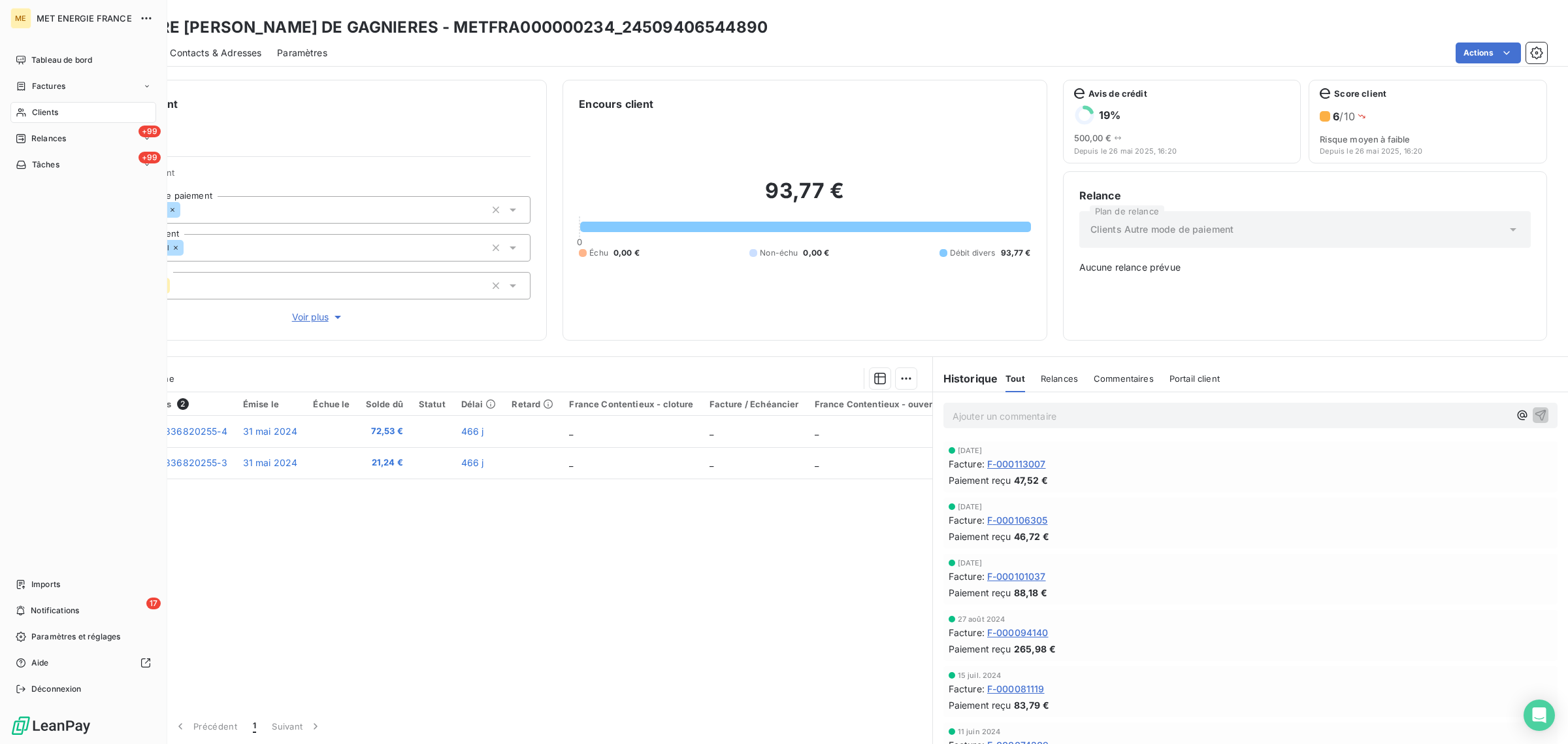
click at [36, 108] on span "Clients" at bounding box center [44, 112] width 26 height 12
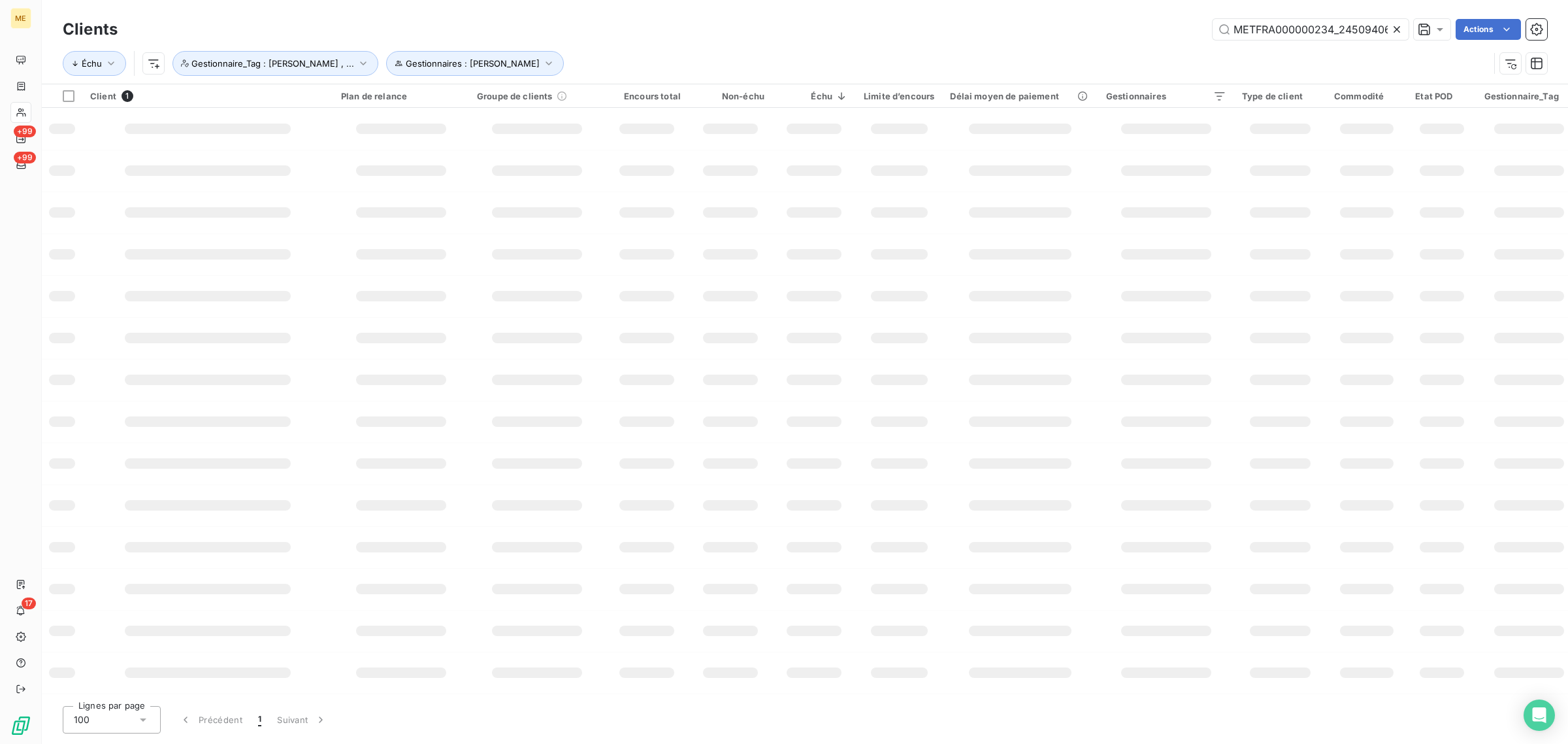
scroll to position [0, 43]
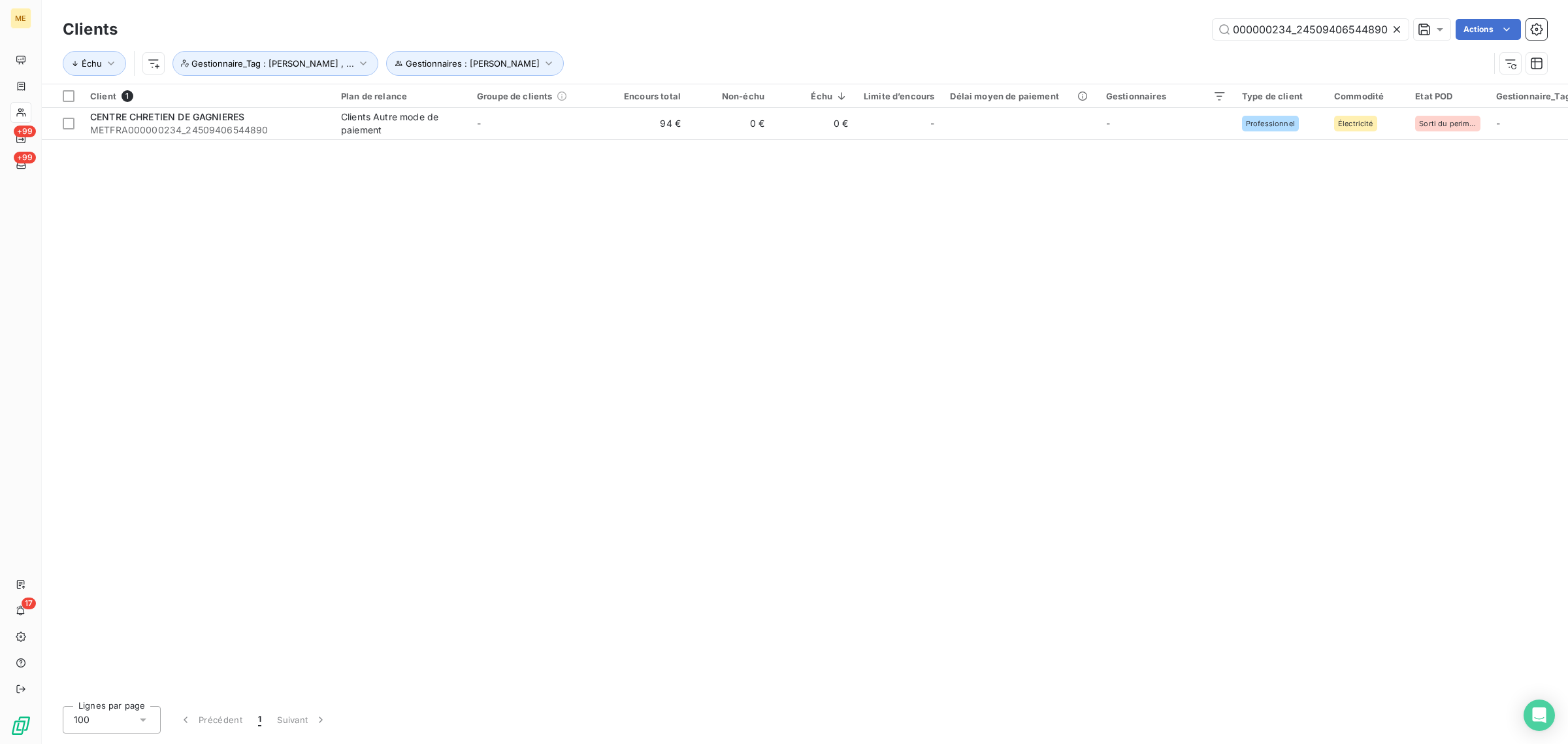
click at [1402, 27] on icon at bounding box center [1397, 29] width 13 height 13
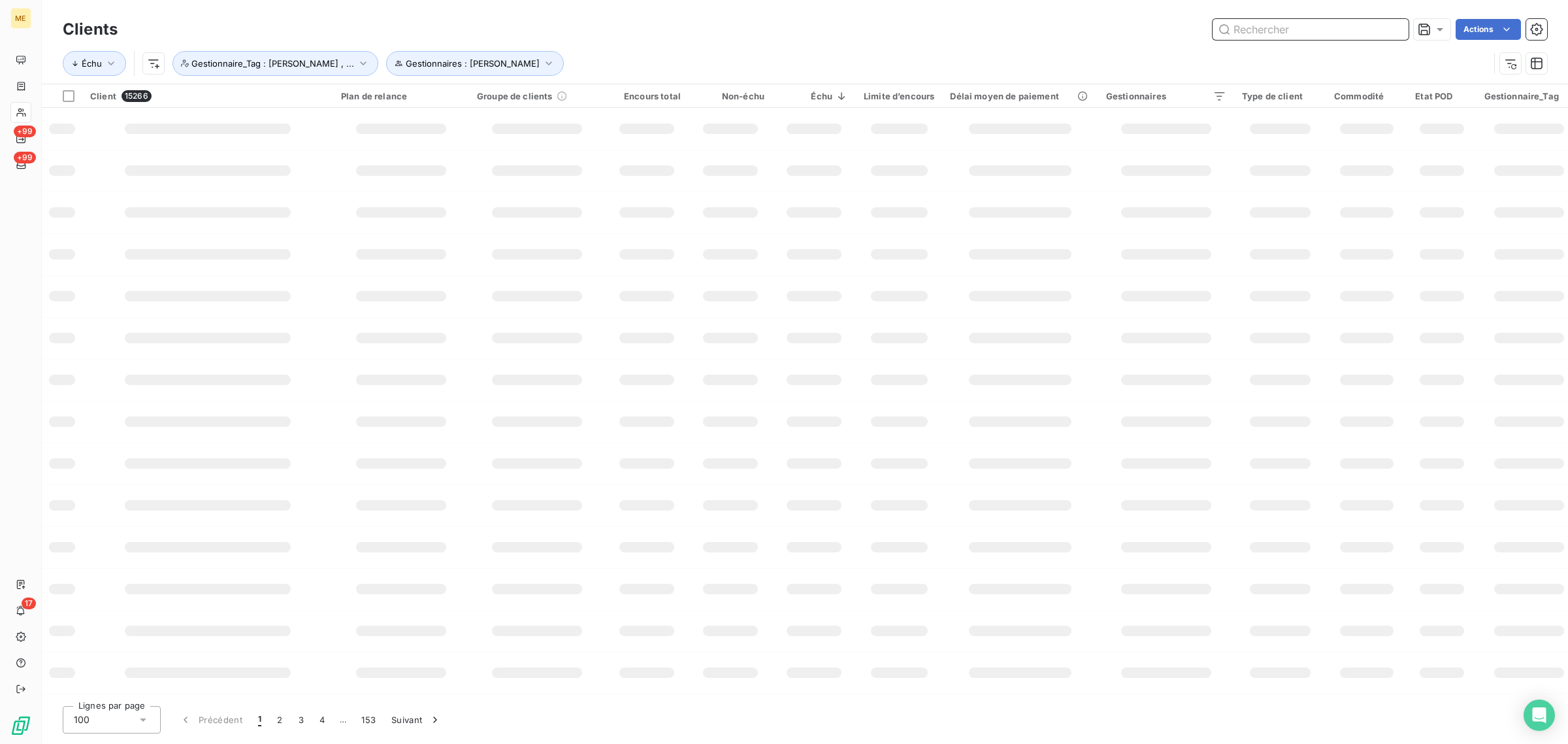
click at [1311, 36] on input "text" at bounding box center [1310, 29] width 196 height 21
paste input "METFRA000015477_25443849475247"
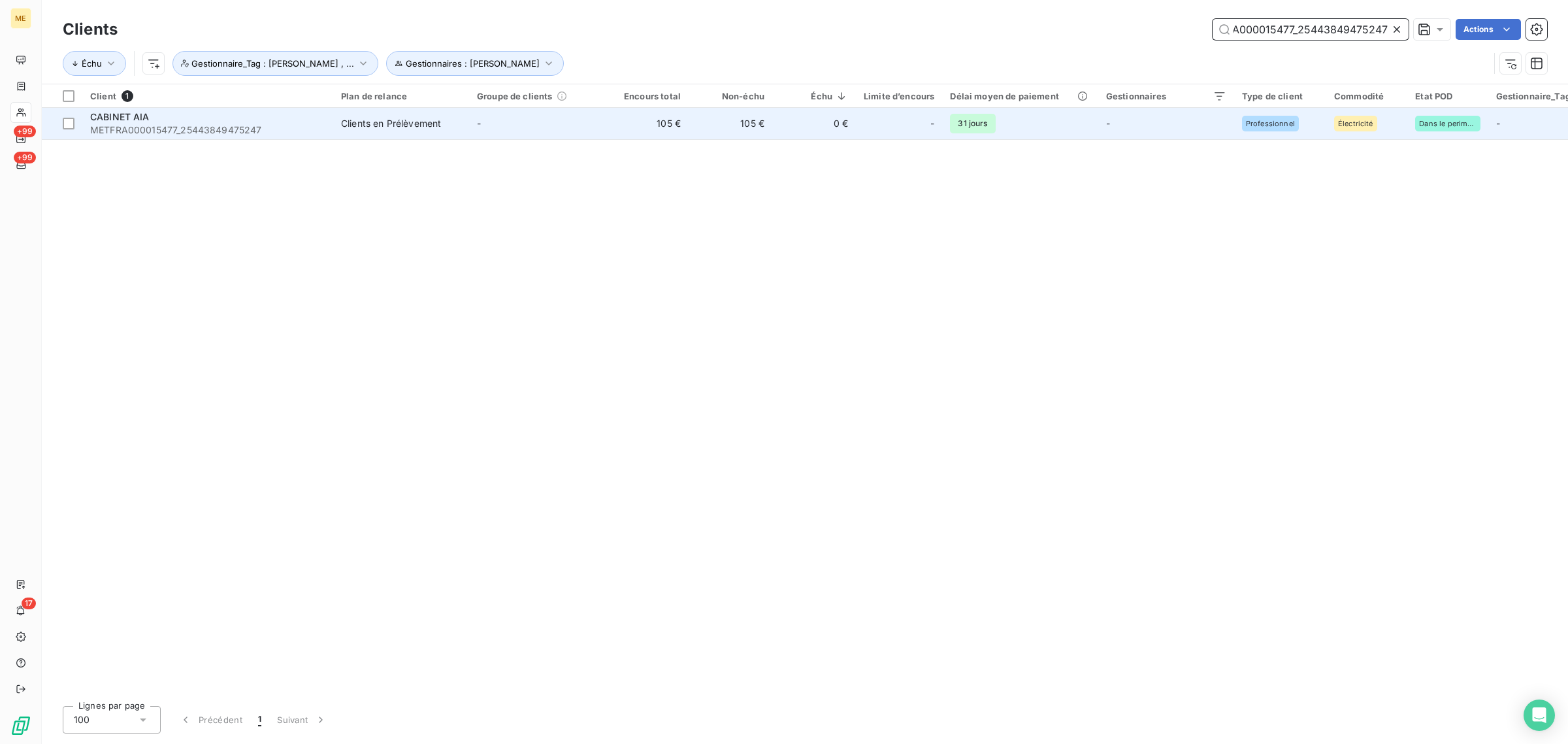
type input "METFRA000015477_25443849475247"
click at [528, 121] on td "-" at bounding box center [537, 123] width 136 height 32
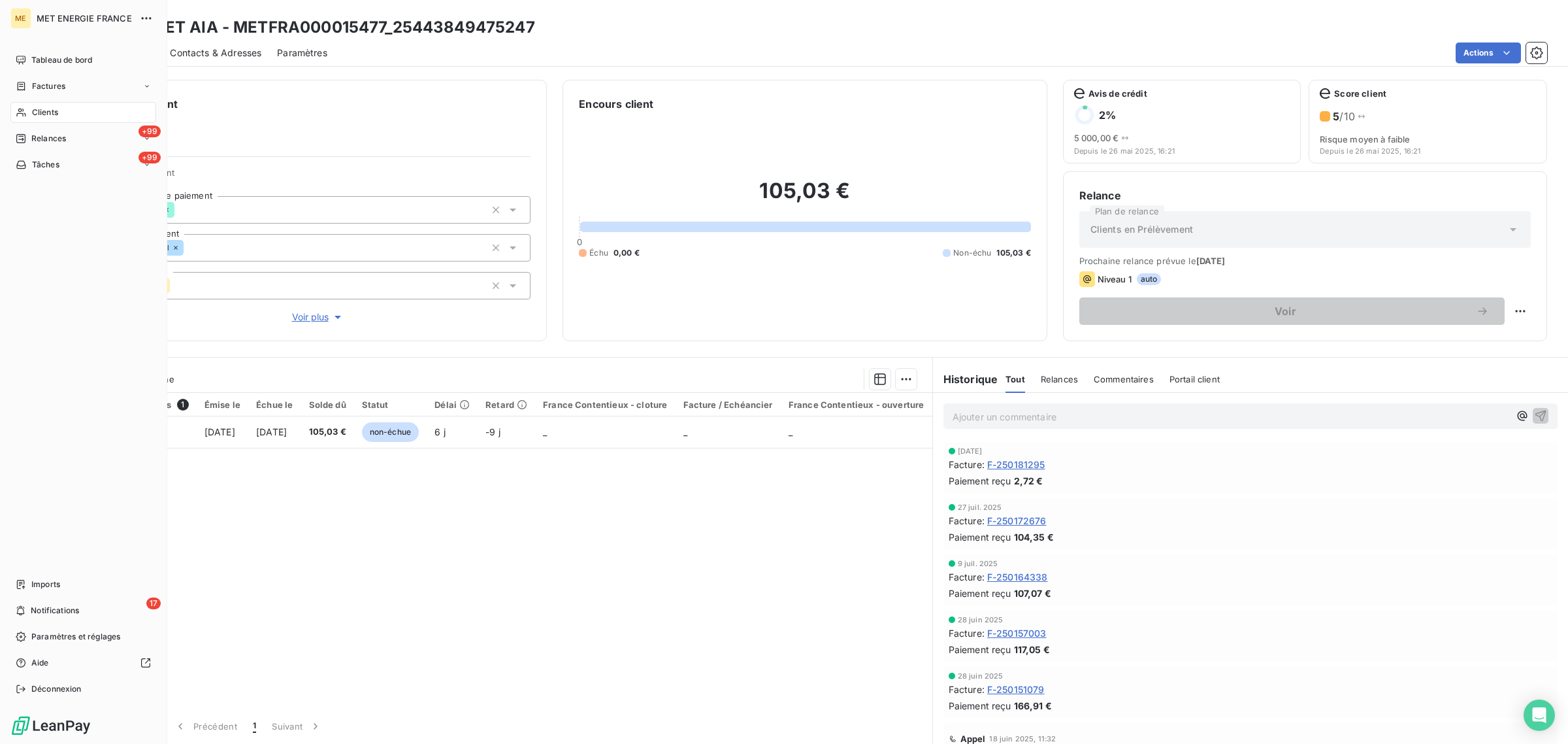
click at [20, 108] on icon at bounding box center [21, 112] width 11 height 11
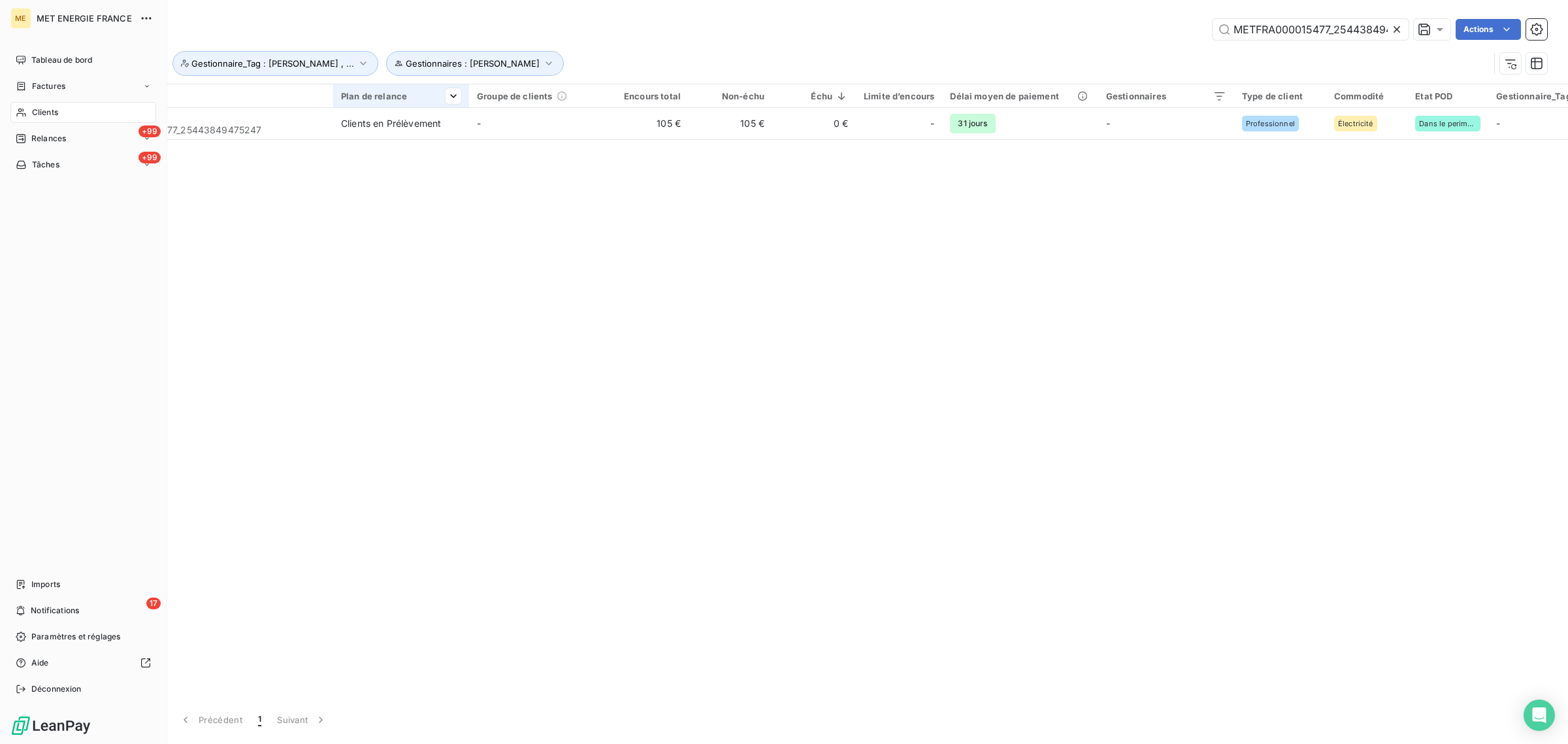
scroll to position [0, 36]
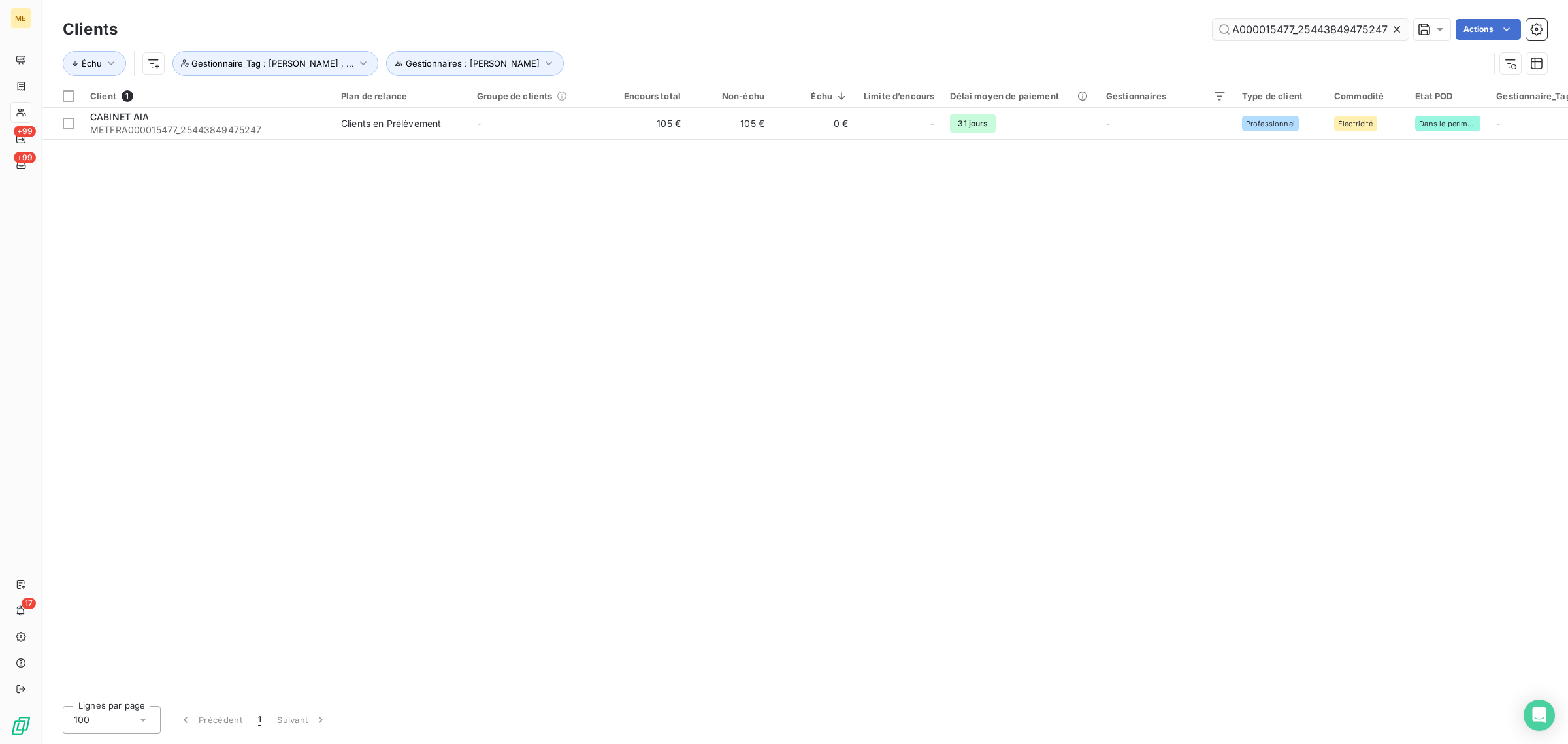
drag, startPoint x: 1384, startPoint y: 29, endPoint x: 1298, endPoint y: 31, distance: 86.0
click at [1298, 31] on input "METFRA000015477_25443849475247" at bounding box center [1310, 29] width 196 height 21
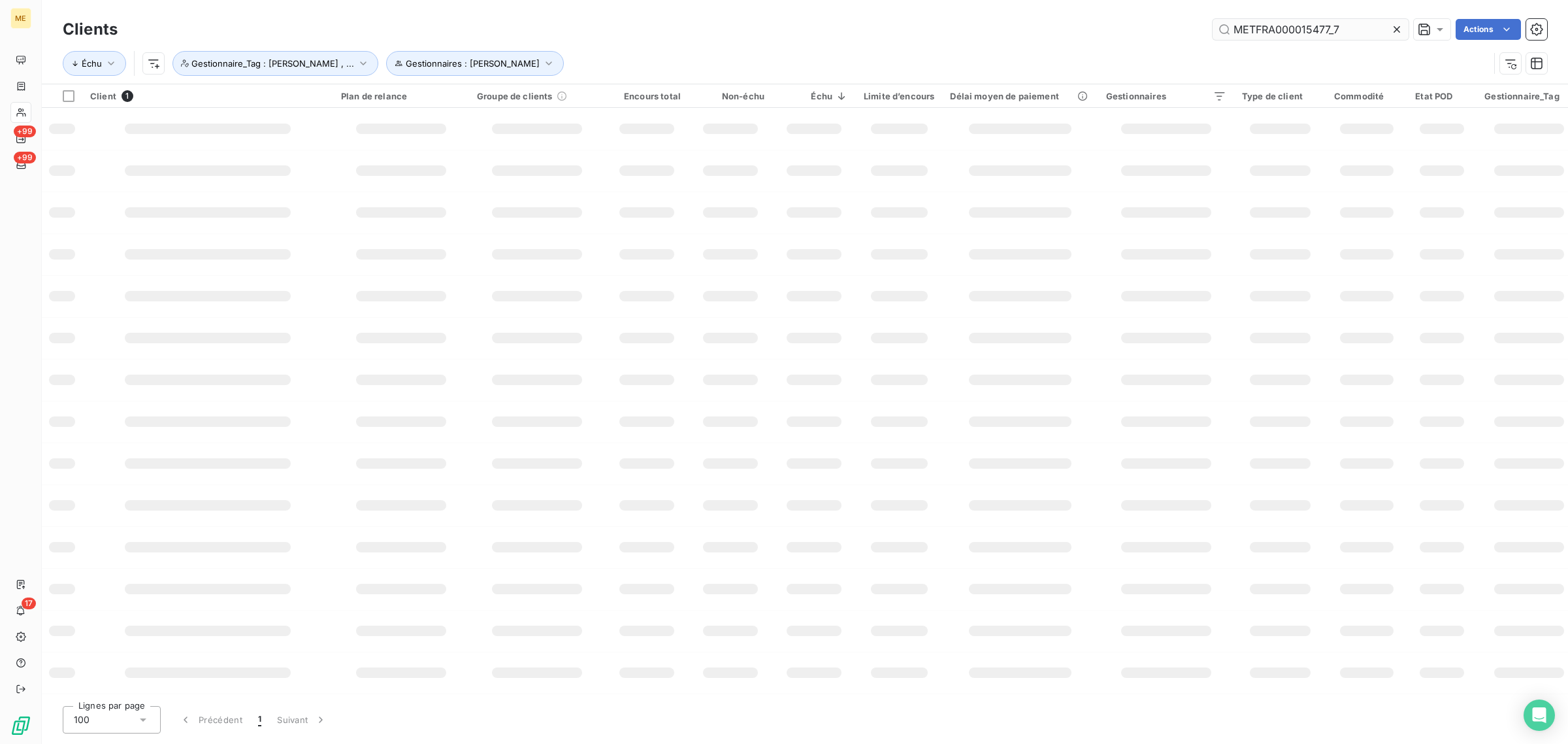
scroll to position [0, 0]
type input "METFRA000015477"
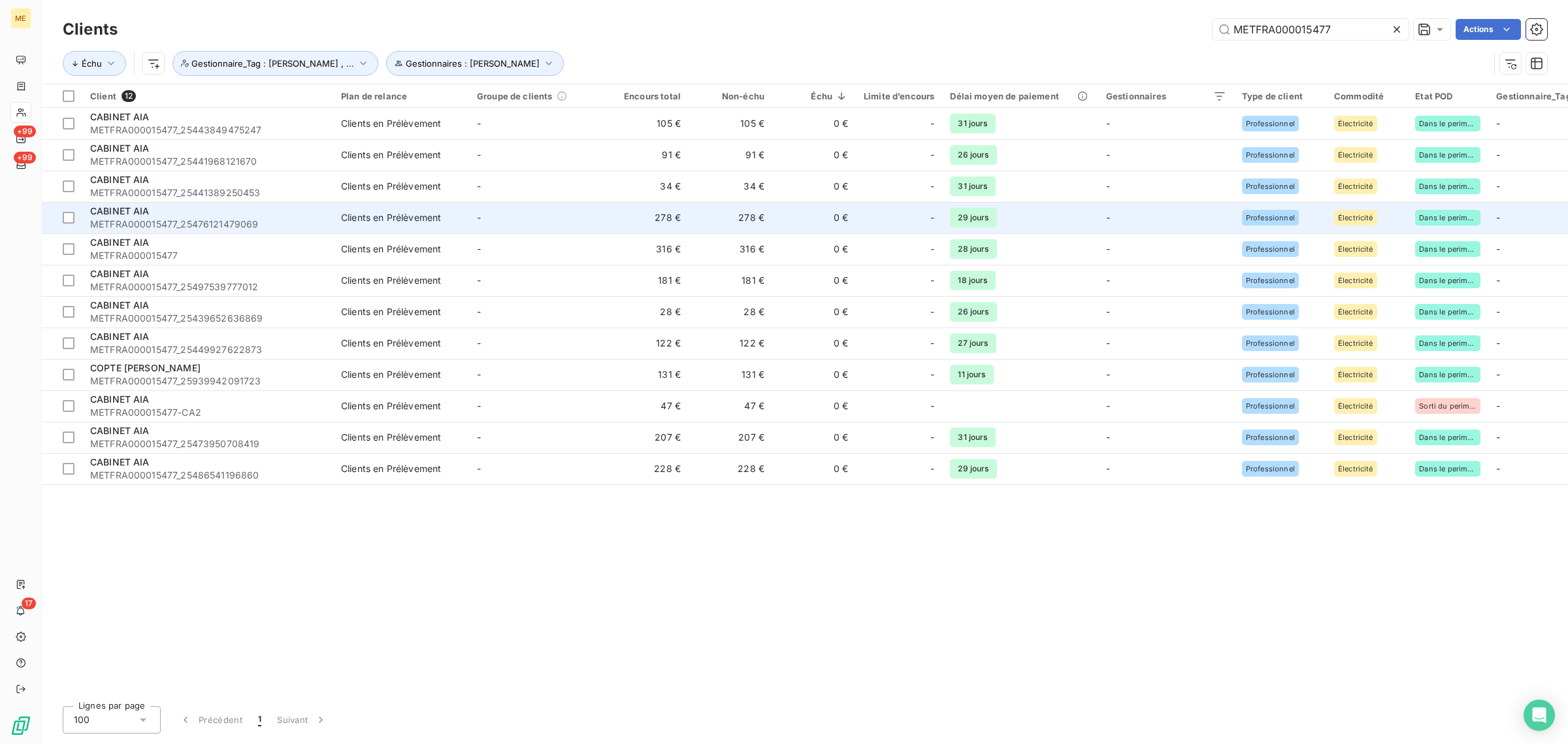
click at [462, 224] on td "Clients en Prélèvement" at bounding box center [401, 217] width 136 height 32
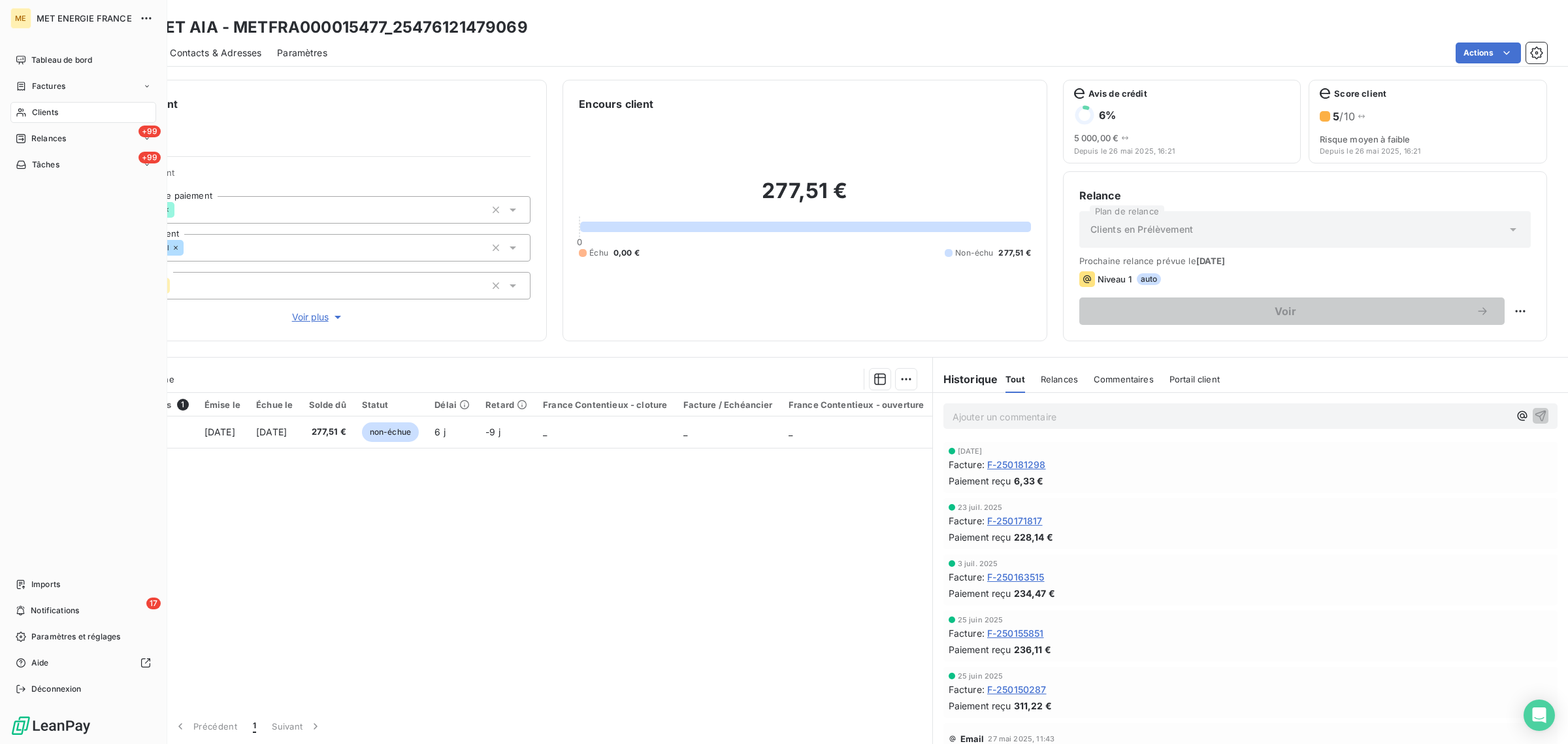
click at [33, 112] on span "Clients" at bounding box center [44, 112] width 26 height 12
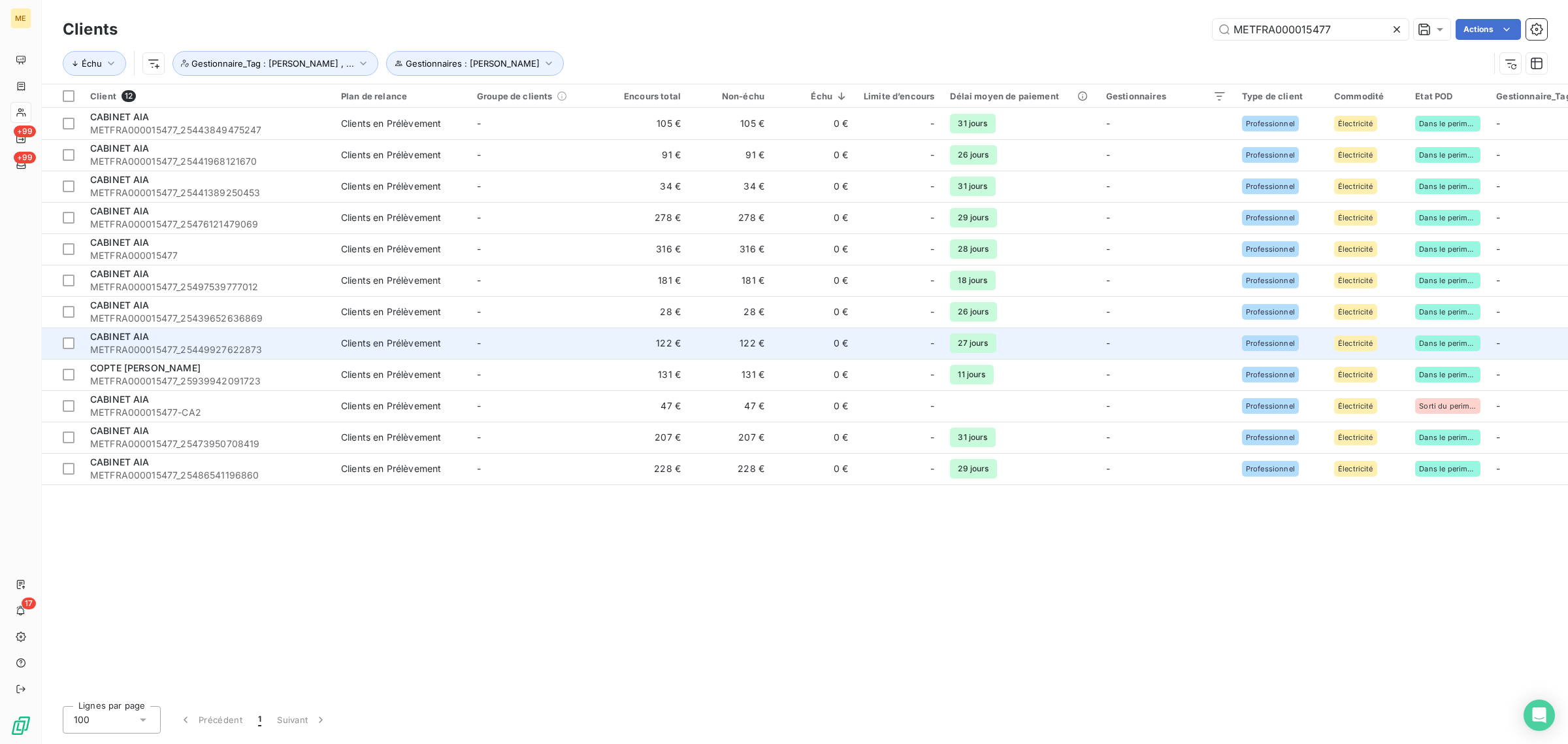
click at [567, 354] on td "-" at bounding box center [537, 343] width 136 height 32
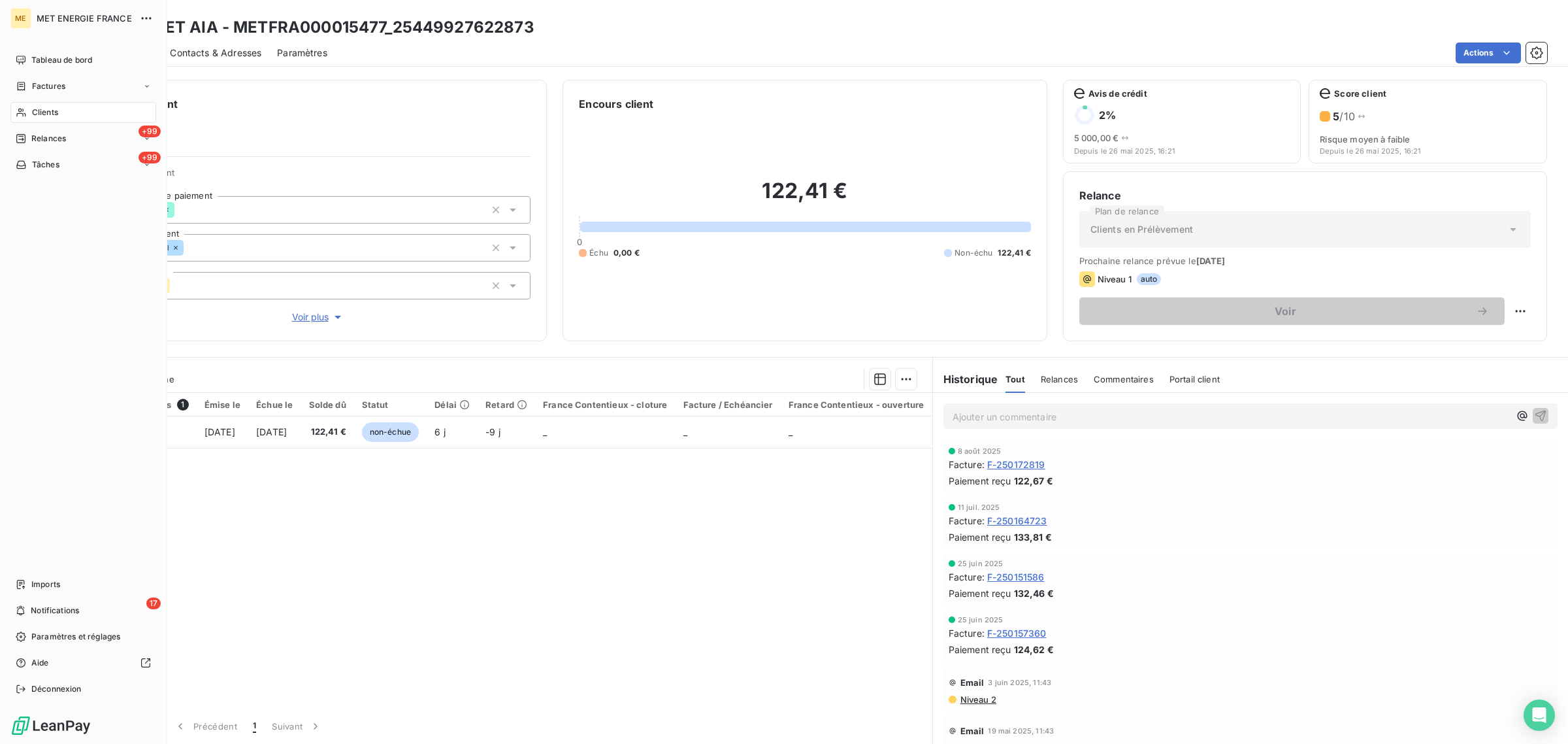
click at [21, 111] on icon at bounding box center [21, 112] width 9 height 8
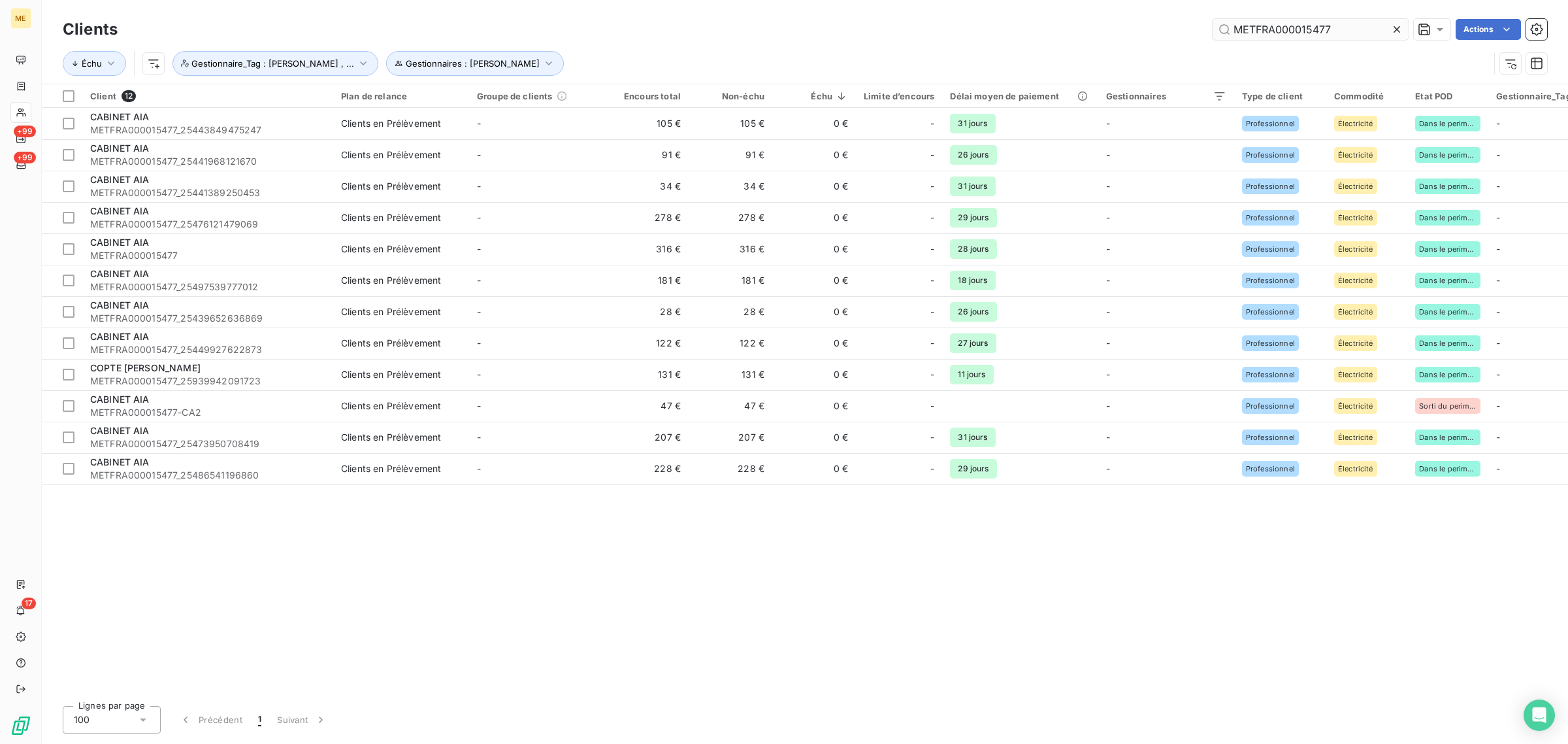
drag, startPoint x: 1392, startPoint y: 27, endPoint x: 1352, endPoint y: 27, distance: 40.0
click at [1393, 27] on icon at bounding box center [1397, 29] width 13 height 13
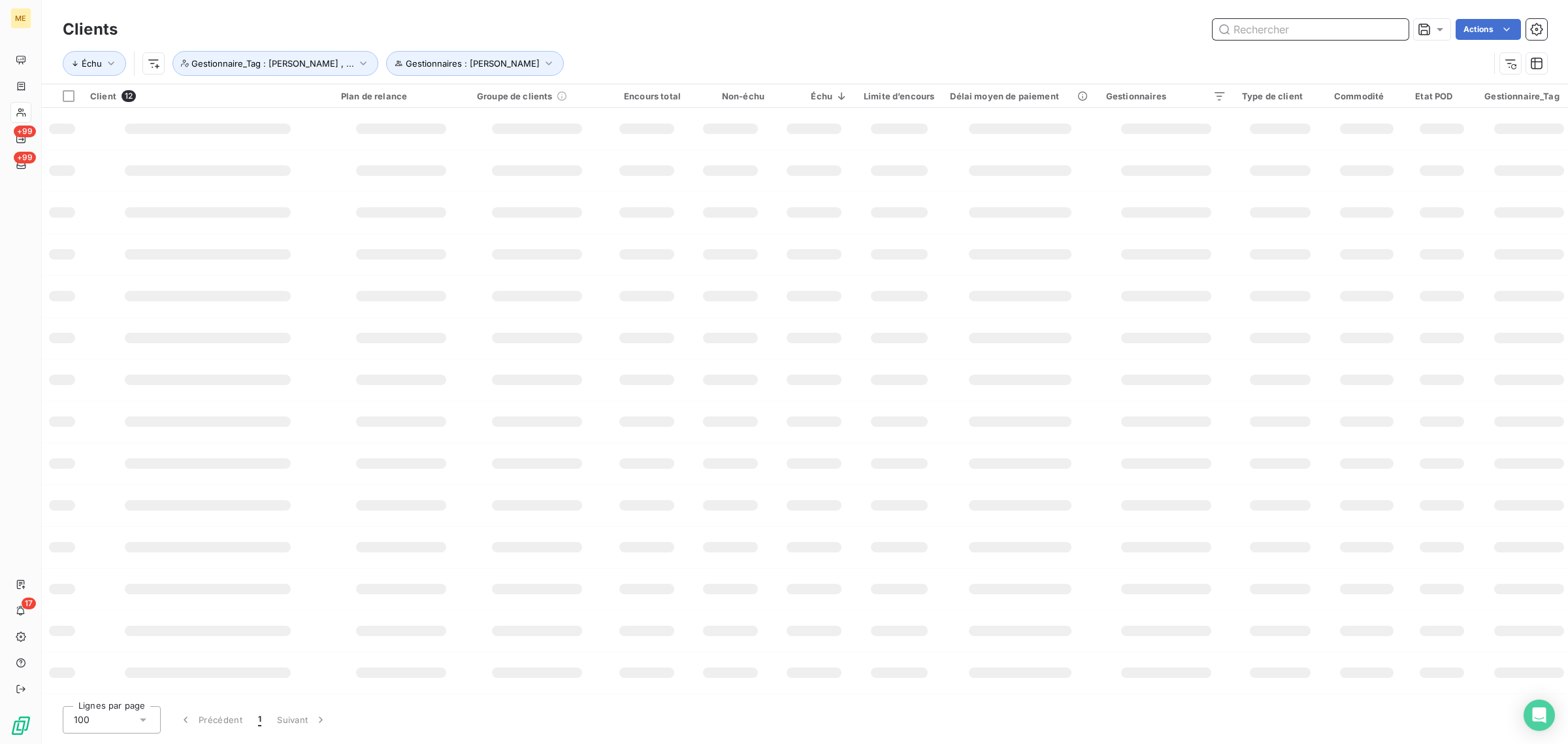
click at [1314, 27] on input "text" at bounding box center [1310, 29] width 196 height 21
paste input "METFRA000015132"
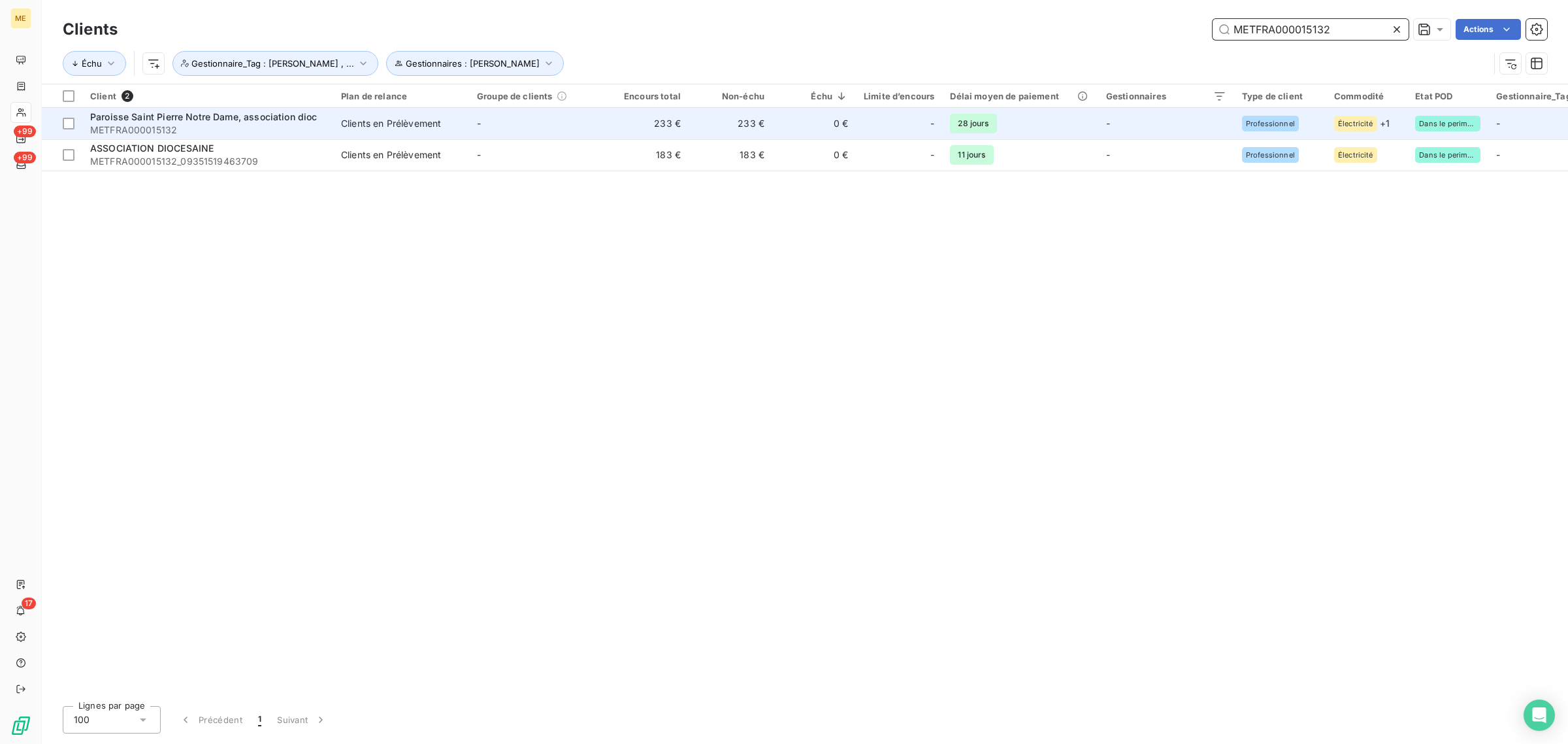
type input "METFRA000015132"
click at [781, 130] on td "0 €" at bounding box center [814, 123] width 83 height 32
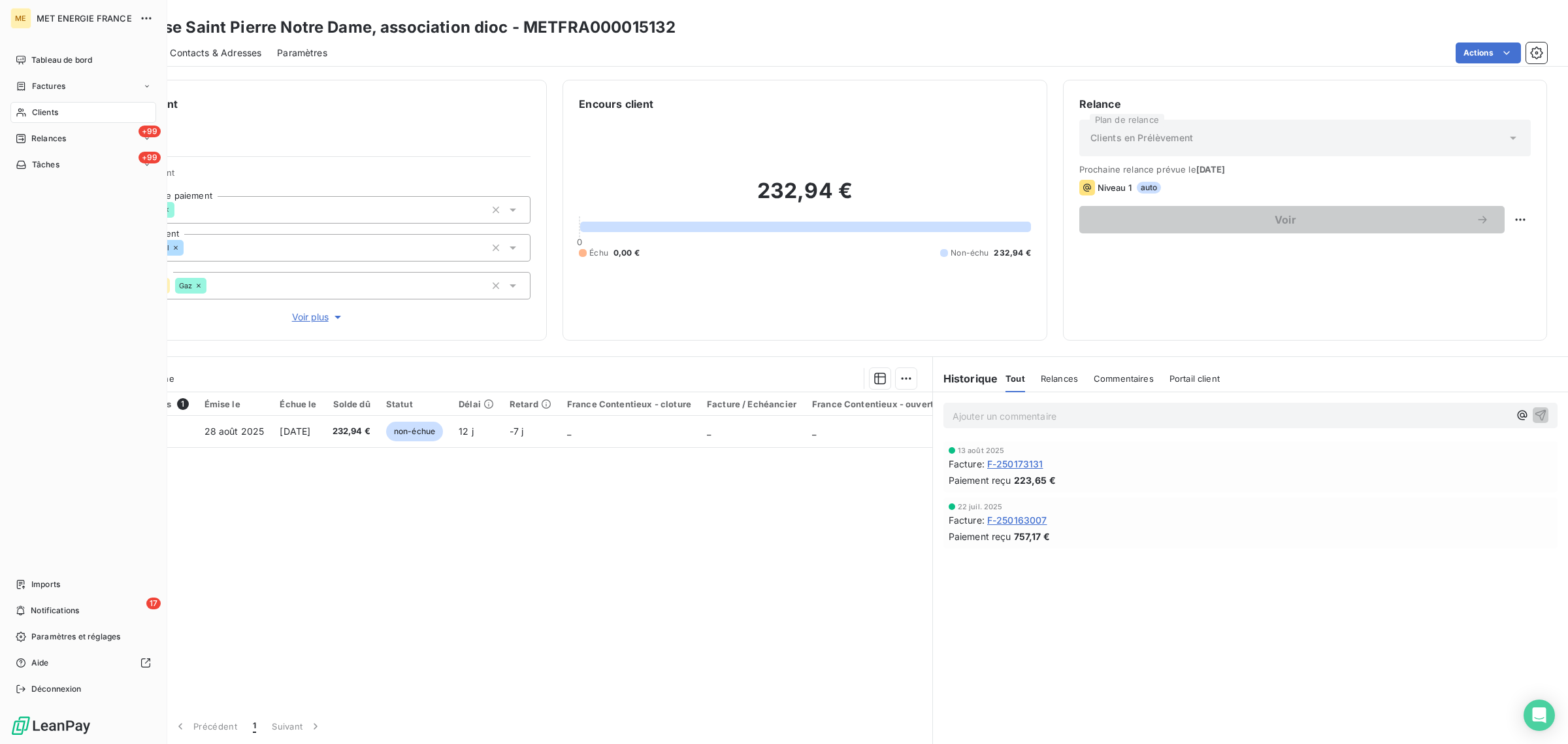
click at [51, 112] on span "Clients" at bounding box center [44, 112] width 26 height 12
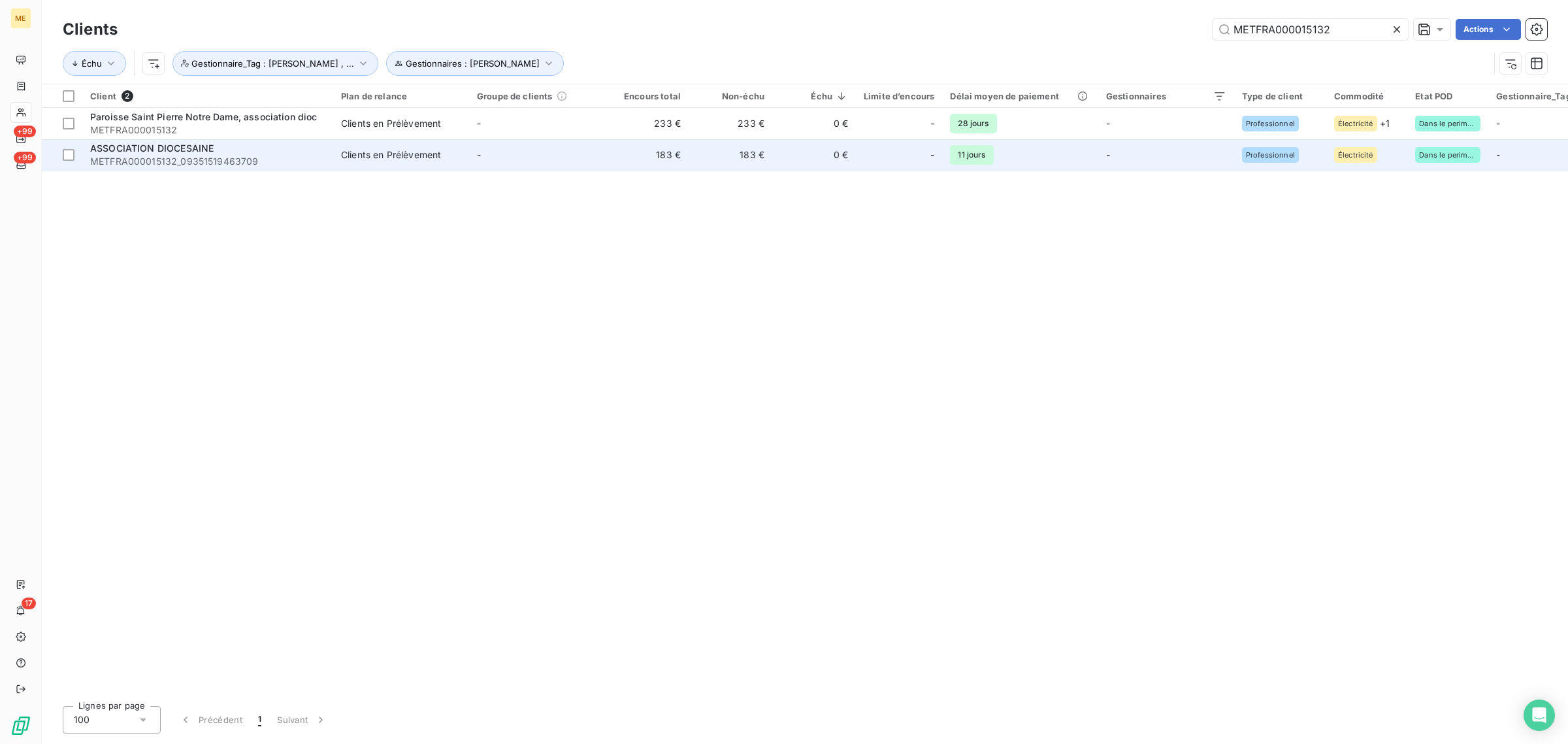
click at [590, 158] on td "-" at bounding box center [537, 155] width 136 height 32
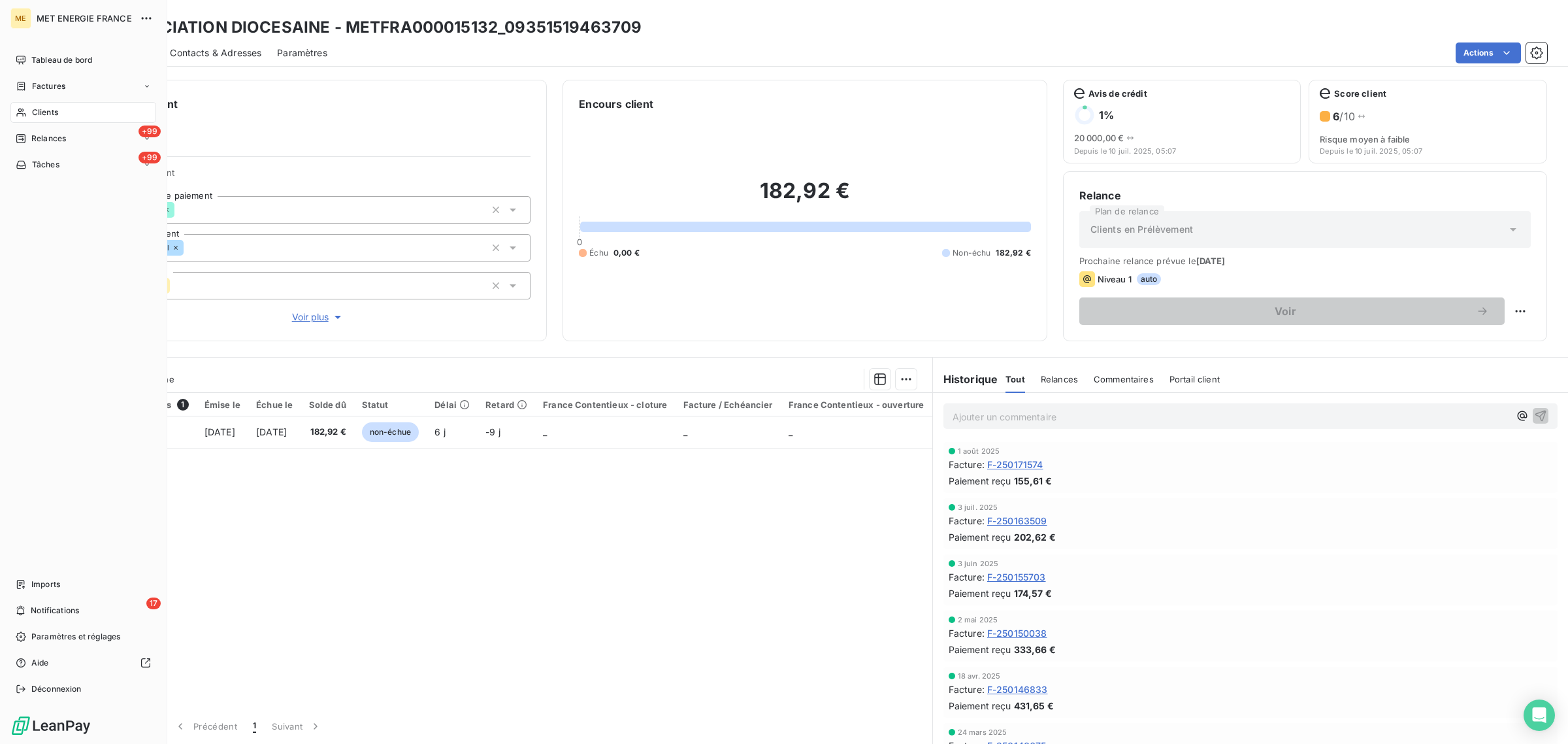
click at [29, 118] on div "Clients" at bounding box center [83, 112] width 146 height 21
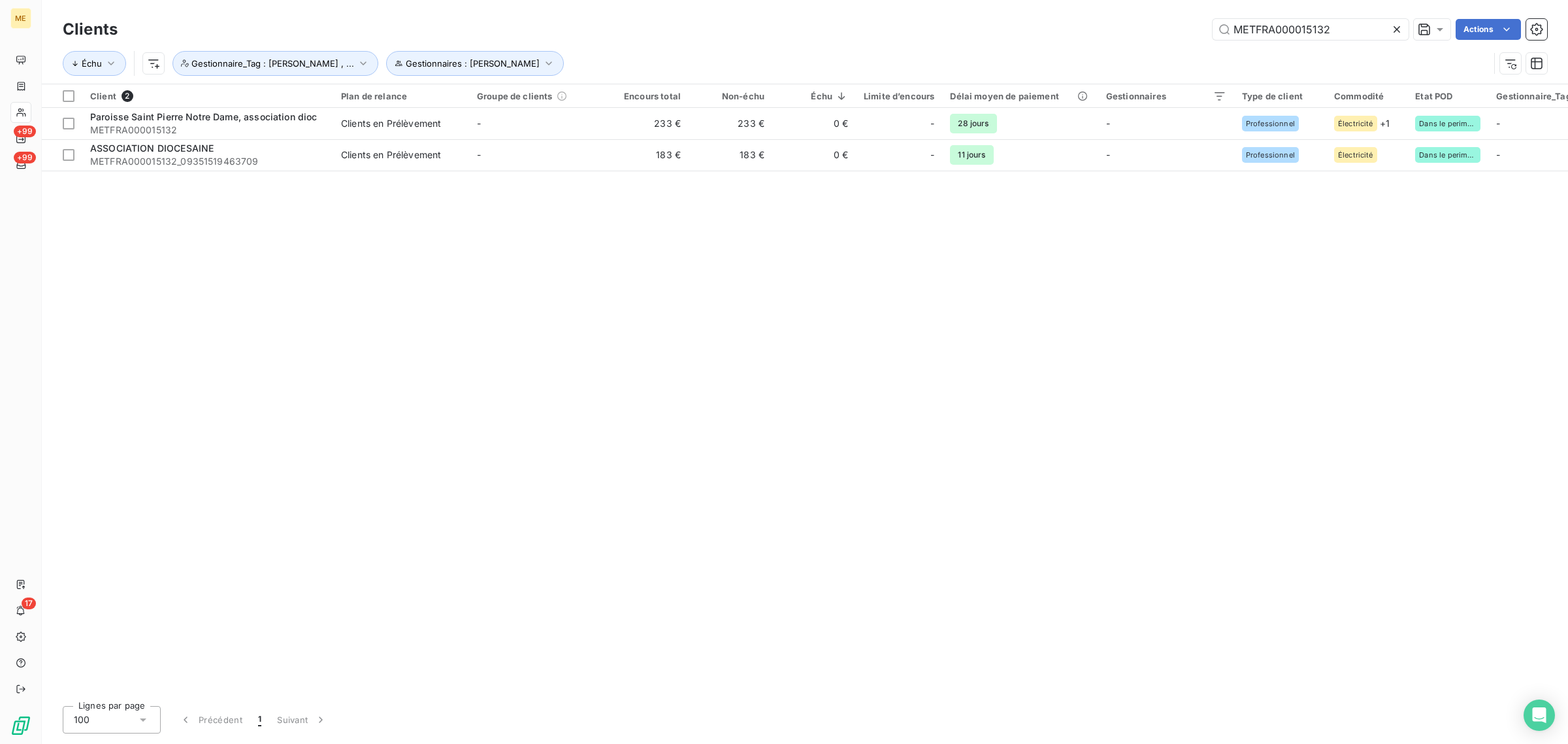
click at [1395, 32] on icon at bounding box center [1397, 29] width 13 height 13
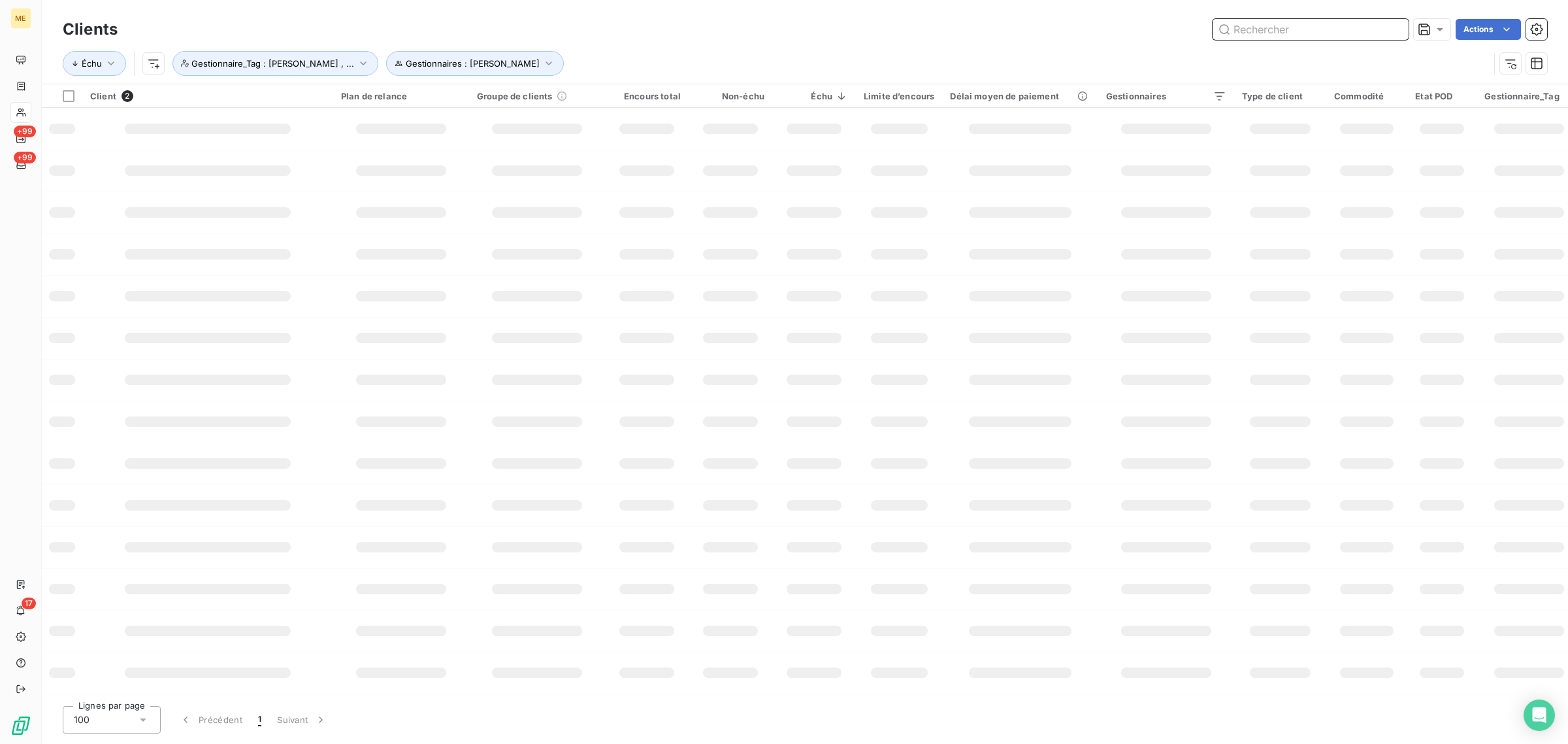
click at [1337, 39] on input "text" at bounding box center [1310, 29] width 196 height 21
paste input "METFRA000015477_25443849475247"
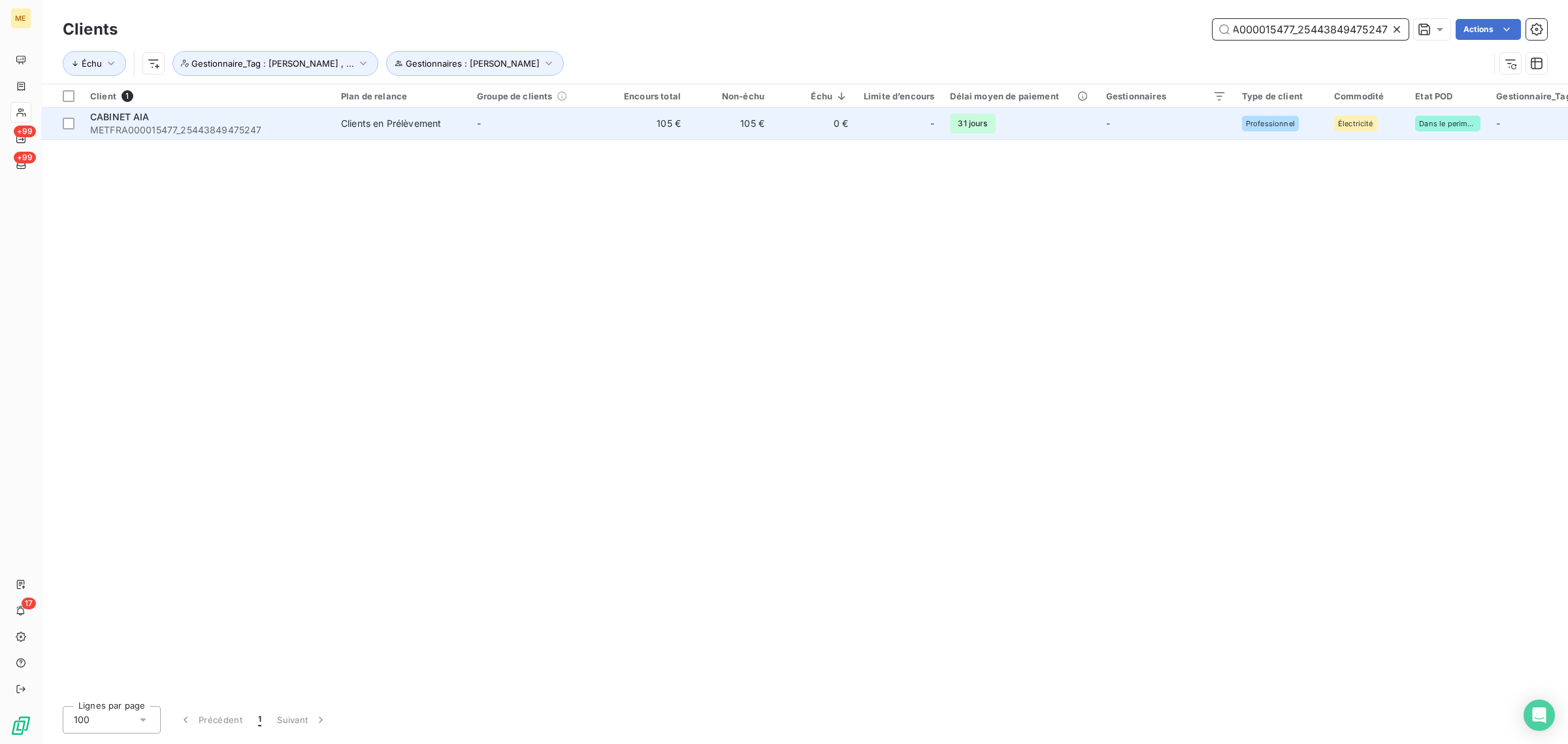
type input "METFRA000015477_25443849475247"
click at [774, 109] on td "0 €" at bounding box center [814, 123] width 83 height 32
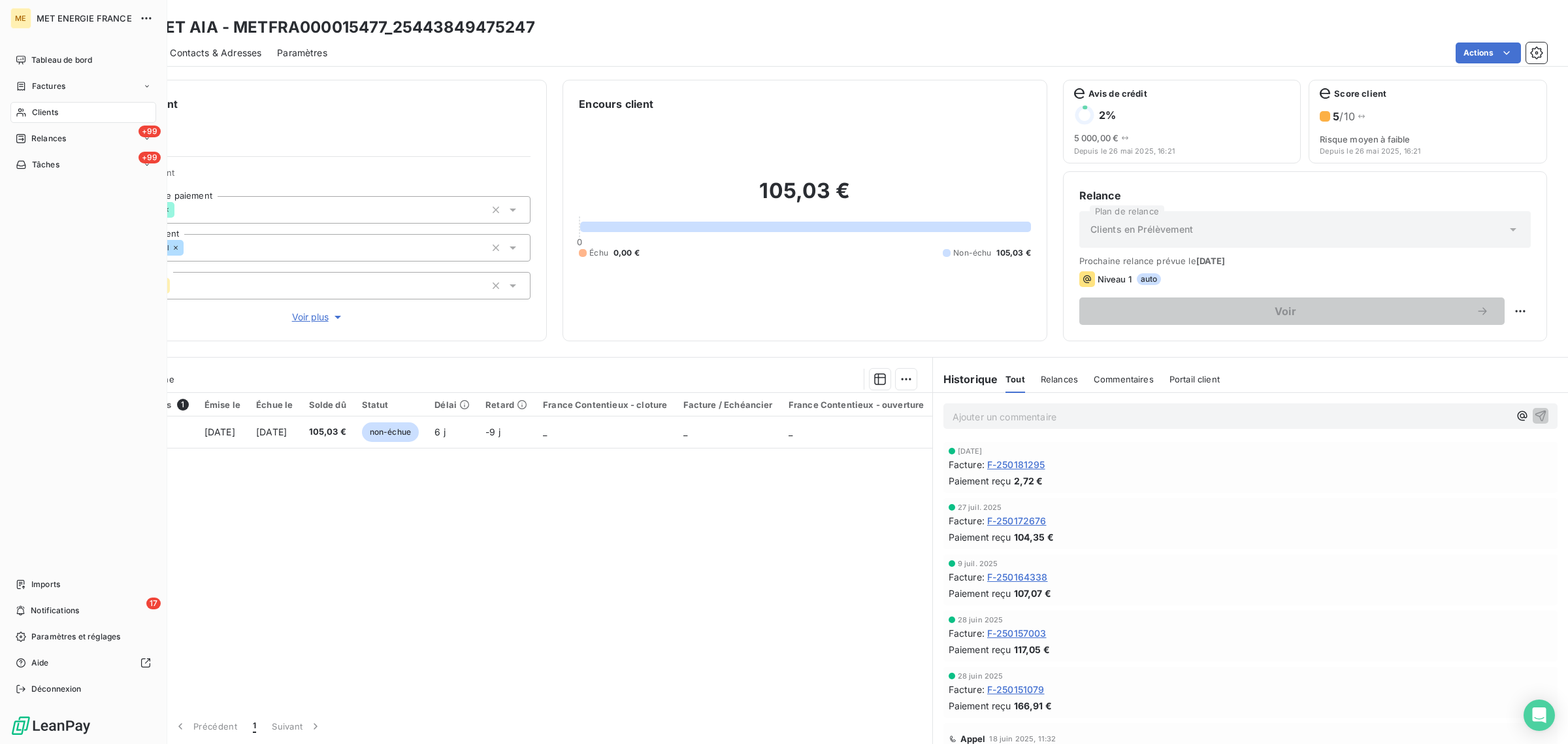
click at [24, 110] on icon at bounding box center [21, 112] width 9 height 8
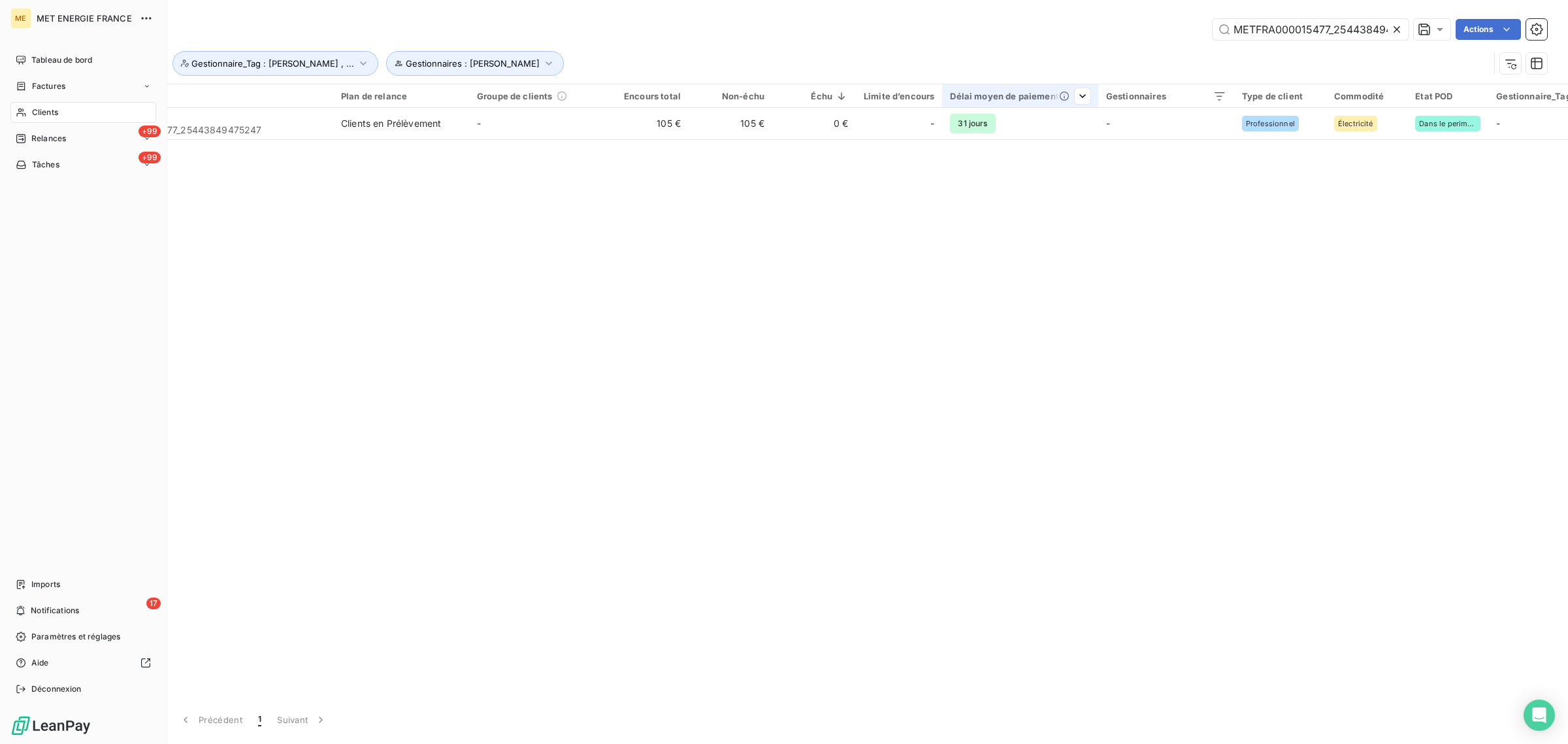
scroll to position [0, 36]
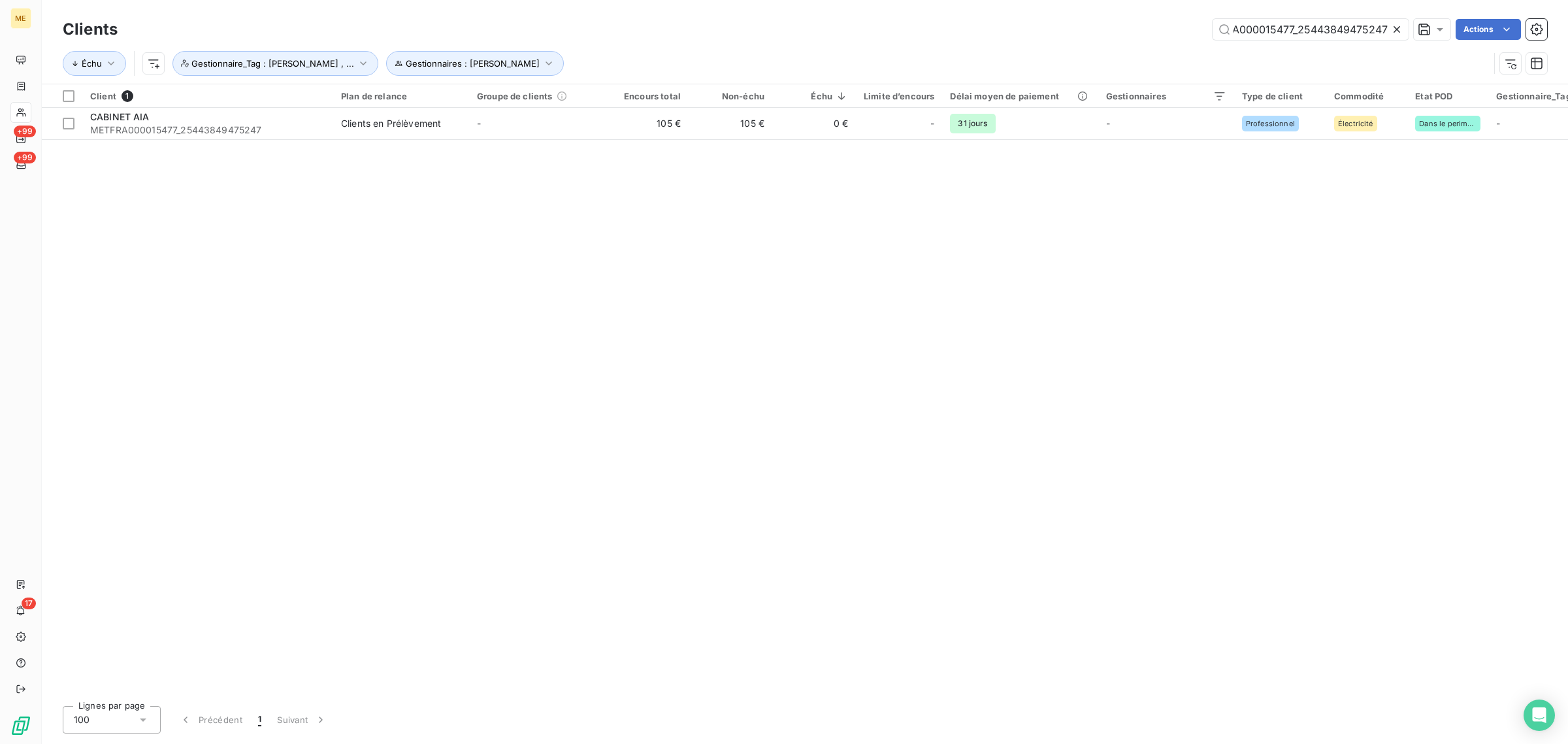
click at [1393, 27] on icon at bounding box center [1397, 29] width 13 height 13
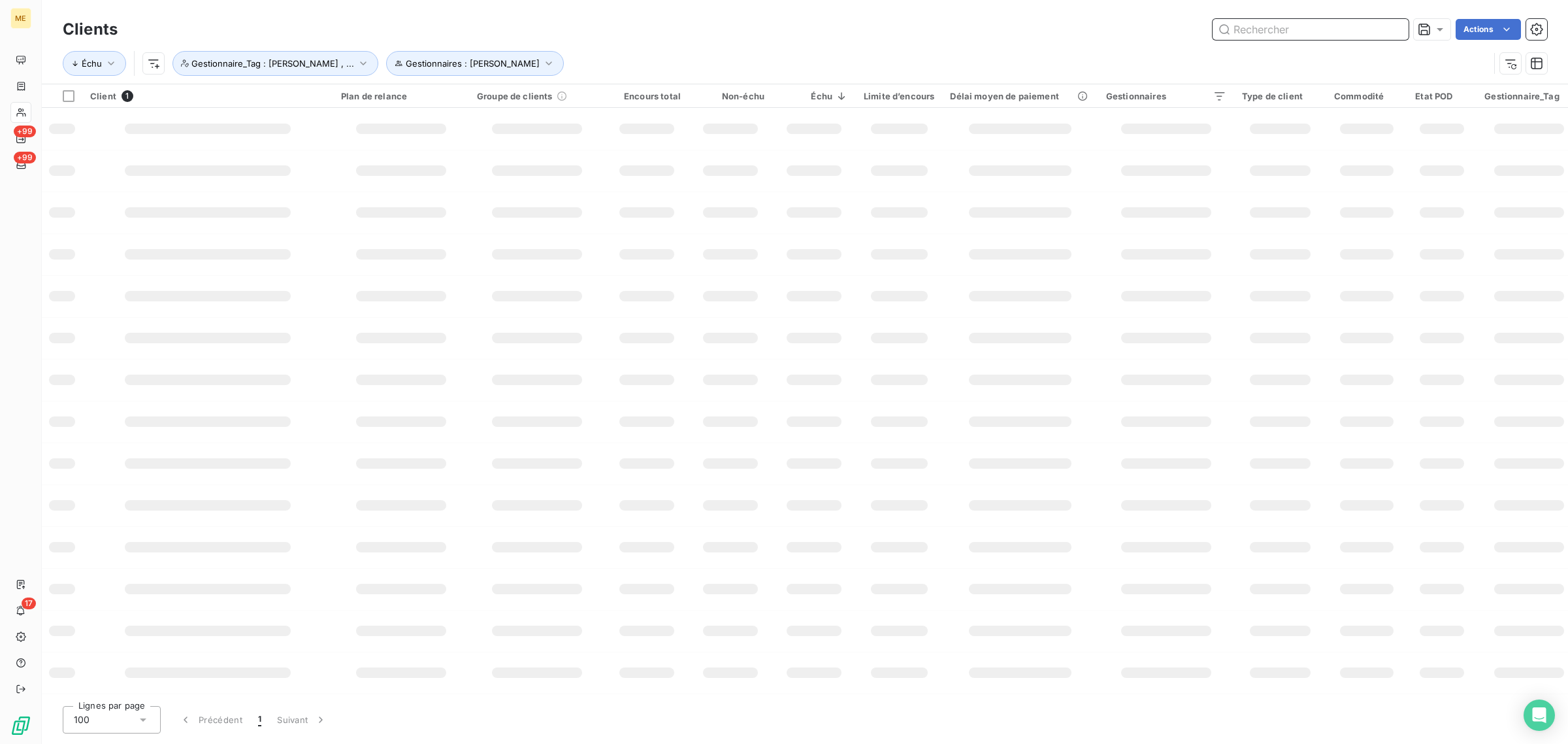
click at [1368, 27] on input "text" at bounding box center [1310, 29] width 196 height 21
paste input "METFRA000011473"
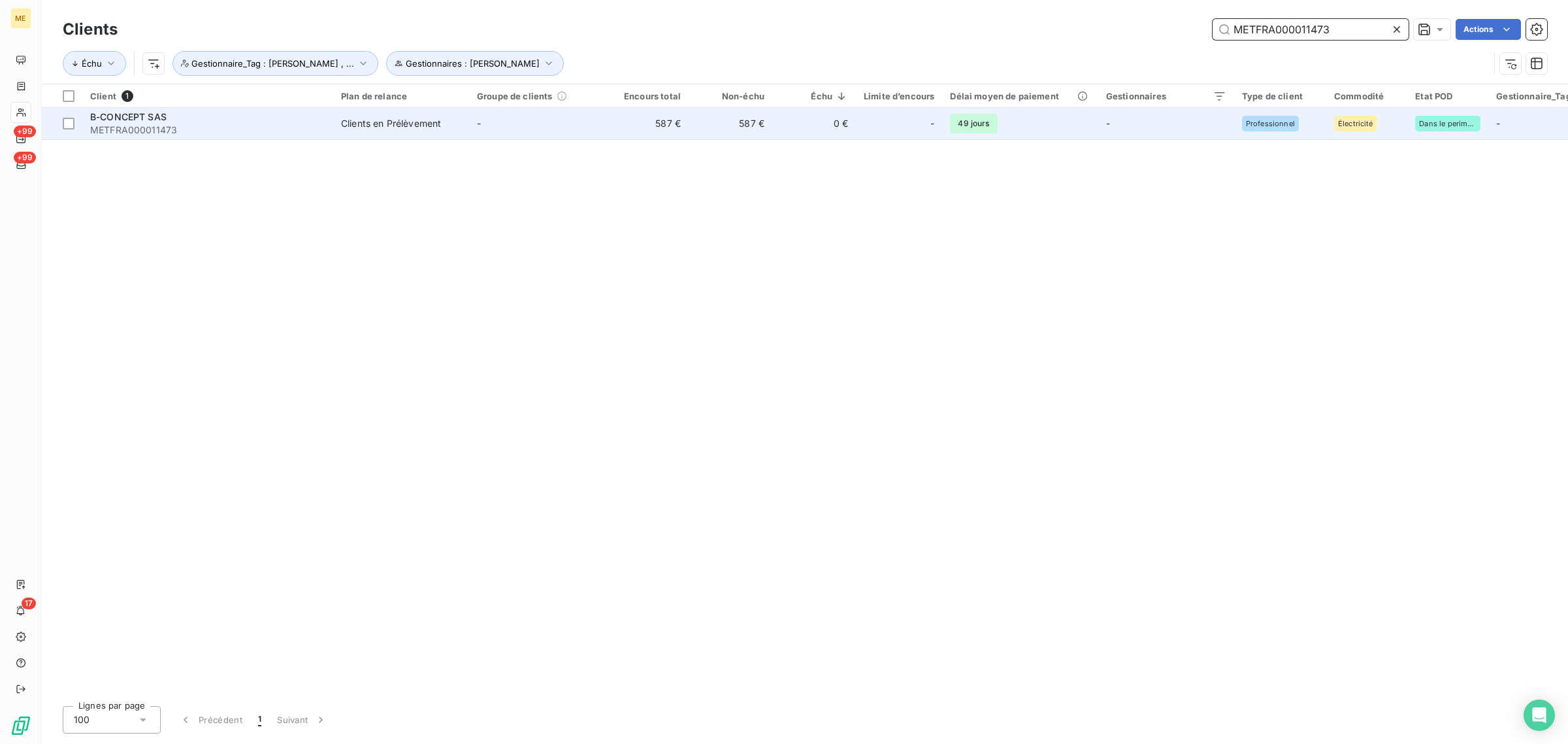
type input "METFRA000011473"
click at [541, 123] on td "-" at bounding box center [537, 123] width 136 height 32
